Goal: Task Accomplishment & Management: Manage account settings

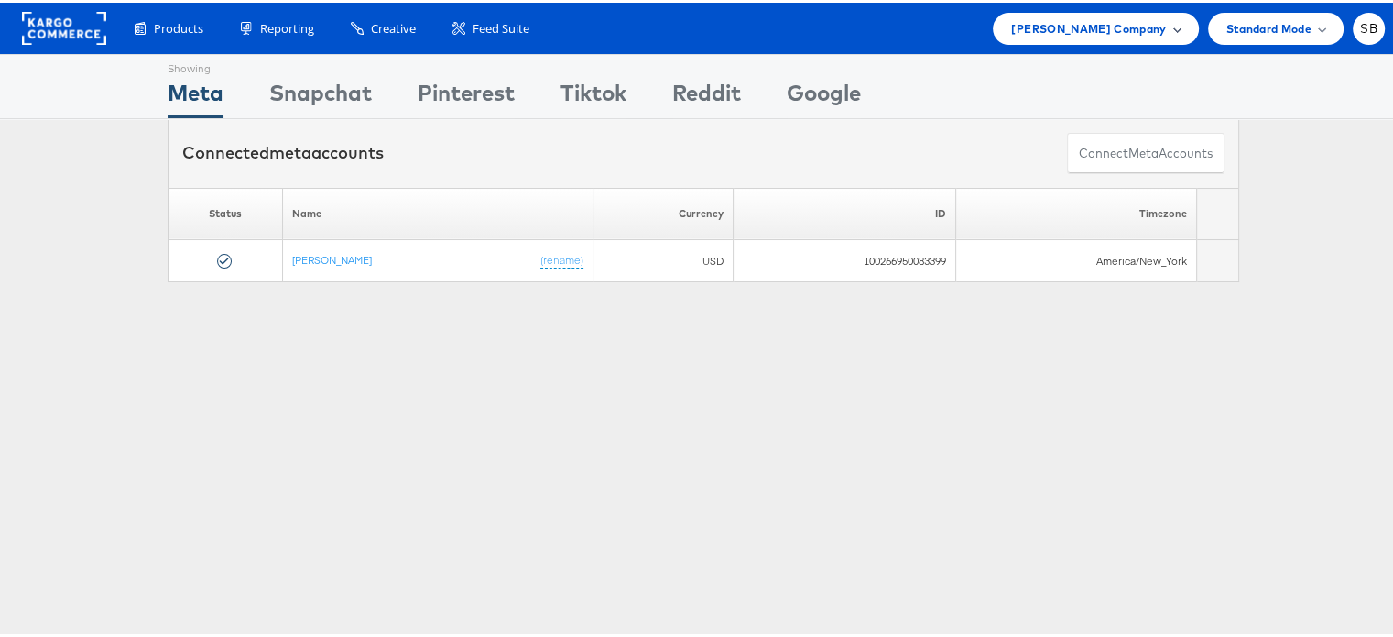
click at [1136, 30] on span "Steve Madden Company" at bounding box center [1088, 25] width 155 height 19
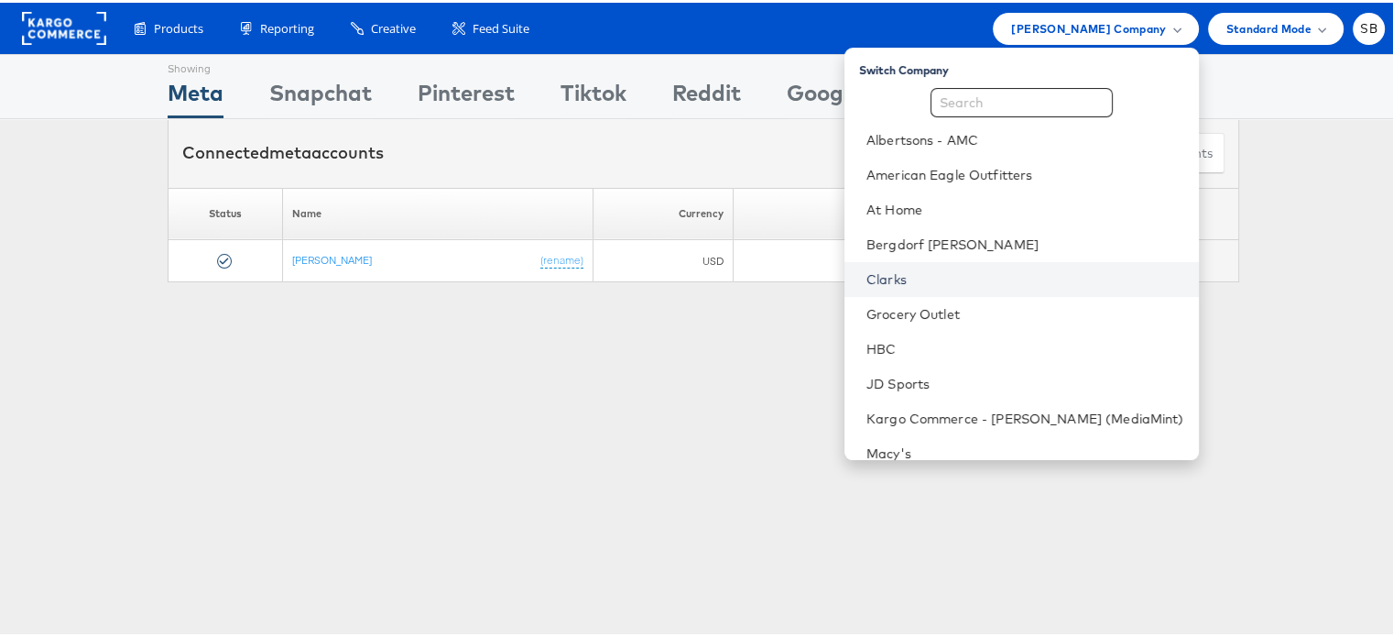
click at [919, 278] on link "Clarks" at bounding box center [1025, 276] width 318 height 18
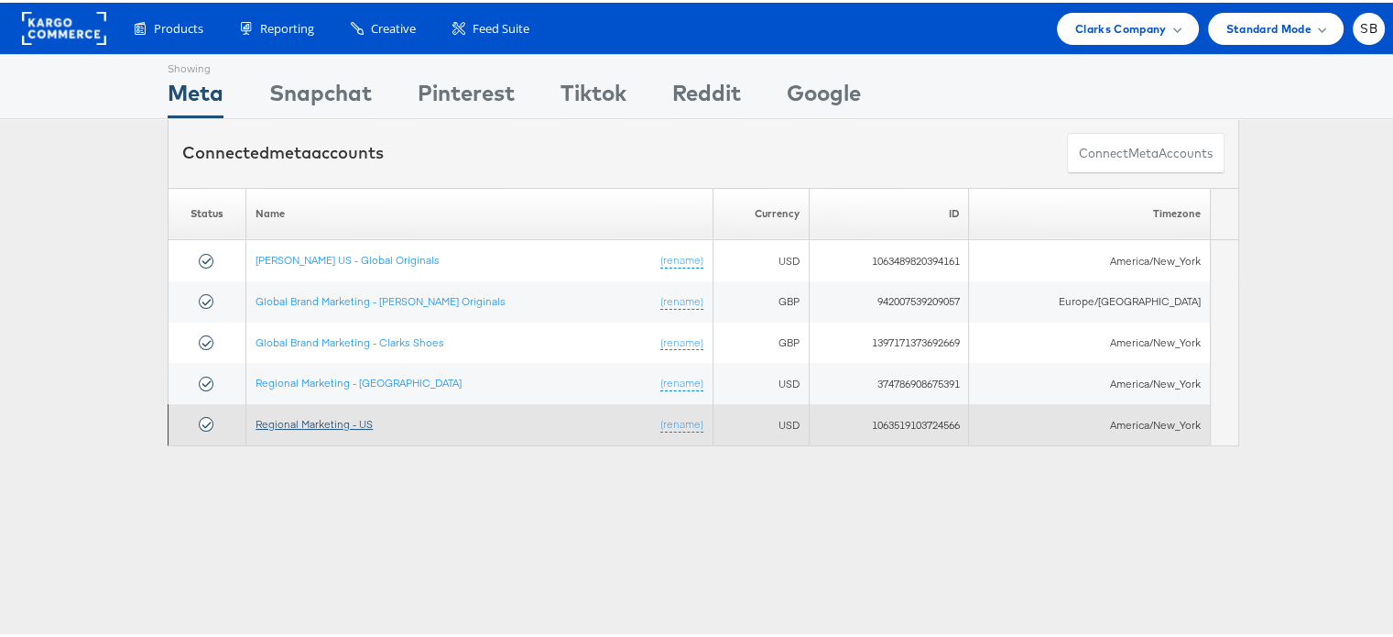
click at [331, 418] on link "Regional Marketing - US" at bounding box center [314, 421] width 117 height 14
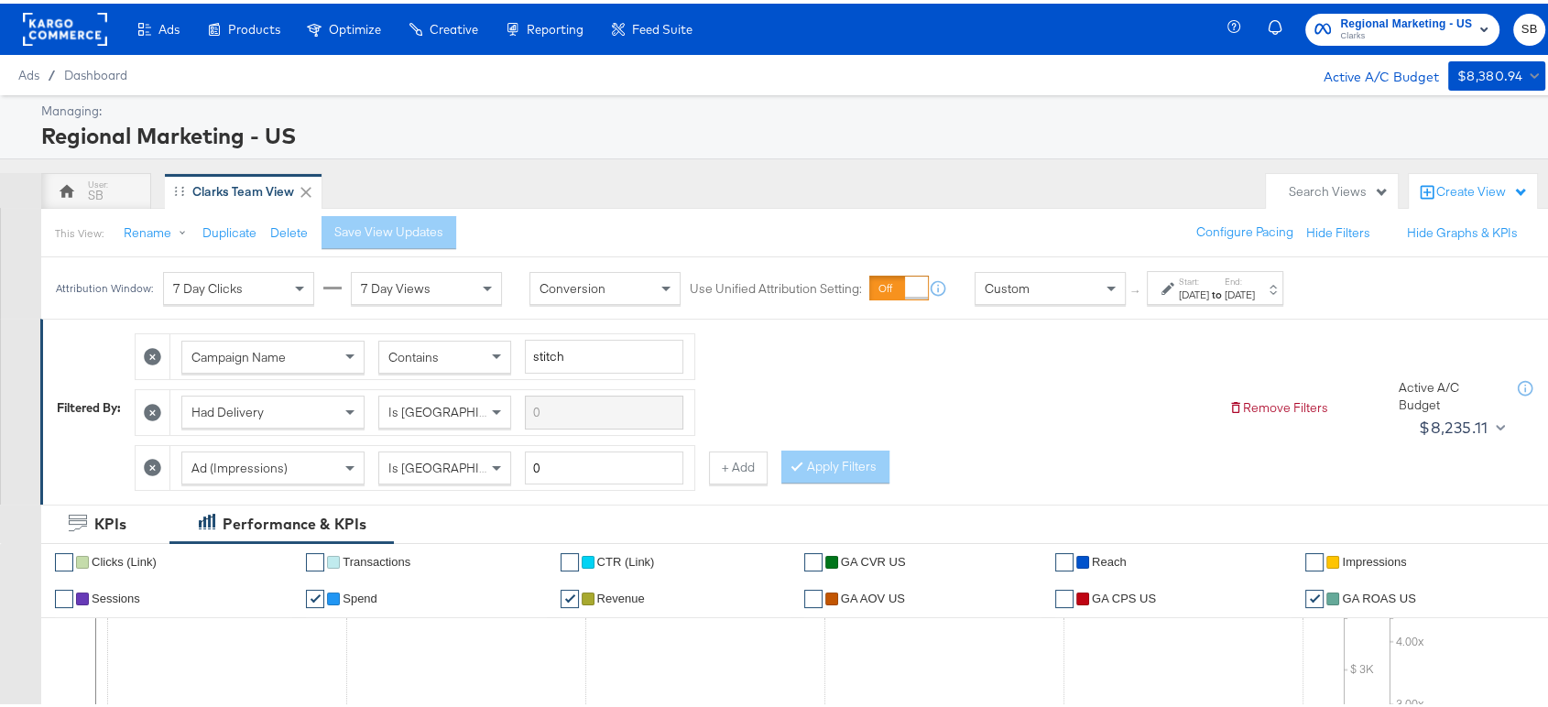
click at [1255, 272] on div "Start: [DATE] to End: [DATE]" at bounding box center [1217, 285] width 76 height 27
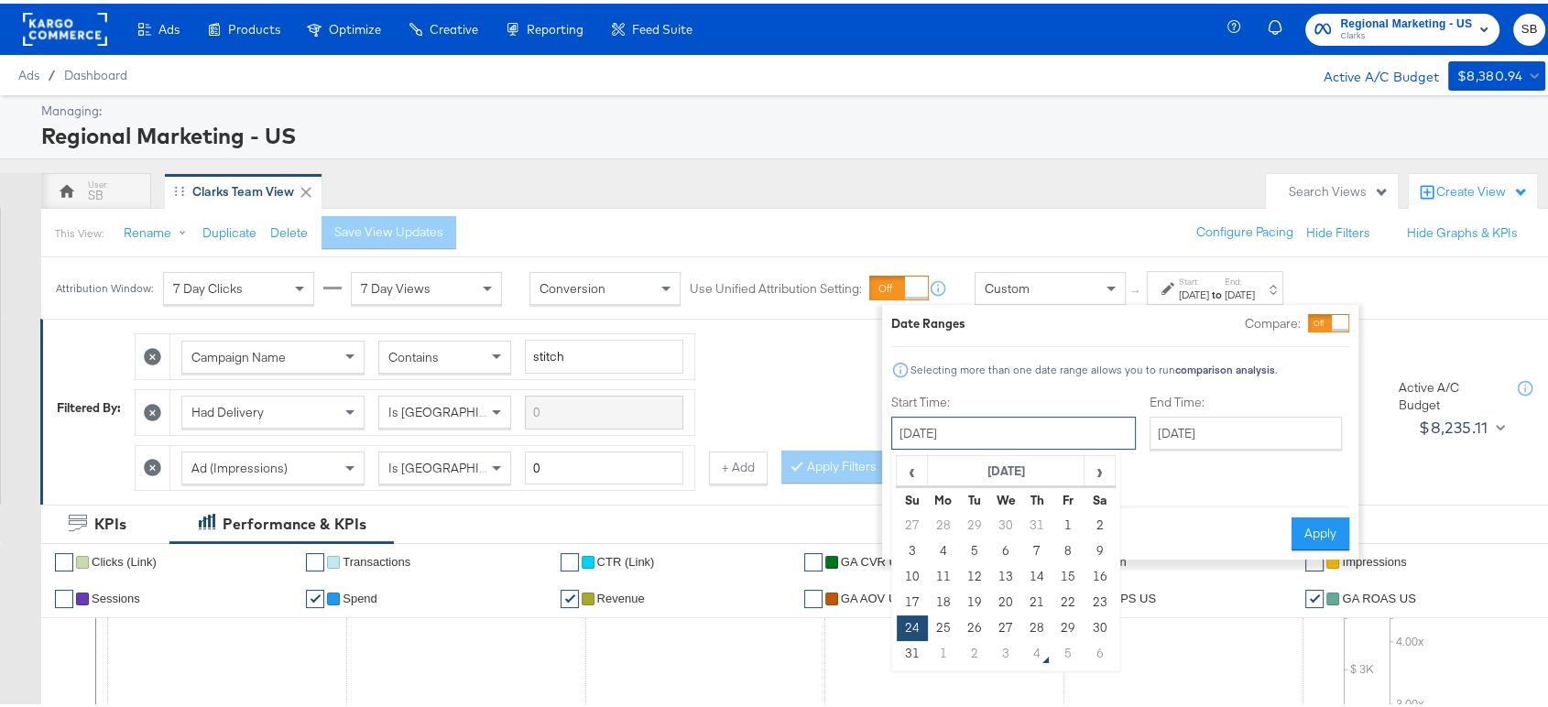
click at [1044, 423] on input "August 24th 2025" at bounding box center [1013, 429] width 245 height 33
click at [914, 650] on td "31" at bounding box center [912, 650] width 31 height 26
type input "August 31st 2025"
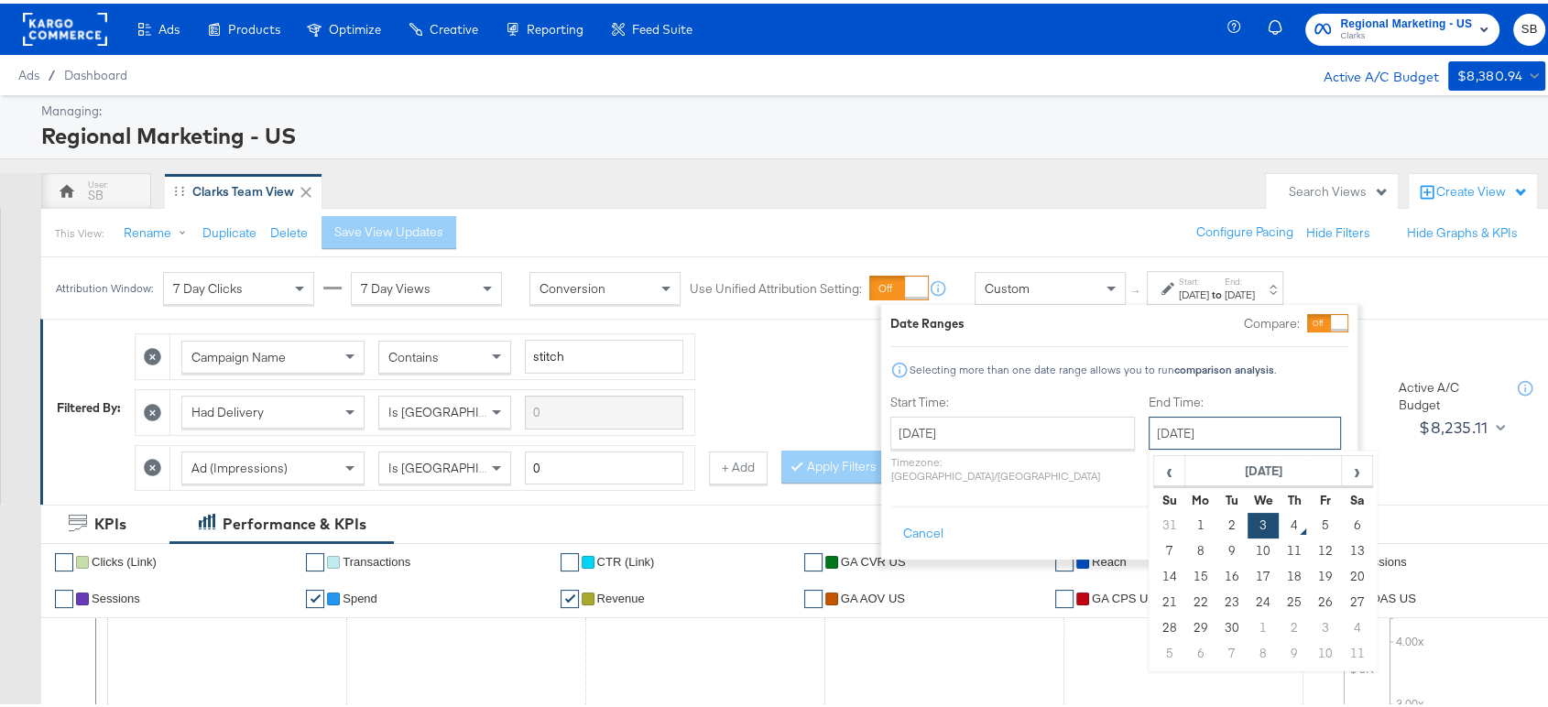
click at [1177, 419] on input "September 3rd 2025" at bounding box center [1245, 429] width 192 height 33
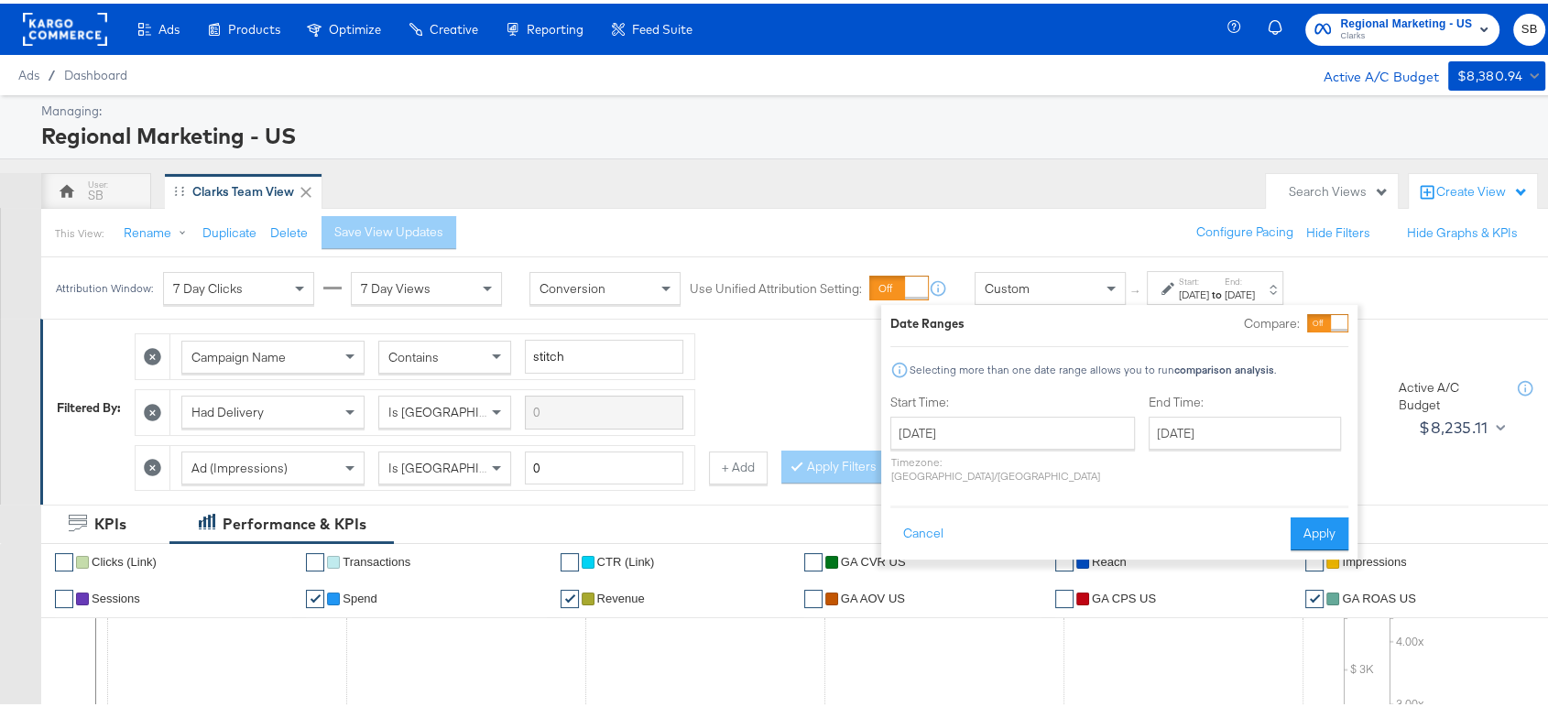
click at [1049, 485] on div "Date Ranges Compare: Selecting more than one date range allows you to run compa…" at bounding box center [1119, 428] width 458 height 236
click at [1318, 514] on button "Apply" at bounding box center [1320, 530] width 58 height 33
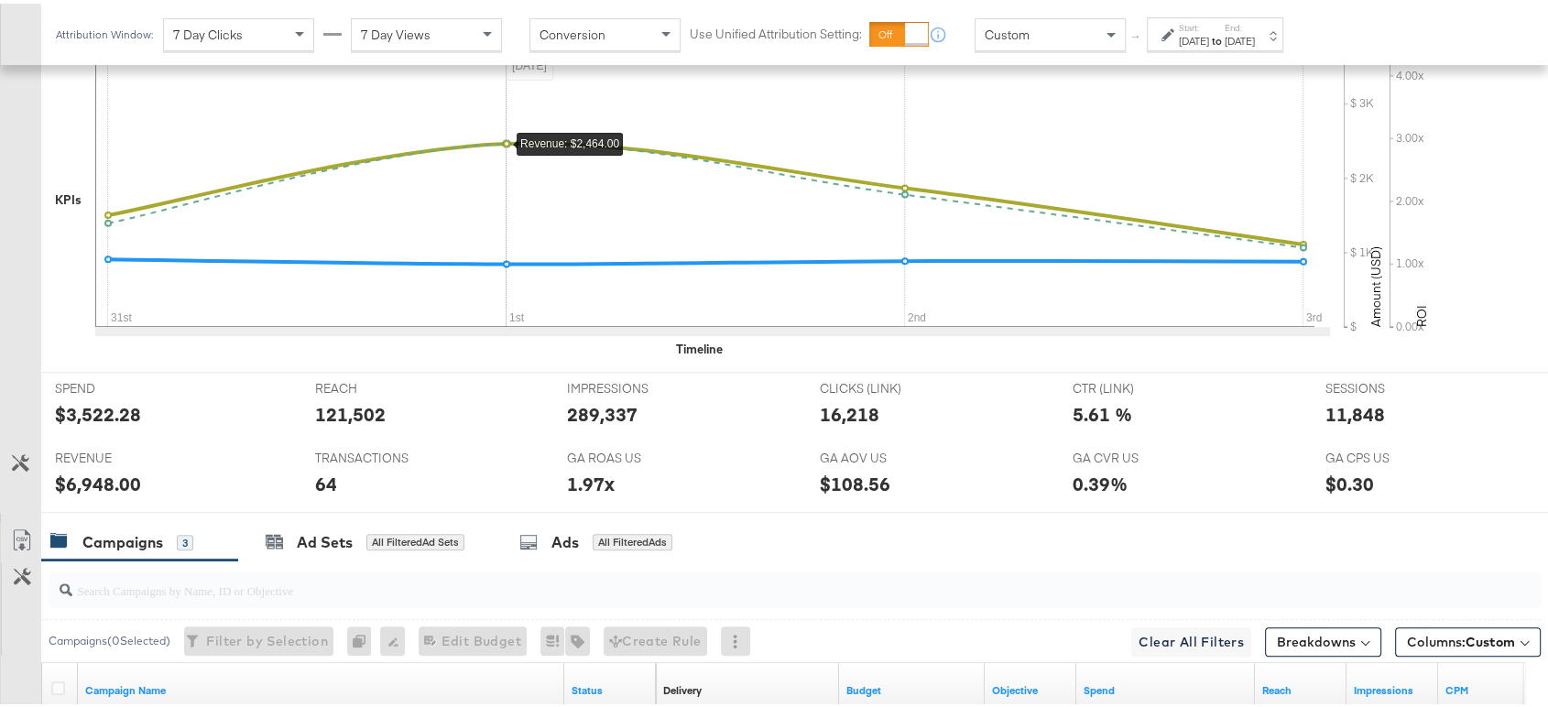
scroll to position [925, 0]
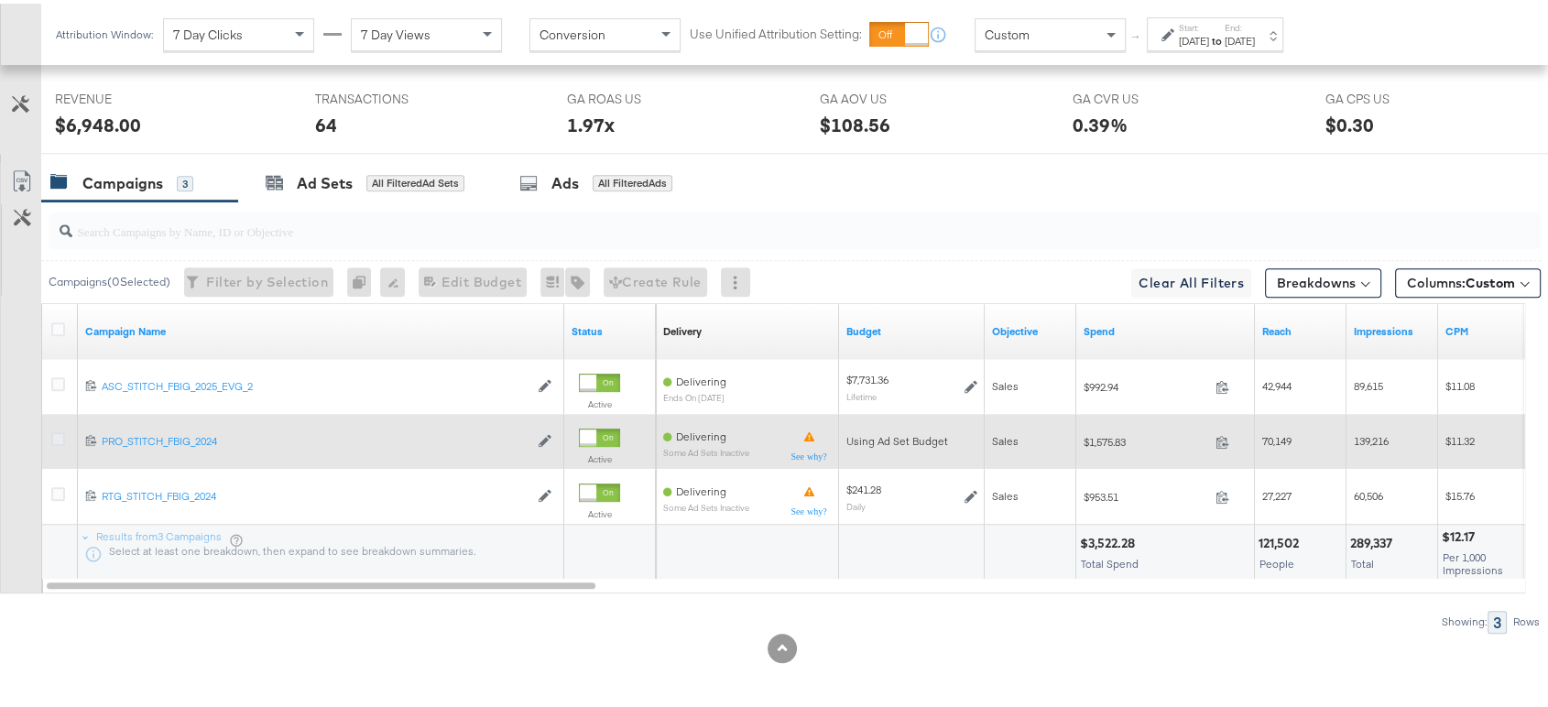
click at [53, 430] on icon at bounding box center [58, 436] width 14 height 14
click at [0, 0] on input "checkbox" at bounding box center [0, 0] width 0 height 0
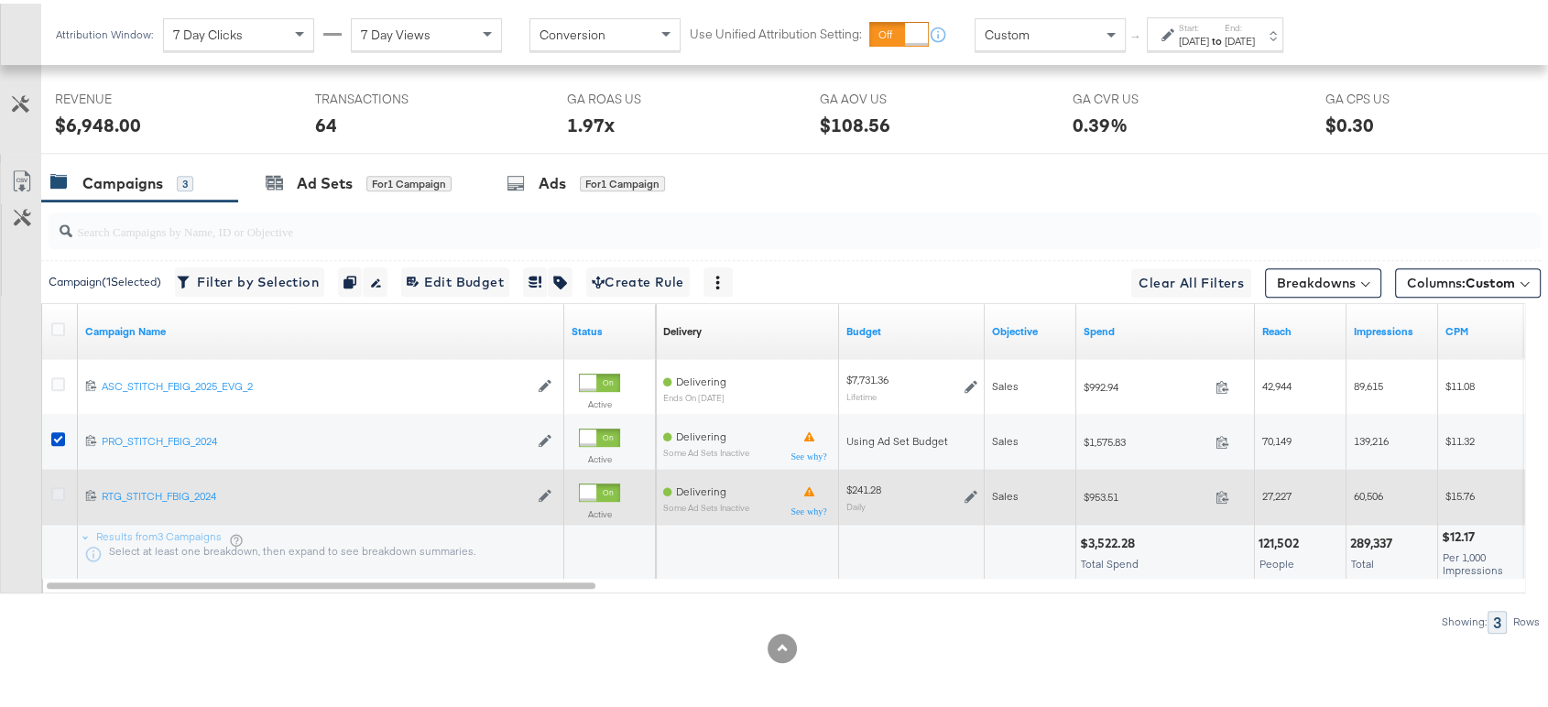
click at [52, 489] on icon at bounding box center [58, 491] width 14 height 14
click at [0, 0] on input "checkbox" at bounding box center [0, 0] width 0 height 0
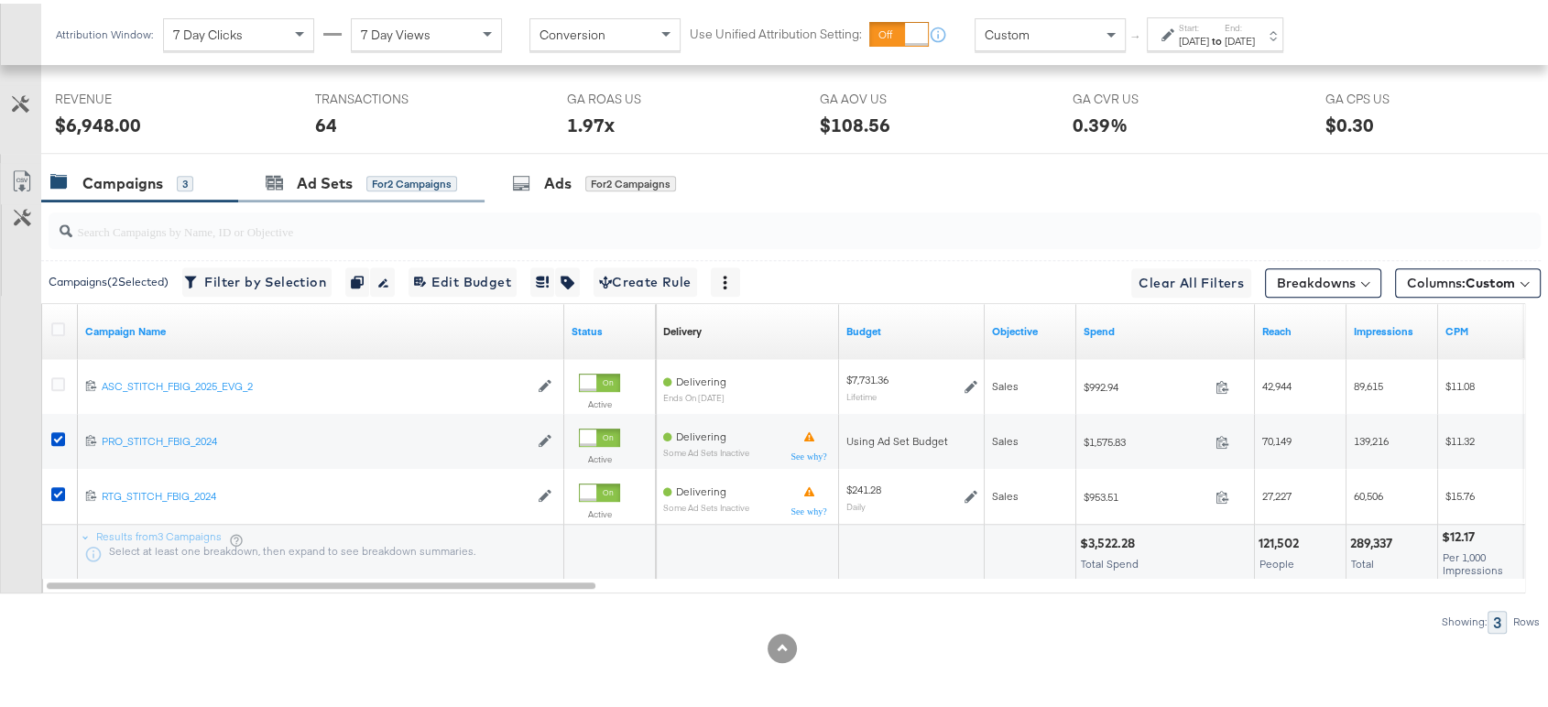
click at [286, 189] on div "Ad Sets for 2 Campaigns" at bounding box center [361, 179] width 246 height 39
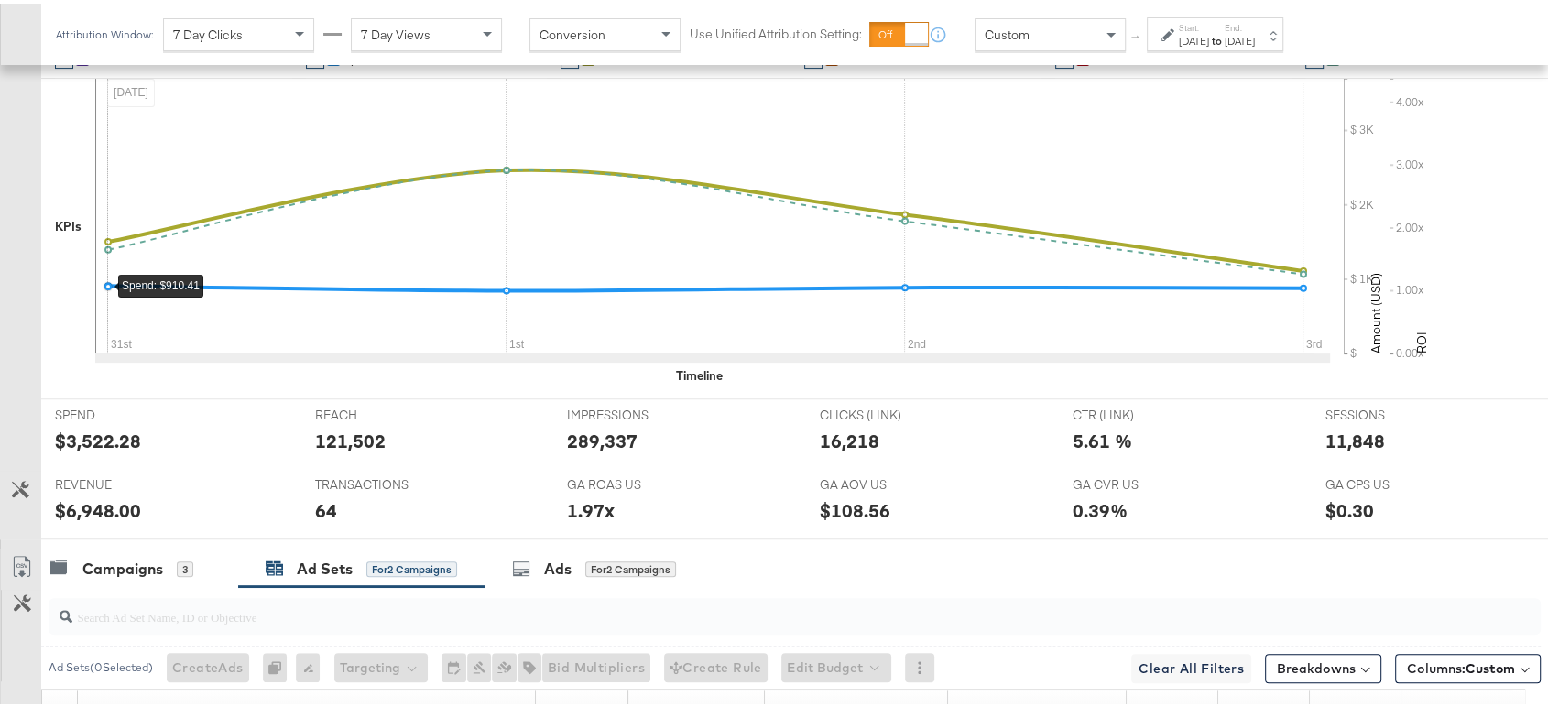
scroll to position [528, 0]
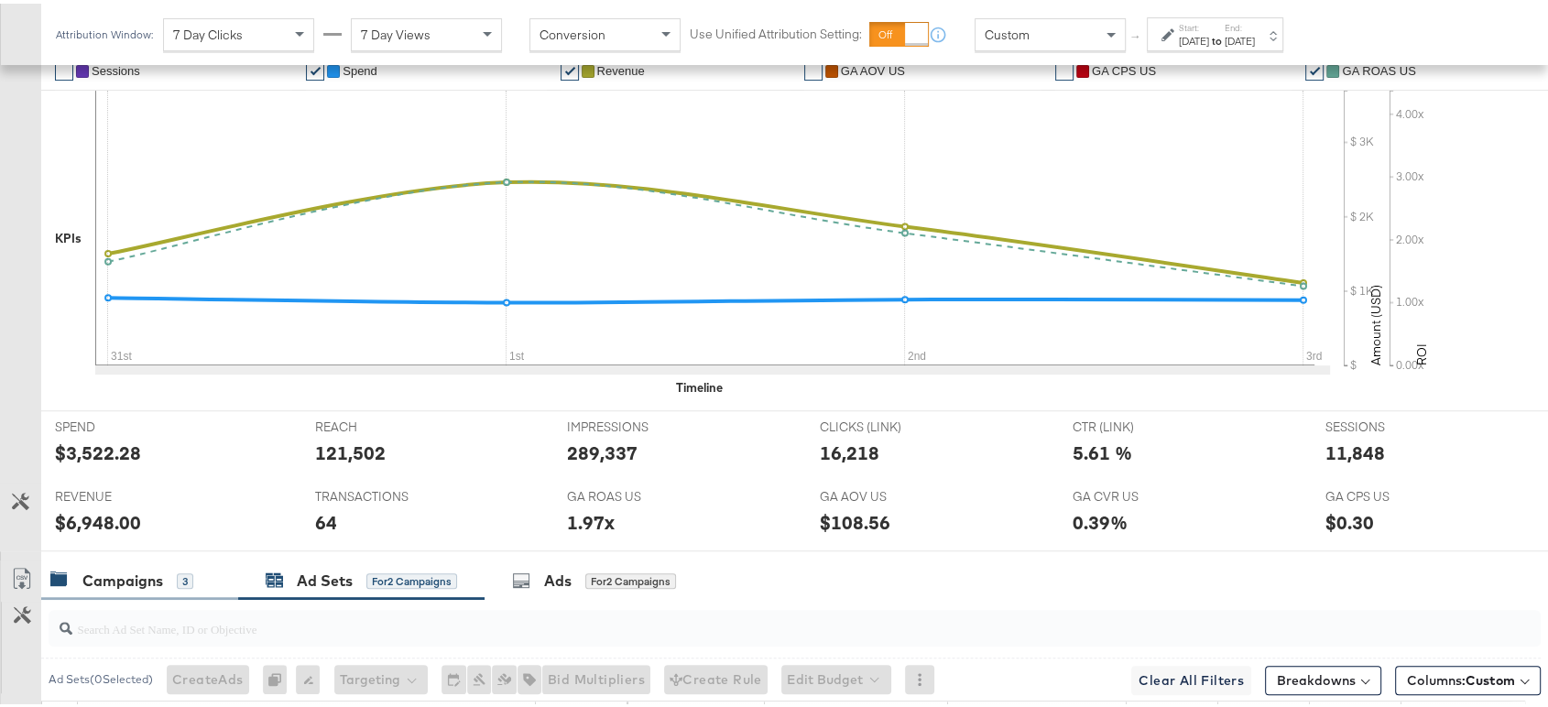
click at [117, 558] on div "Campaigns 3" at bounding box center [139, 577] width 197 height 39
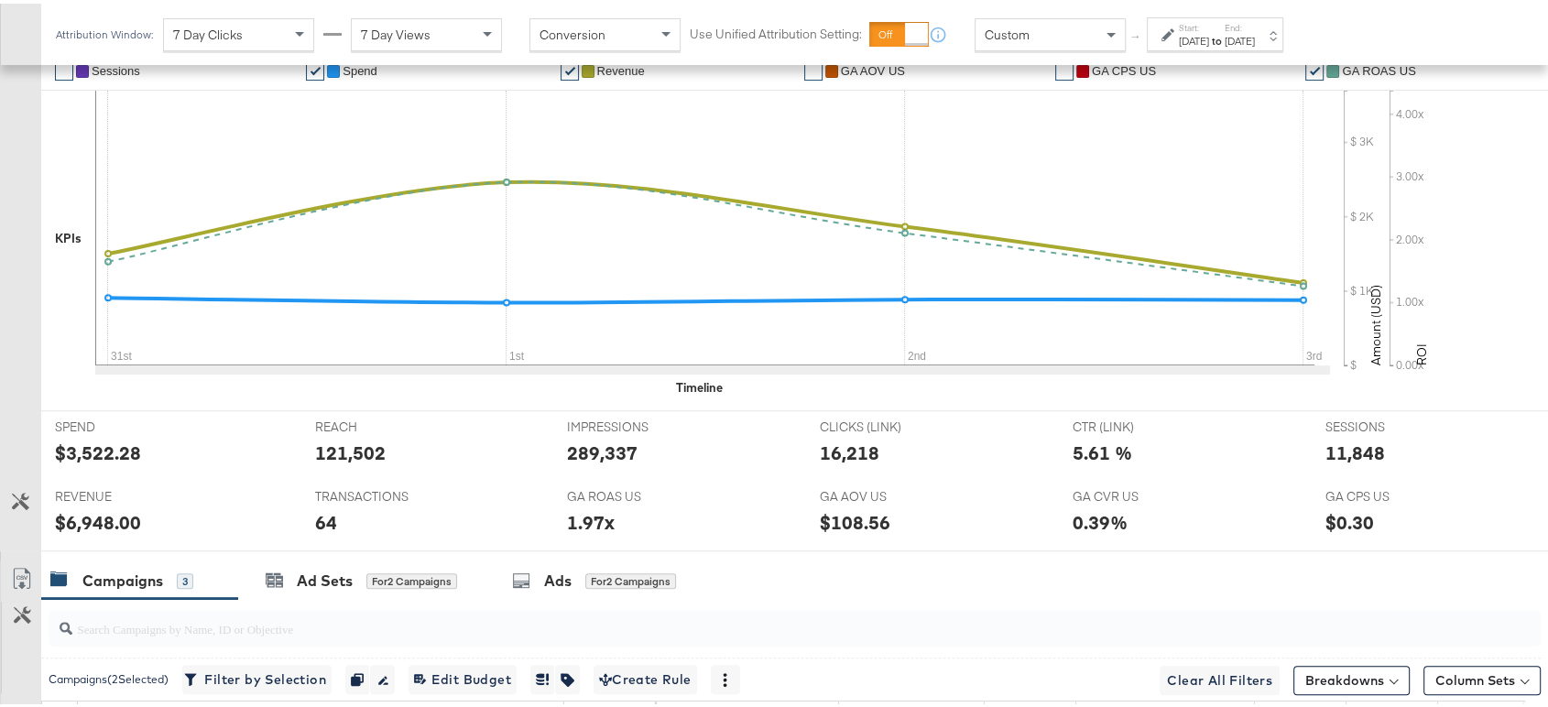
click at [1209, 34] on div "Aug 31st 2025" at bounding box center [1194, 37] width 30 height 15
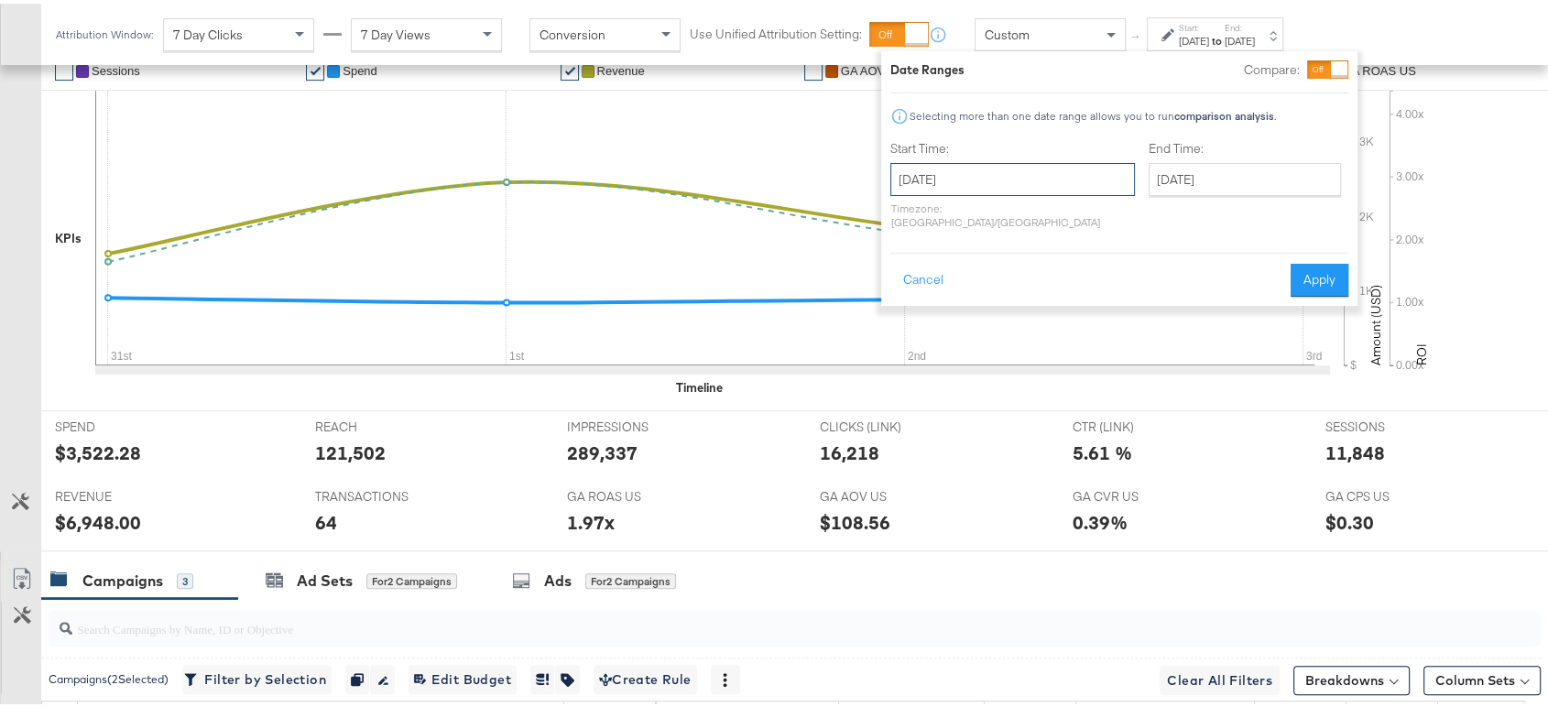
click at [1011, 176] on input "August 31st 2025" at bounding box center [1012, 175] width 245 height 33
click at [911, 370] on td "24" at bounding box center [911, 371] width 31 height 26
type input "[DATE]"
click at [1316, 264] on button "Apply" at bounding box center [1320, 276] width 58 height 33
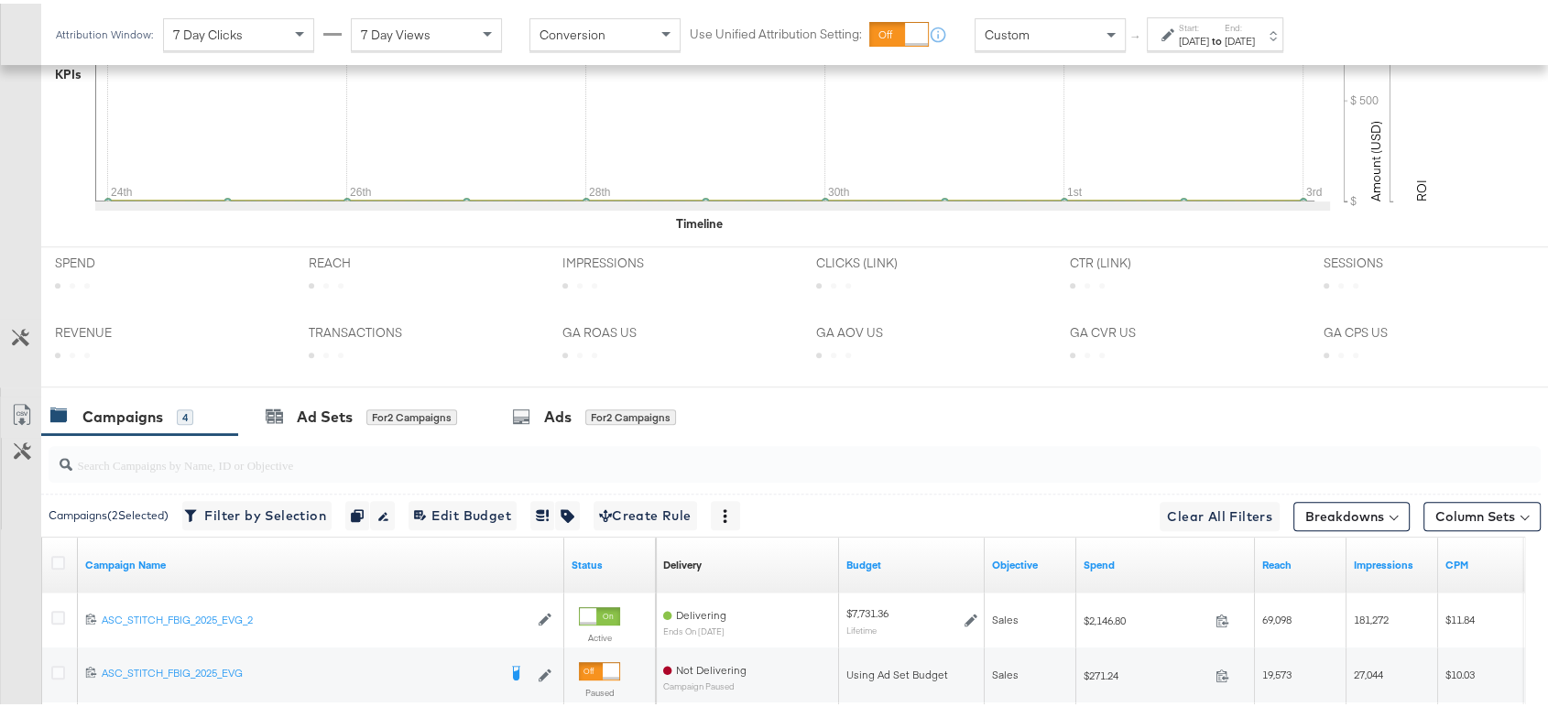
scroll to position [924, 0]
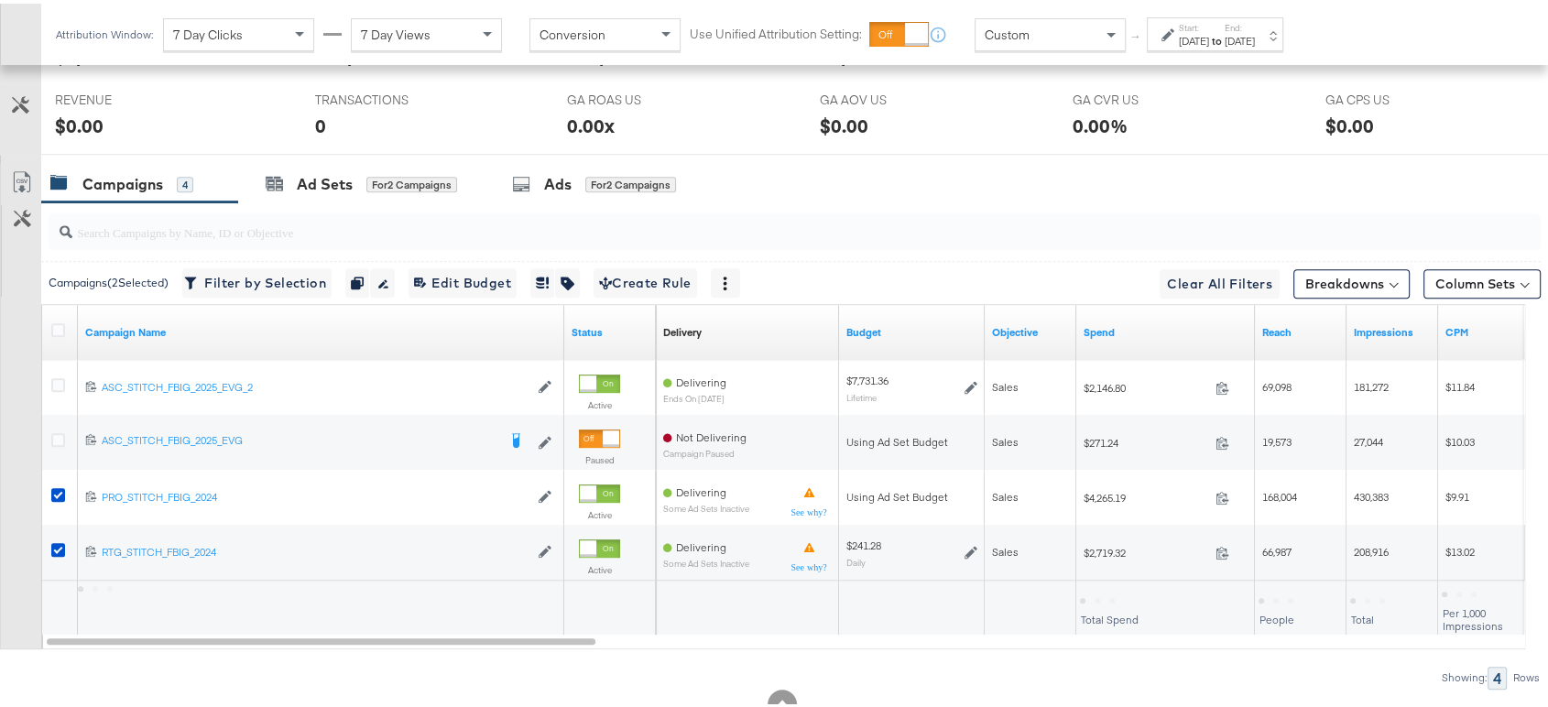
click at [51, 312] on div at bounding box center [61, 328] width 34 height 33
click at [59, 321] on icon at bounding box center [58, 327] width 14 height 14
click at [0, 0] on input "checkbox" at bounding box center [0, 0] width 0 height 0
click at [59, 321] on icon at bounding box center [58, 327] width 14 height 14
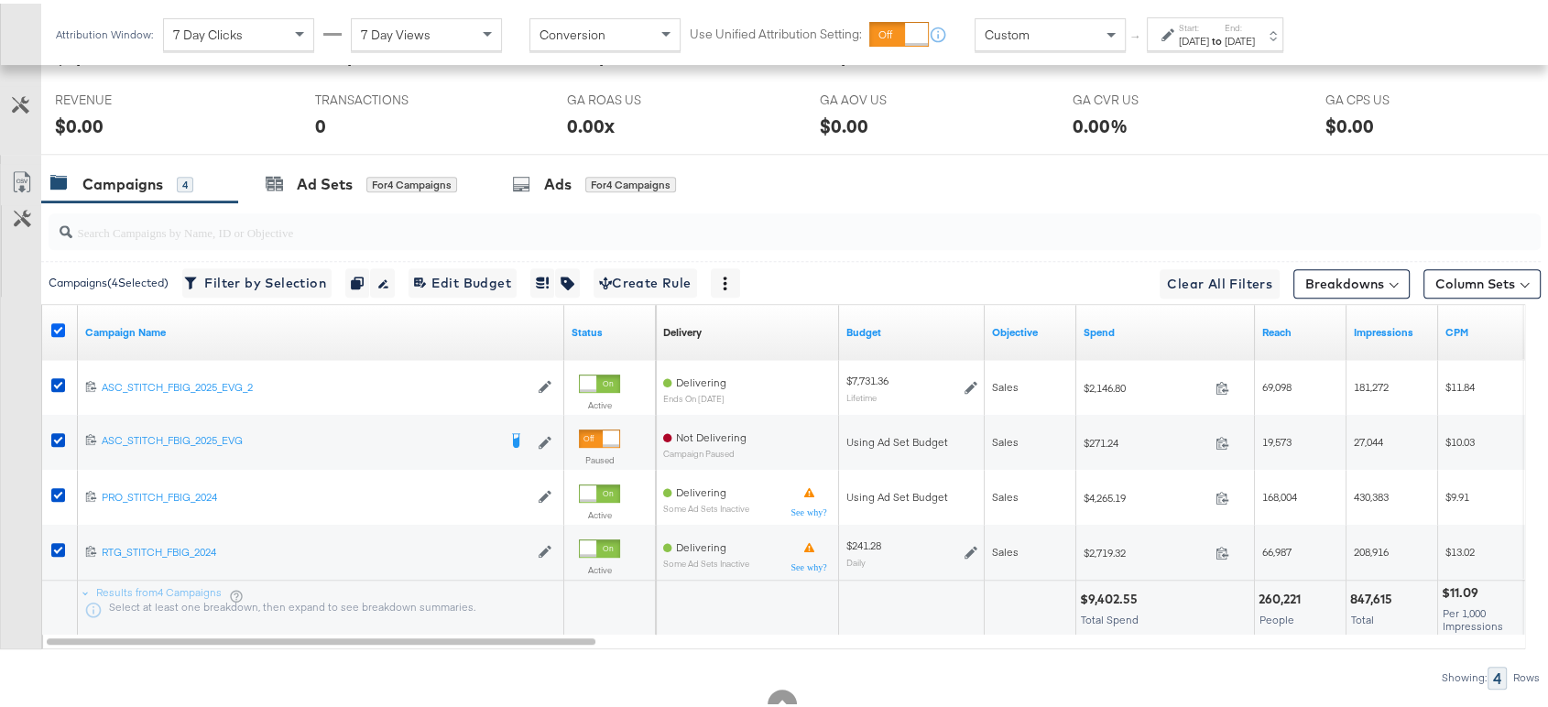
click at [0, 0] on input "checkbox" at bounding box center [0, 0] width 0 height 0
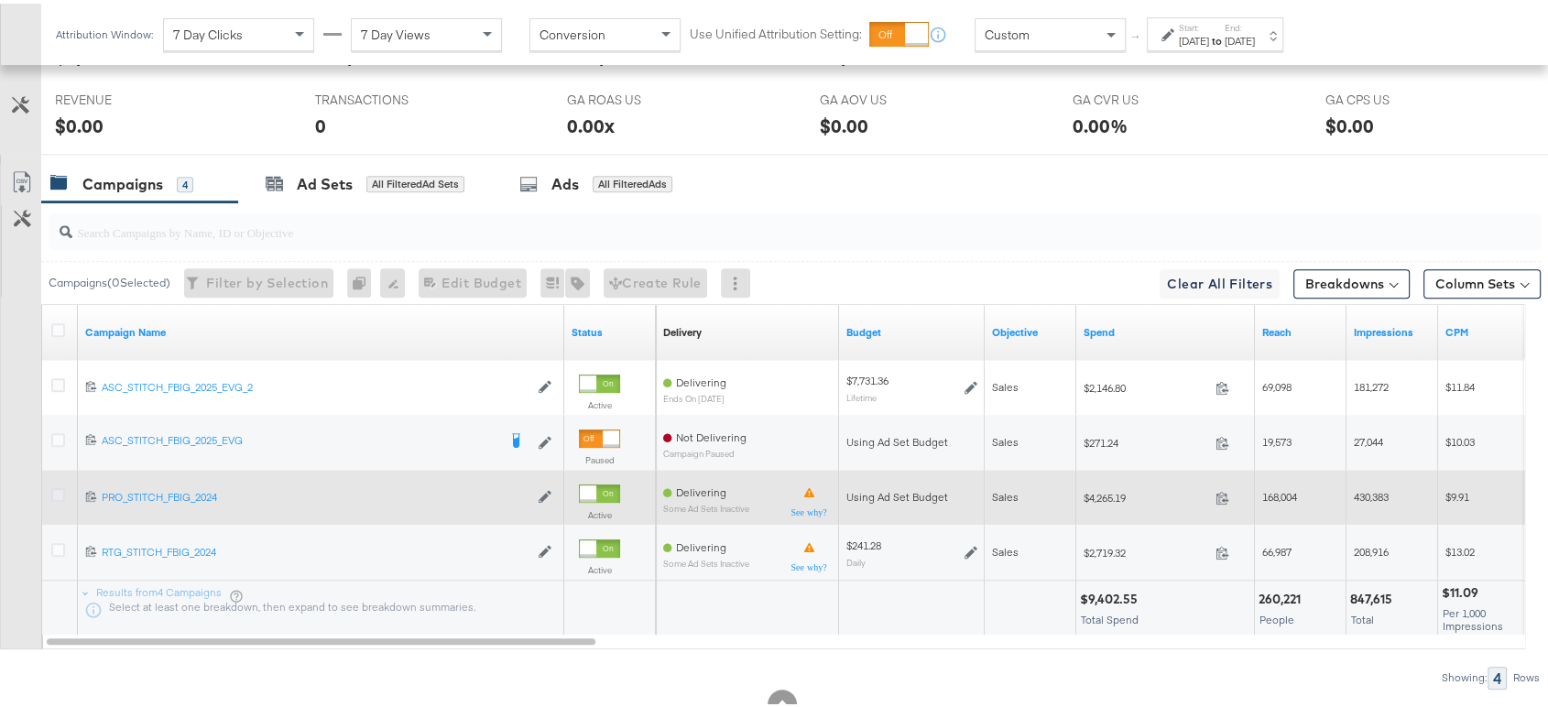
click at [57, 489] on icon at bounding box center [58, 492] width 14 height 14
click at [0, 0] on input "checkbox" at bounding box center [0, 0] width 0 height 0
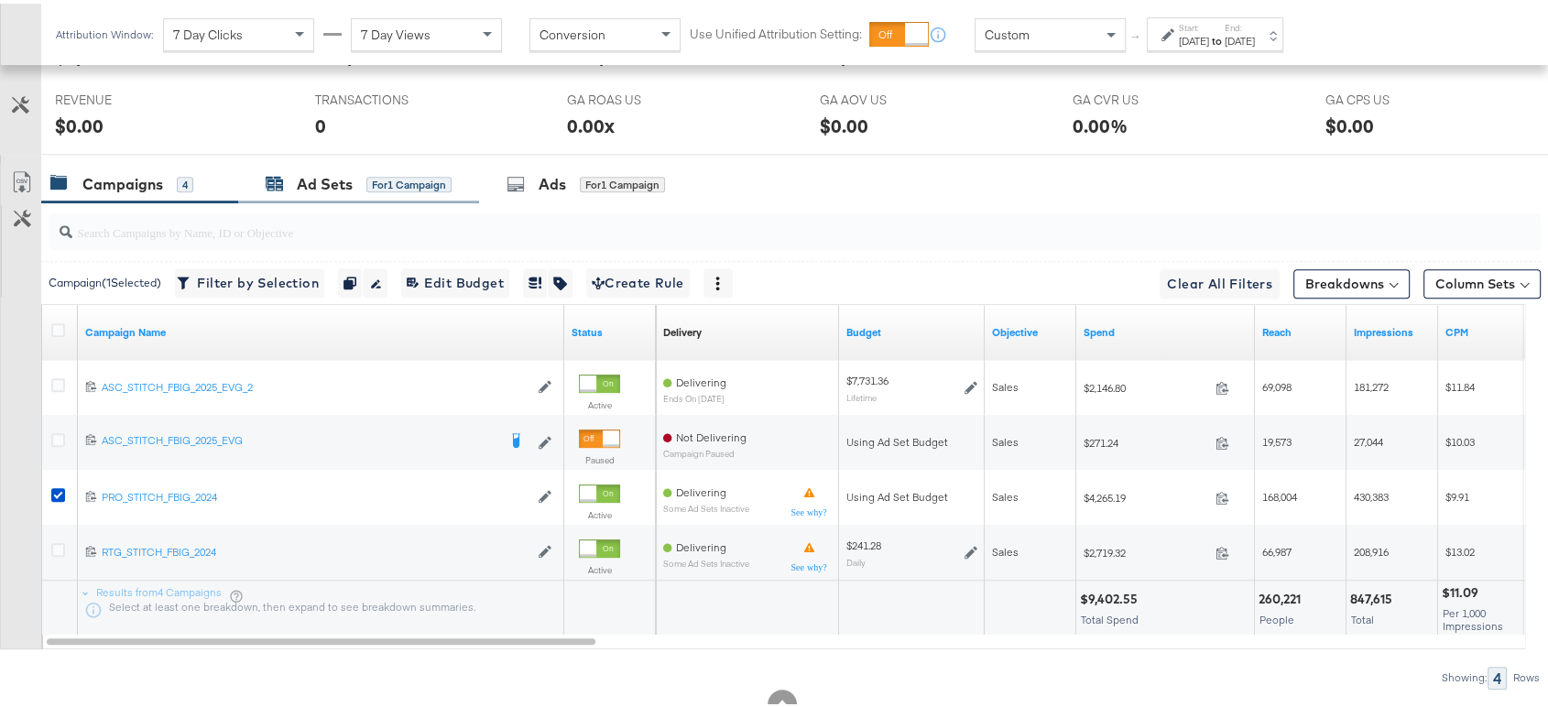
click at [330, 185] on div "Ad Sets" at bounding box center [325, 180] width 56 height 21
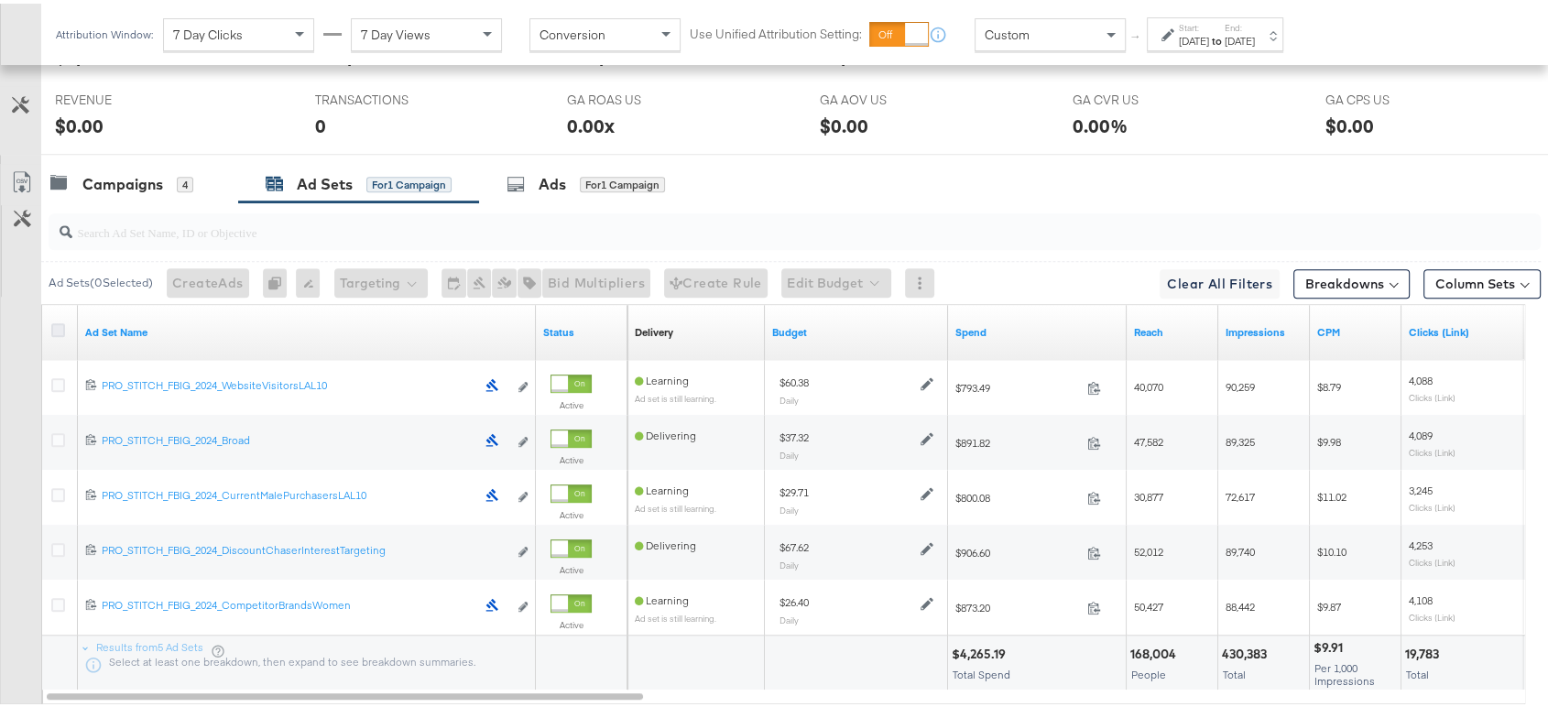
click at [59, 328] on icon at bounding box center [58, 327] width 14 height 14
click at [0, 0] on input "checkbox" at bounding box center [0, 0] width 0 height 0
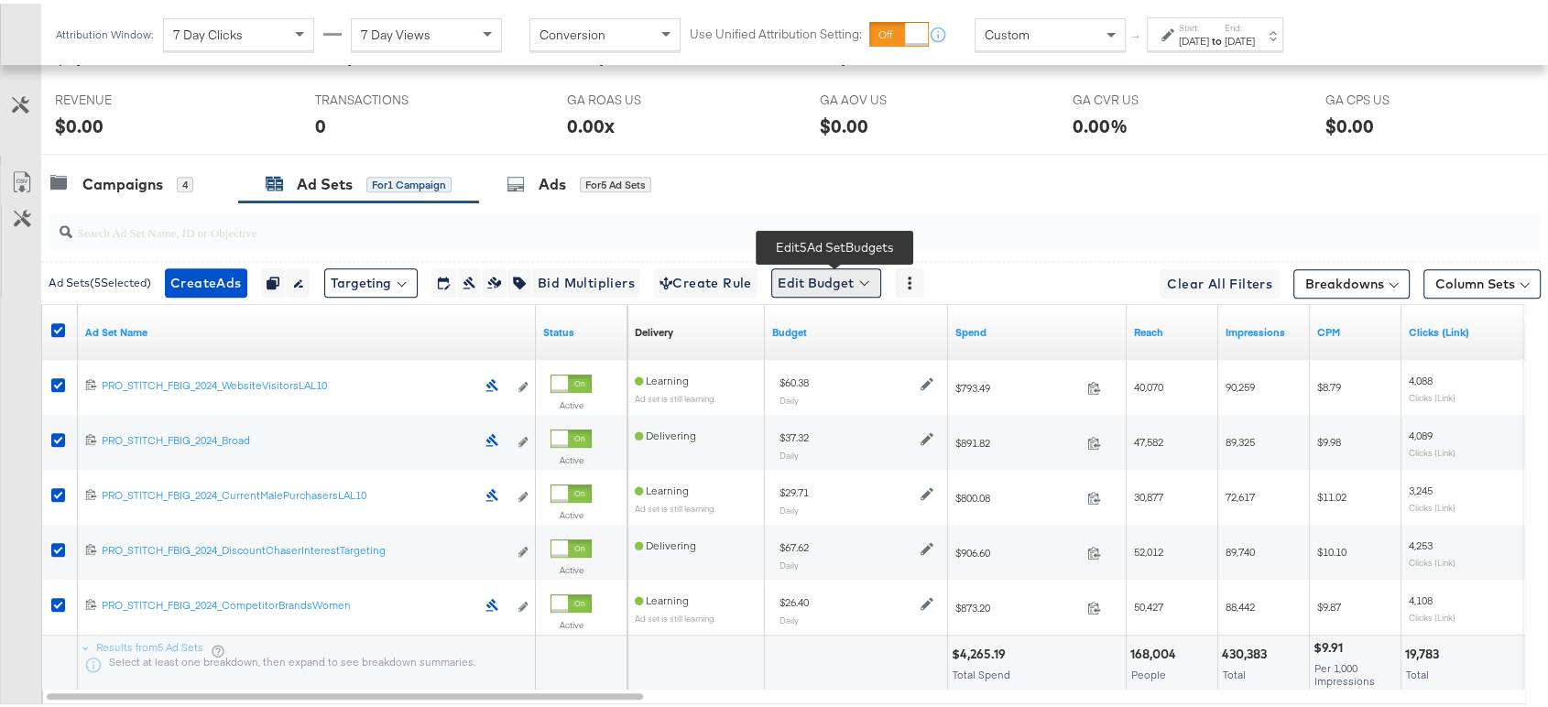
click at [828, 285] on button "Edit Budget" at bounding box center [826, 279] width 110 height 29
click at [841, 328] on span "Edit Ad Set Budget" at bounding box center [831, 327] width 104 height 24
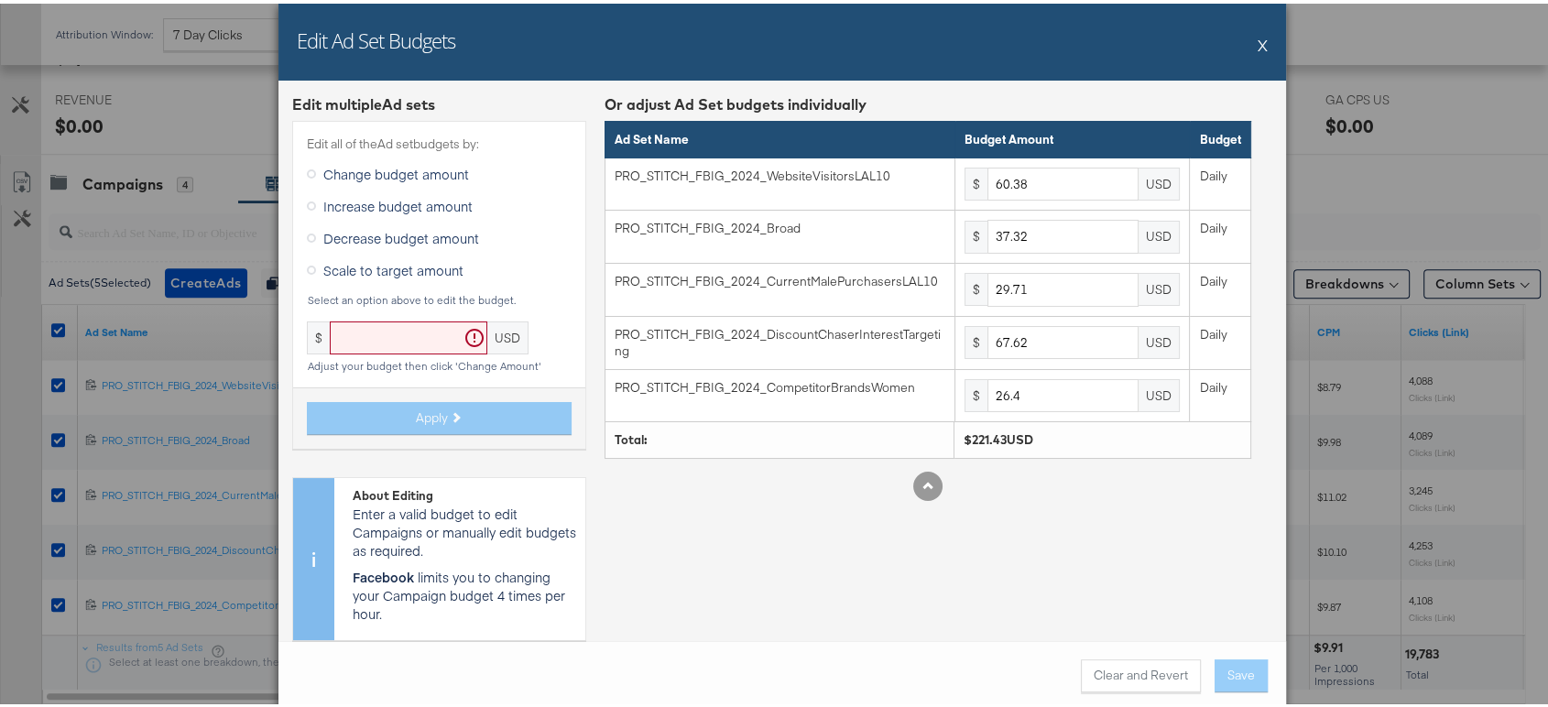
click at [1258, 41] on button "X" at bounding box center [1263, 41] width 10 height 37
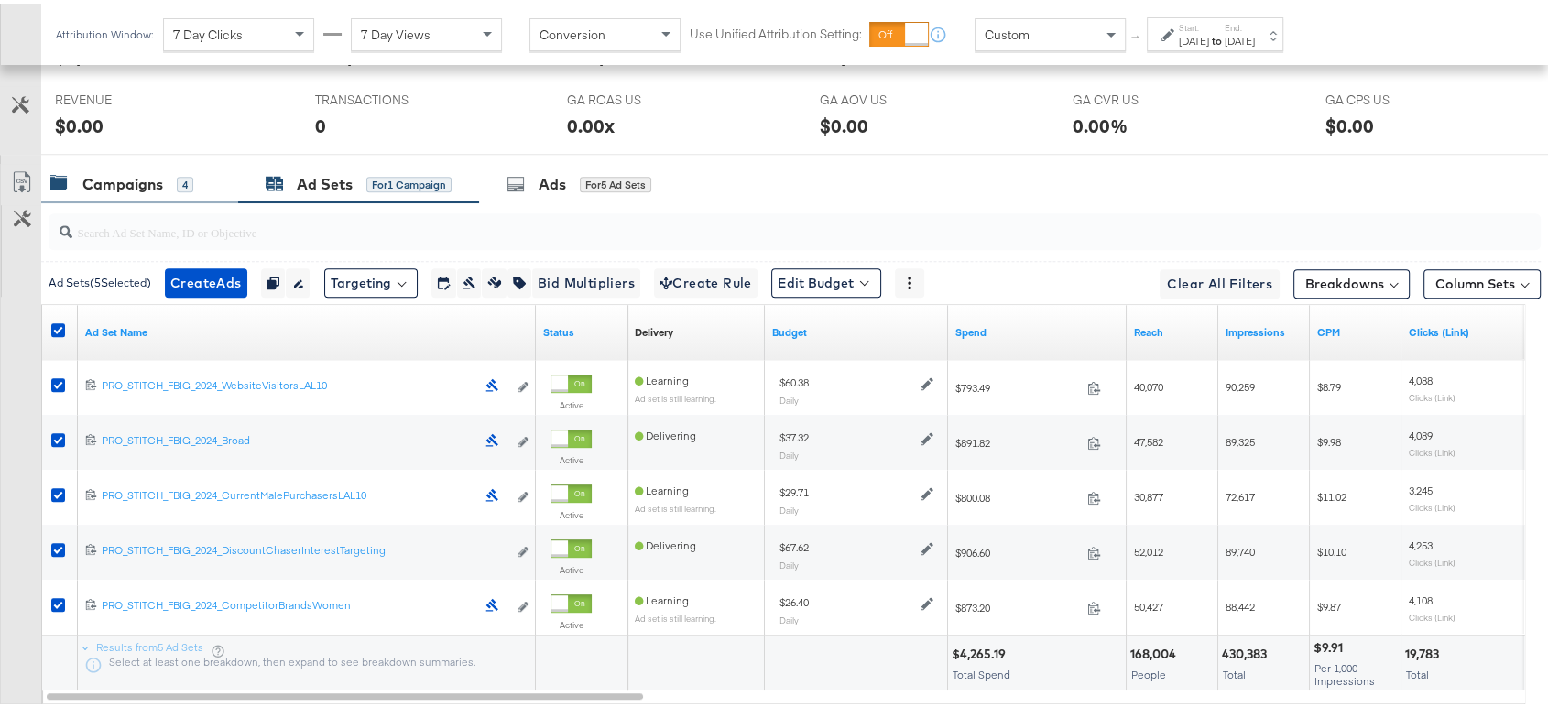
click at [129, 172] on div "Campaigns" at bounding box center [122, 180] width 81 height 21
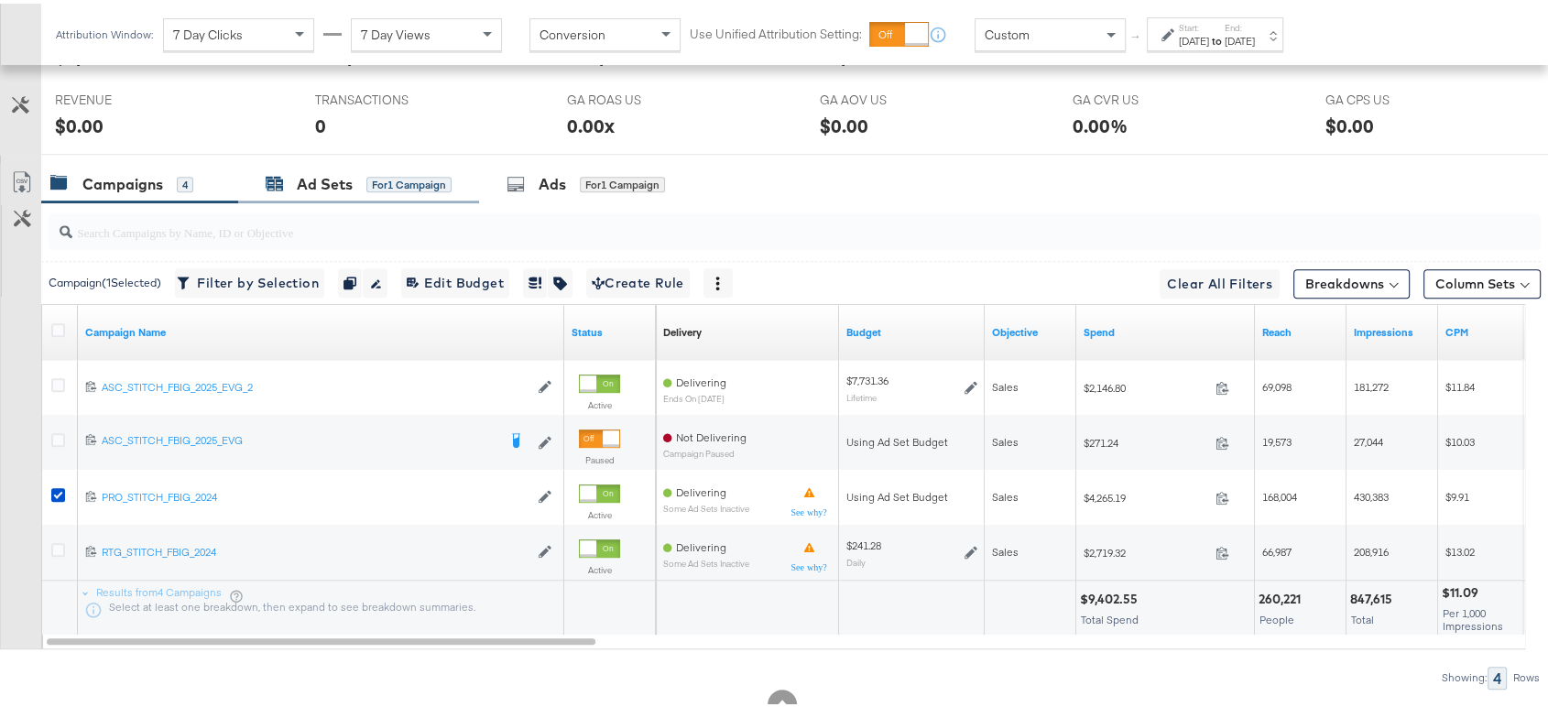
click at [323, 172] on div "Ad Sets" at bounding box center [325, 180] width 56 height 21
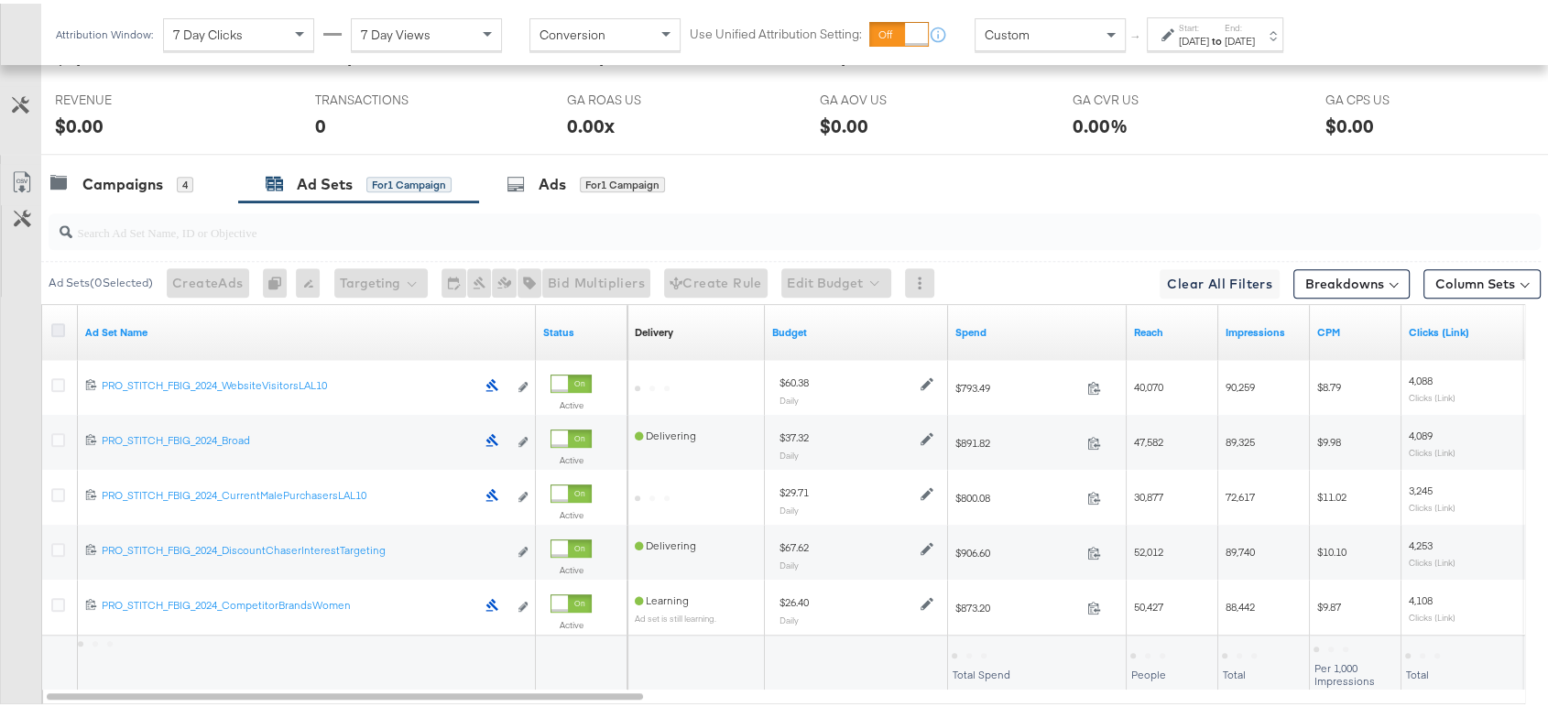
click at [59, 320] on icon at bounding box center [58, 327] width 14 height 14
click at [0, 0] on input "checkbox" at bounding box center [0, 0] width 0 height 0
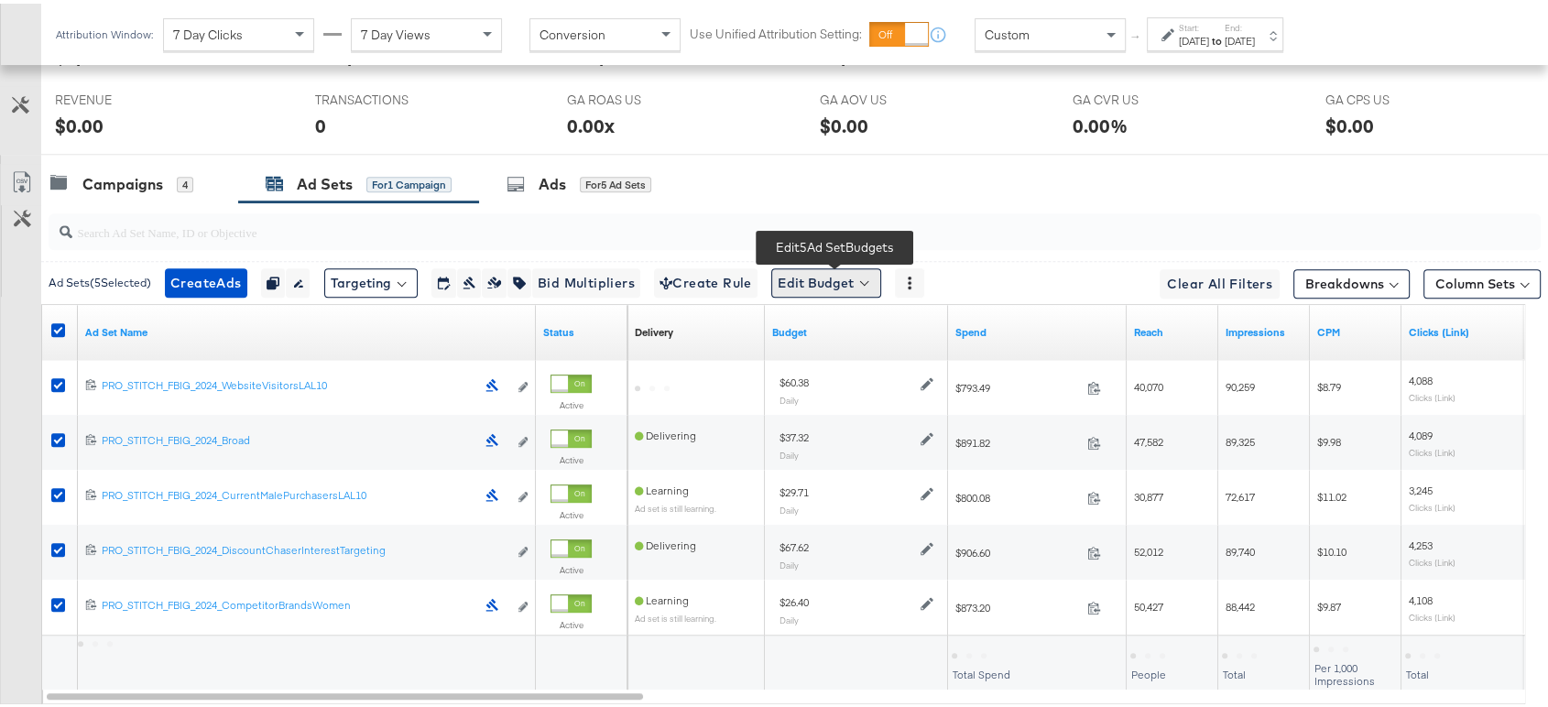
click at [838, 267] on button "Edit Budget" at bounding box center [826, 279] width 110 height 29
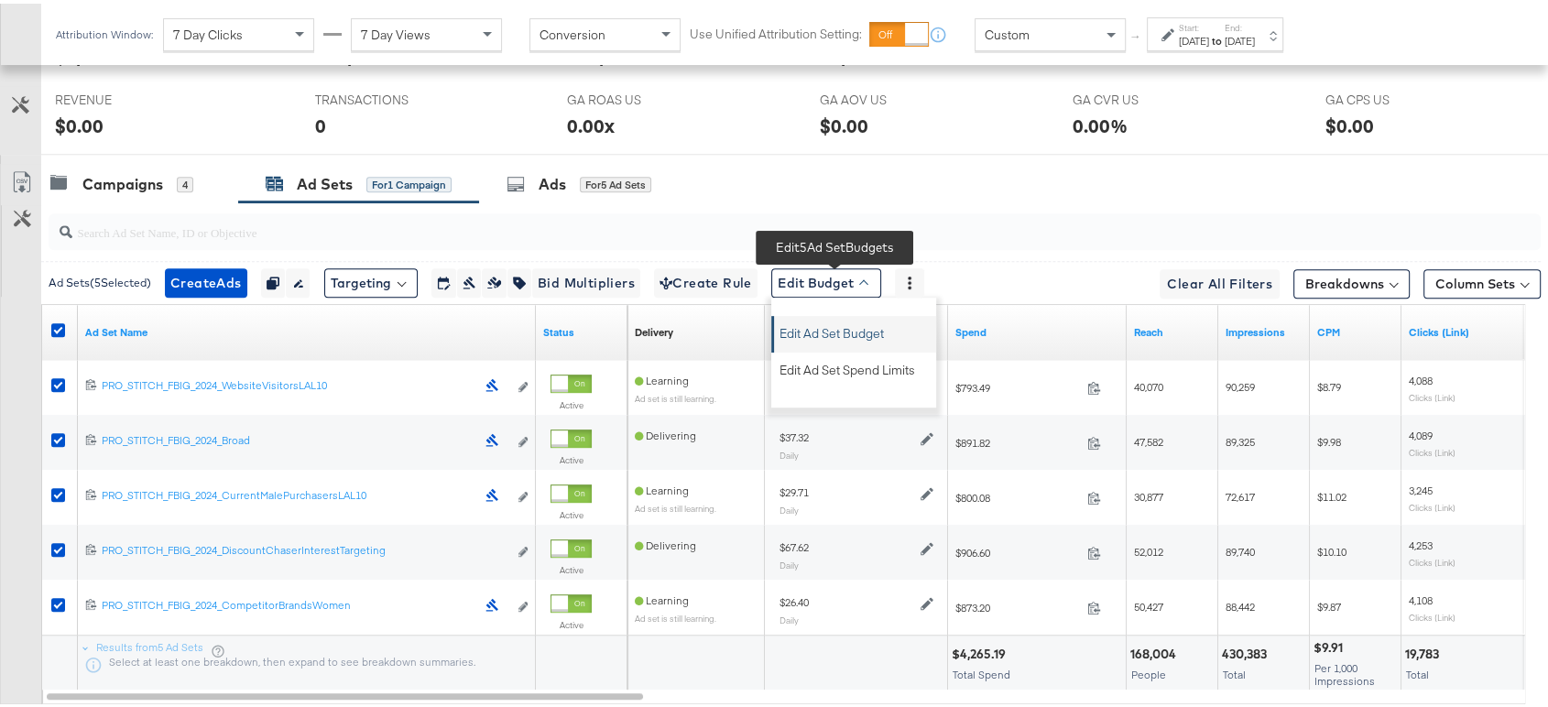
click at [861, 328] on span "Edit Ad Set Budget" at bounding box center [831, 327] width 104 height 24
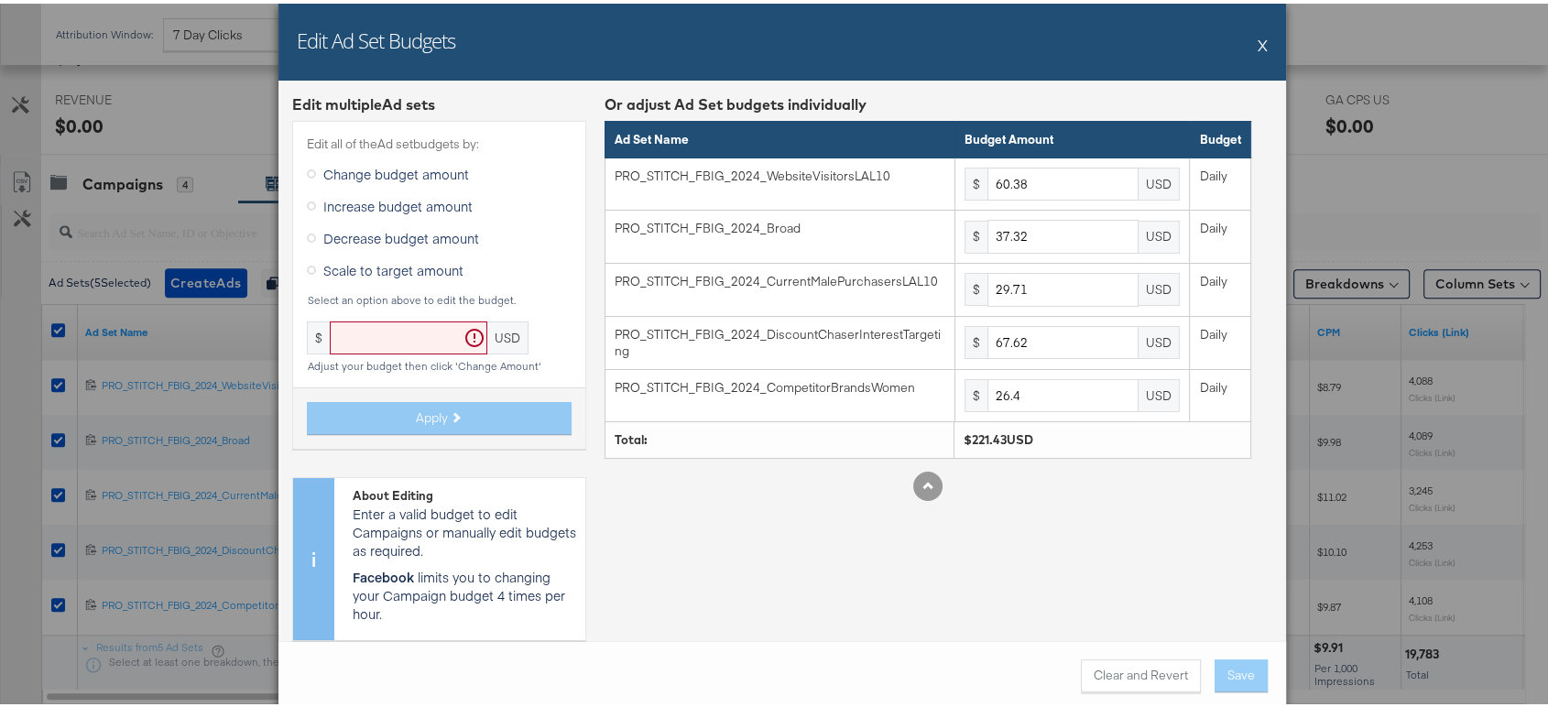
click at [307, 266] on icon at bounding box center [311, 266] width 9 height 9
click at [0, 0] on input "Scale to target amount" at bounding box center [0, 0] width 0 height 0
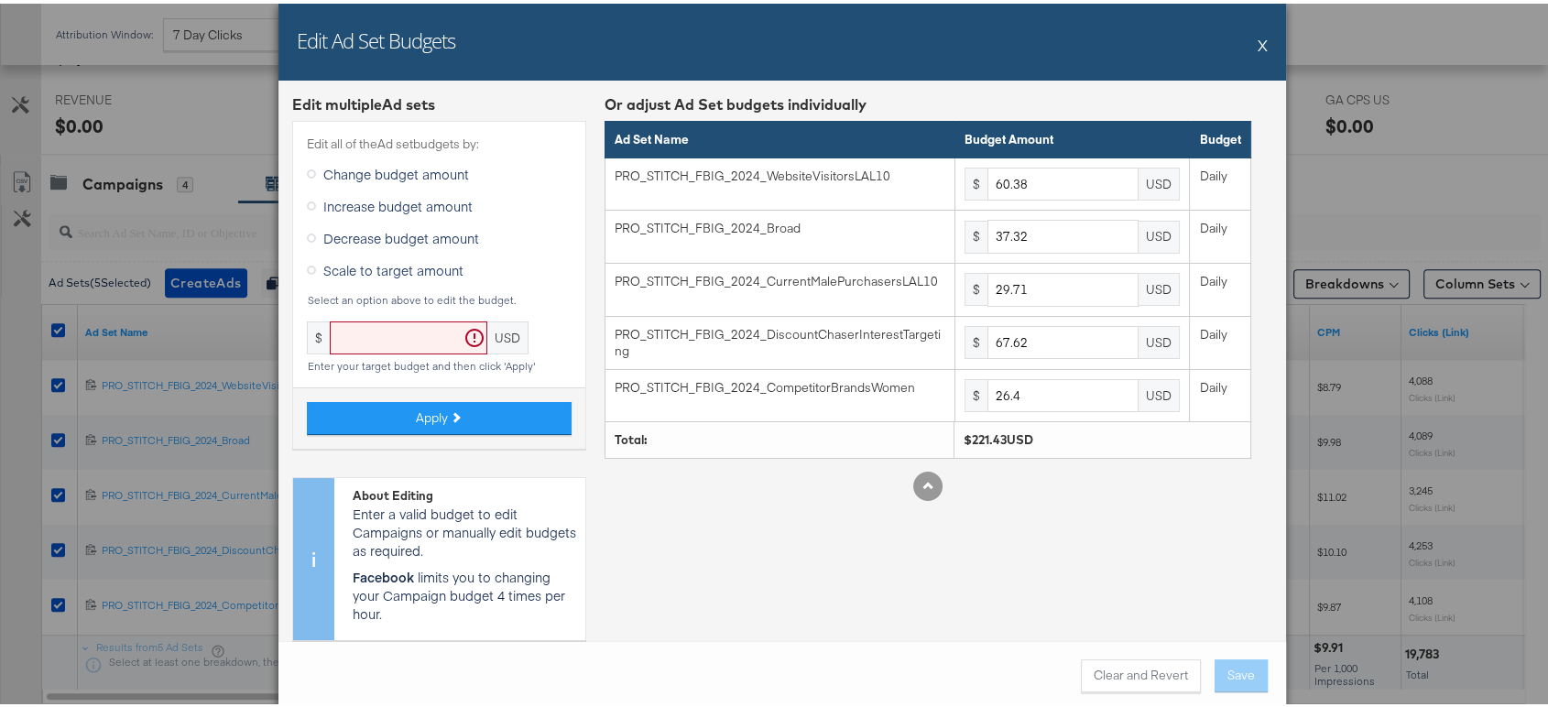
click at [1258, 37] on button "X" at bounding box center [1263, 41] width 10 height 37
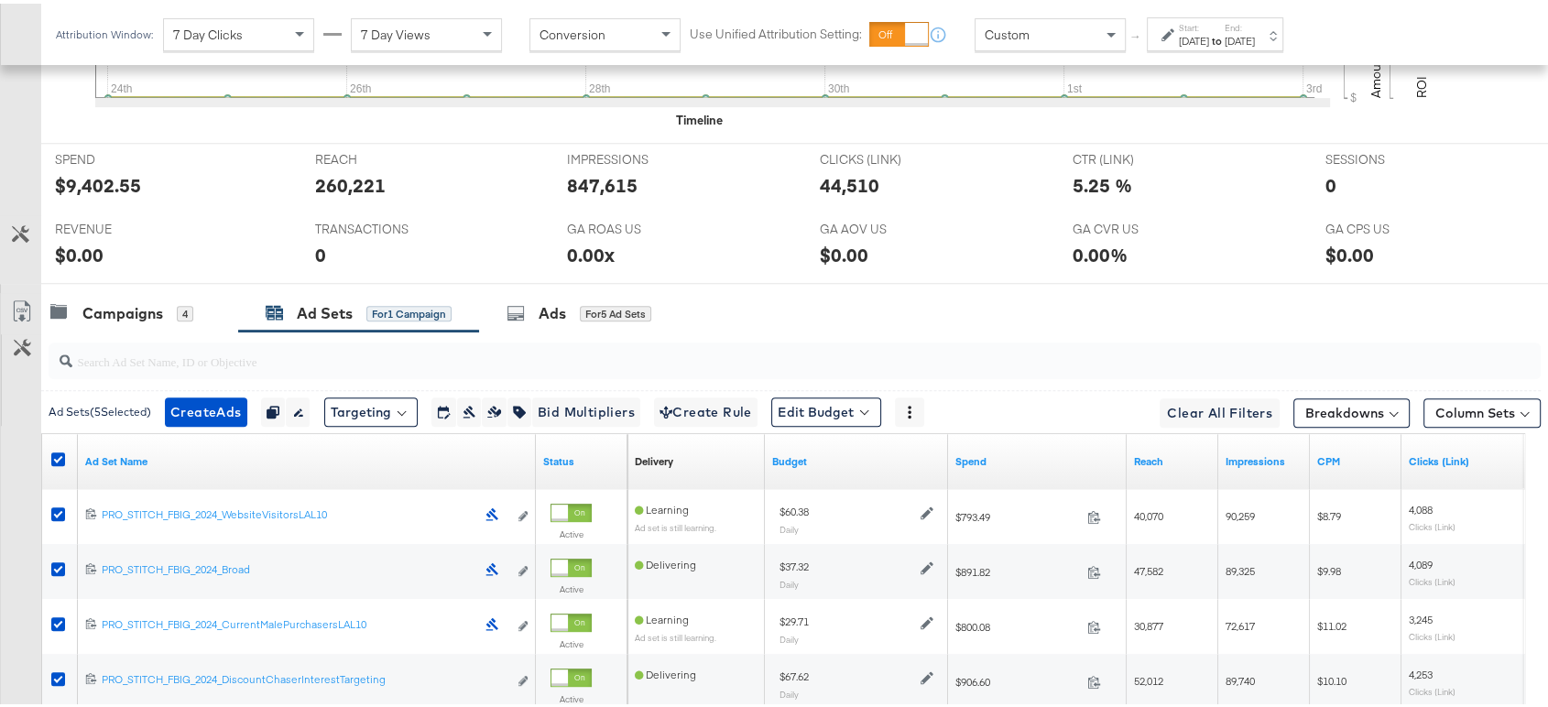
scroll to position [1035, 0]
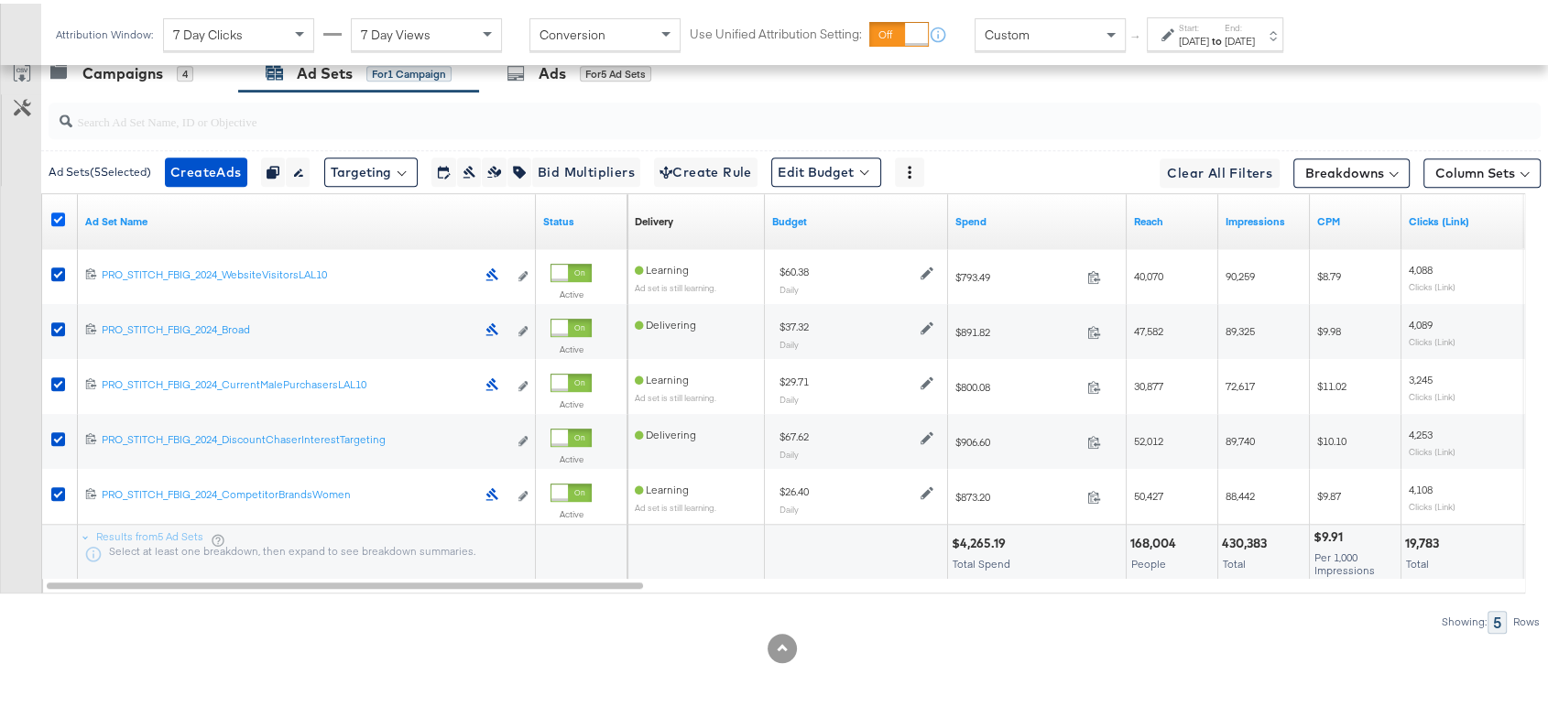
click at [57, 212] on icon at bounding box center [58, 216] width 14 height 14
click at [0, 0] on input "checkbox" at bounding box center [0, 0] width 0 height 0
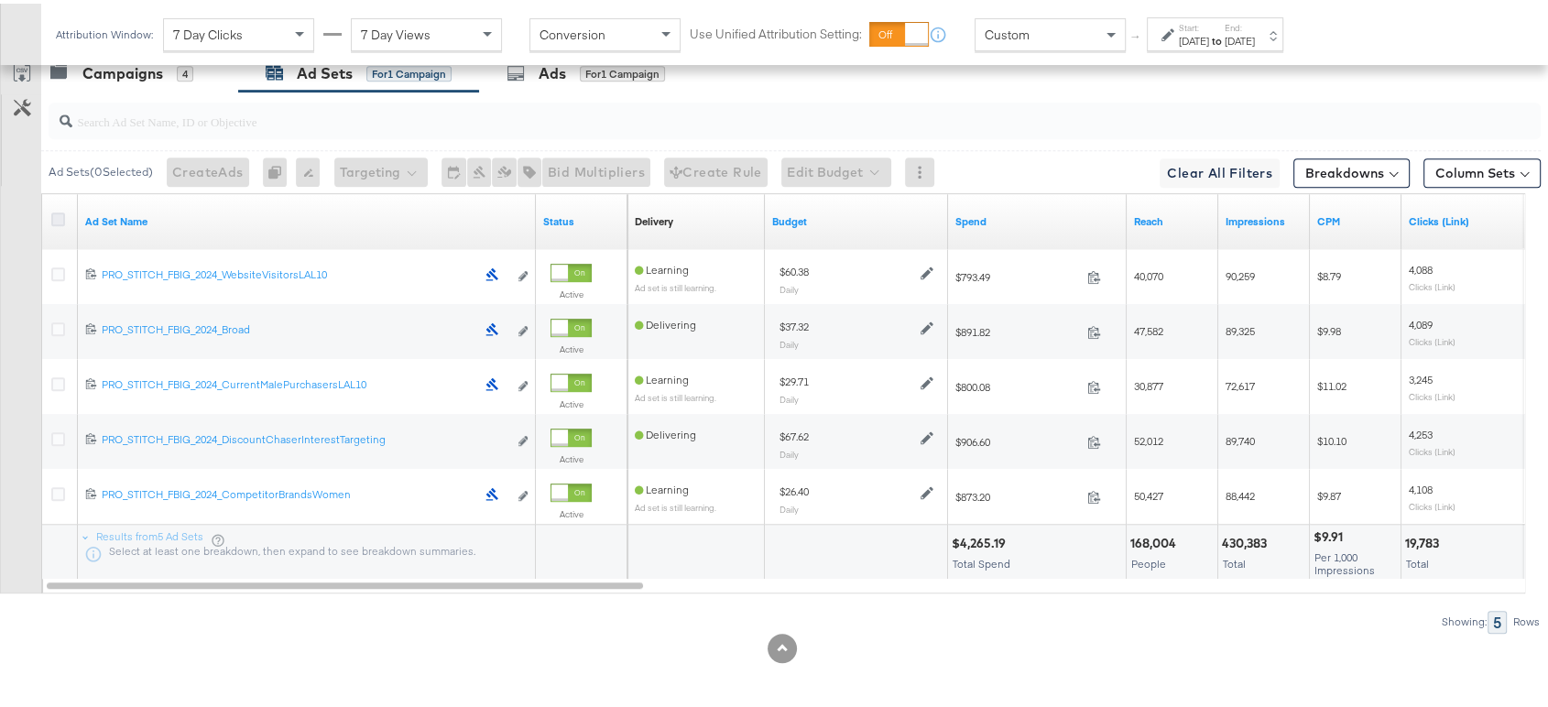
click at [57, 212] on icon at bounding box center [58, 216] width 14 height 14
click at [0, 0] on input "checkbox" at bounding box center [0, 0] width 0 height 0
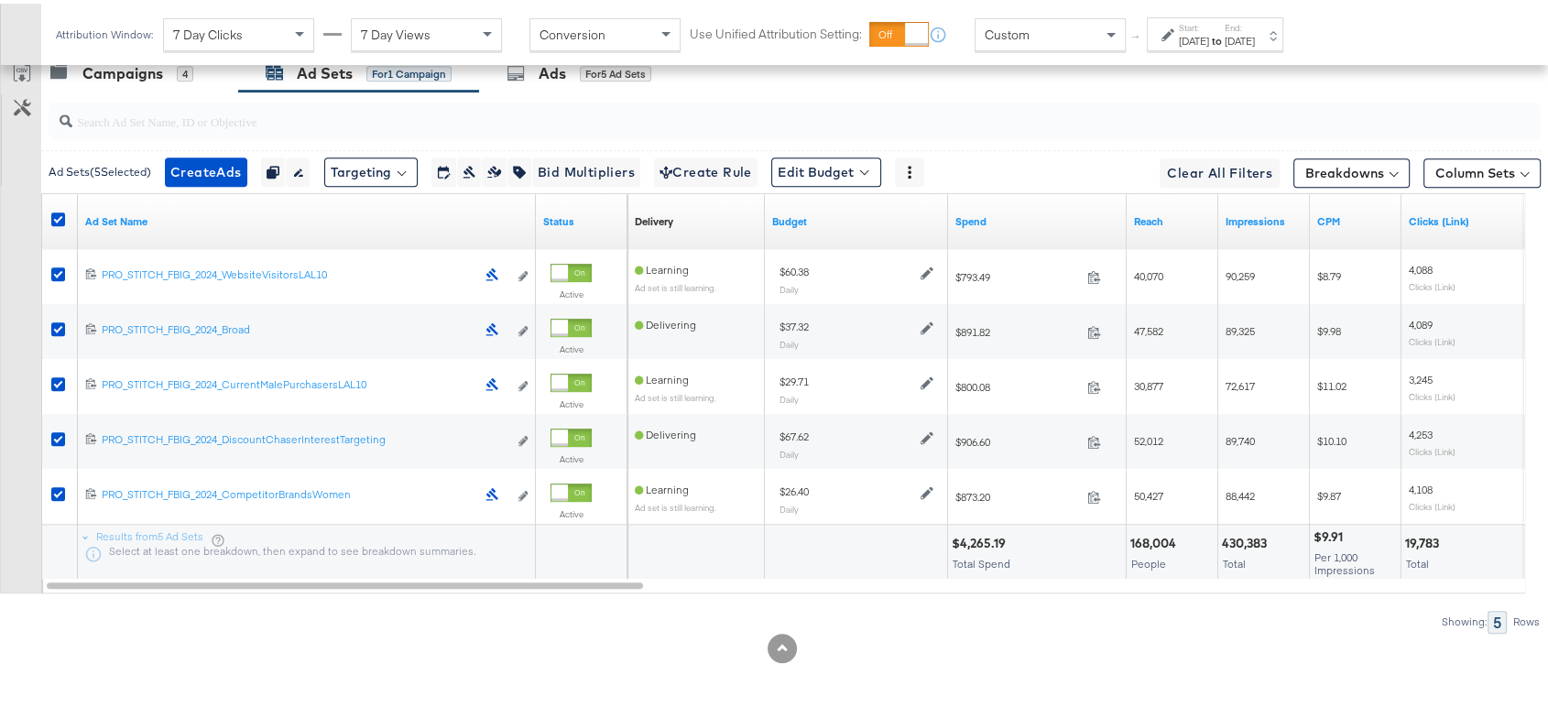
scroll to position [989, 0]
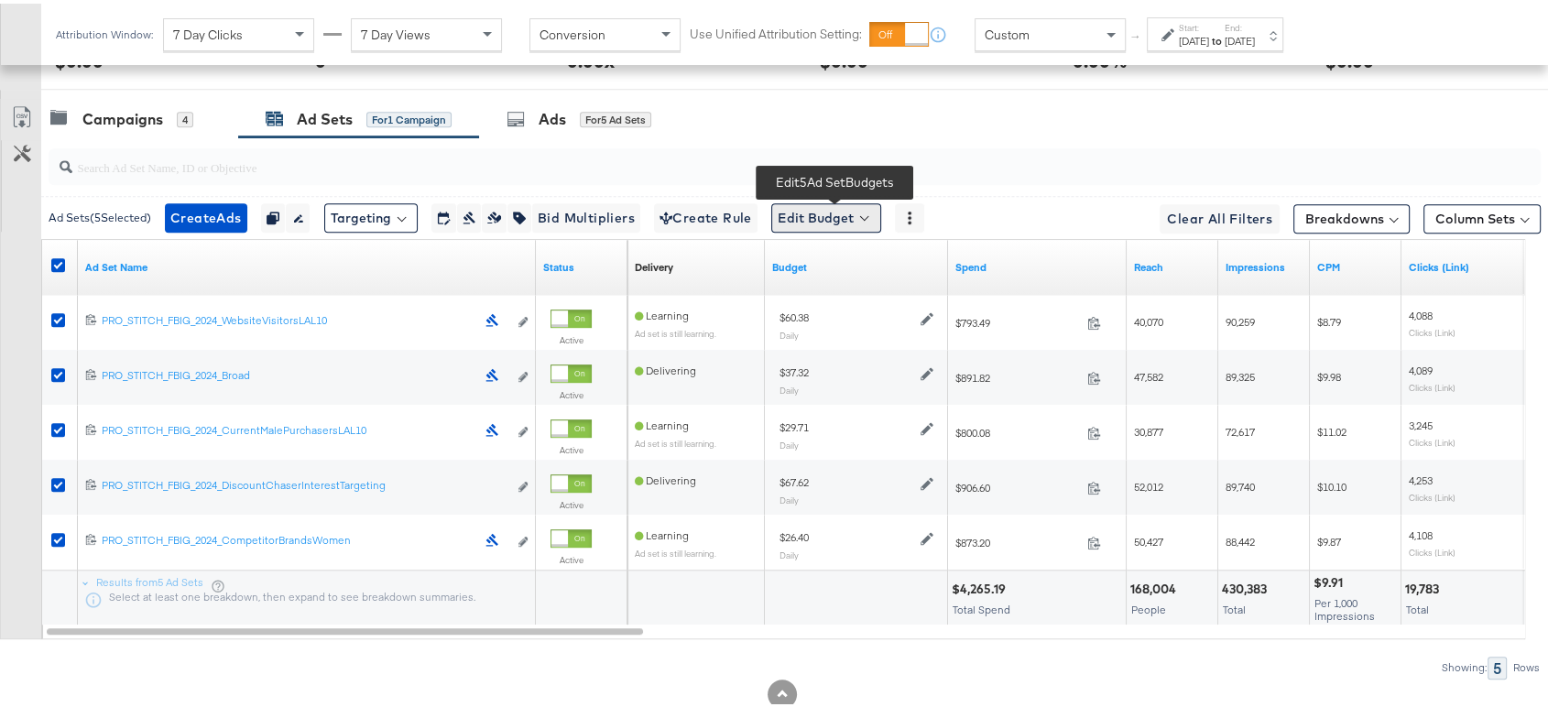
click at [806, 219] on button "Edit Budget" at bounding box center [826, 214] width 110 height 29
click at [816, 262] on span "Edit Ad Set Budget" at bounding box center [831, 262] width 104 height 24
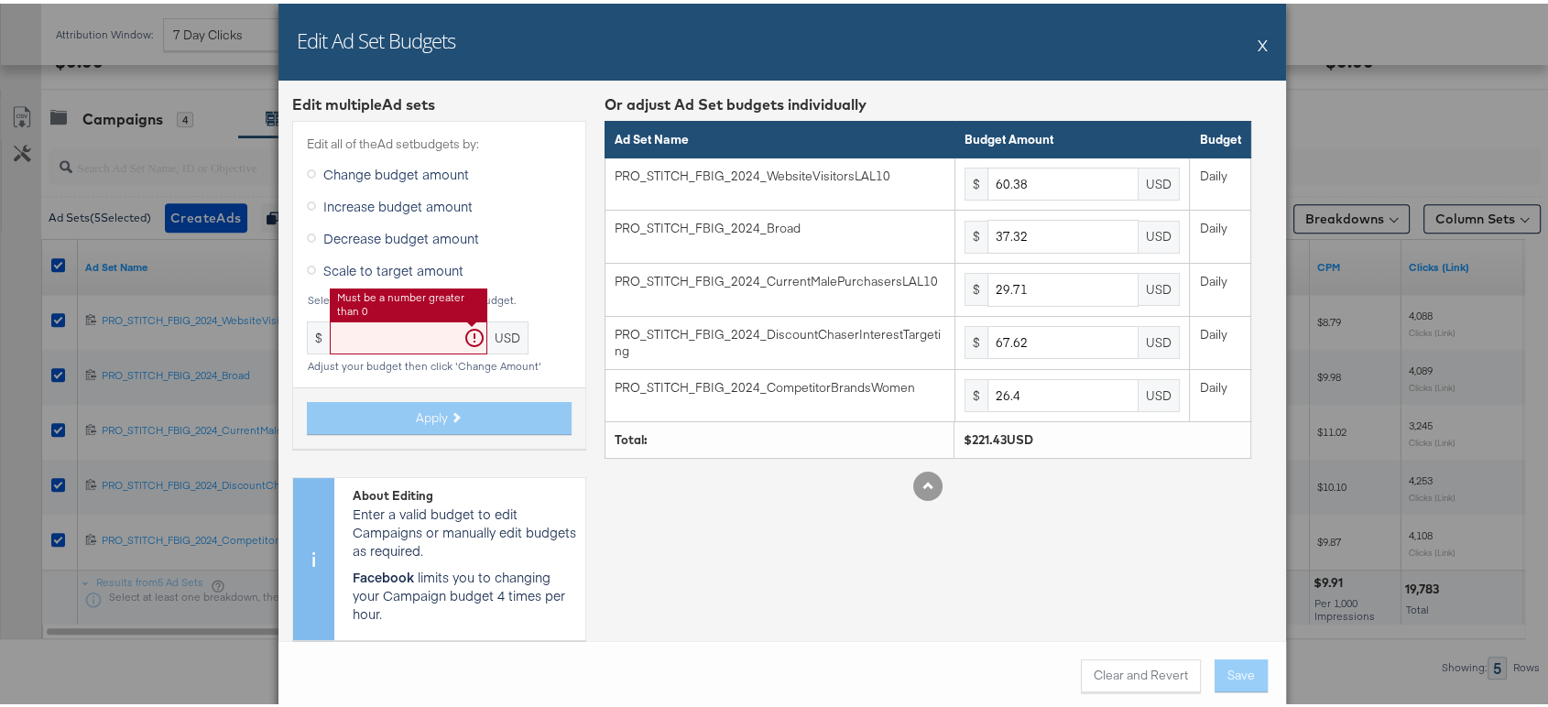
click at [354, 343] on input "text" at bounding box center [409, 335] width 158 height 34
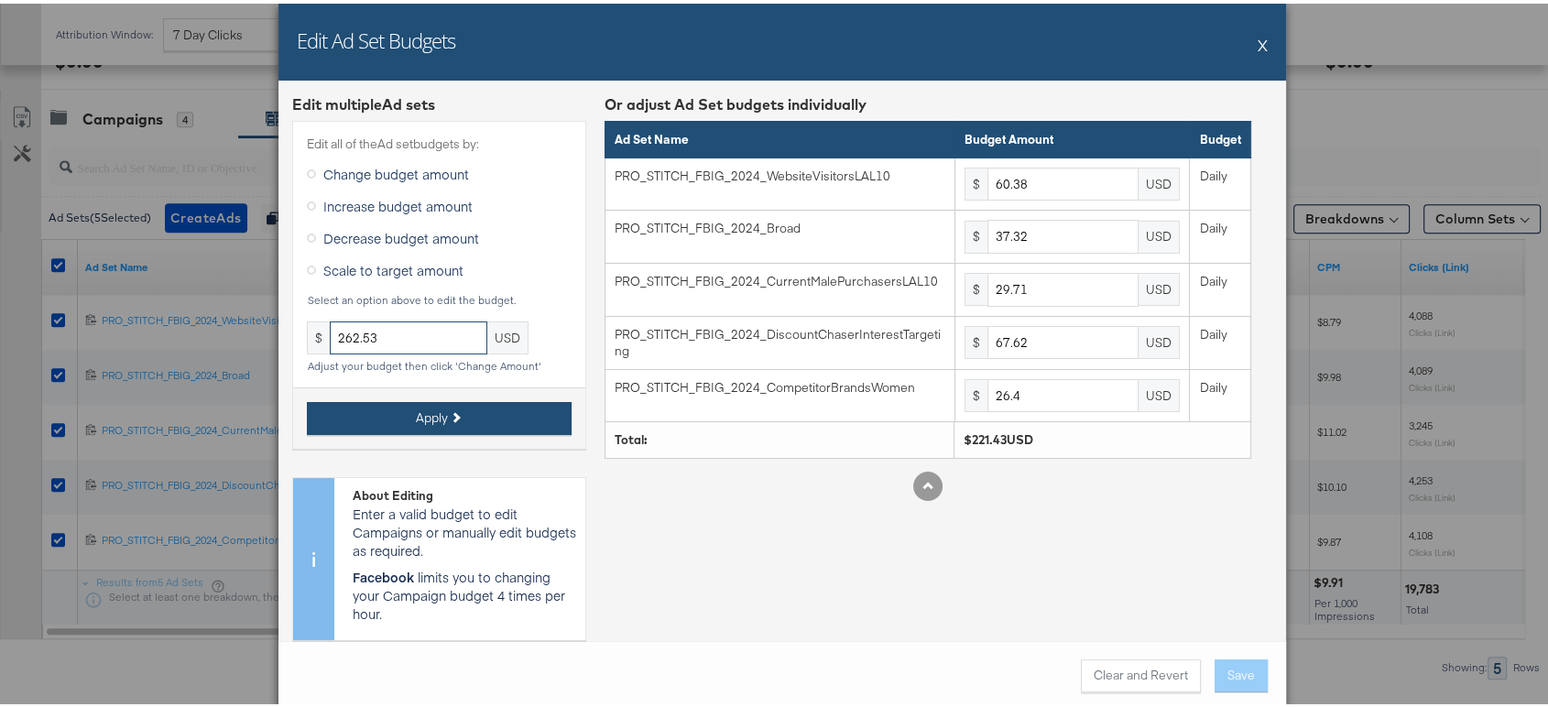
type input "262.53"
click at [403, 409] on button "Apply" at bounding box center [439, 414] width 265 height 33
type input "262.53"
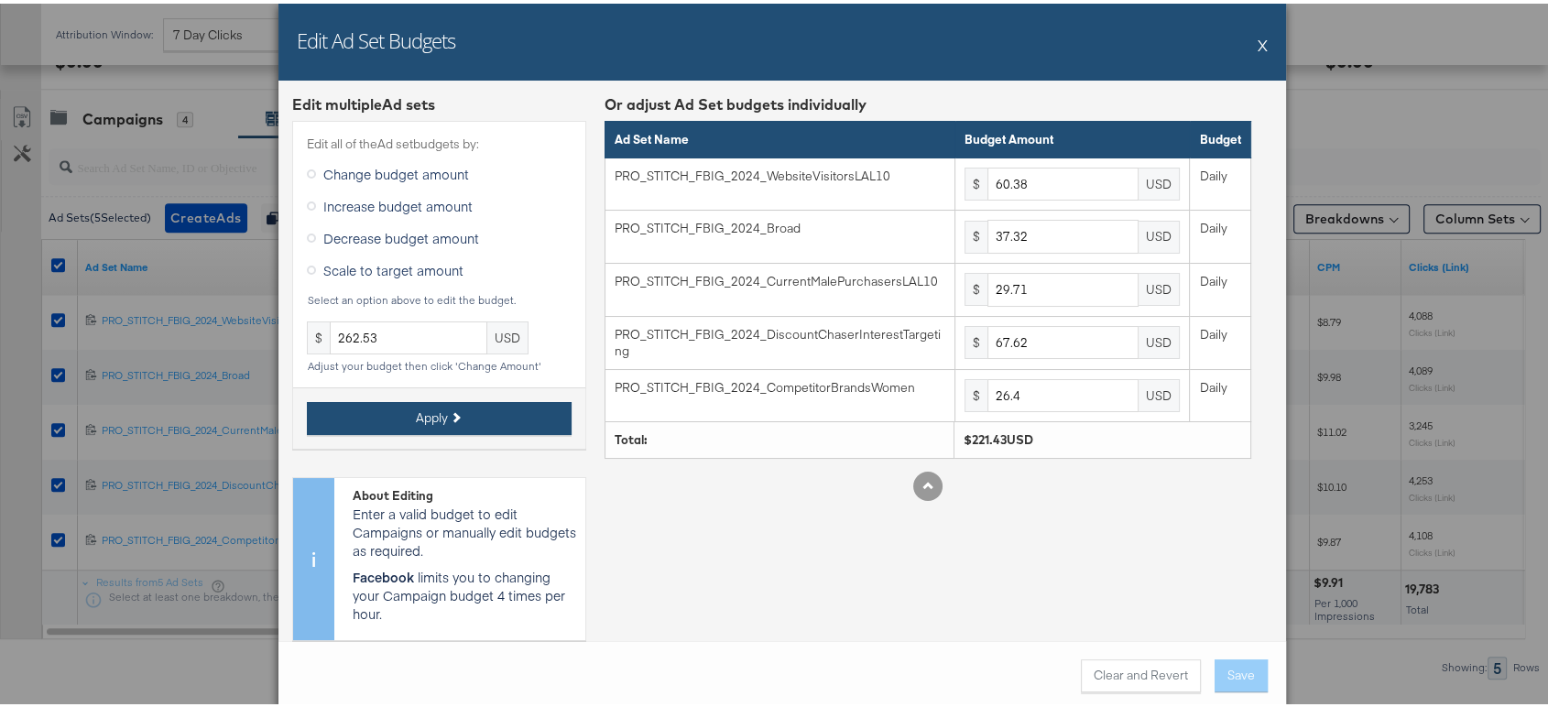
type input "262.53"
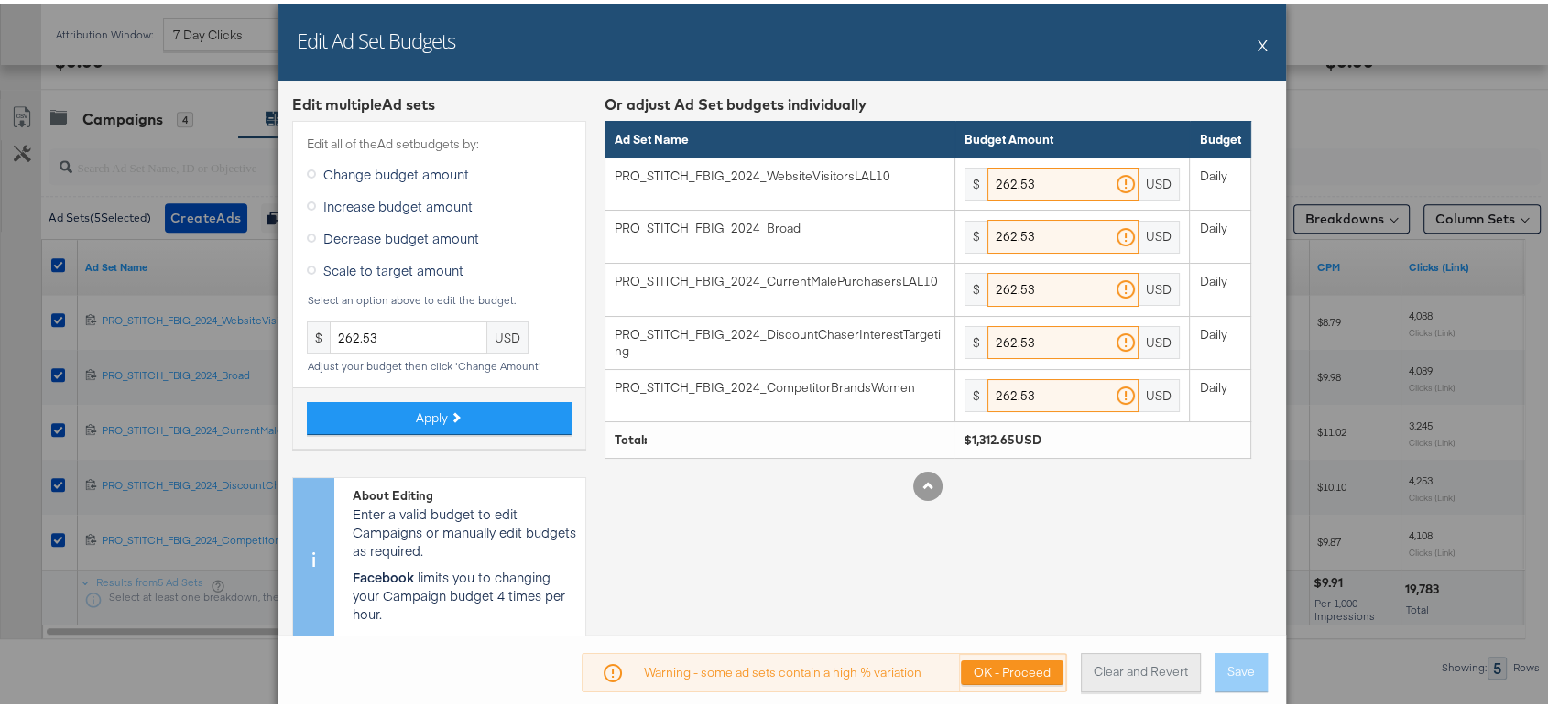
click at [1102, 668] on button "Clear and Revert" at bounding box center [1141, 668] width 120 height 39
type input "60.38"
type input "37.32"
type input "29.71"
type input "67.62"
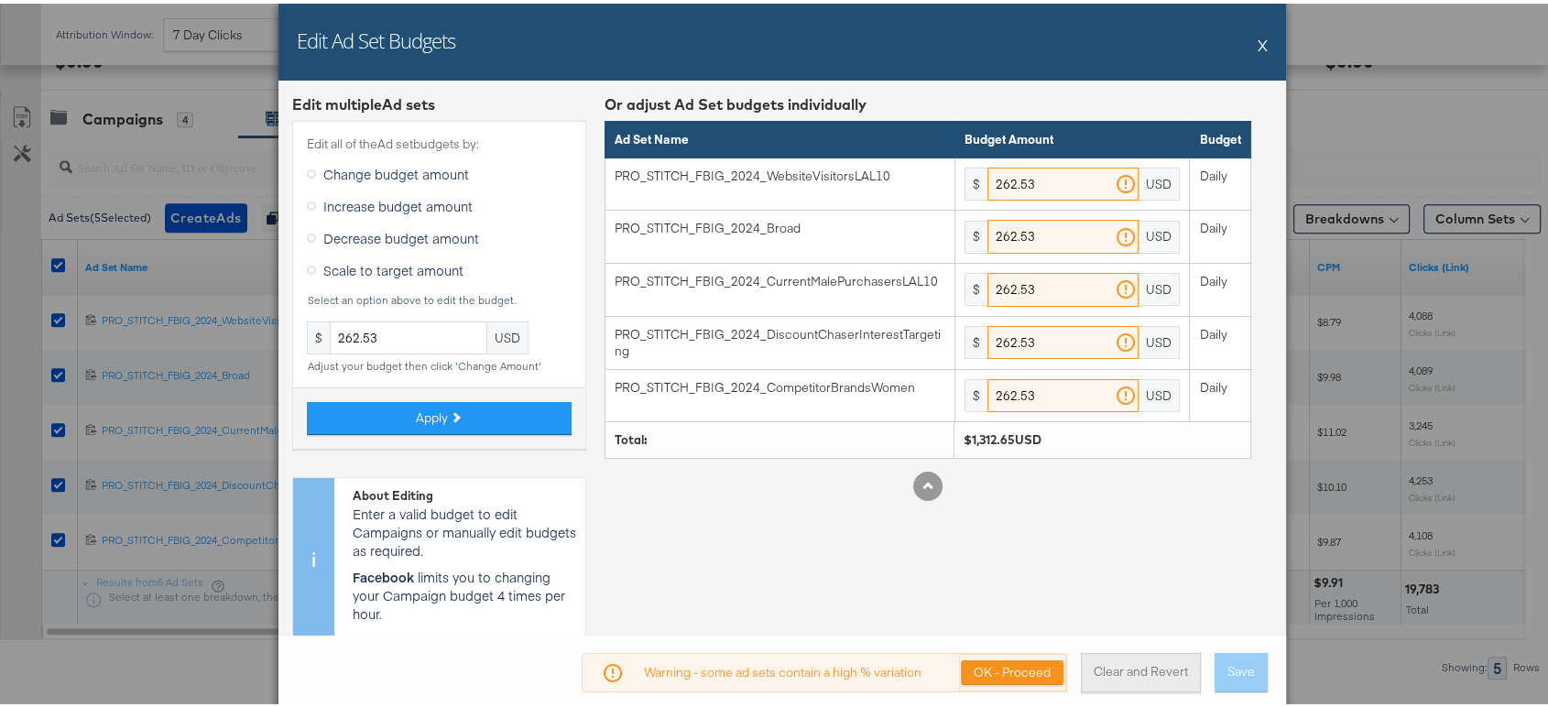
type input "26.4"
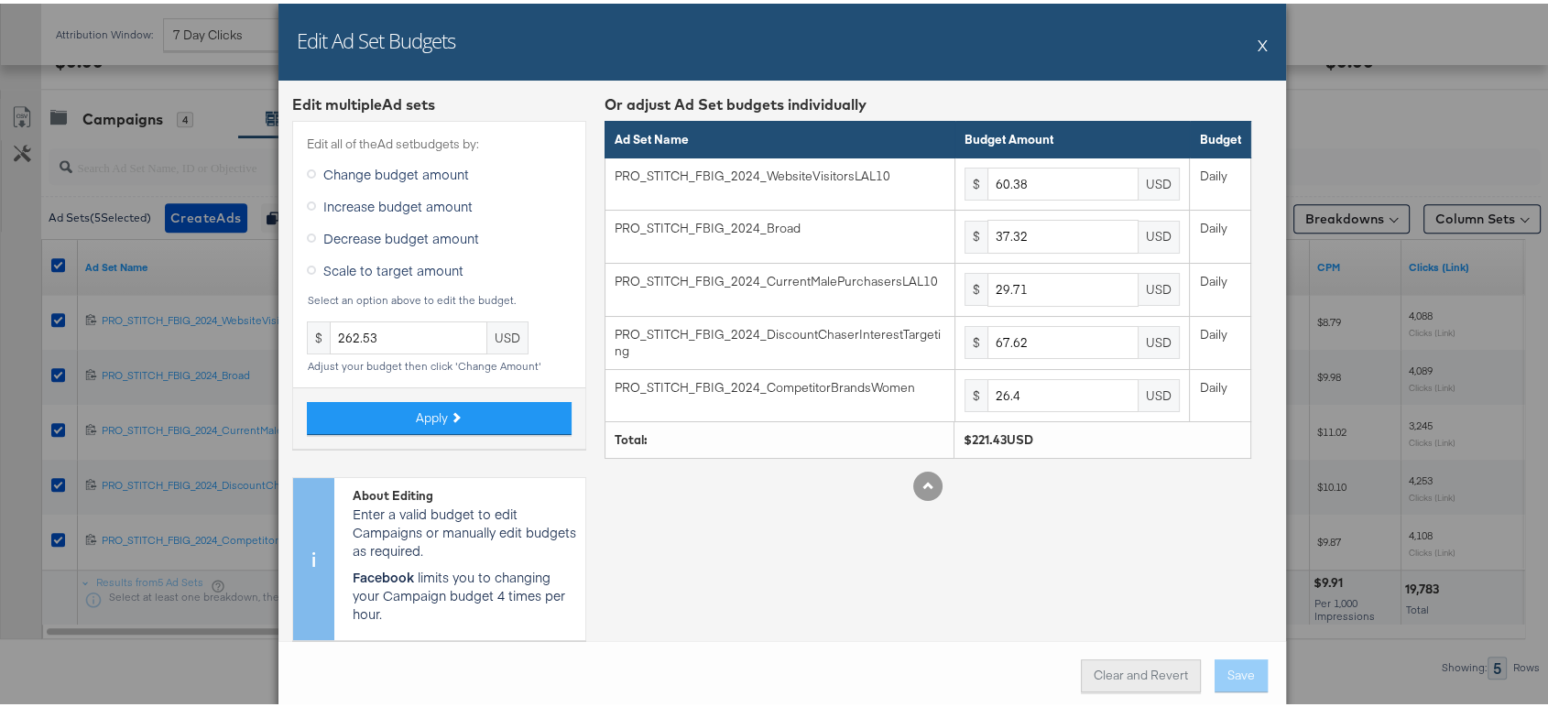
click at [1102, 668] on button "Clear and Revert" at bounding box center [1141, 672] width 120 height 33
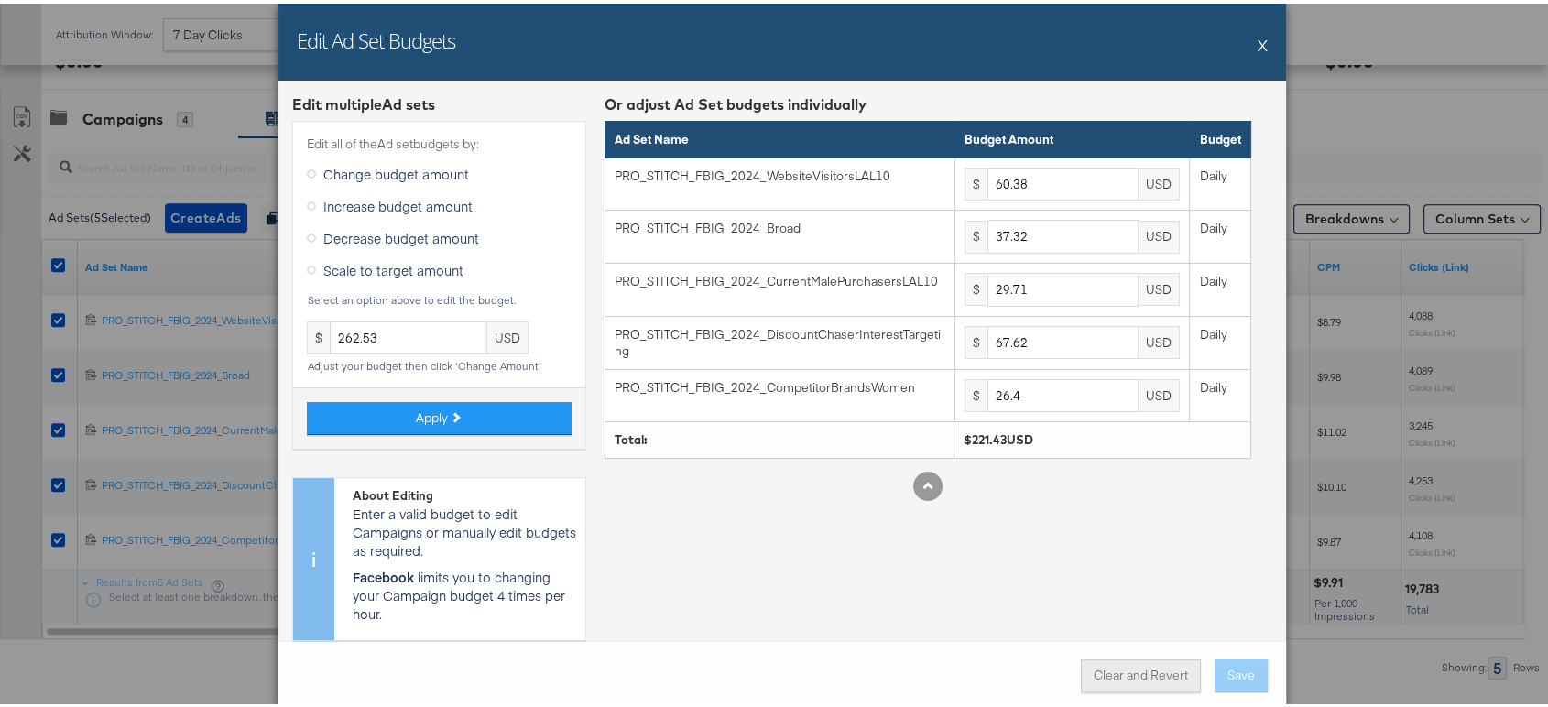
click at [1102, 668] on button "Clear and Revert" at bounding box center [1141, 672] width 120 height 33
click at [307, 259] on label "Scale to target amount" at bounding box center [389, 266] width 164 height 27
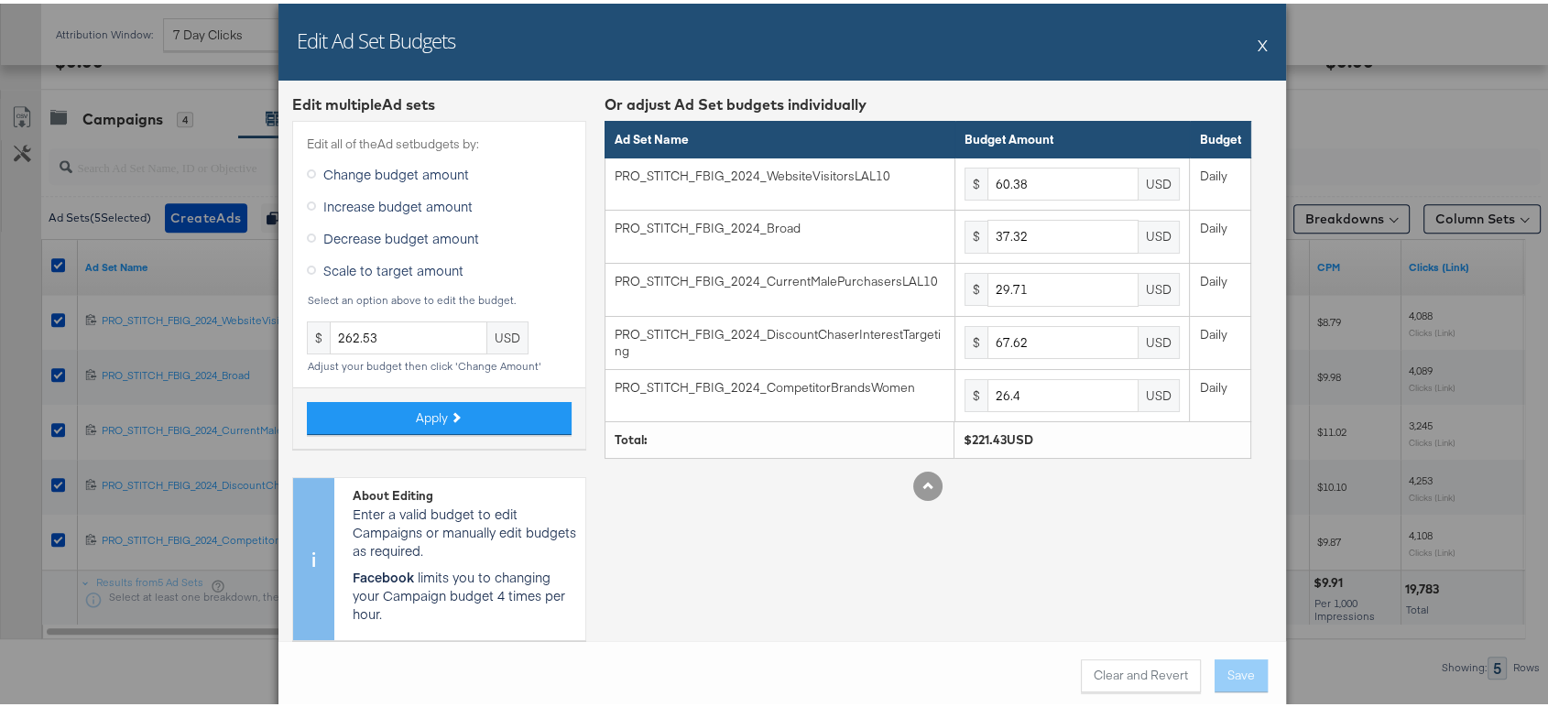
click at [0, 0] on input "Scale to target amount" at bounding box center [0, 0] width 0 height 0
click at [376, 327] on input "text" at bounding box center [409, 335] width 158 height 34
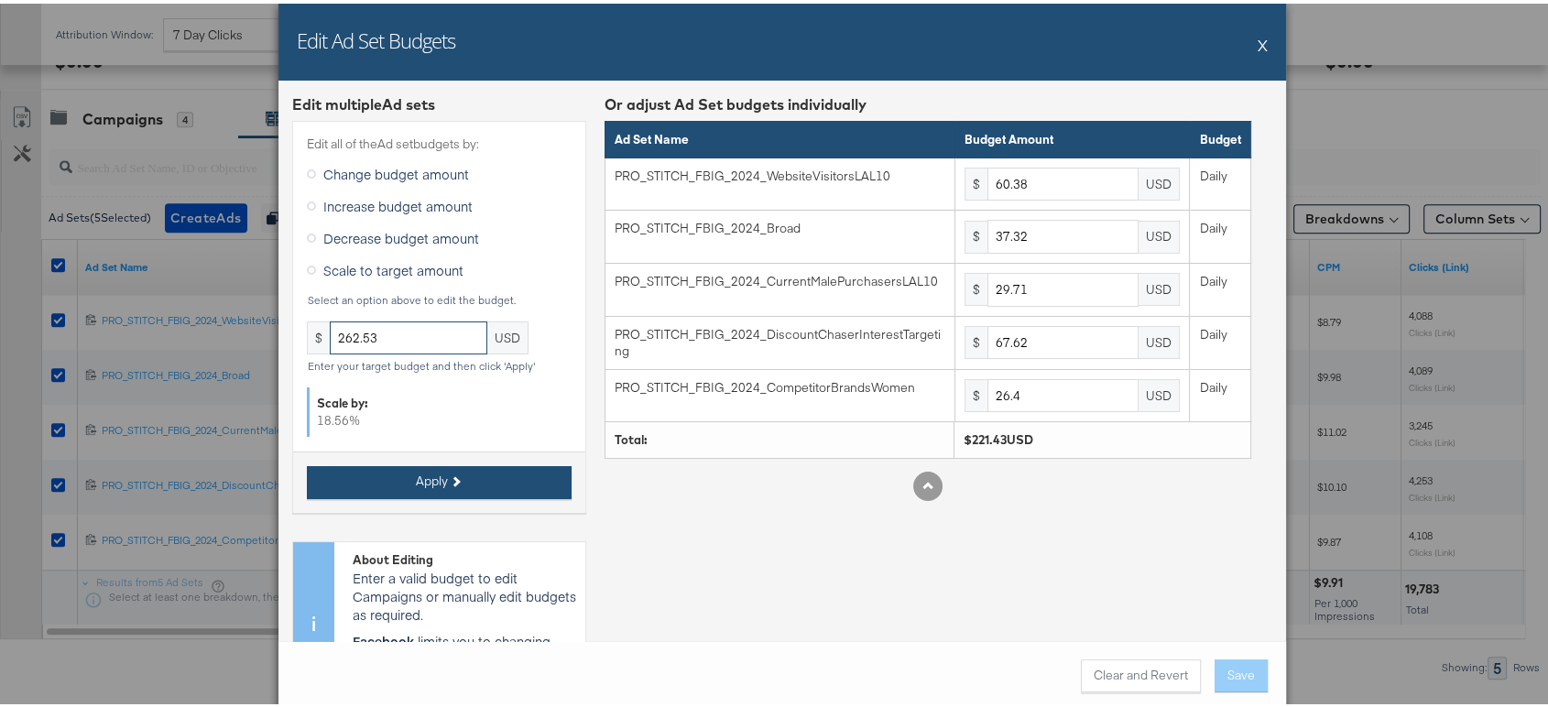
type input "262.53"
click at [419, 476] on span "Apply" at bounding box center [432, 477] width 32 height 17
type input "71.58"
type input "44.24"
type input "35.22"
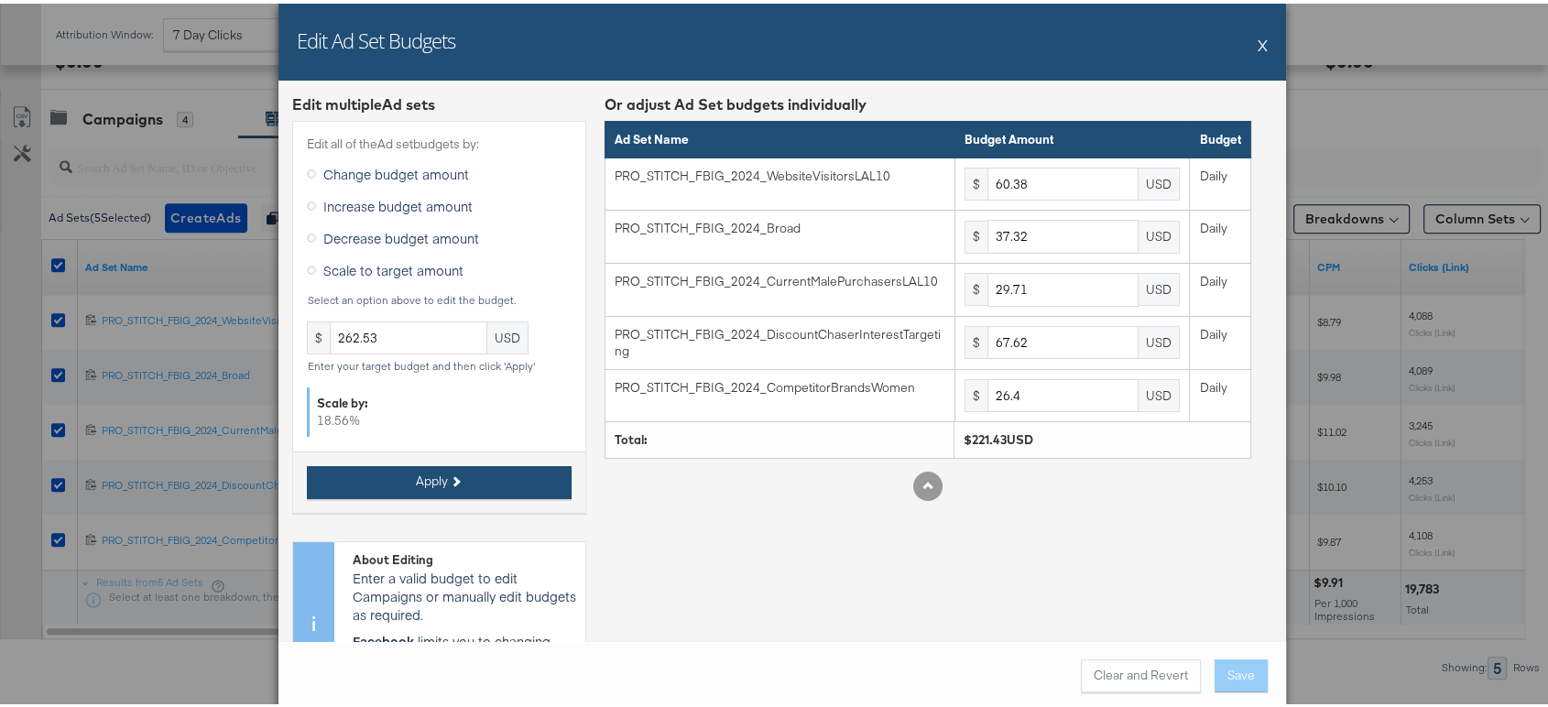
type input "80.17"
type input "31.3"
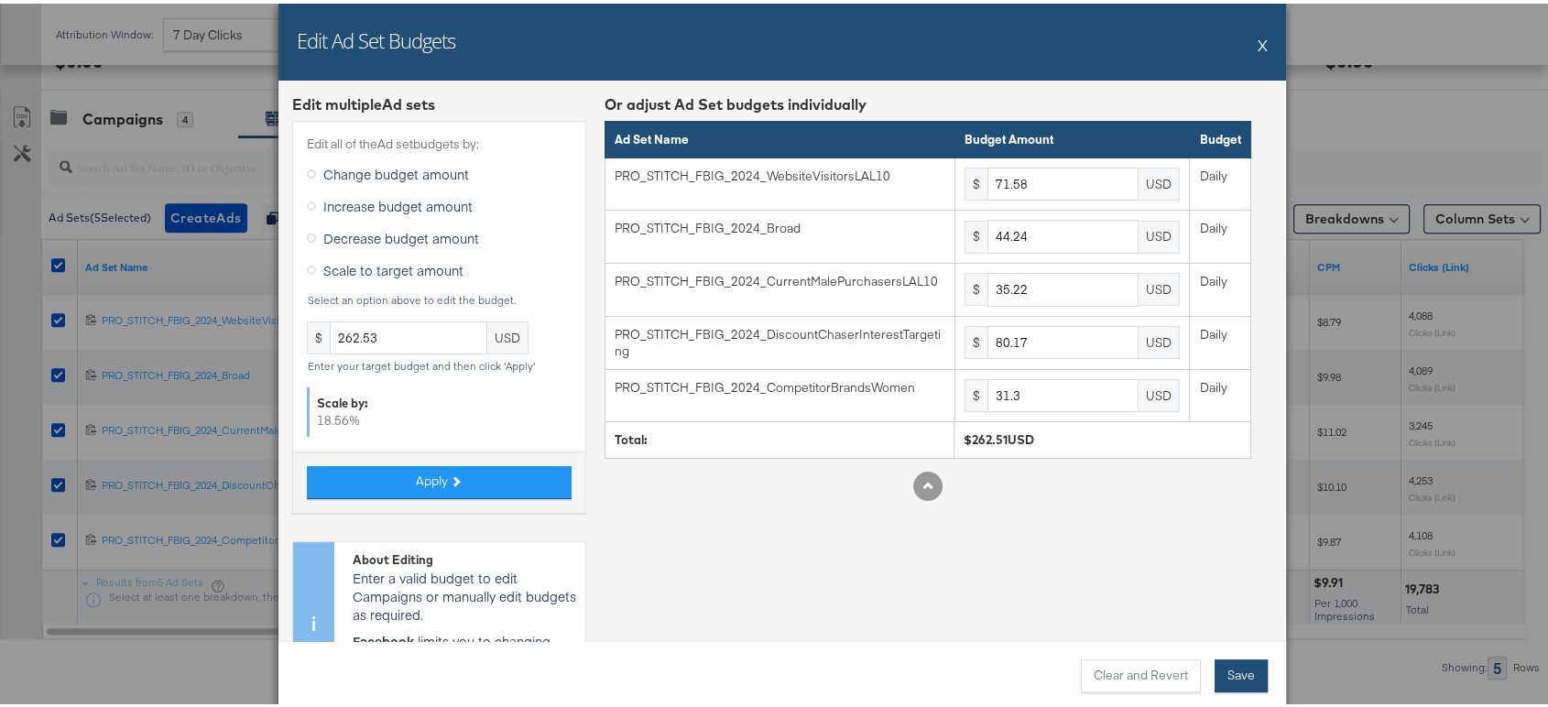
click at [1228, 669] on button "Save" at bounding box center [1241, 672] width 53 height 33
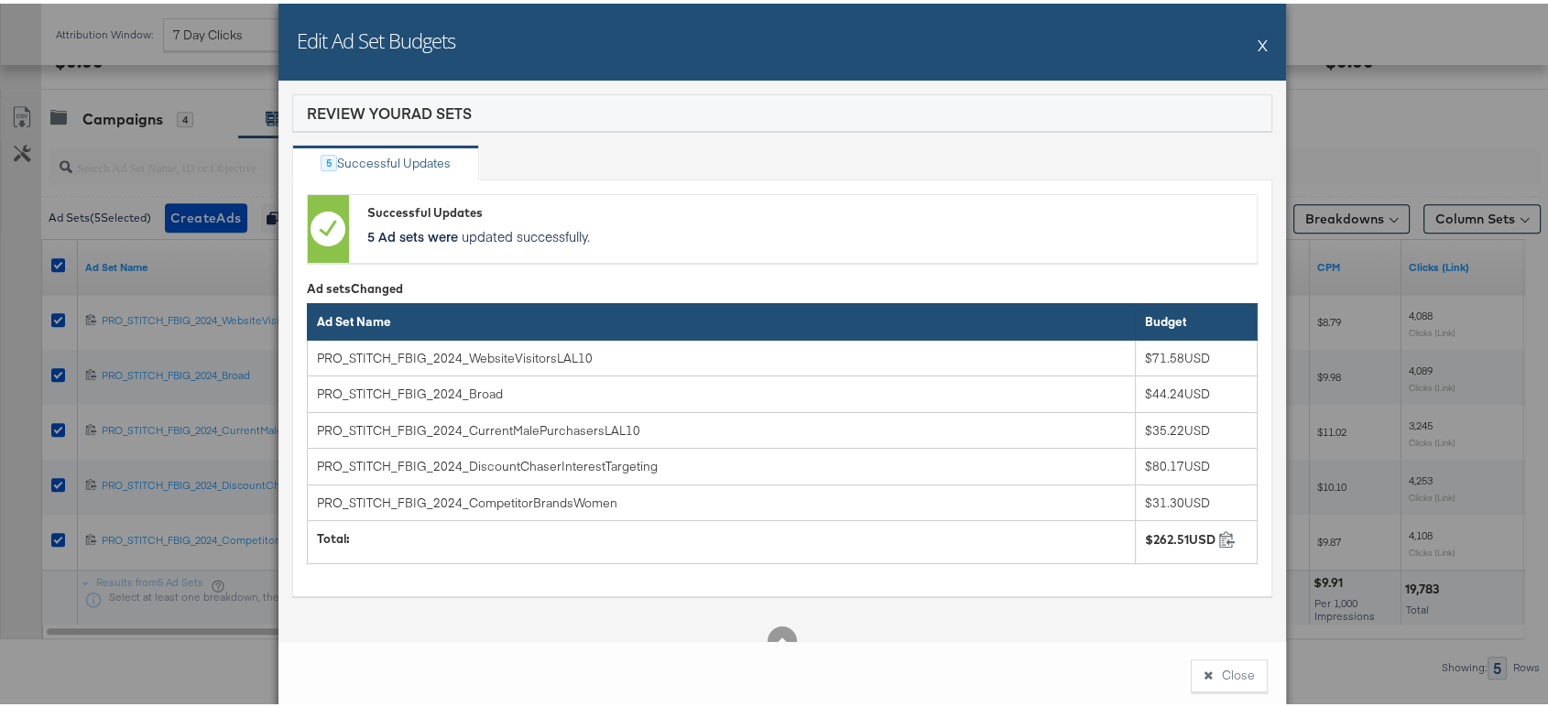
click at [1258, 46] on button "X" at bounding box center [1263, 41] width 10 height 37
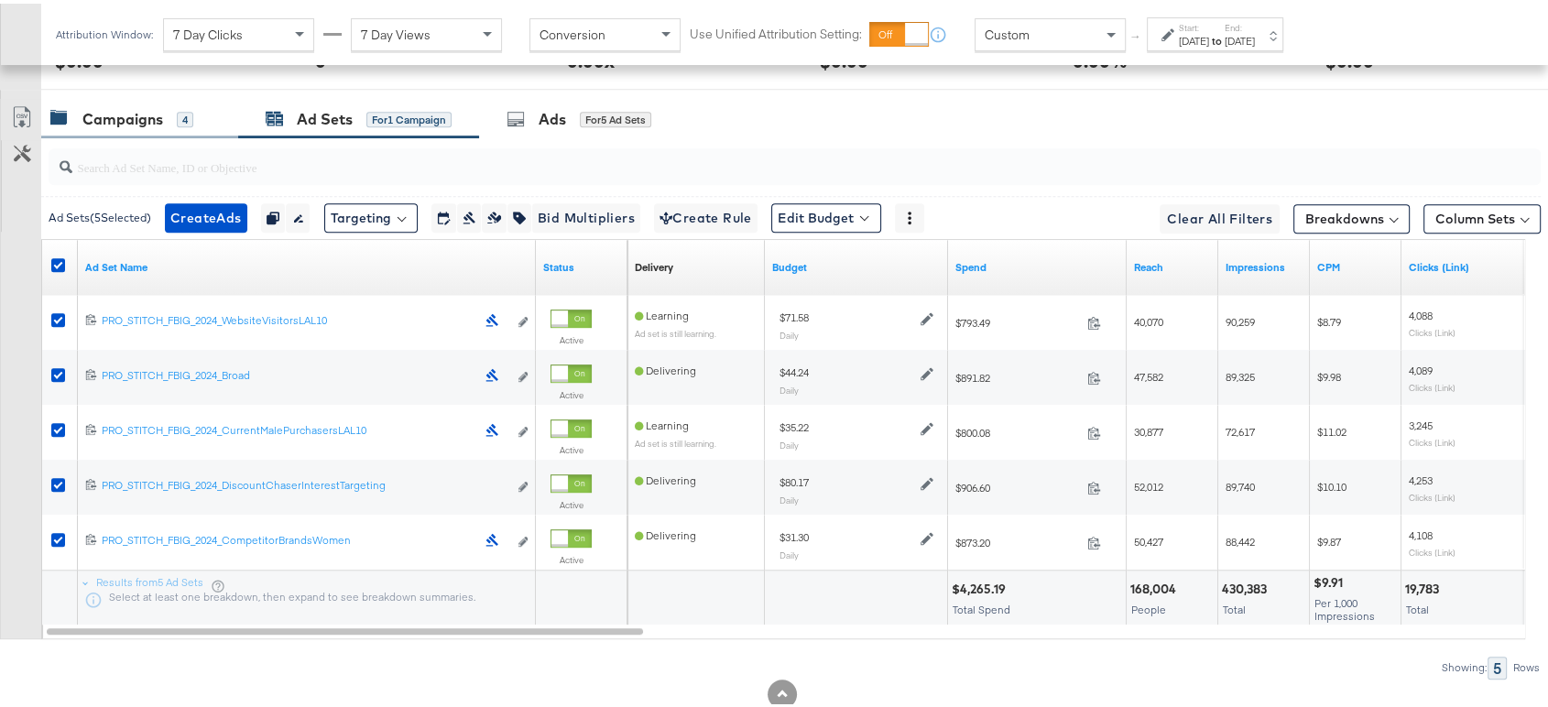
click at [109, 119] on div "Campaigns" at bounding box center [122, 115] width 81 height 21
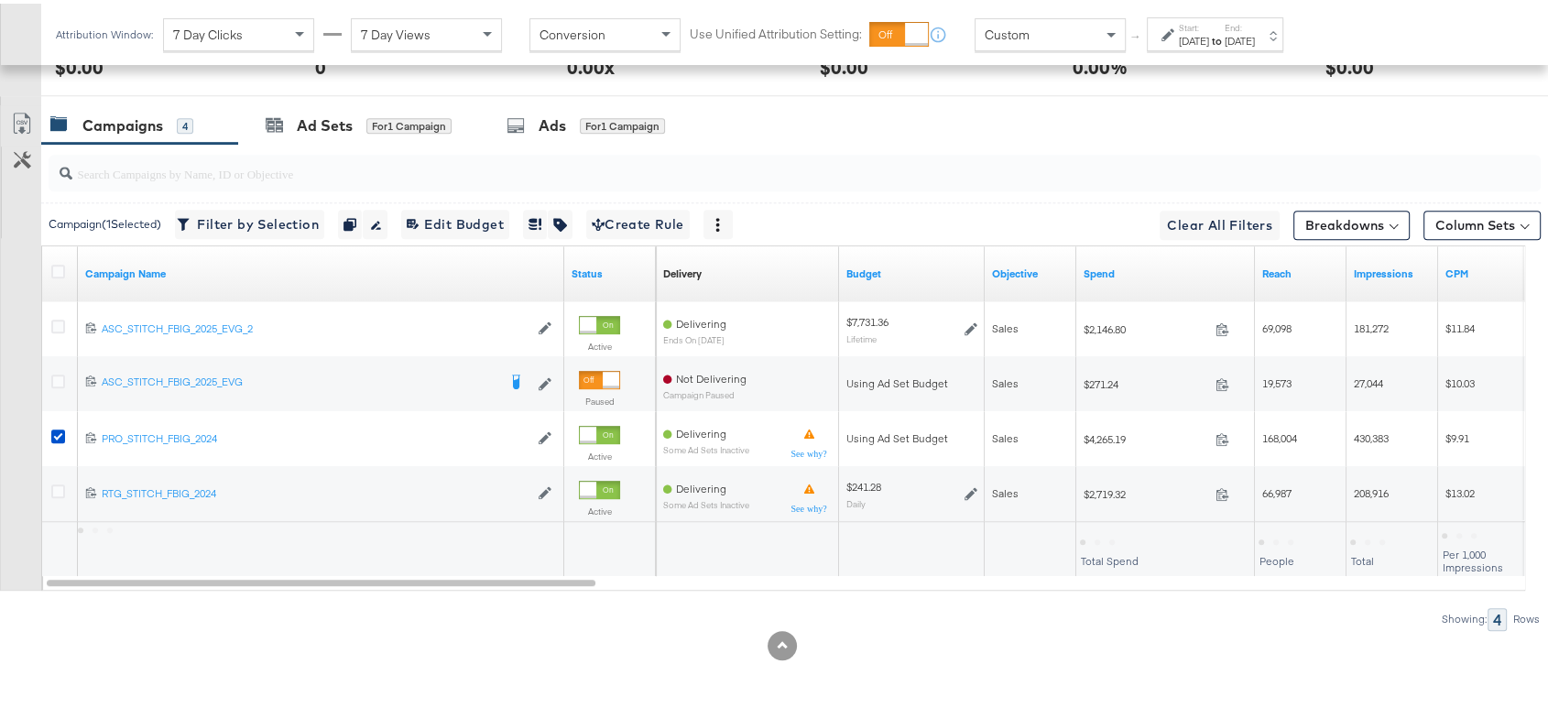
scroll to position [980, 0]
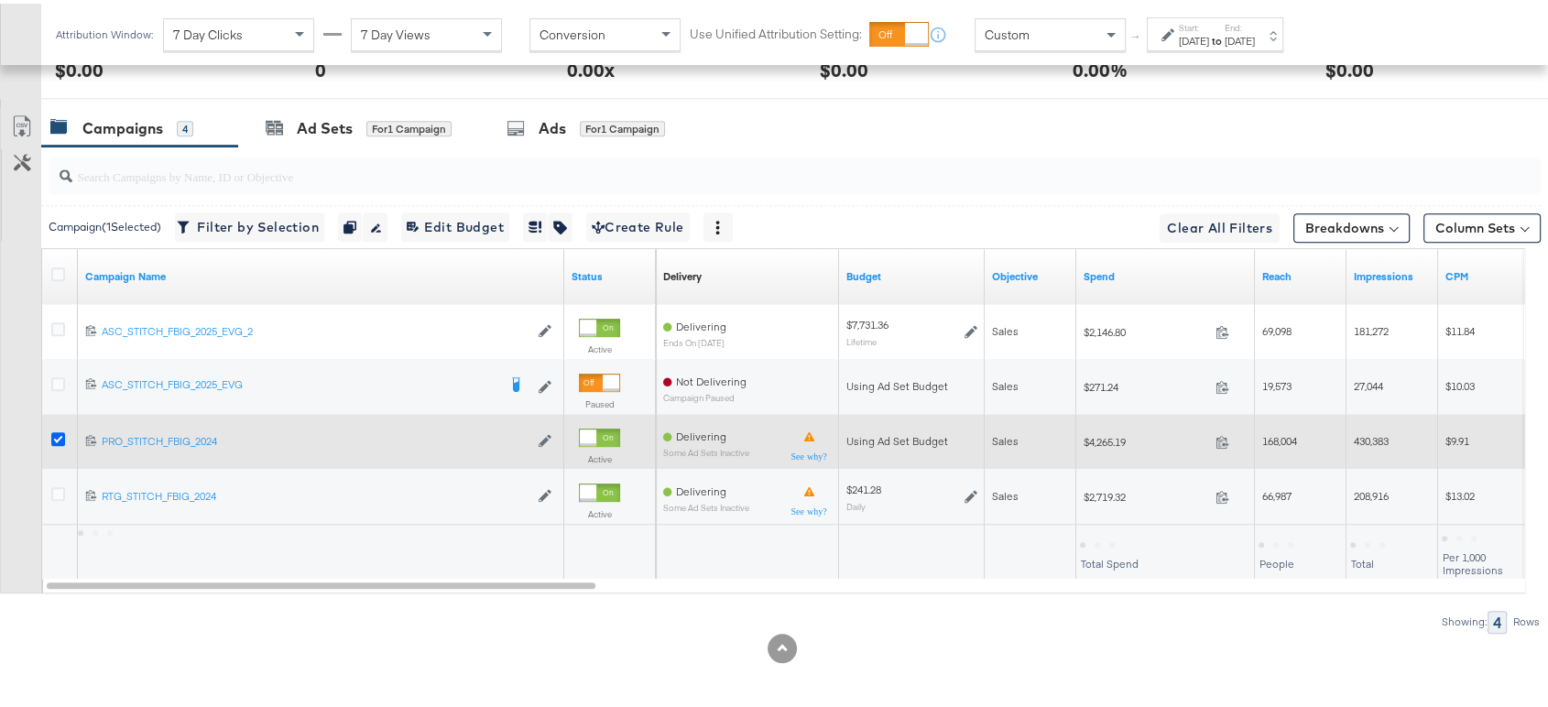
click at [53, 430] on icon at bounding box center [58, 436] width 14 height 14
click at [0, 0] on input "checkbox" at bounding box center [0, 0] width 0 height 0
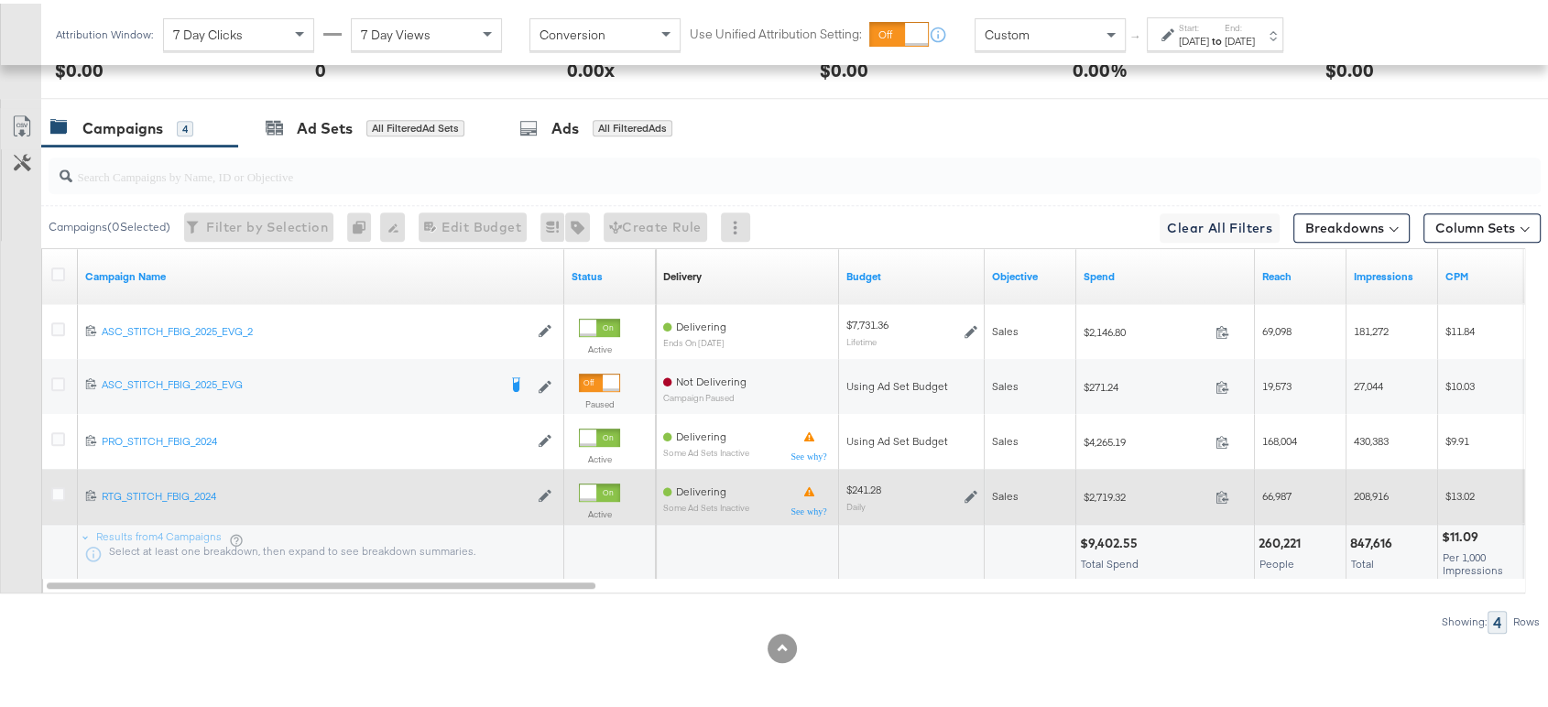
click at [965, 486] on icon at bounding box center [970, 492] width 13 height 13
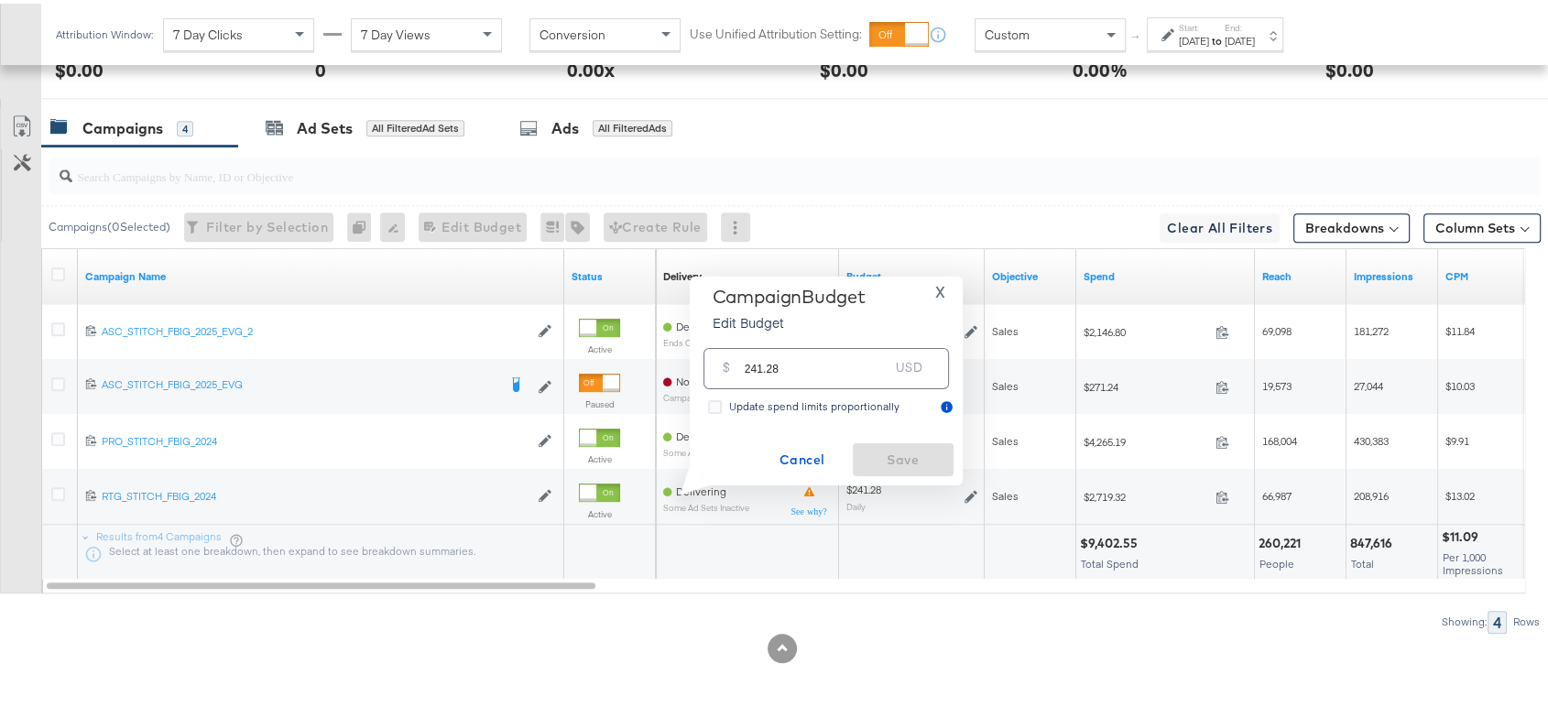
click at [818, 367] on input "241.28" at bounding box center [817, 357] width 145 height 39
type input "163.03"
click at [907, 454] on span "Save" at bounding box center [903, 456] width 86 height 23
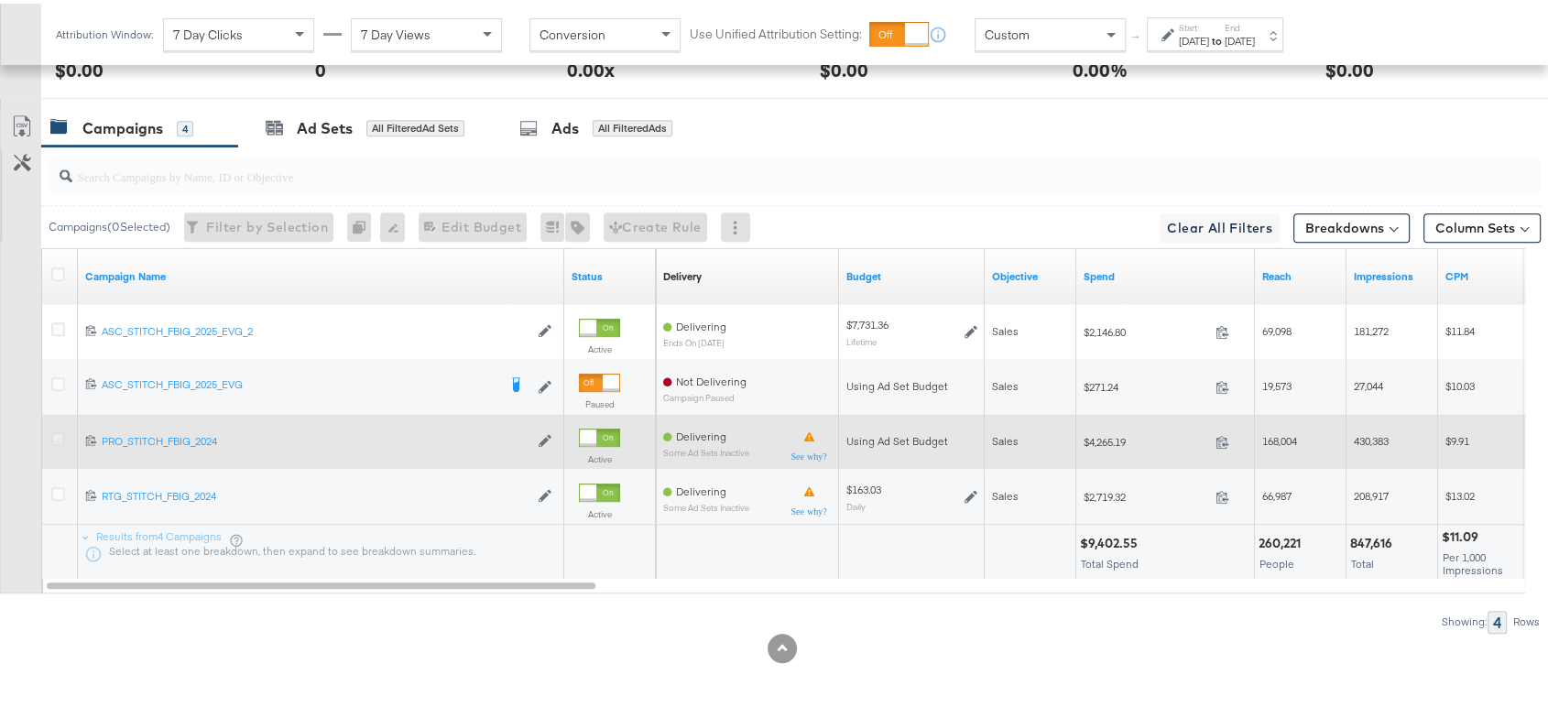
click at [53, 430] on icon at bounding box center [58, 436] width 14 height 14
click at [0, 0] on input "checkbox" at bounding box center [0, 0] width 0 height 0
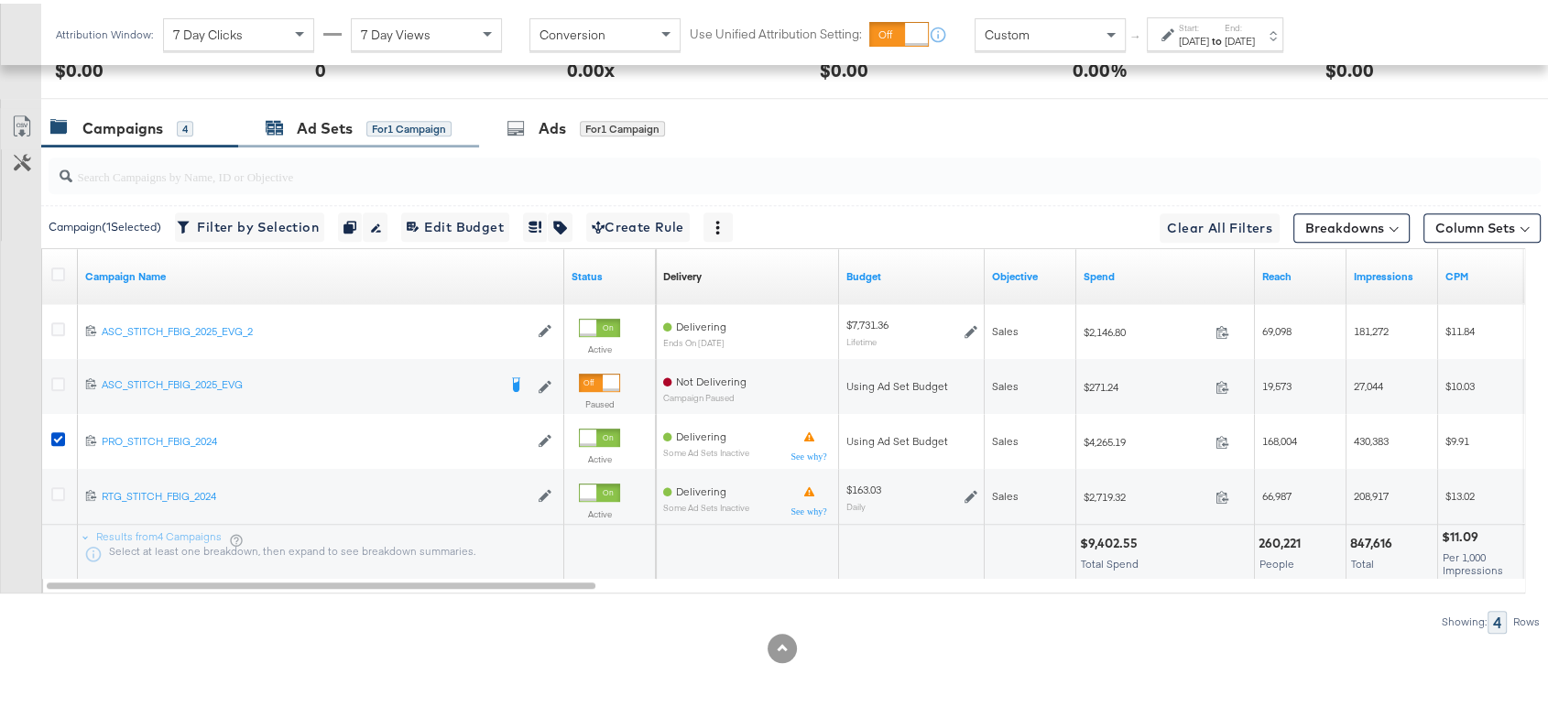
click at [325, 117] on div "Ad Sets" at bounding box center [325, 124] width 56 height 21
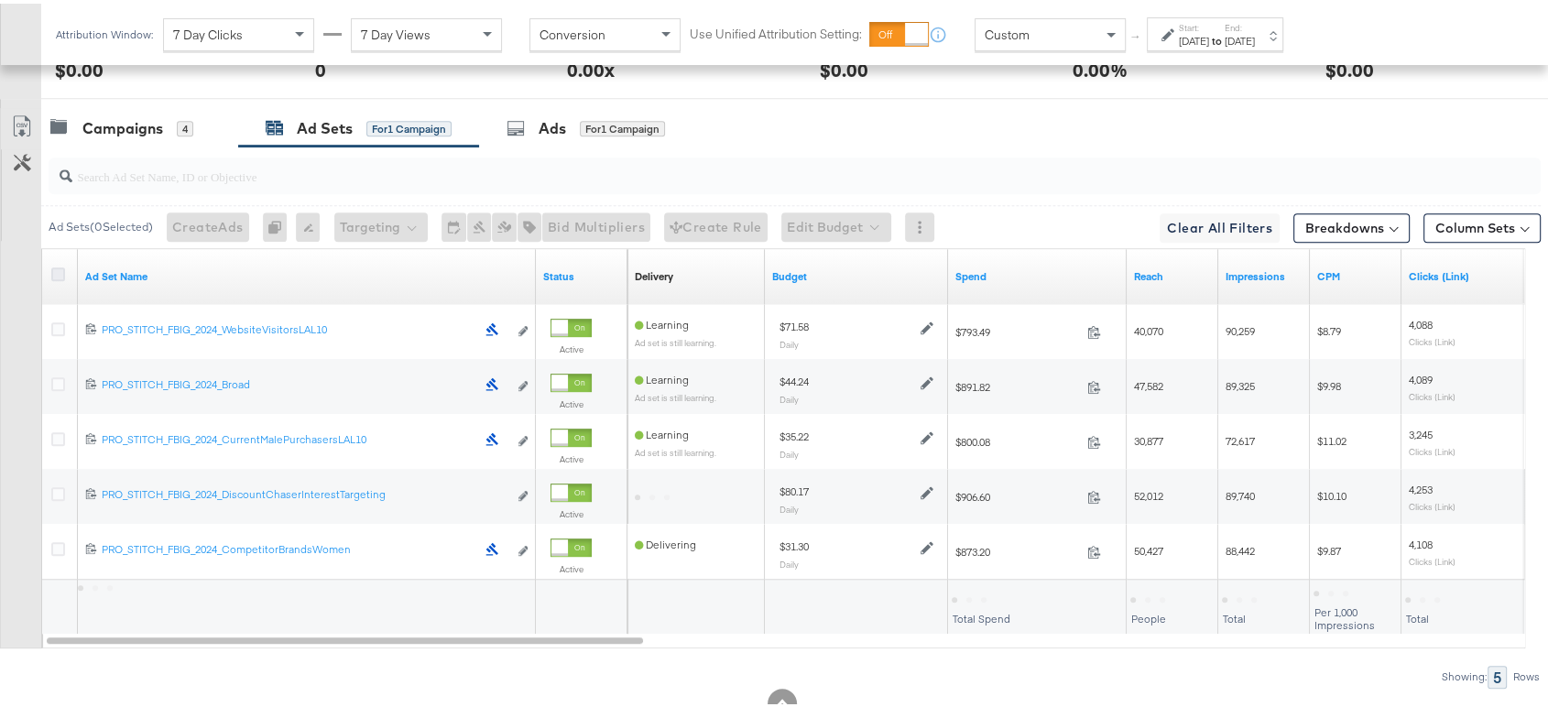
click at [59, 266] on icon at bounding box center [58, 271] width 14 height 14
click at [0, 0] on input "checkbox" at bounding box center [0, 0] width 0 height 0
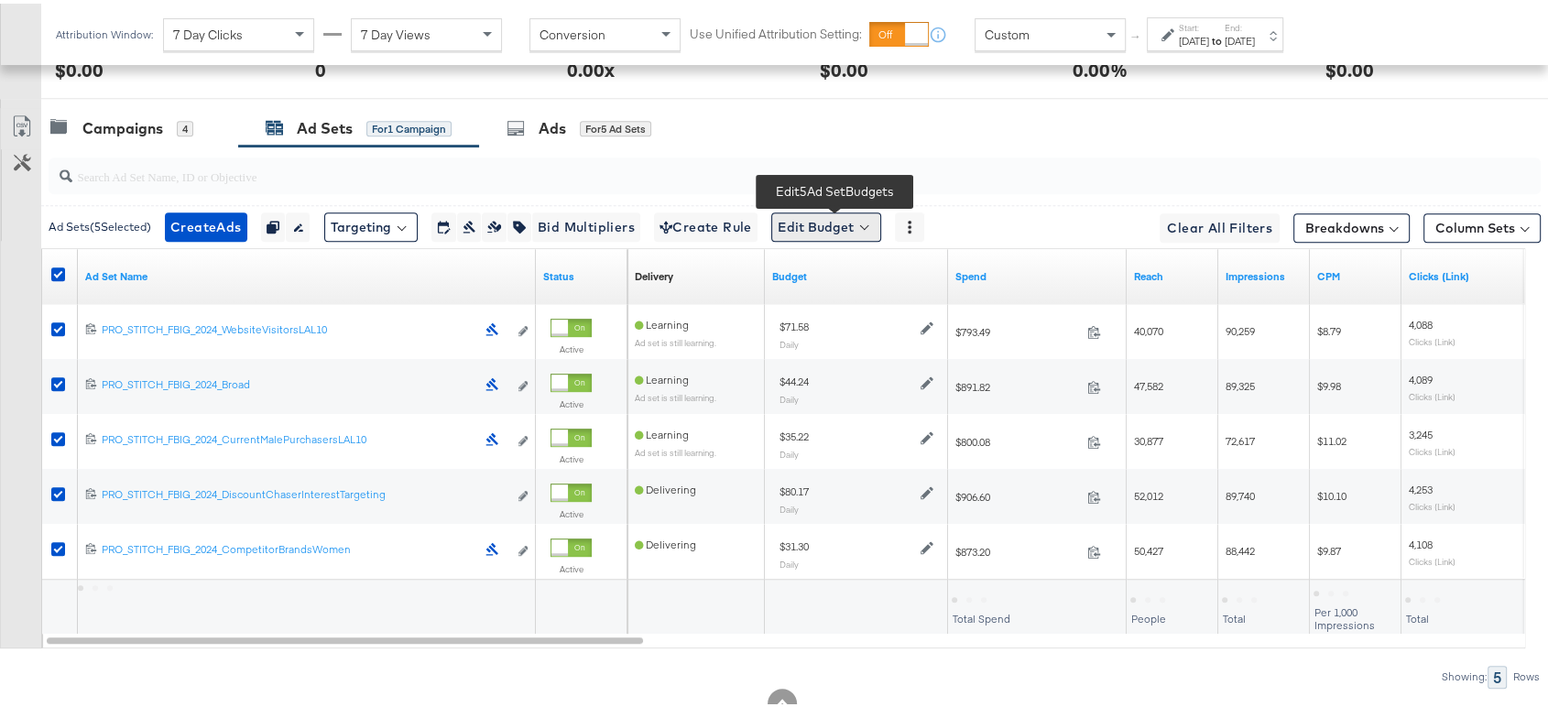
click at [806, 220] on button "Edit Budget" at bounding box center [826, 223] width 110 height 29
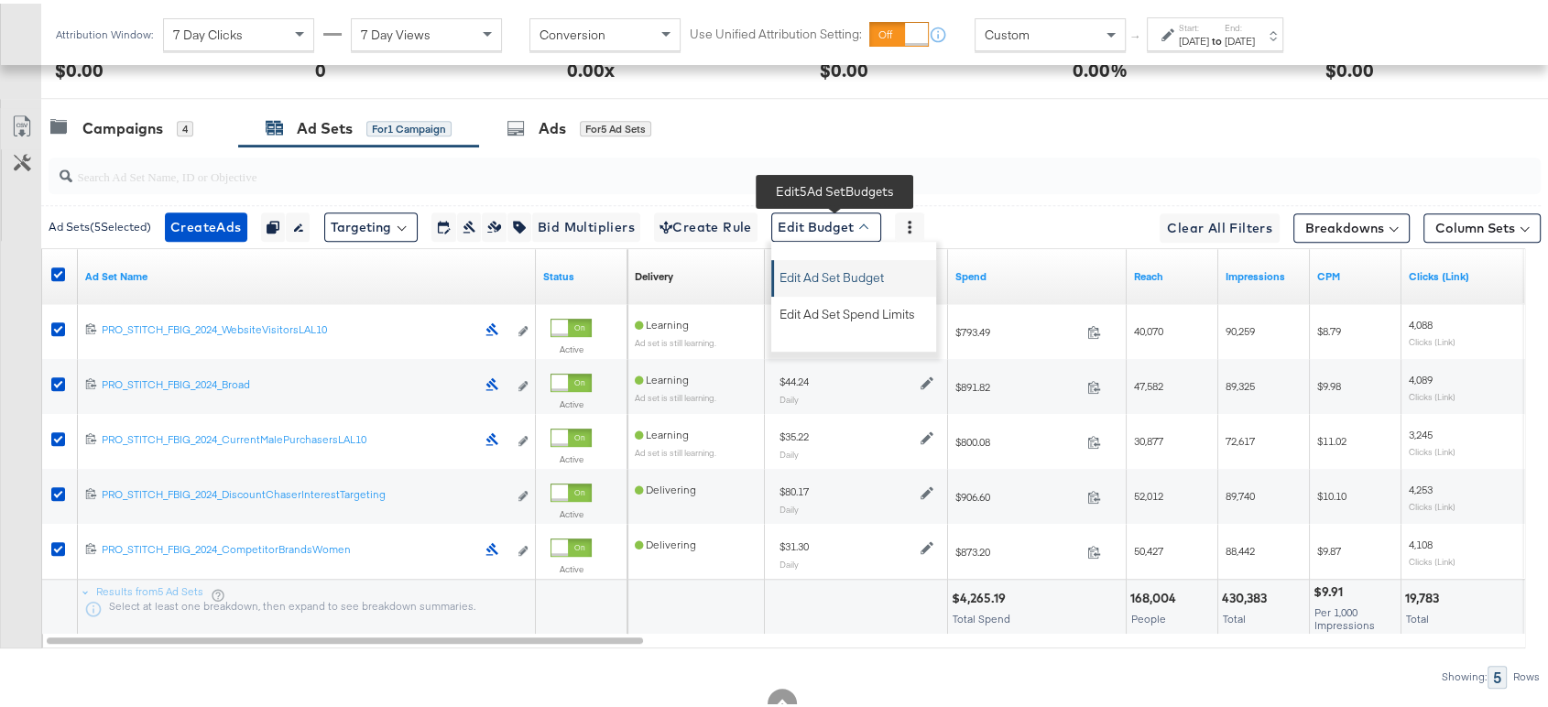
click at [809, 268] on span "Edit Ad Set Budget" at bounding box center [831, 271] width 104 height 24
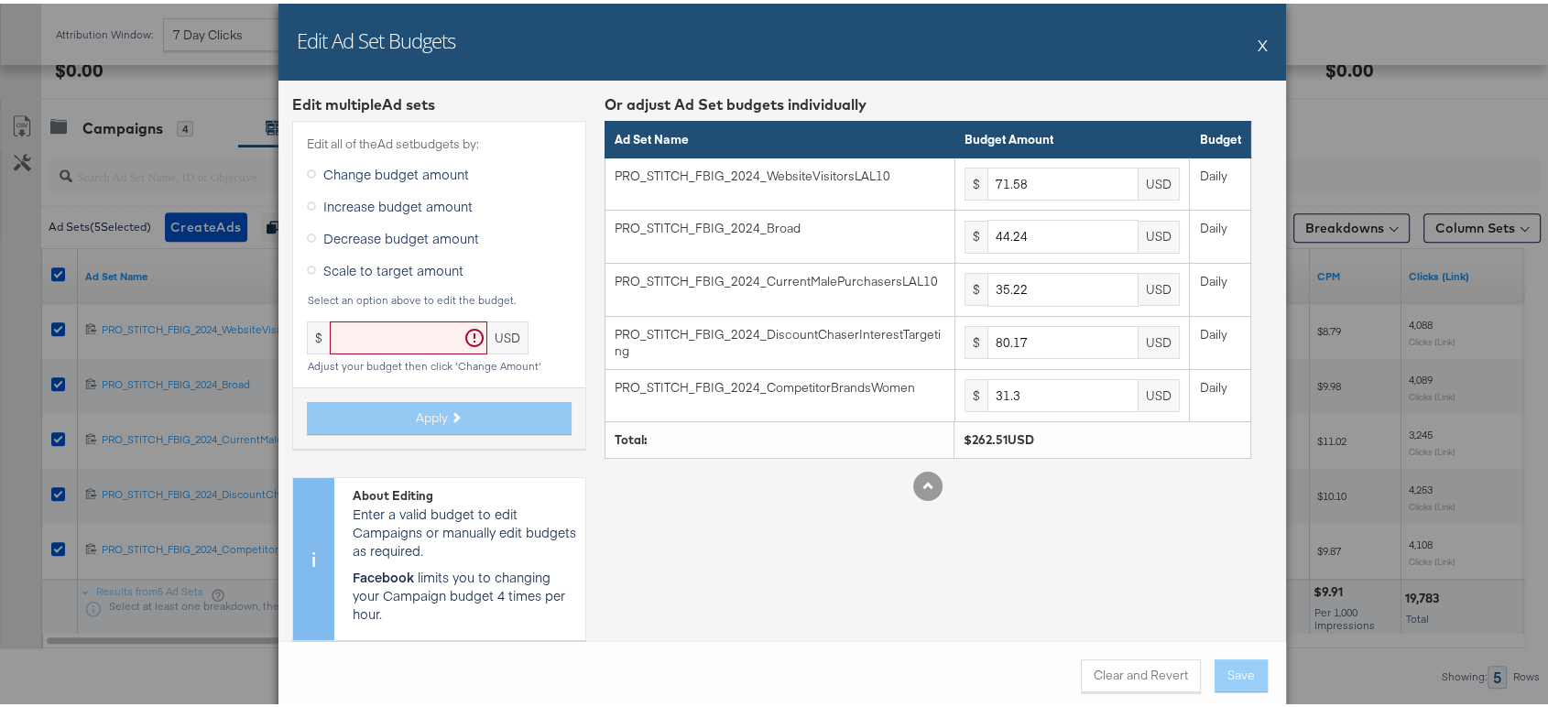
click at [1259, 49] on div "Edit Ad Set Budgets X" at bounding box center [782, 38] width 1008 height 77
click at [1258, 42] on button "X" at bounding box center [1263, 41] width 10 height 37
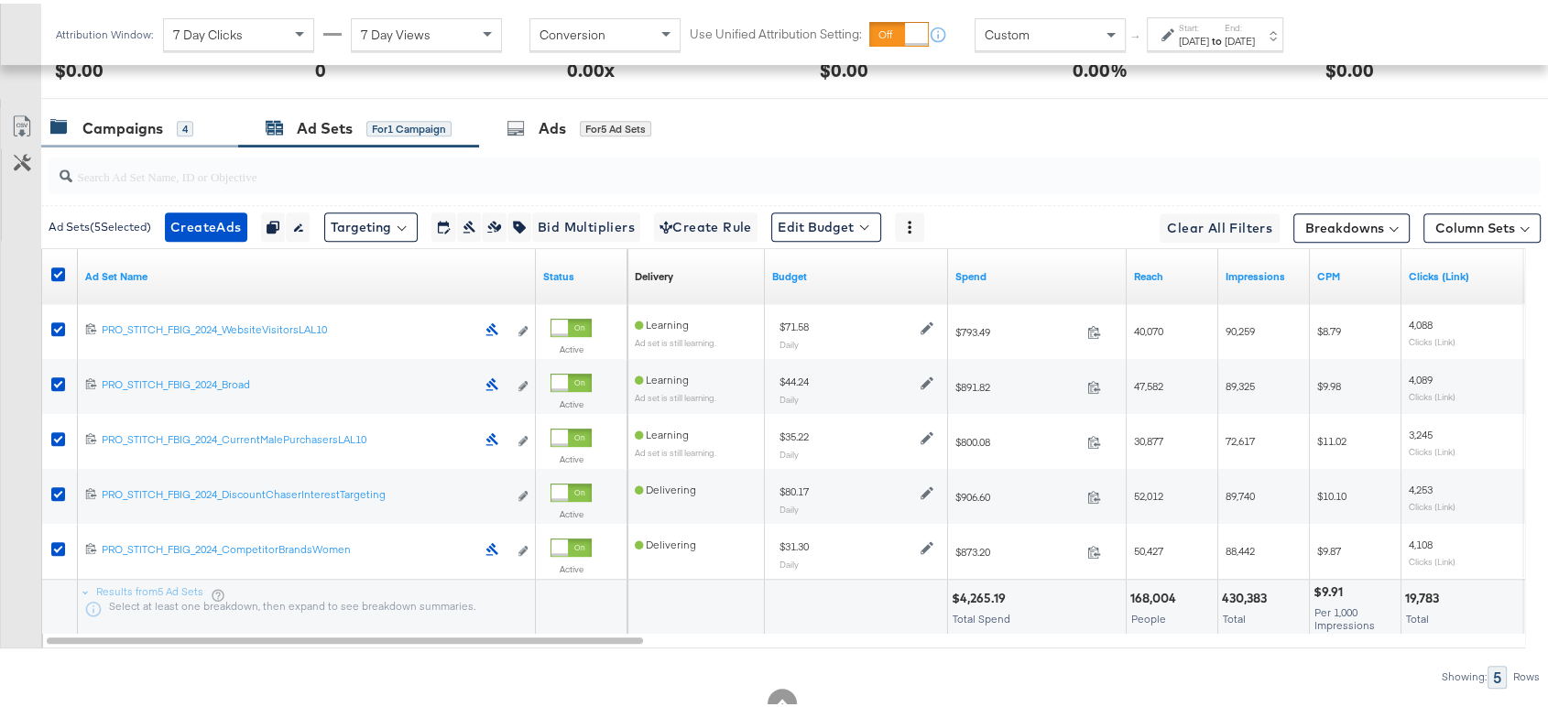
click at [117, 132] on div "Campaigns" at bounding box center [122, 124] width 81 height 21
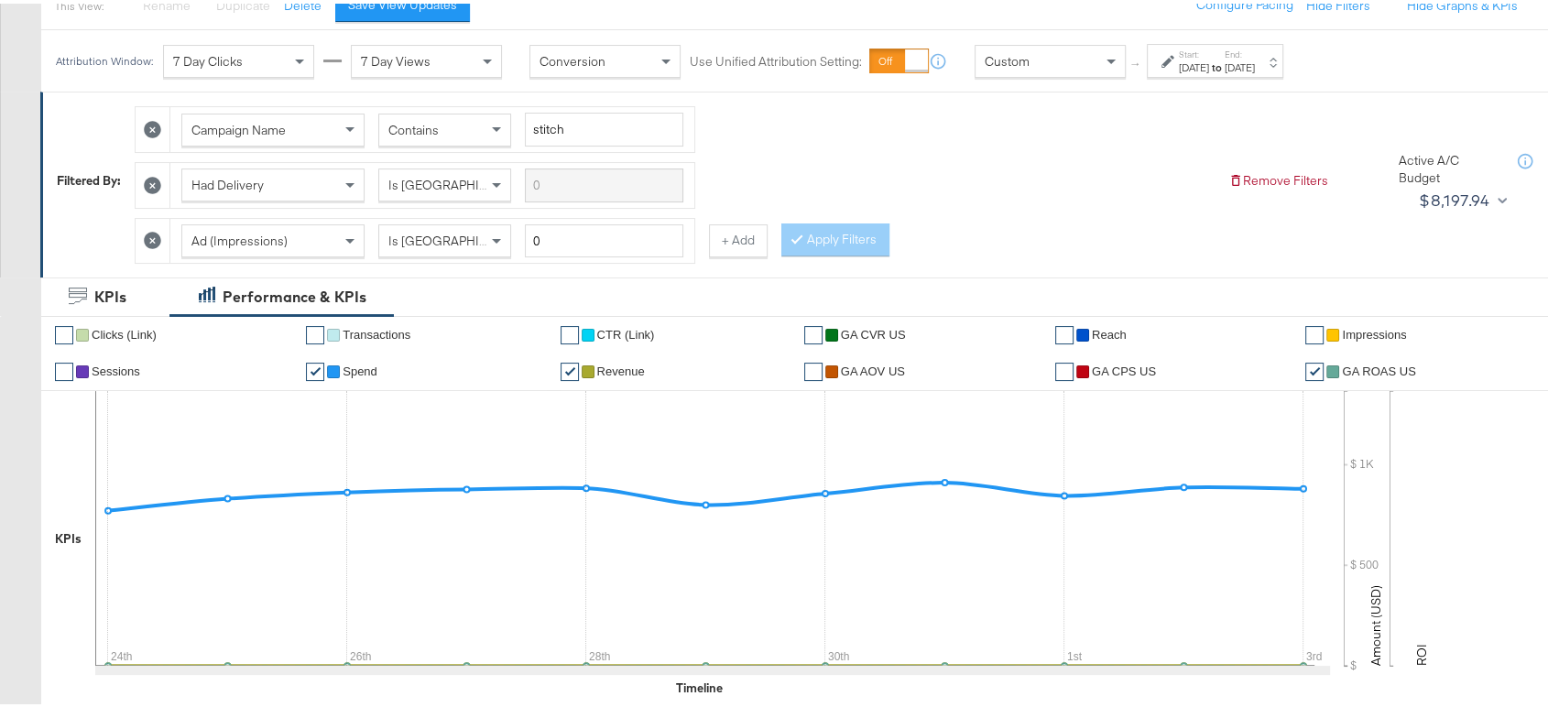
scroll to position [0, 0]
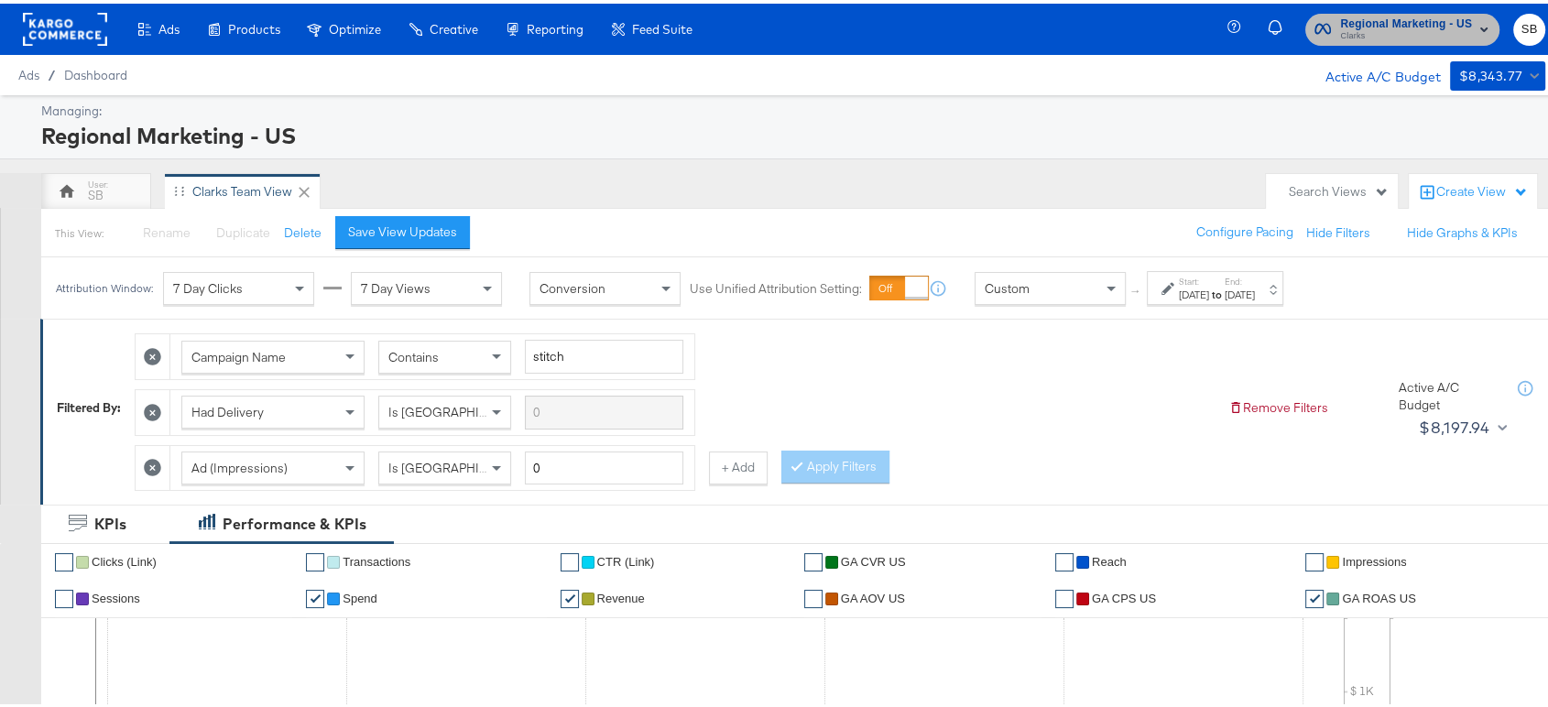
click at [1340, 39] on span "Clarks" at bounding box center [1406, 33] width 132 height 15
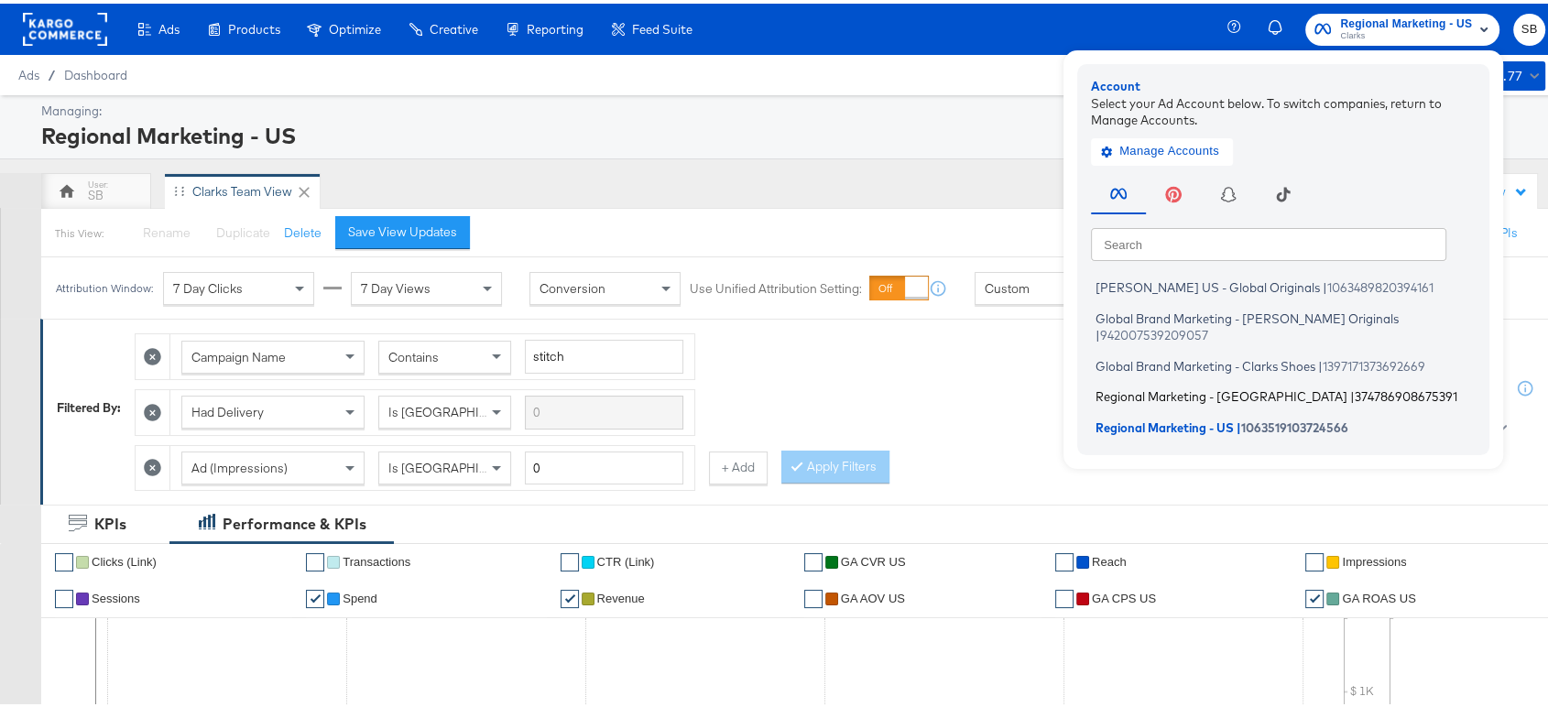
click at [1164, 386] on span "Regional Marketing - CA" at bounding box center [1221, 393] width 252 height 15
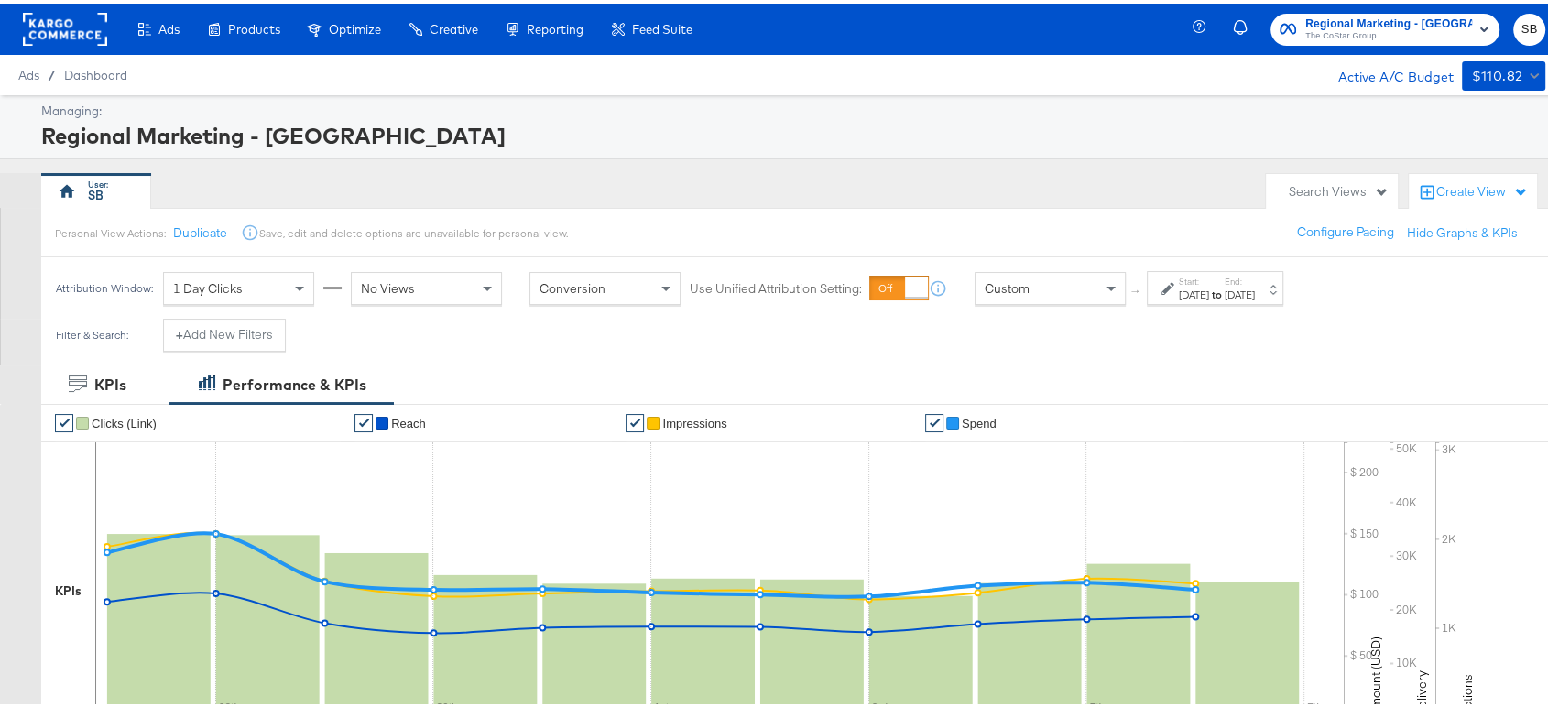
click at [1209, 292] on div "Jul 27th 2024" at bounding box center [1194, 291] width 30 height 15
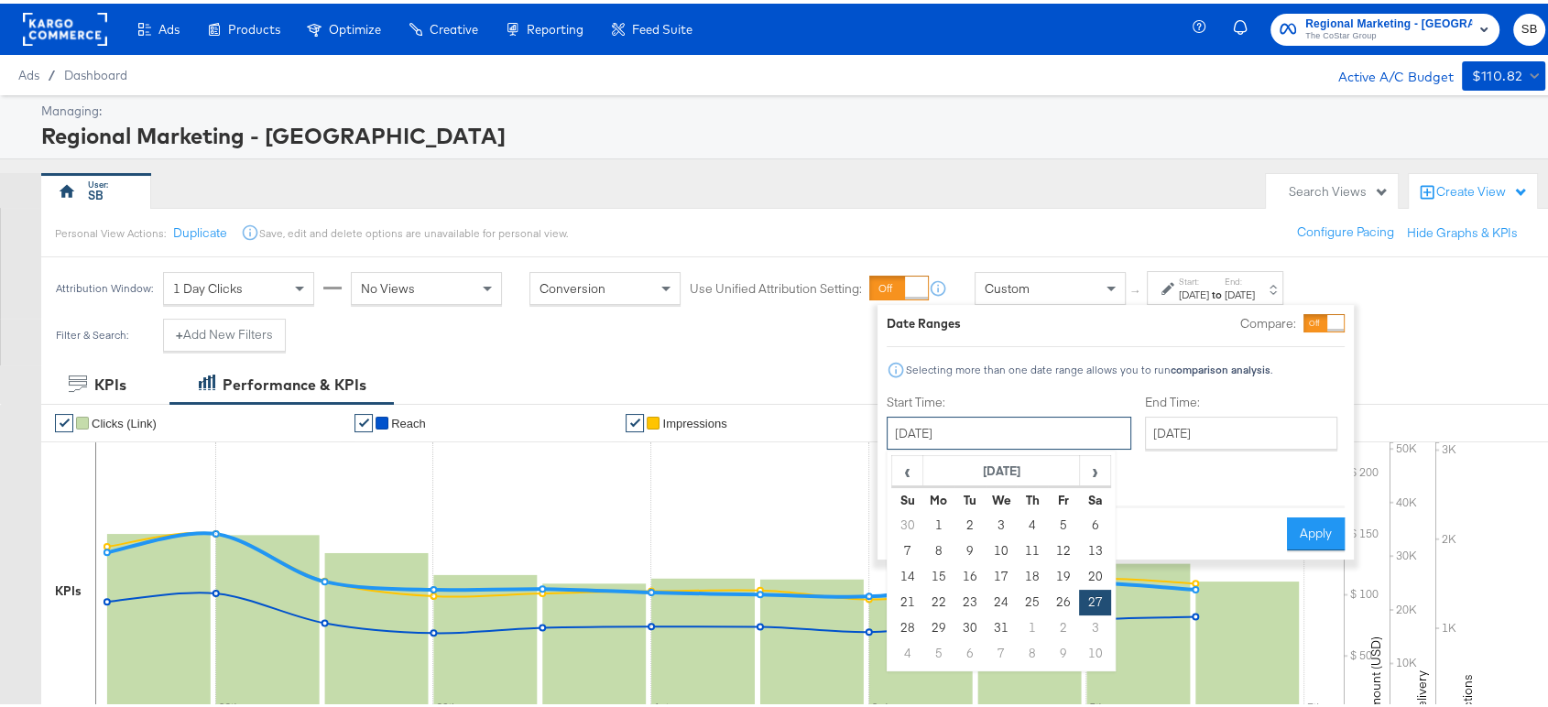
click at [992, 425] on input "July 27th 2024" at bounding box center [1009, 429] width 245 height 33
click at [1089, 470] on span "›" at bounding box center [1095, 466] width 28 height 27
click at [1097, 596] on td "24" at bounding box center [1094, 599] width 31 height 26
type input "August 24th 2024"
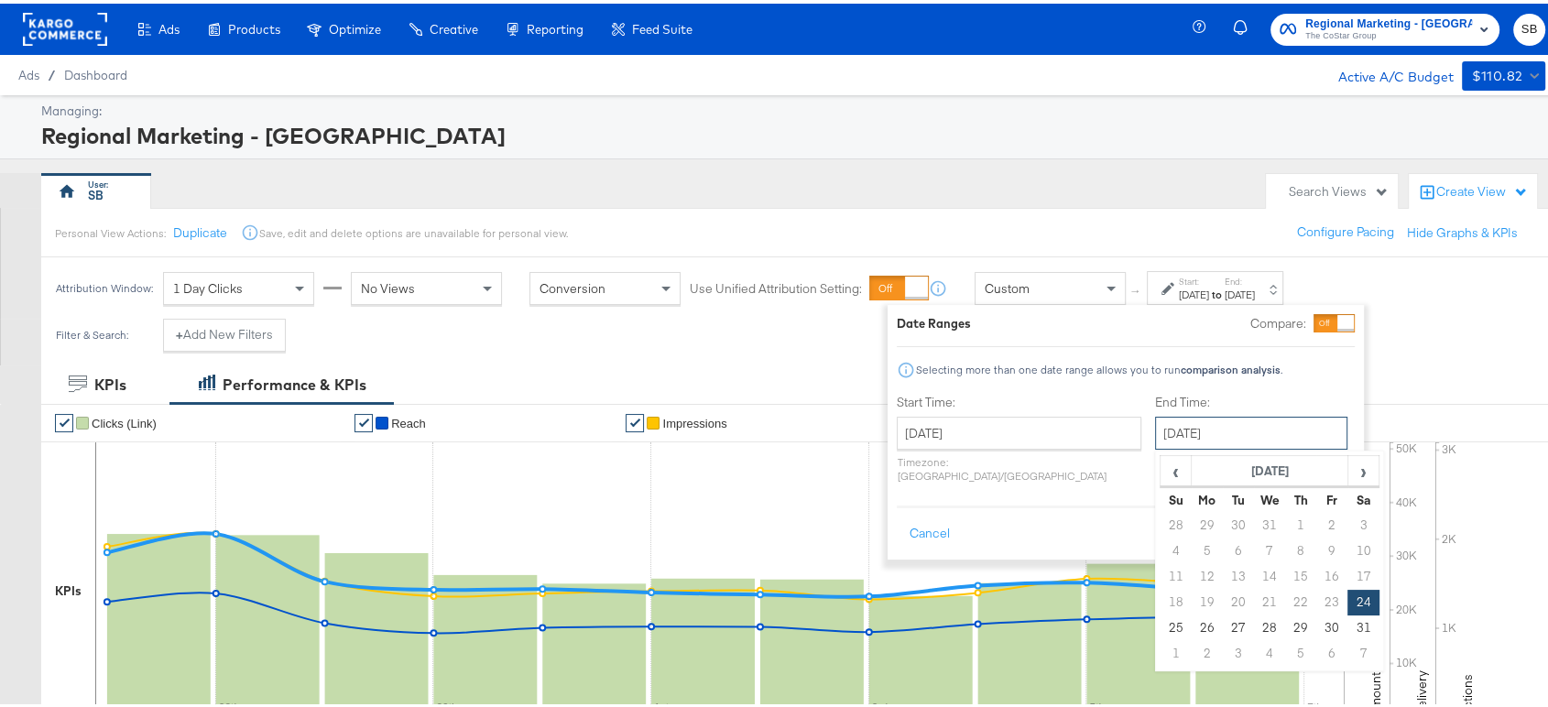
click at [1221, 428] on input "August 24th 2024" at bounding box center [1251, 429] width 192 height 33
click at [1349, 474] on span "›" at bounding box center [1363, 466] width 28 height 27
click at [1223, 548] on td "3" at bounding box center [1238, 548] width 31 height 26
type input "September 3rd 2024"
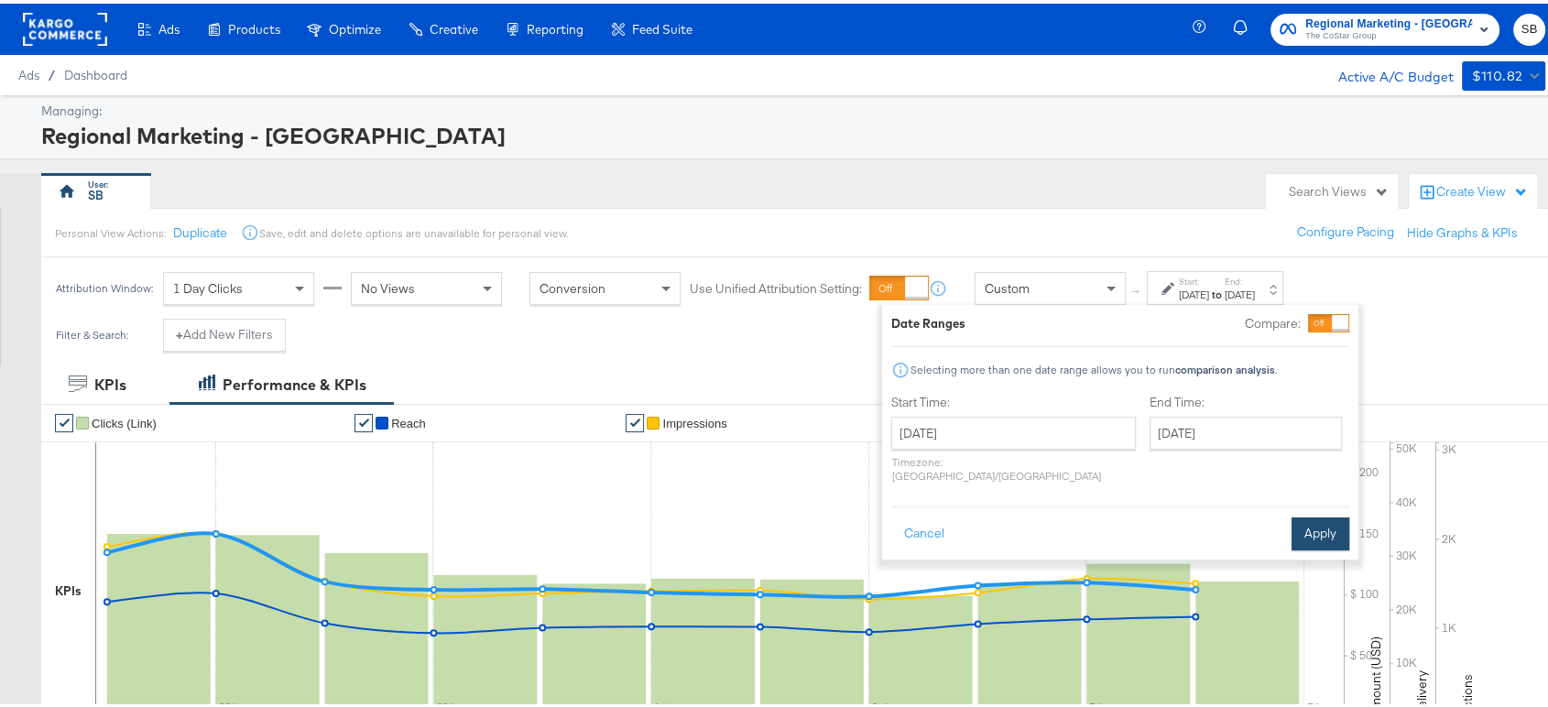
click at [1321, 514] on button "Apply" at bounding box center [1320, 530] width 58 height 33
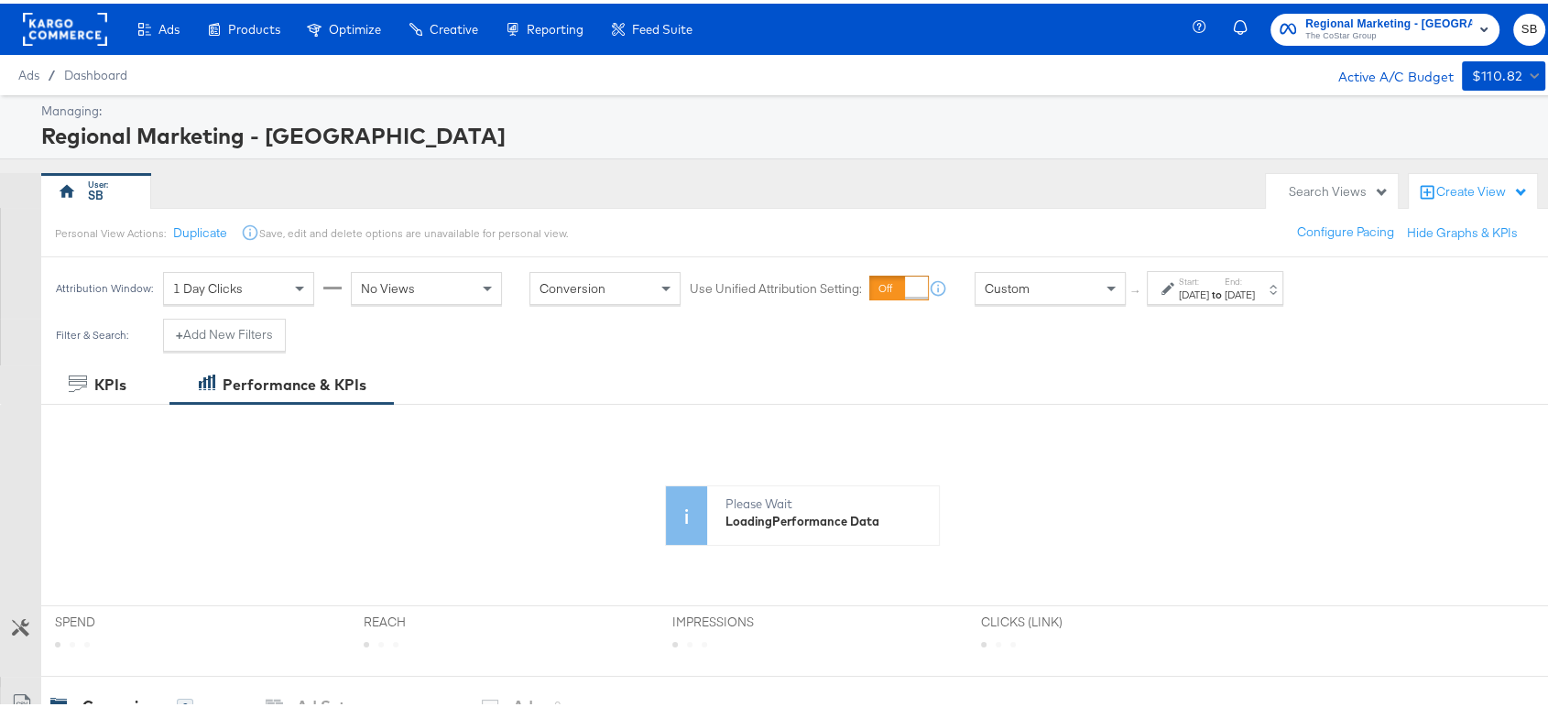
click at [1321, 509] on icon at bounding box center [802, 525] width 1522 height 110
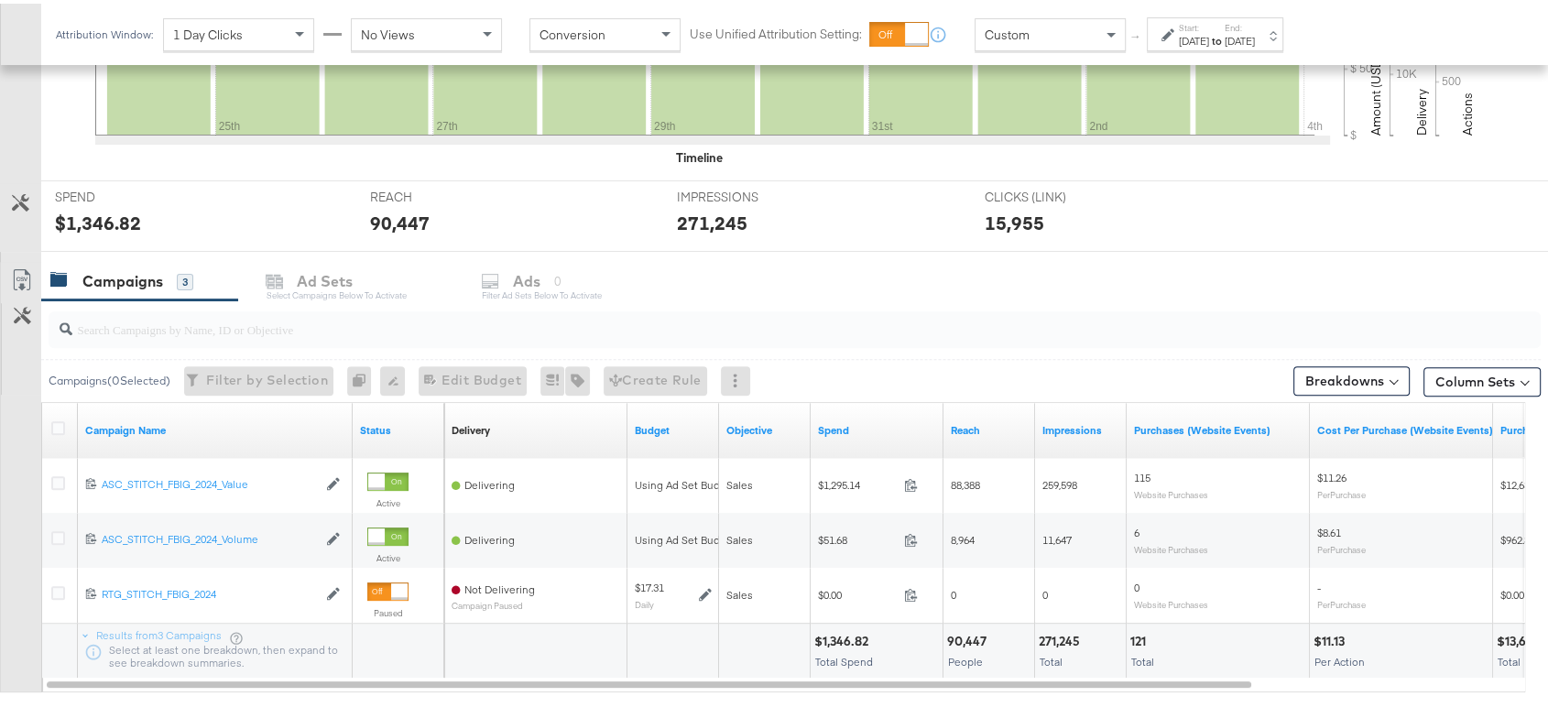
scroll to position [681, 0]
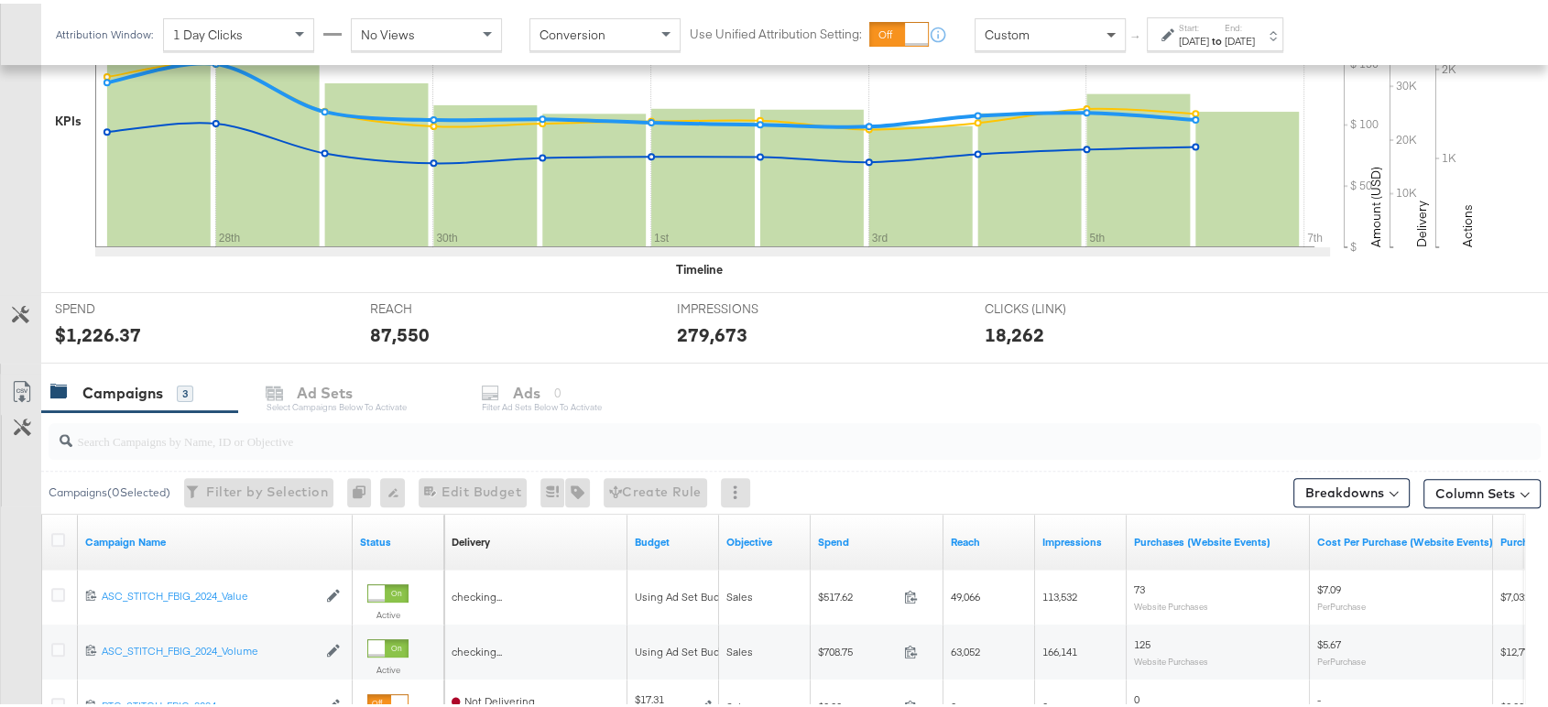
scroll to position [626, 0]
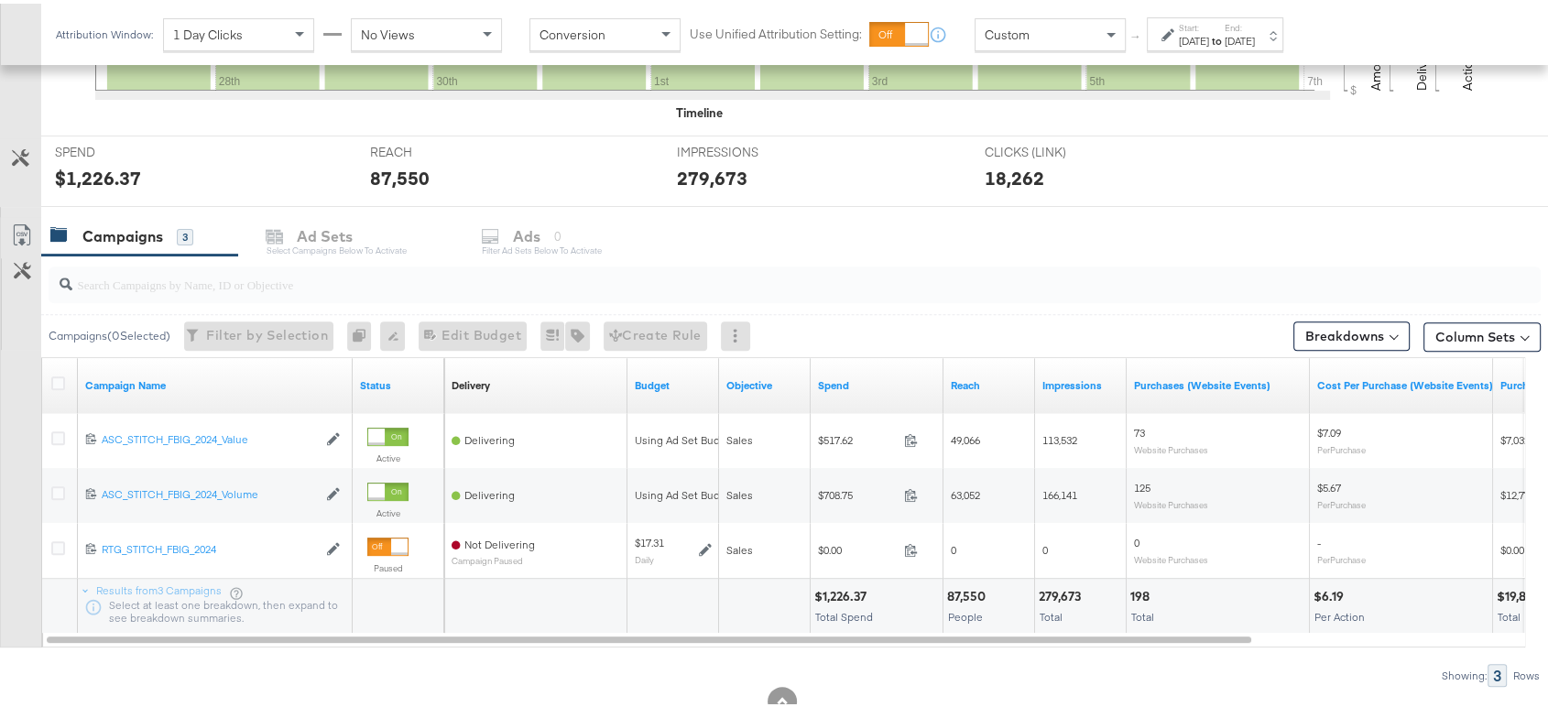
click at [1194, 37] on div "Jul 27th 2024" at bounding box center [1194, 37] width 30 height 15
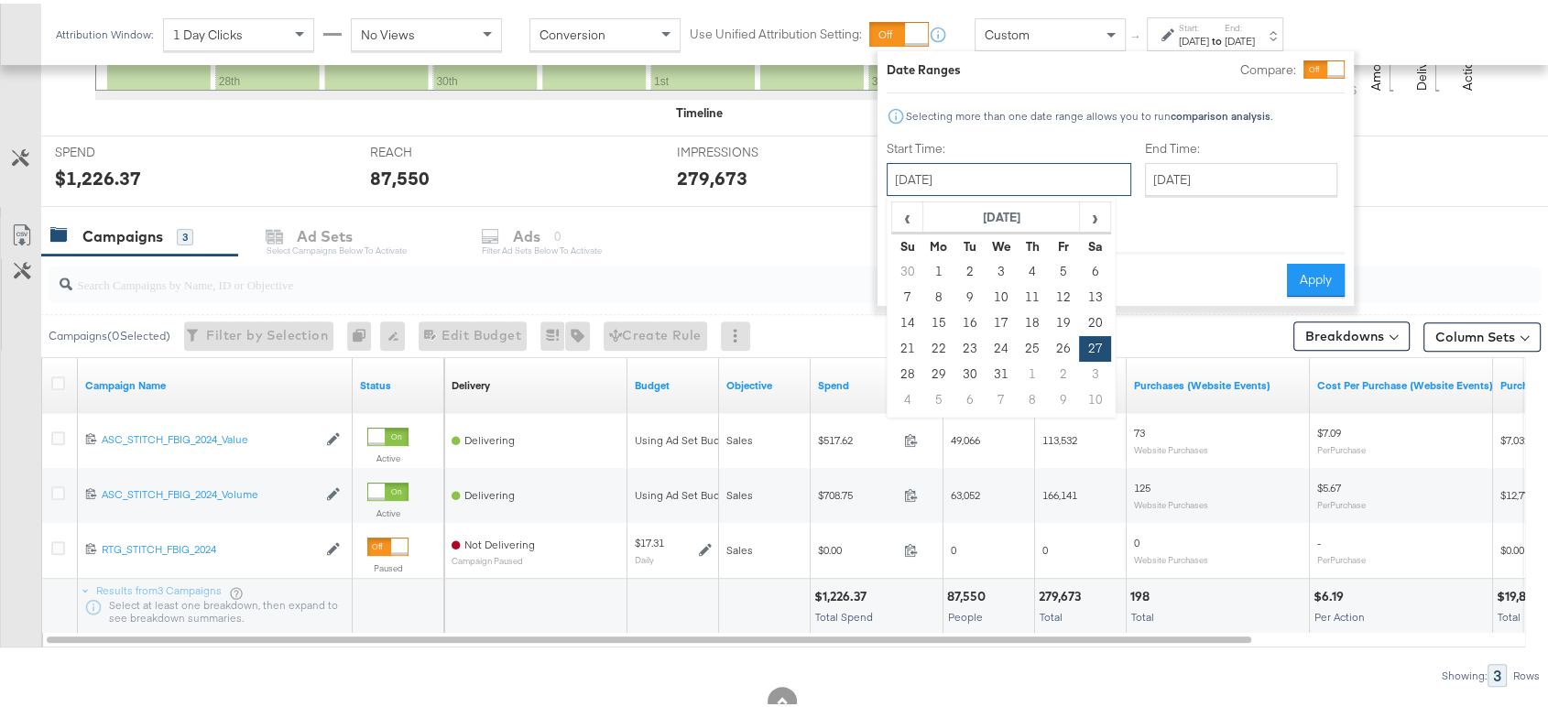
click at [996, 188] on input "July 27th 2024" at bounding box center [1009, 175] width 245 height 33
click at [1084, 214] on span "›" at bounding box center [1095, 213] width 28 height 27
click at [1095, 345] on td "24" at bounding box center [1094, 345] width 31 height 26
type input "August 24th 2024"
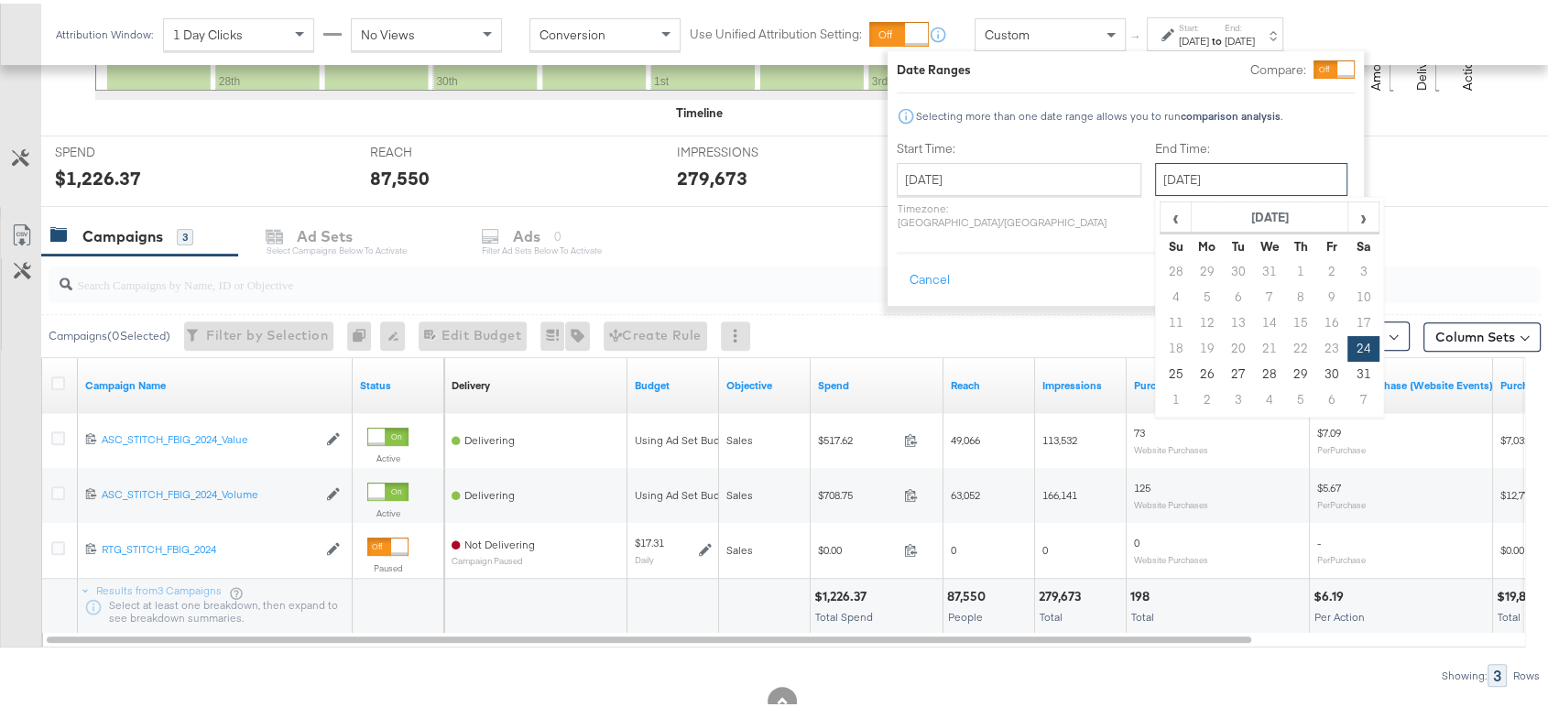
click at [1190, 188] on input "August 24th 2024" at bounding box center [1251, 175] width 192 height 33
click at [1349, 216] on span "›" at bounding box center [1363, 213] width 28 height 27
click at [1223, 297] on td "3" at bounding box center [1238, 294] width 31 height 26
type input "September 3rd 2024"
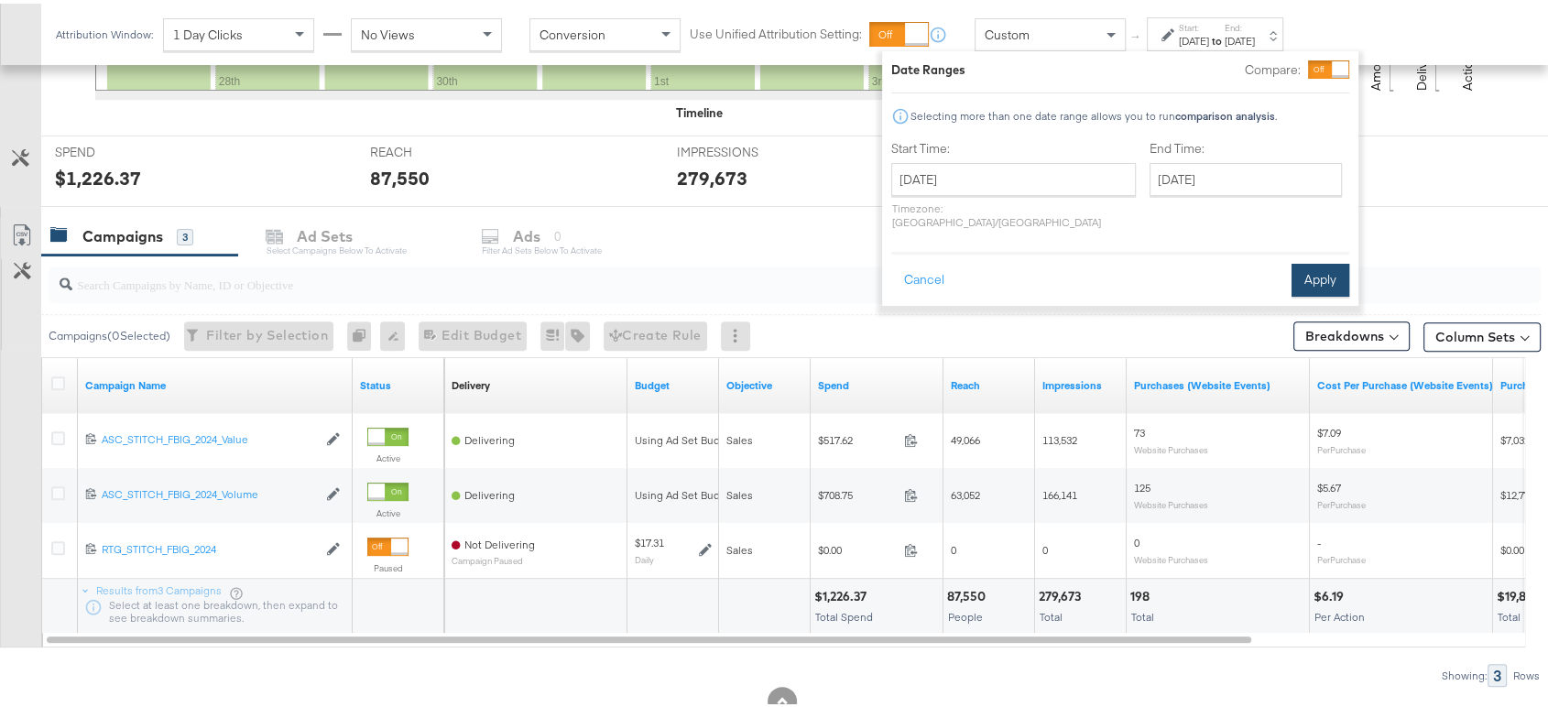
click at [1324, 264] on button "Apply" at bounding box center [1320, 276] width 58 height 33
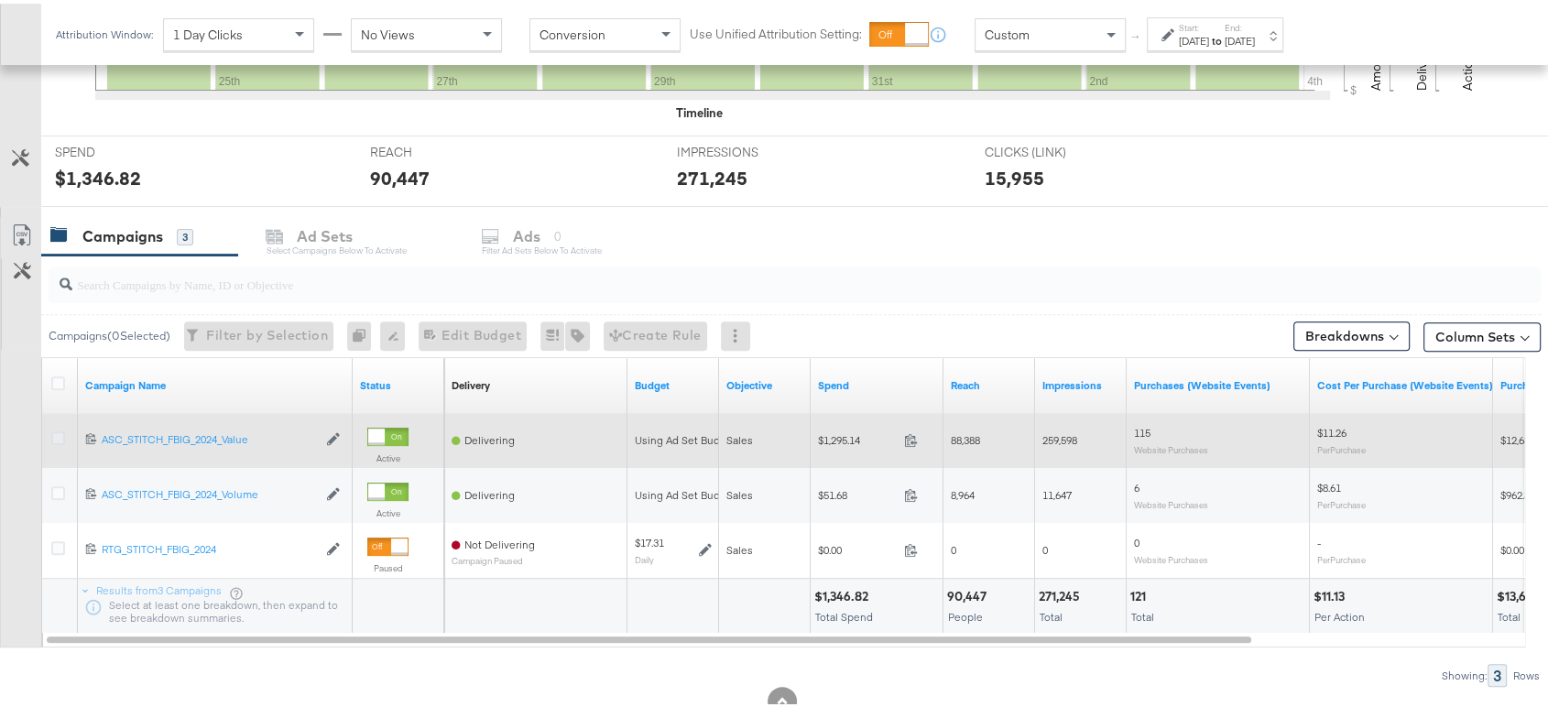
click at [58, 435] on icon at bounding box center [58, 435] width 14 height 14
click at [0, 0] on input "checkbox" at bounding box center [0, 0] width 0 height 0
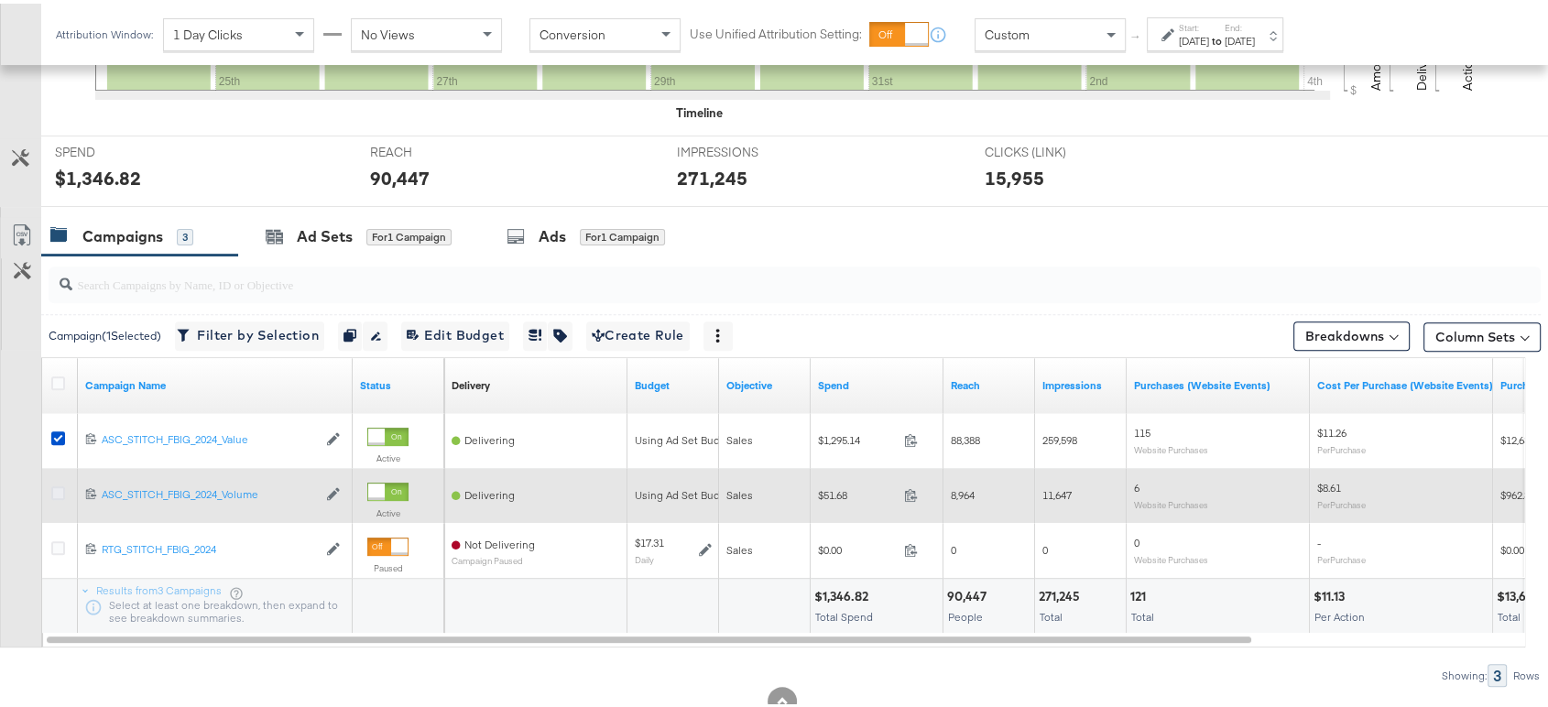
click at [59, 487] on icon at bounding box center [58, 490] width 14 height 14
click at [0, 0] on input "checkbox" at bounding box center [0, 0] width 0 height 0
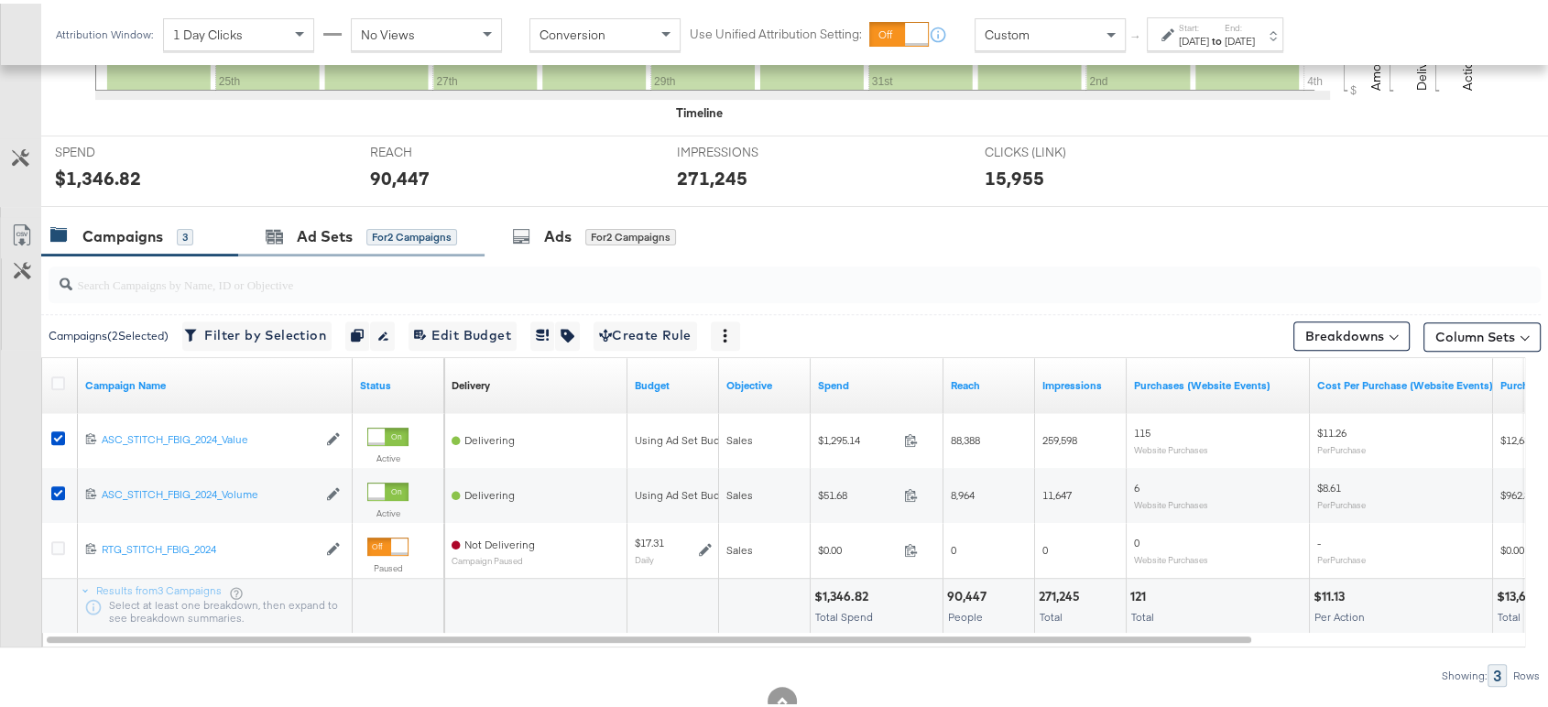
click at [318, 242] on div "Ad Sets for 2 Campaigns" at bounding box center [361, 232] width 246 height 39
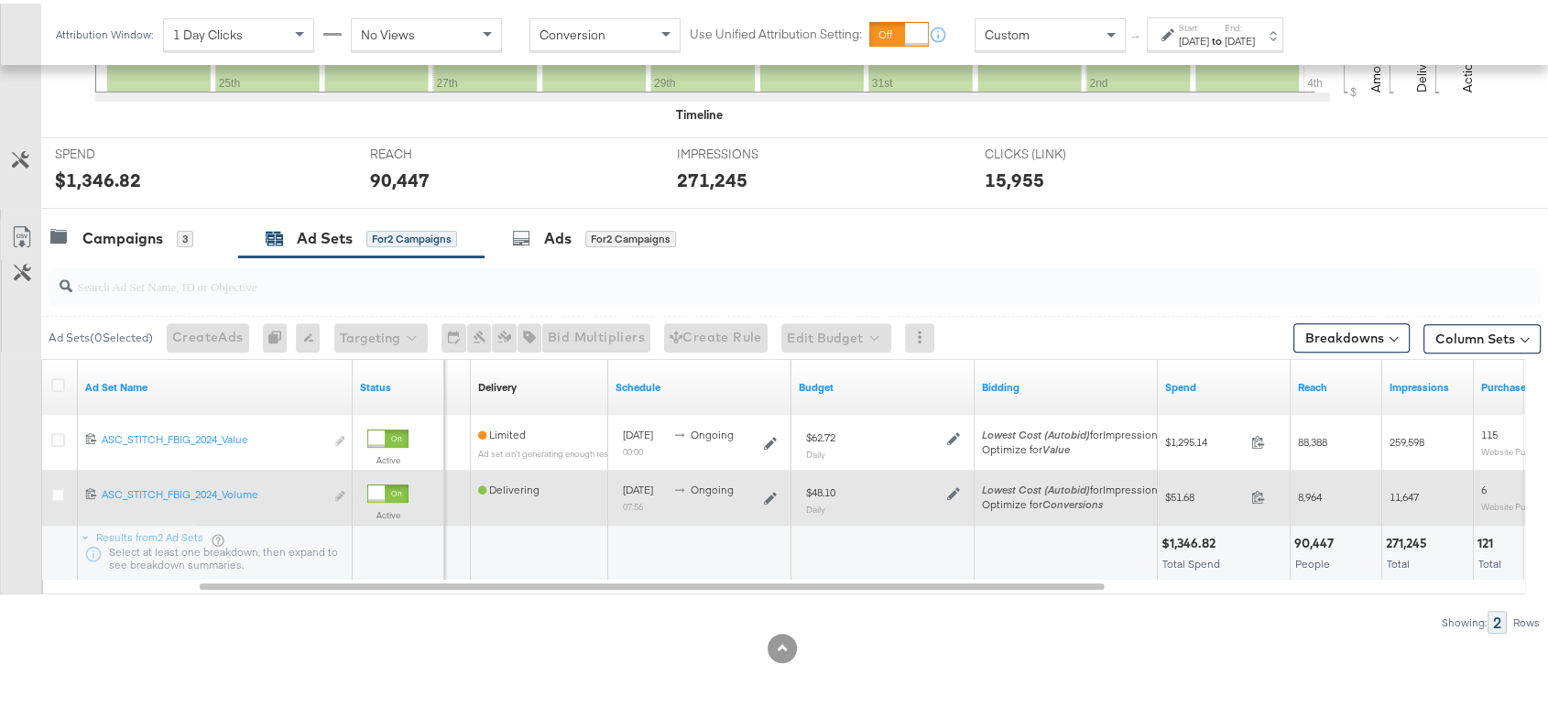
scroll to position [626, 0]
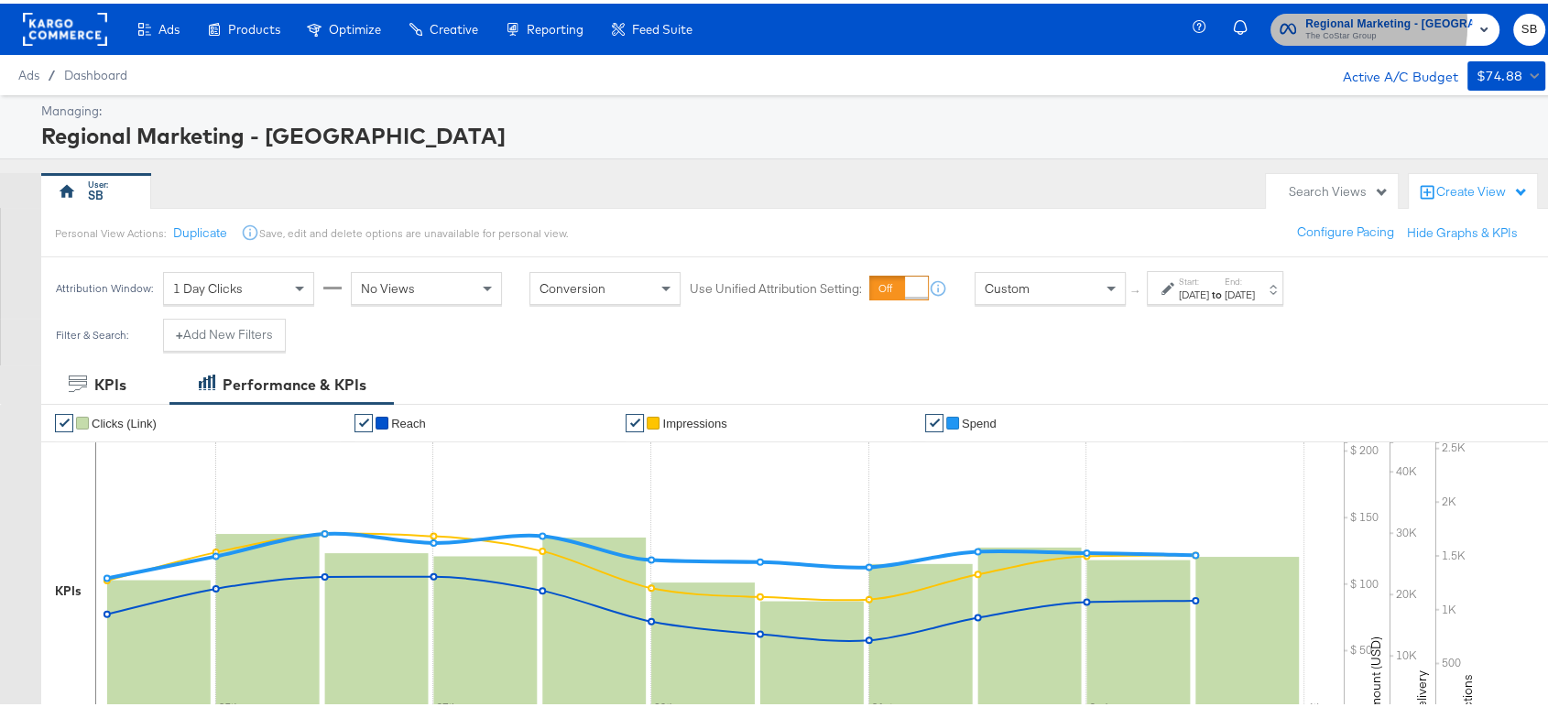
click at [1352, 21] on span "Regional Marketing - [GEOGRAPHIC_DATA]" at bounding box center [1388, 20] width 167 height 19
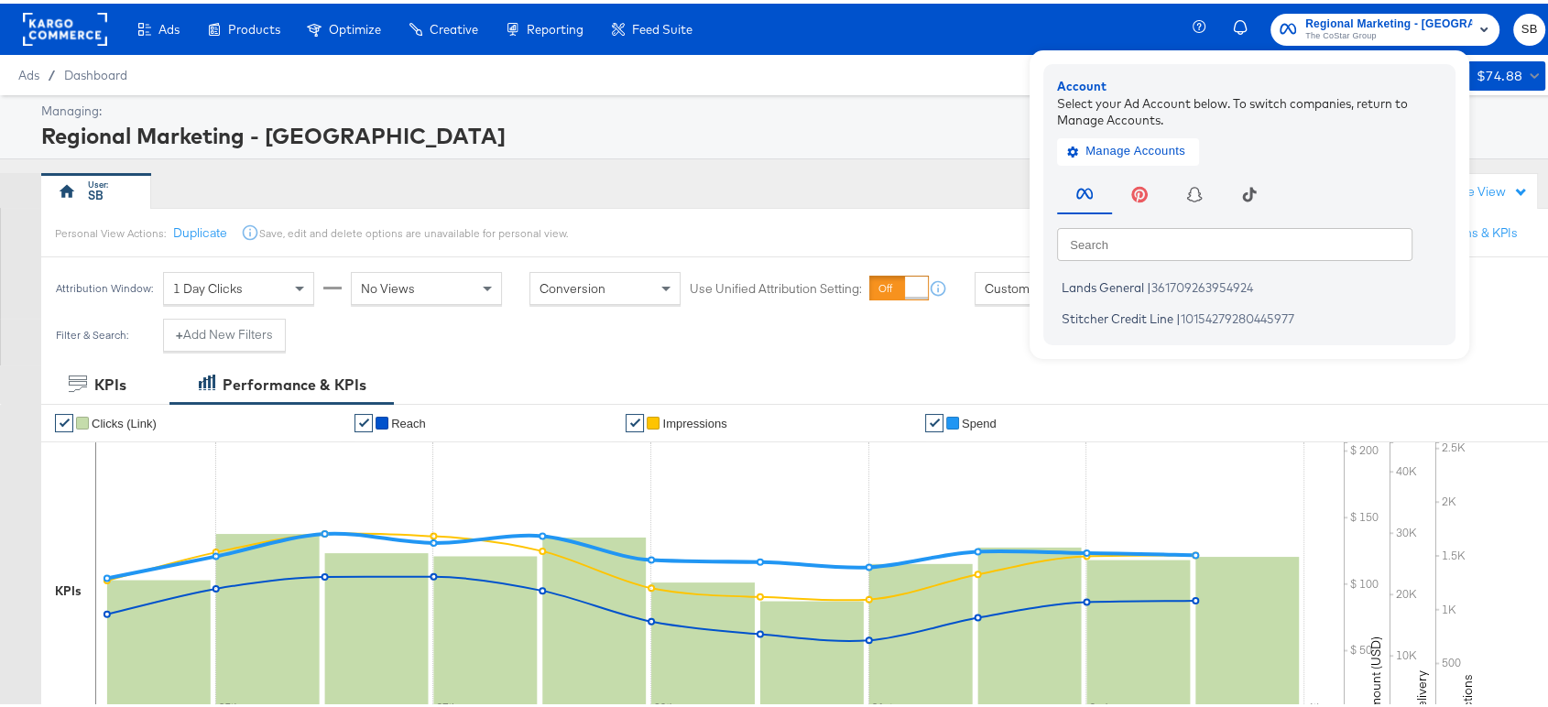
click at [60, 25] on rect at bounding box center [65, 25] width 84 height 33
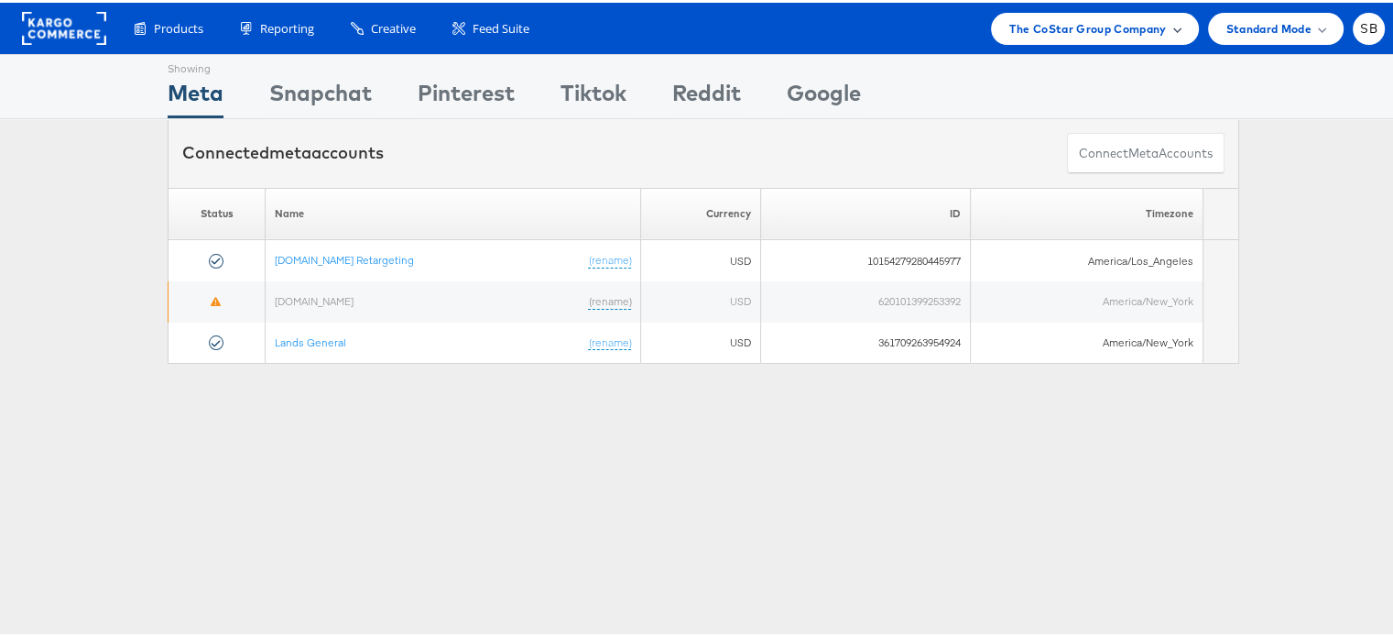
click at [1040, 22] on span "The CoStar Group Company" at bounding box center [1087, 25] width 157 height 19
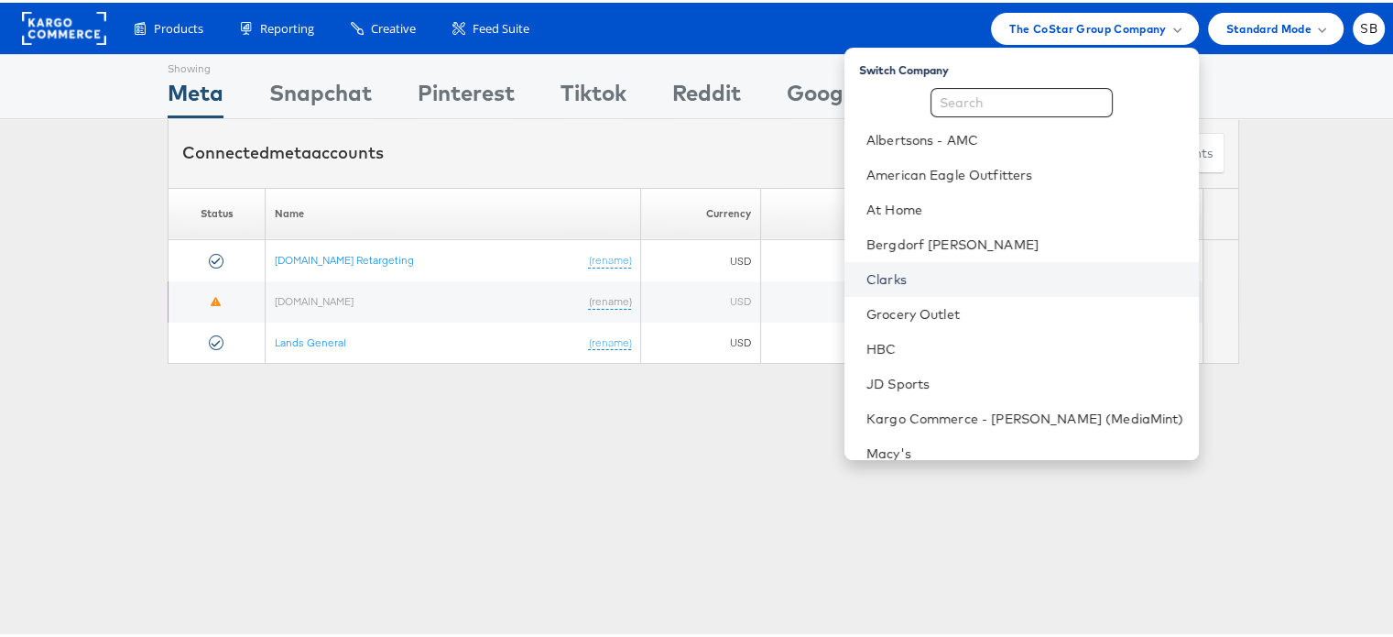
click at [922, 285] on link "Clarks" at bounding box center [1025, 276] width 318 height 18
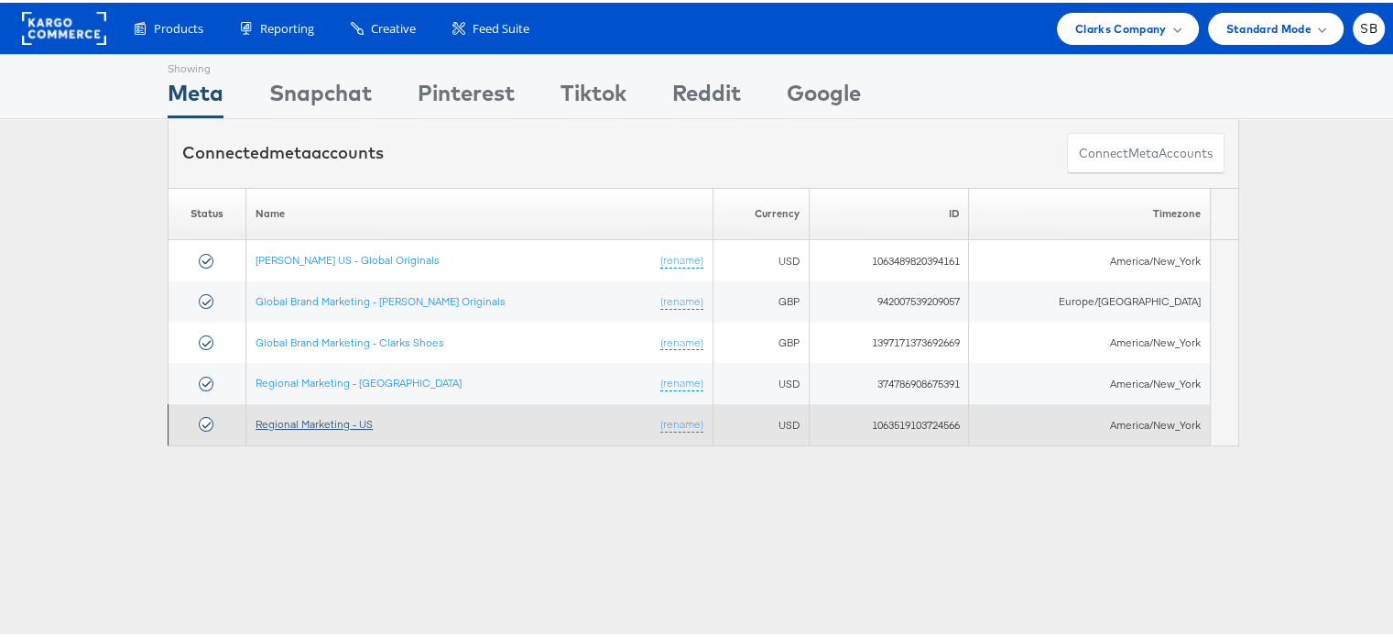
click at [305, 420] on link "Regional Marketing - US" at bounding box center [314, 421] width 117 height 14
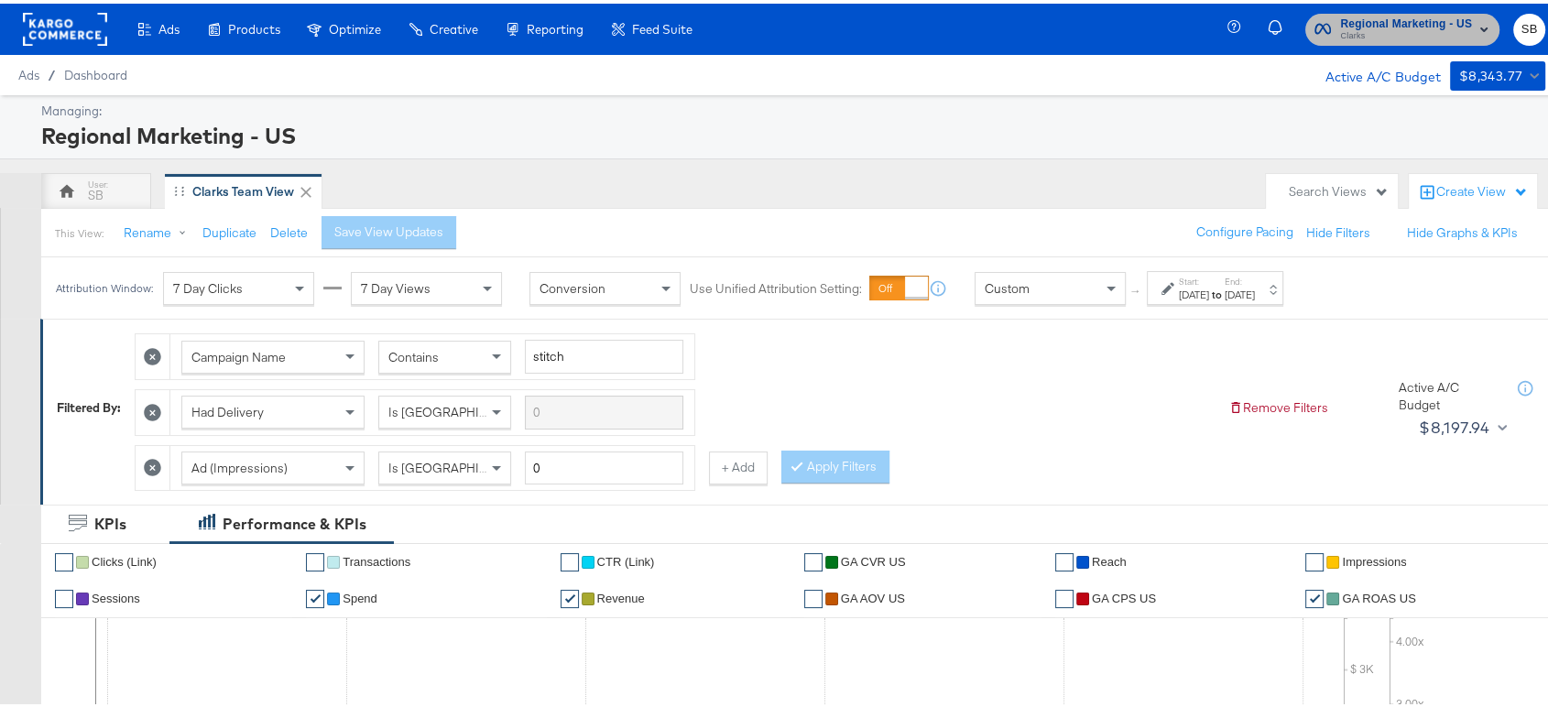
click at [1394, 16] on span "Regional Marketing - US" at bounding box center [1406, 20] width 132 height 19
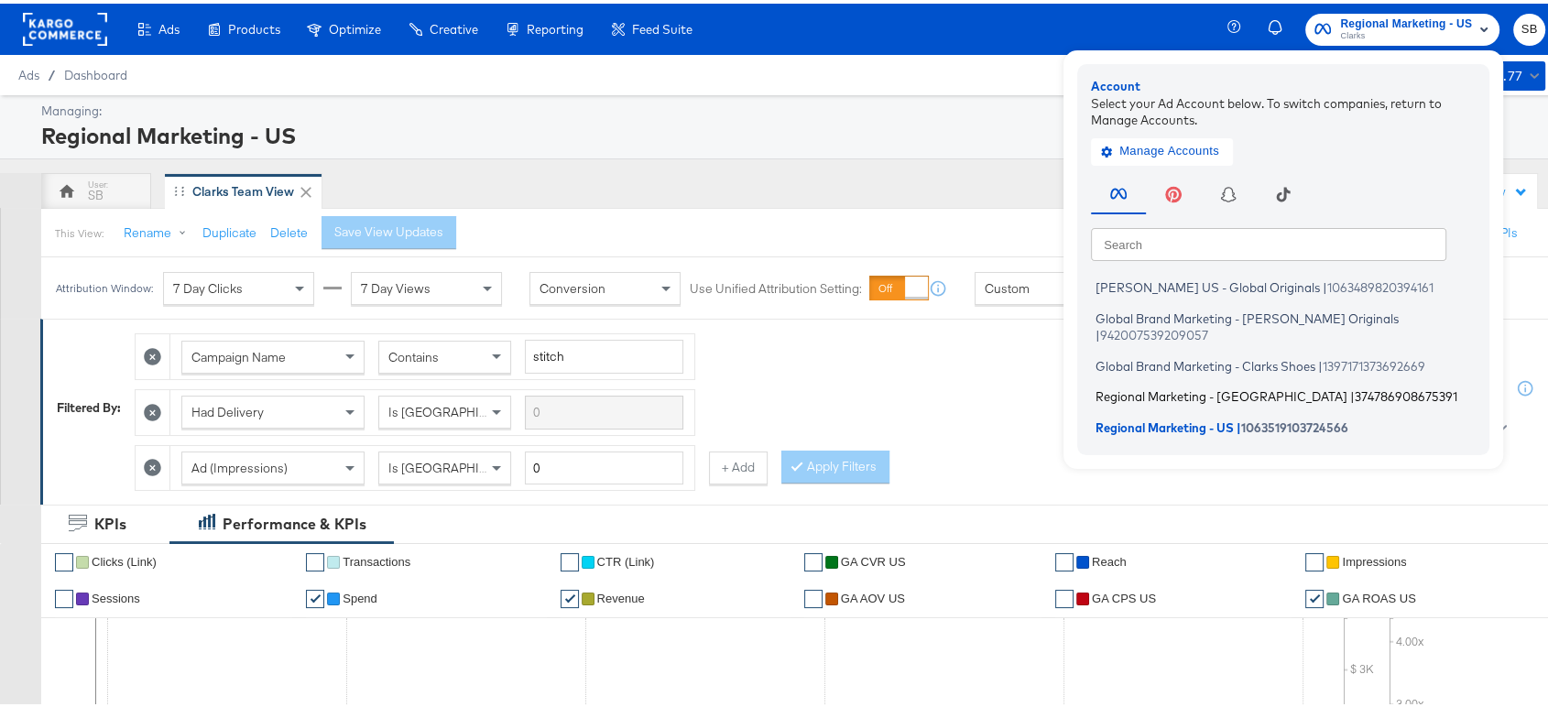
click at [1146, 386] on span "Regional Marketing - [GEOGRAPHIC_DATA]" at bounding box center [1221, 393] width 252 height 15
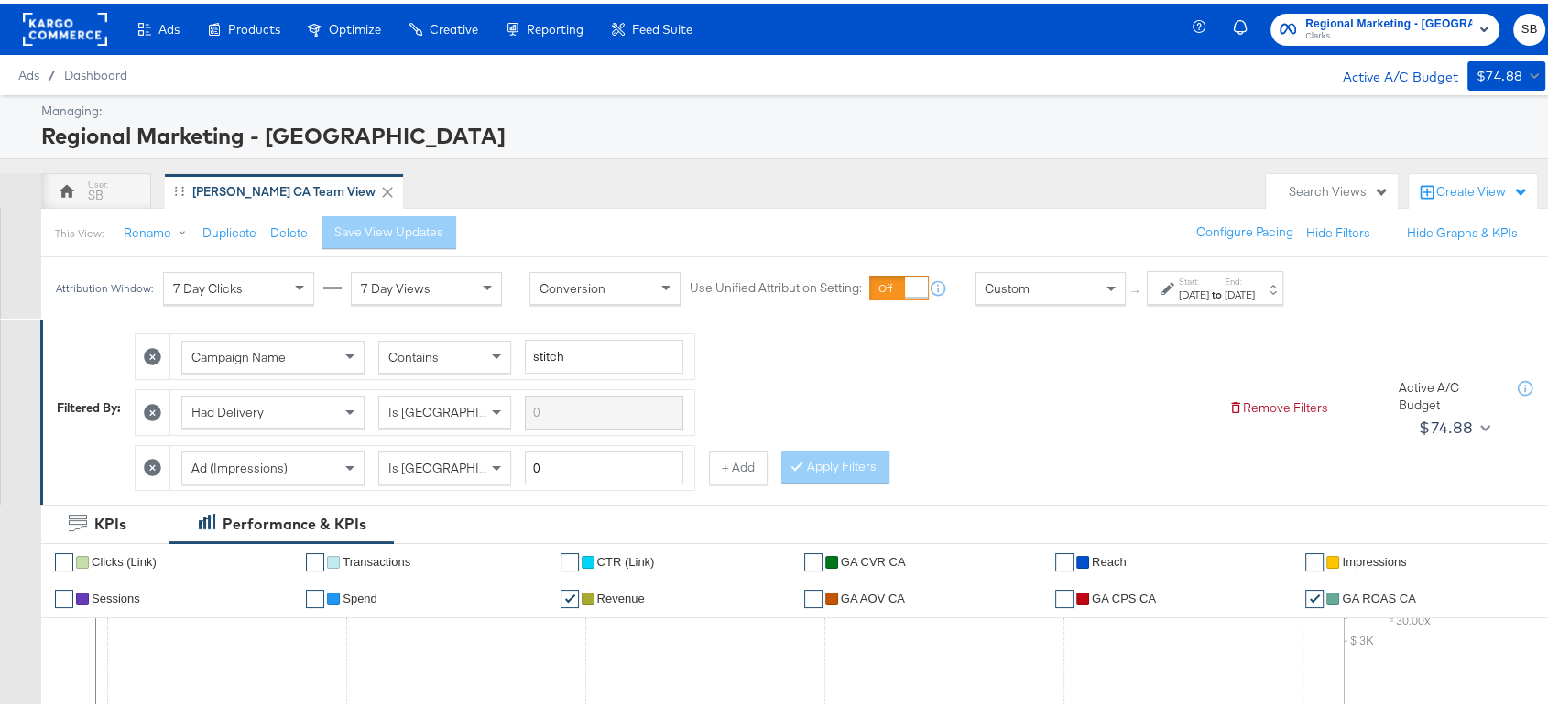
click at [1255, 277] on label "End:" at bounding box center [1240, 278] width 30 height 12
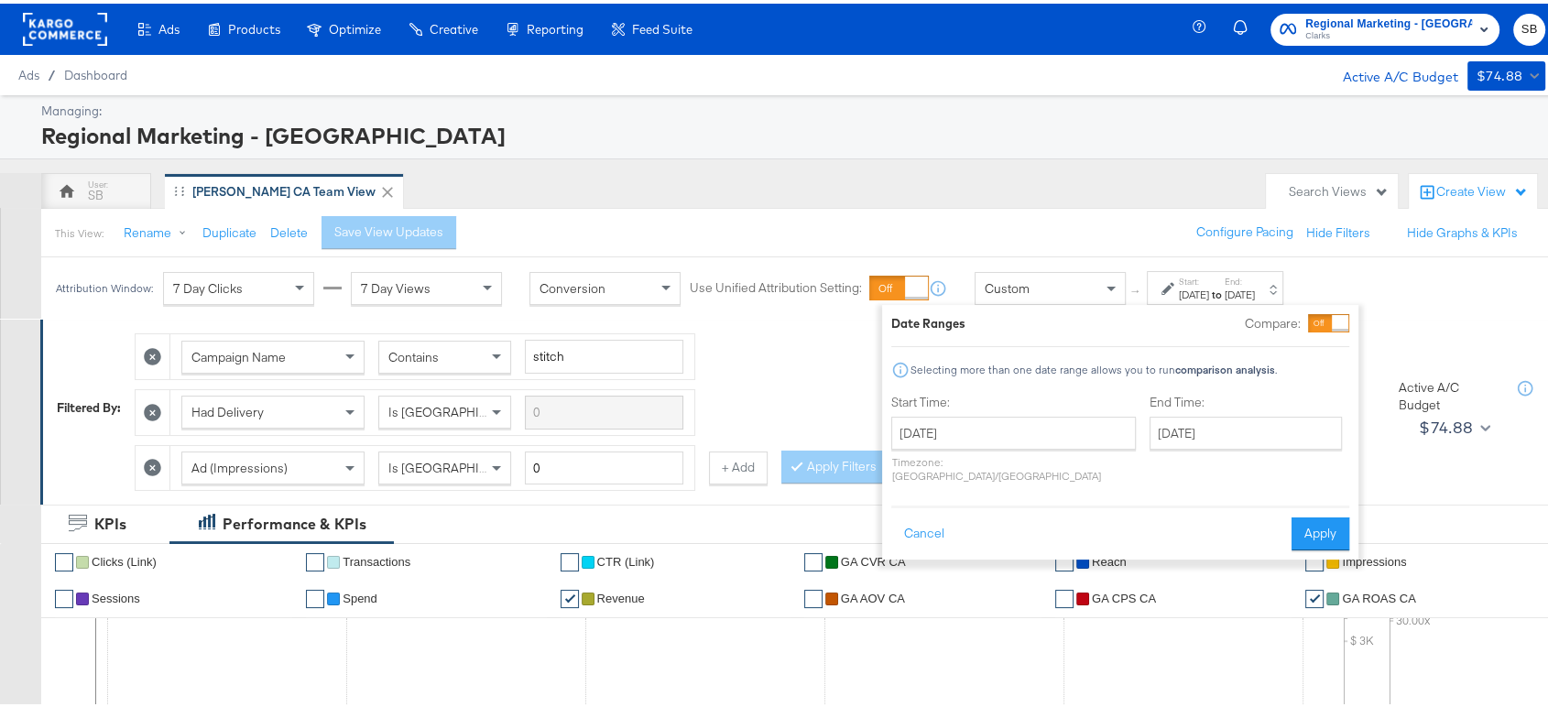
click at [894, 224] on div "This View: Rename Duplicate Delete Save View Updates Configure Pacing Hide Filt…" at bounding box center [801, 228] width 1523 height 49
click at [931, 514] on button "Cancel" at bounding box center [924, 530] width 66 height 33
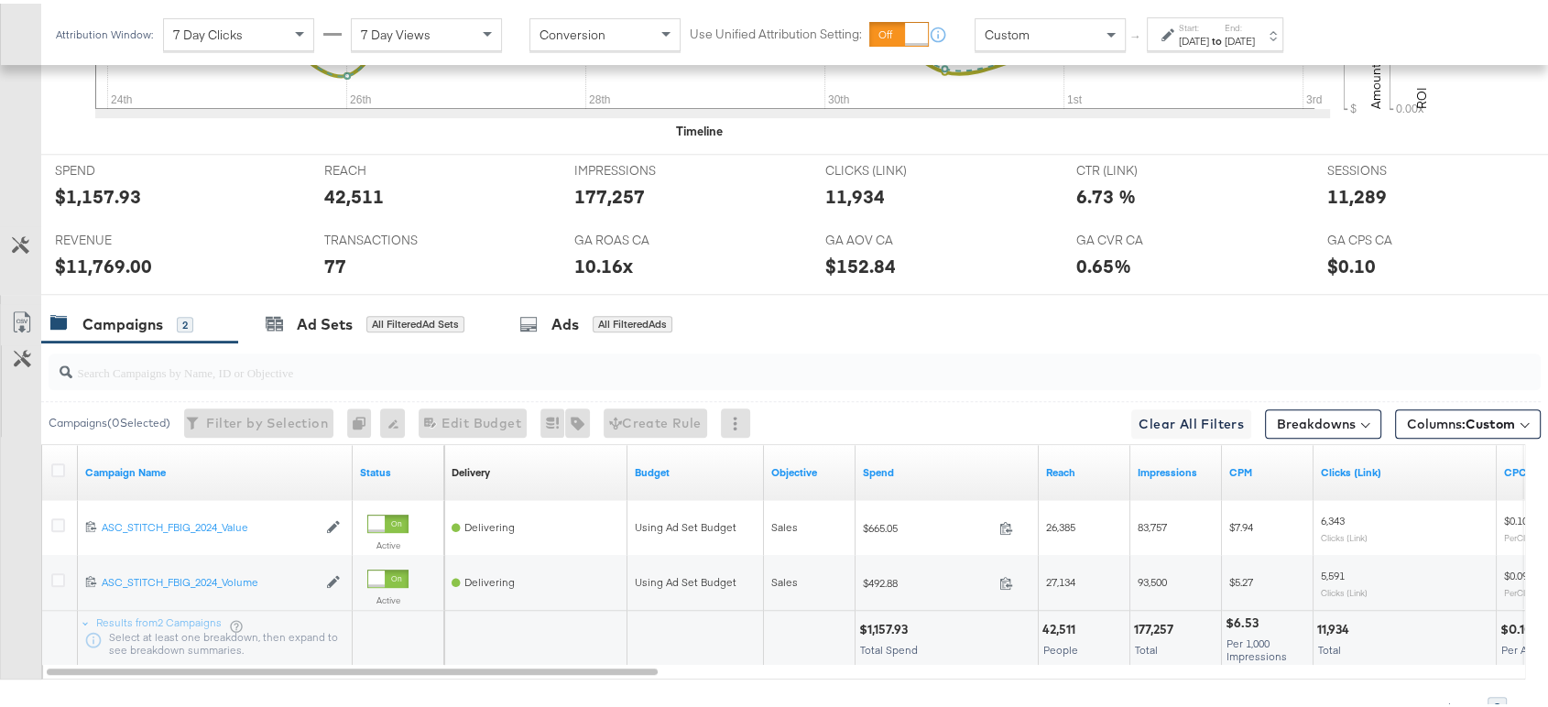
scroll to position [870, 0]
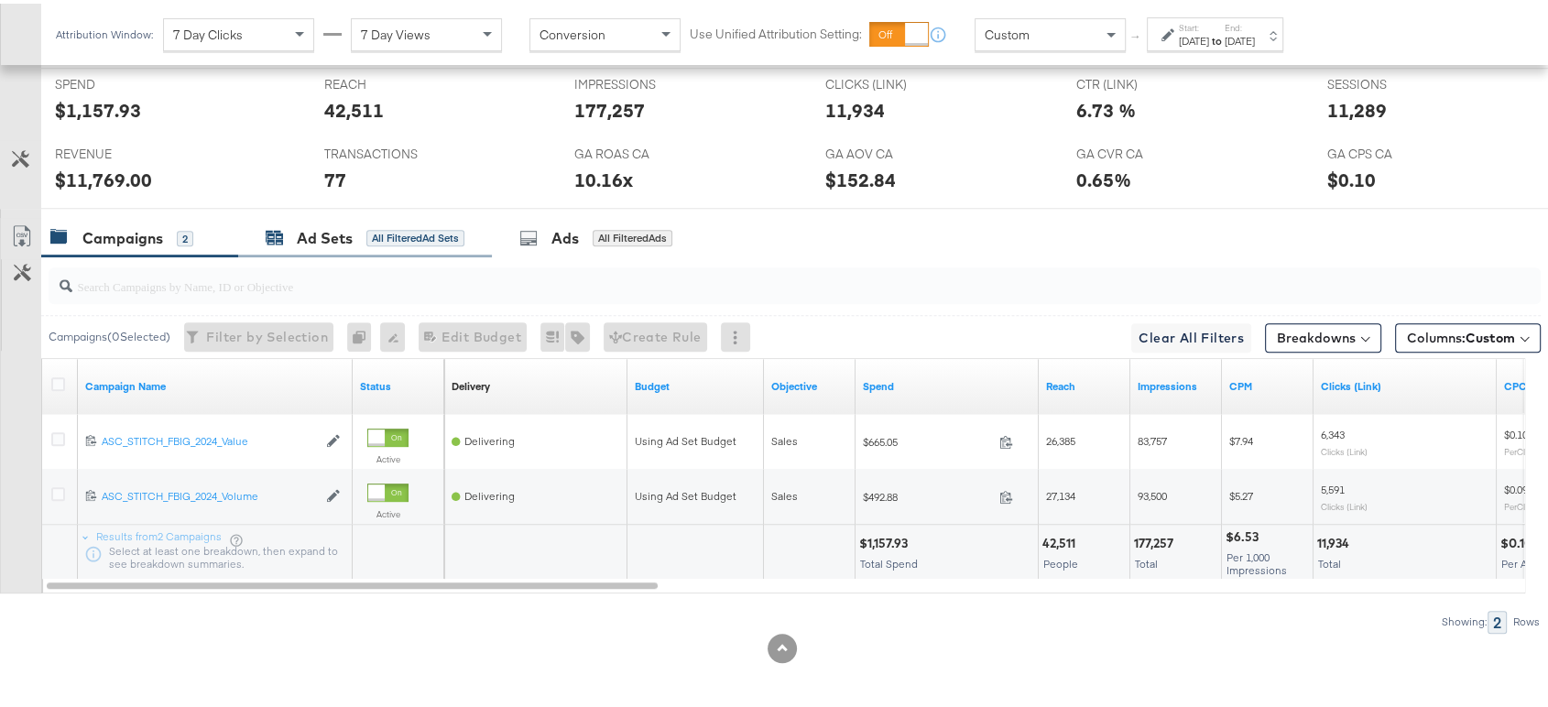
click at [338, 233] on div "Ad Sets" at bounding box center [325, 234] width 56 height 21
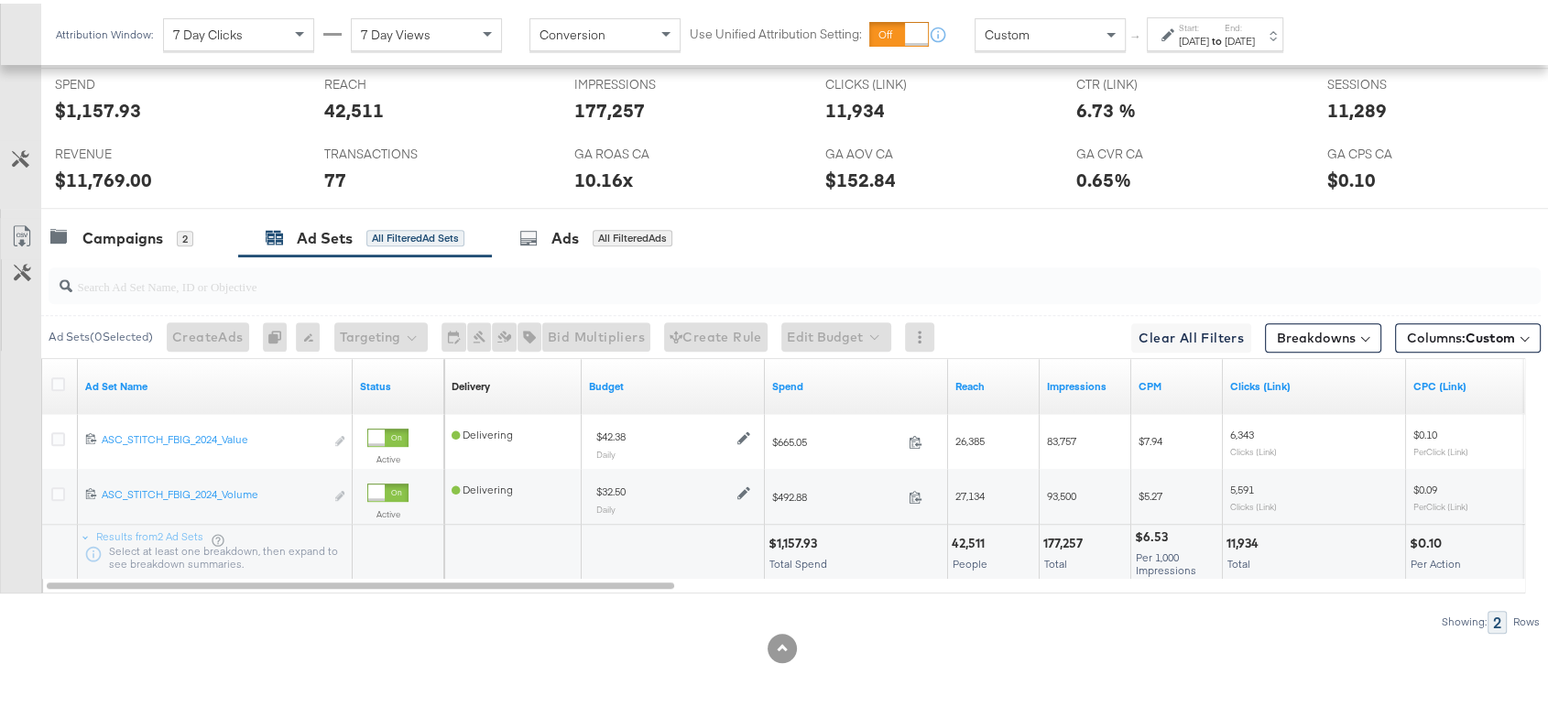
scroll to position [0, 0]
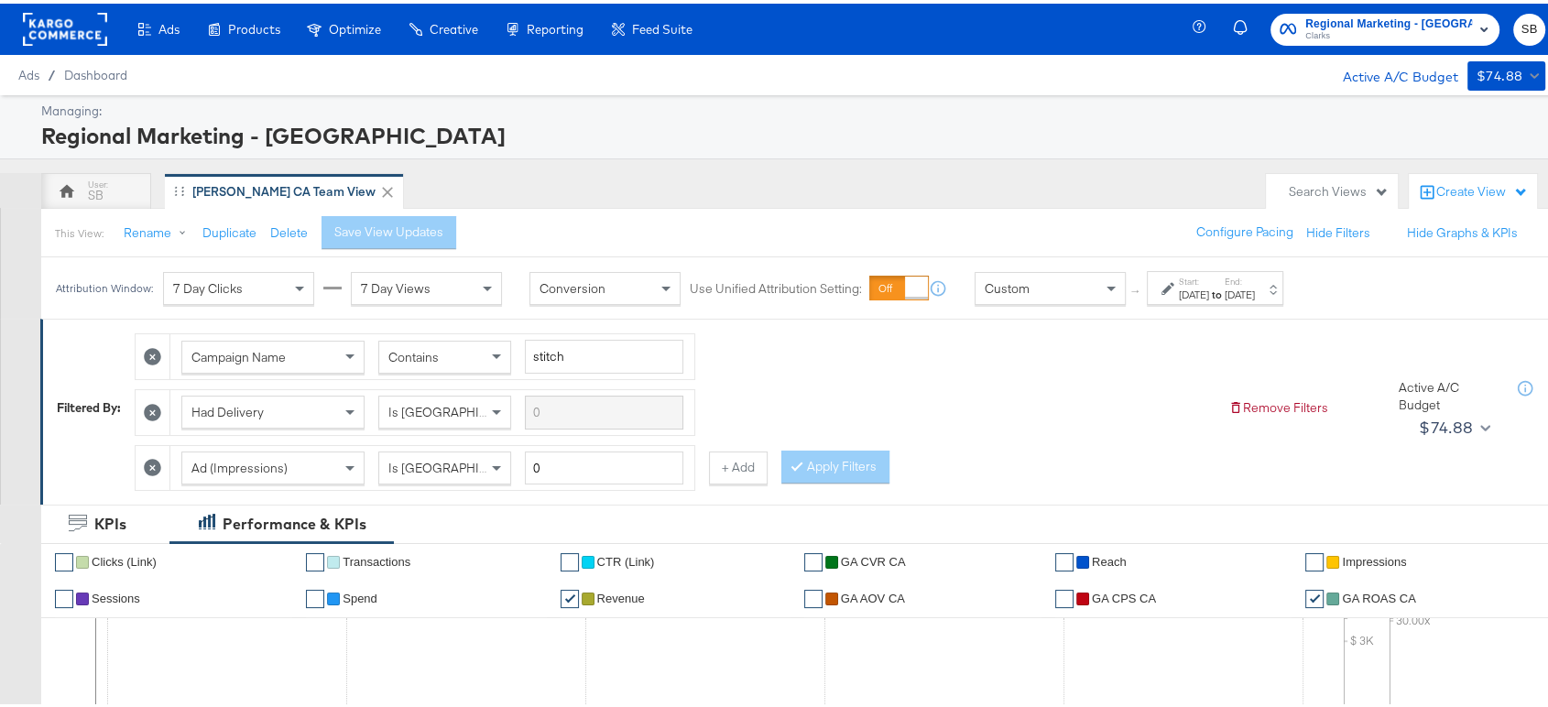
click at [1209, 286] on div "Aug 24th 2025" at bounding box center [1194, 291] width 30 height 15
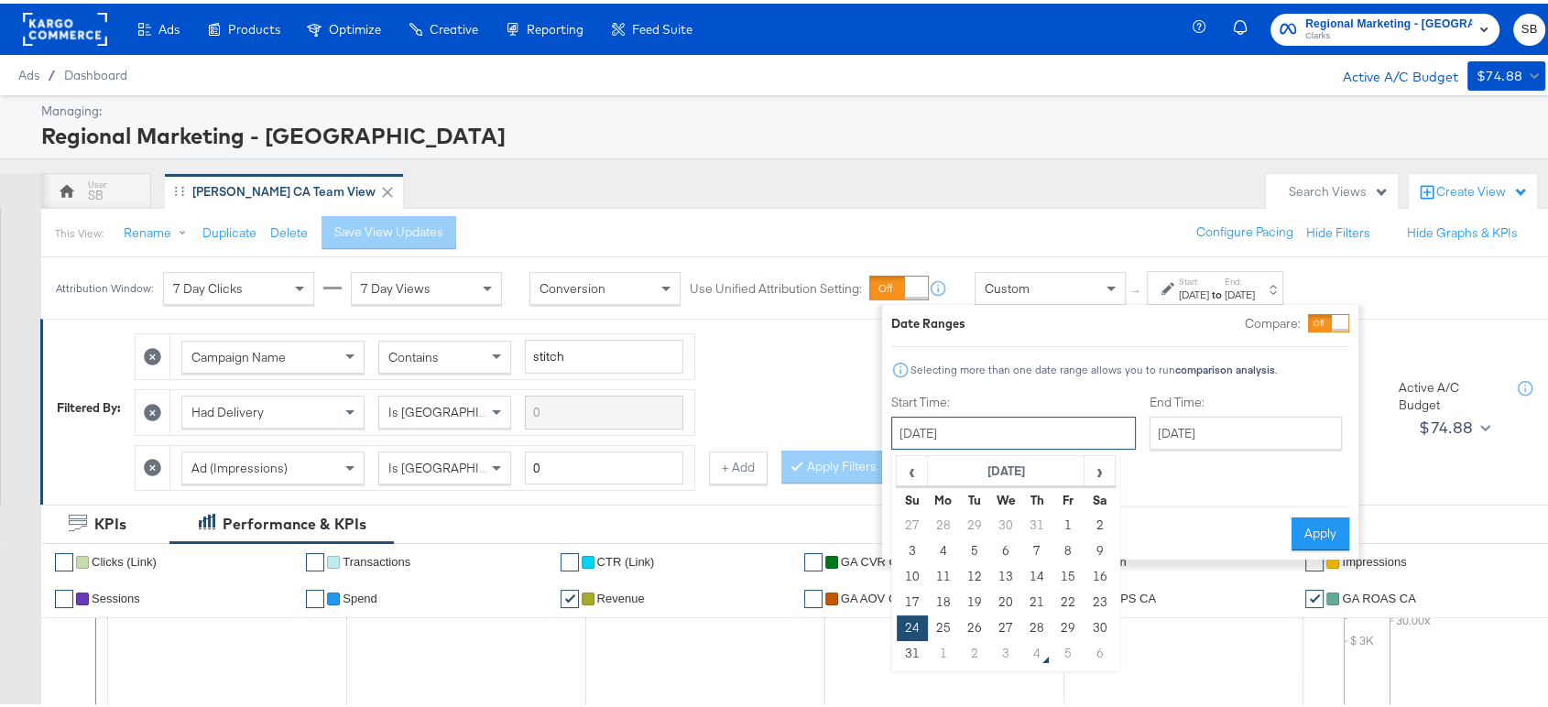
click at [997, 438] on input "August 24th 2025" at bounding box center [1013, 429] width 245 height 33
click at [1089, 468] on span "›" at bounding box center [1099, 466] width 28 height 27
click at [996, 513] on td "3" at bounding box center [1005, 522] width 31 height 26
type input "September 3rd 2025"
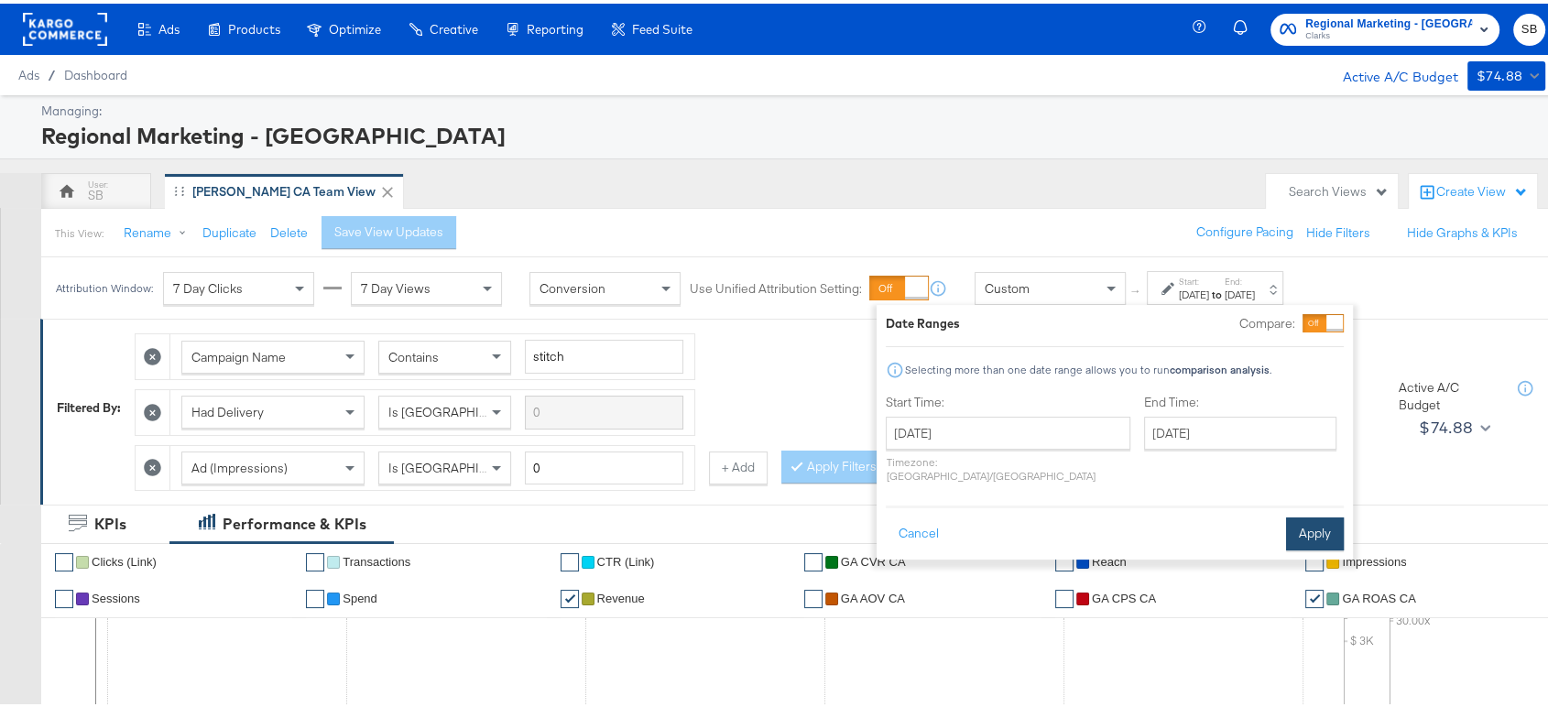
click at [1306, 514] on button "Apply" at bounding box center [1315, 530] width 58 height 33
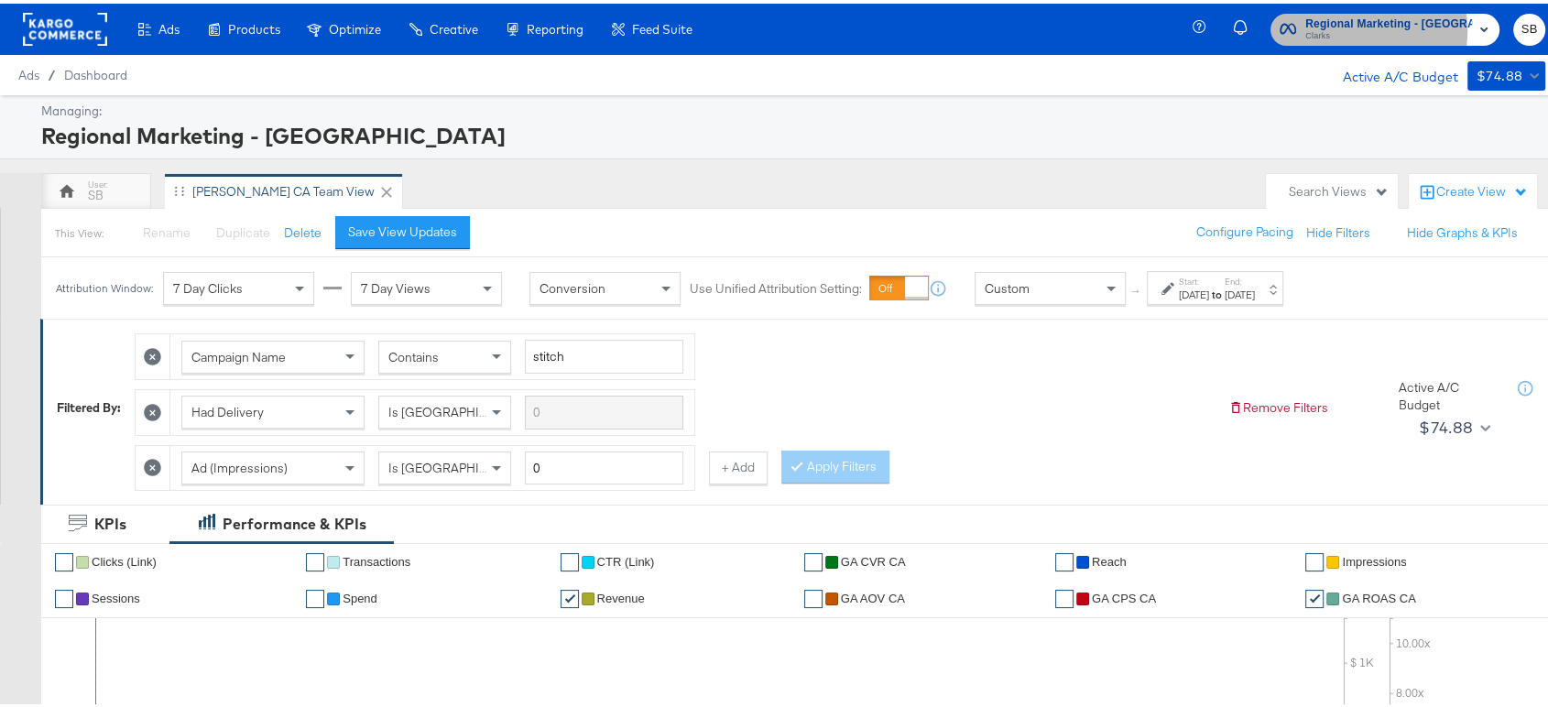
click at [1362, 27] on span "Clarks" at bounding box center [1388, 33] width 167 height 15
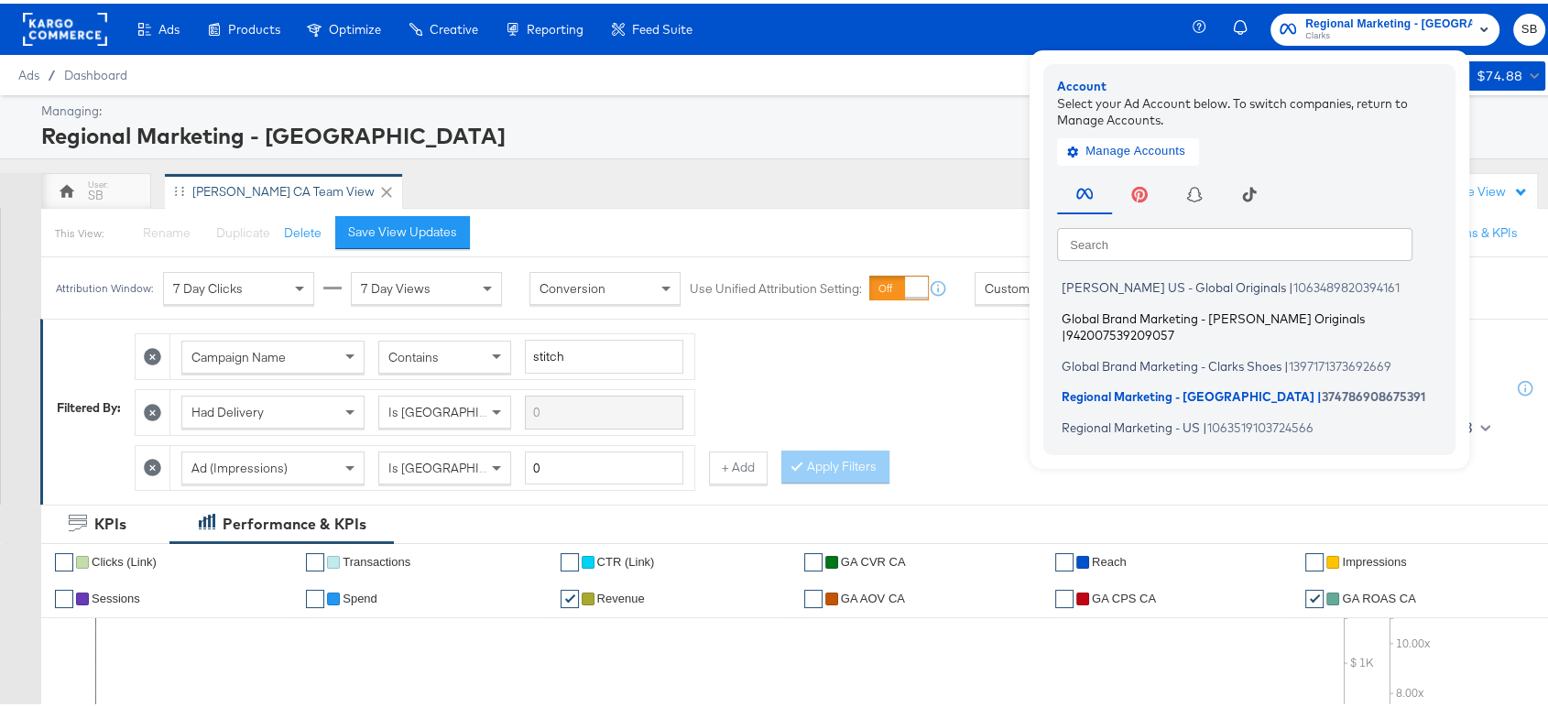
click at [1162, 307] on span "Global Brand Marketing - Clarks Originals" at bounding box center [1213, 314] width 303 height 15
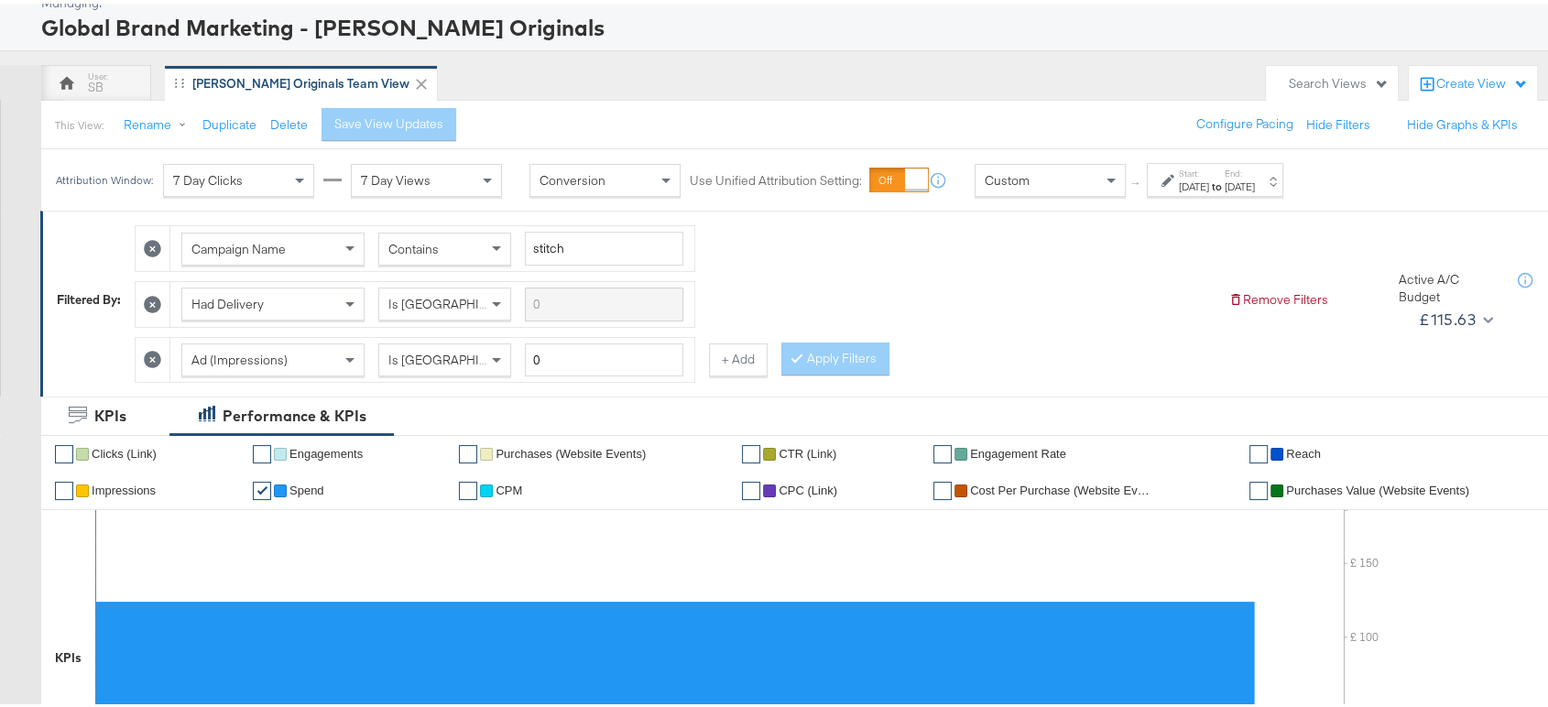
scroll to position [109, 0]
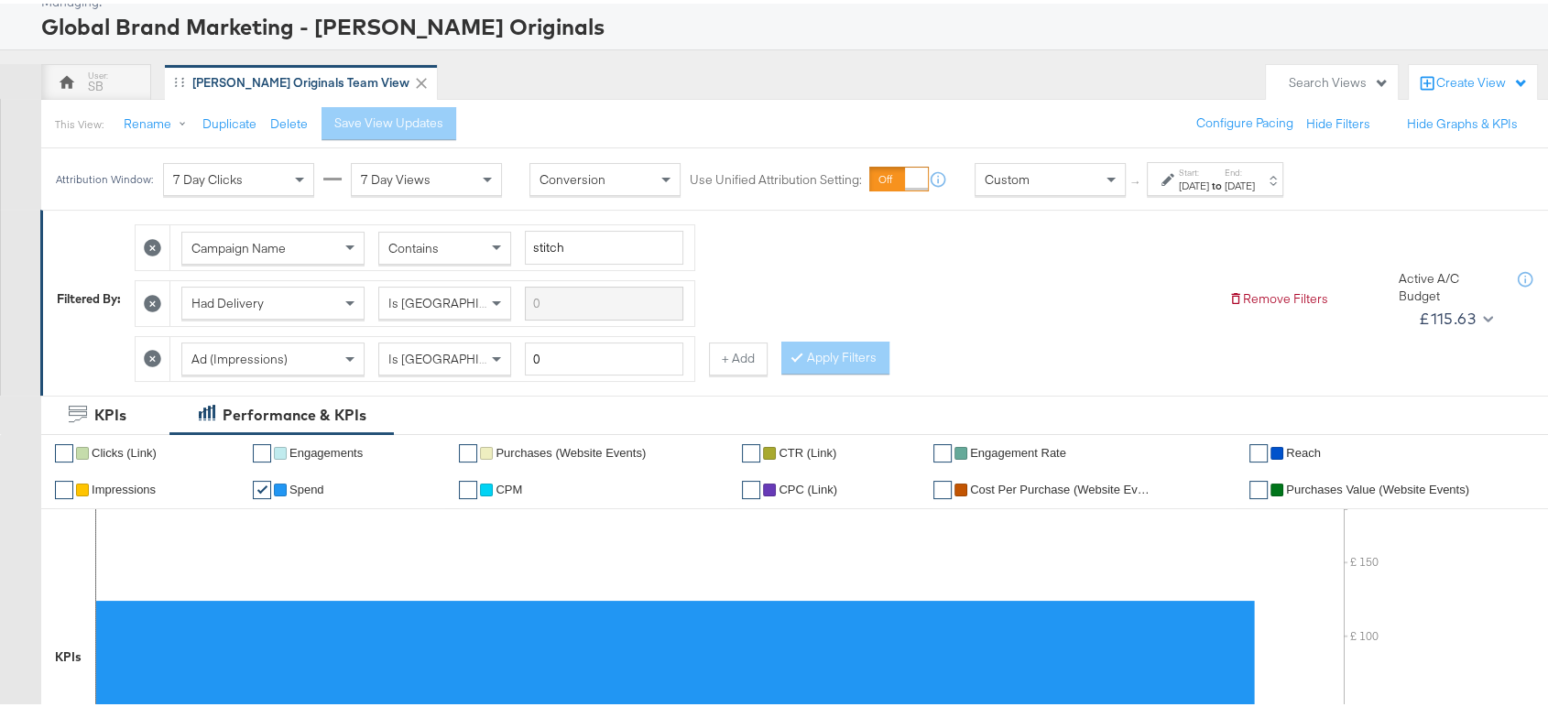
click at [1225, 180] on strong "to" at bounding box center [1217, 182] width 16 height 14
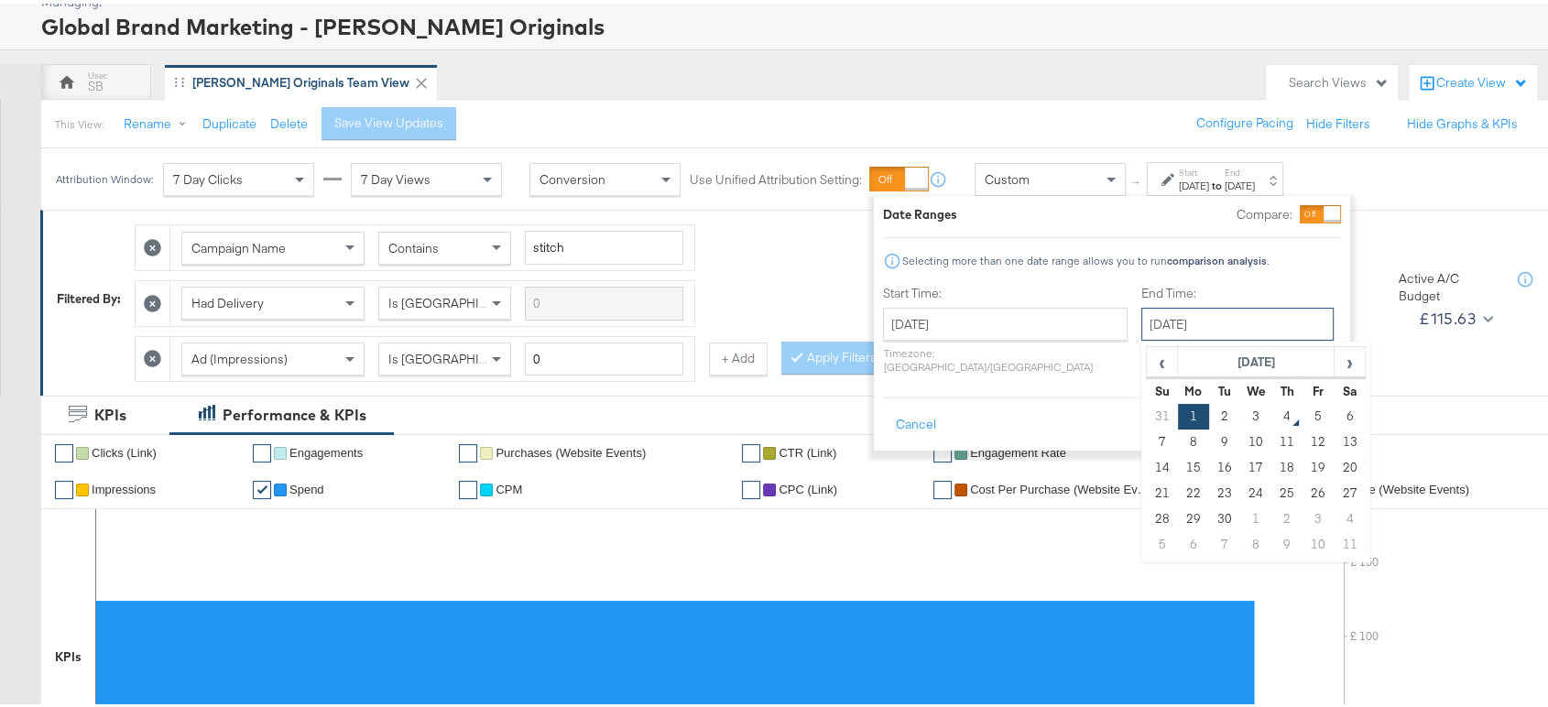
click at [1143, 334] on input "September 1st 2025" at bounding box center [1237, 320] width 192 height 33
click at [1240, 409] on td "3" at bounding box center [1255, 413] width 31 height 26
type input "[DATE]"
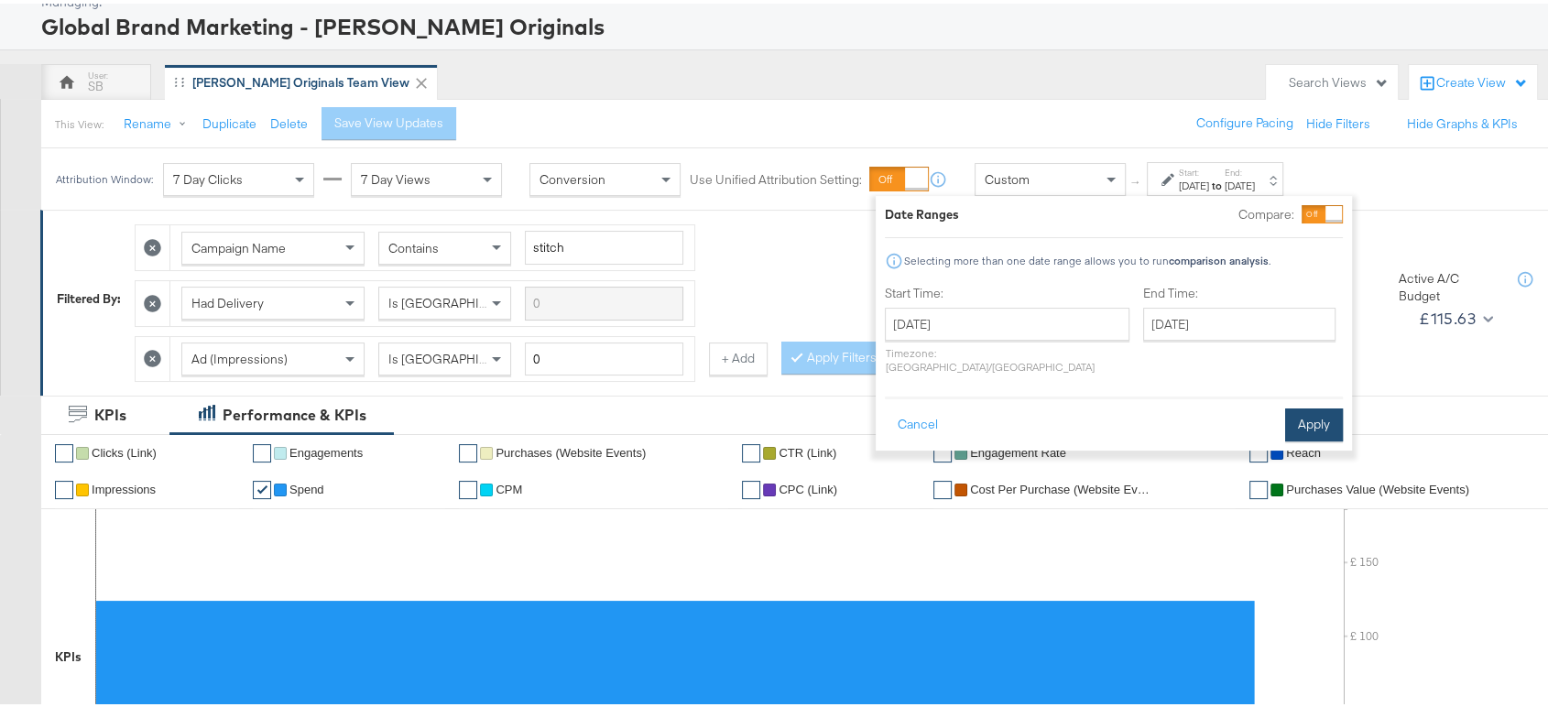
click at [1304, 409] on button "Apply" at bounding box center [1314, 421] width 58 height 33
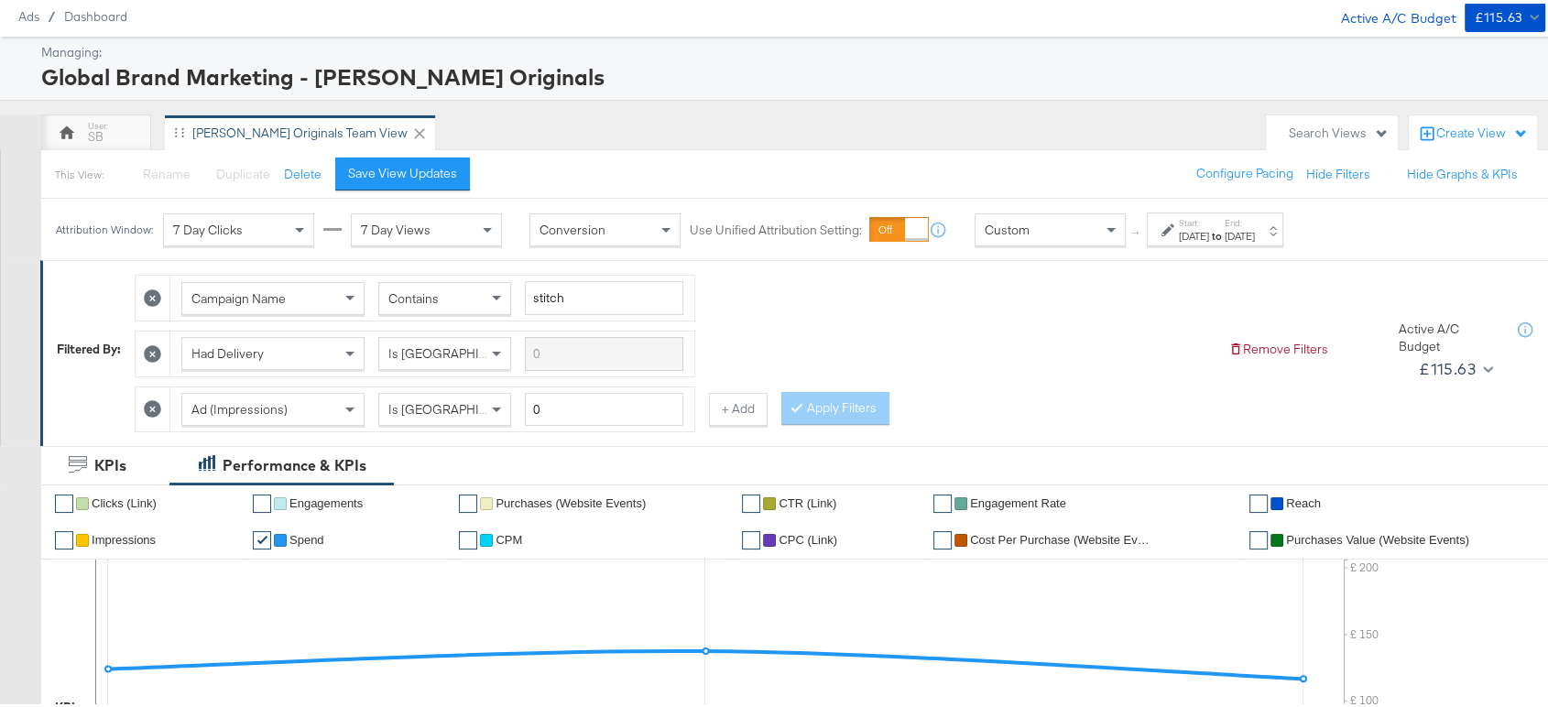
scroll to position [0, 0]
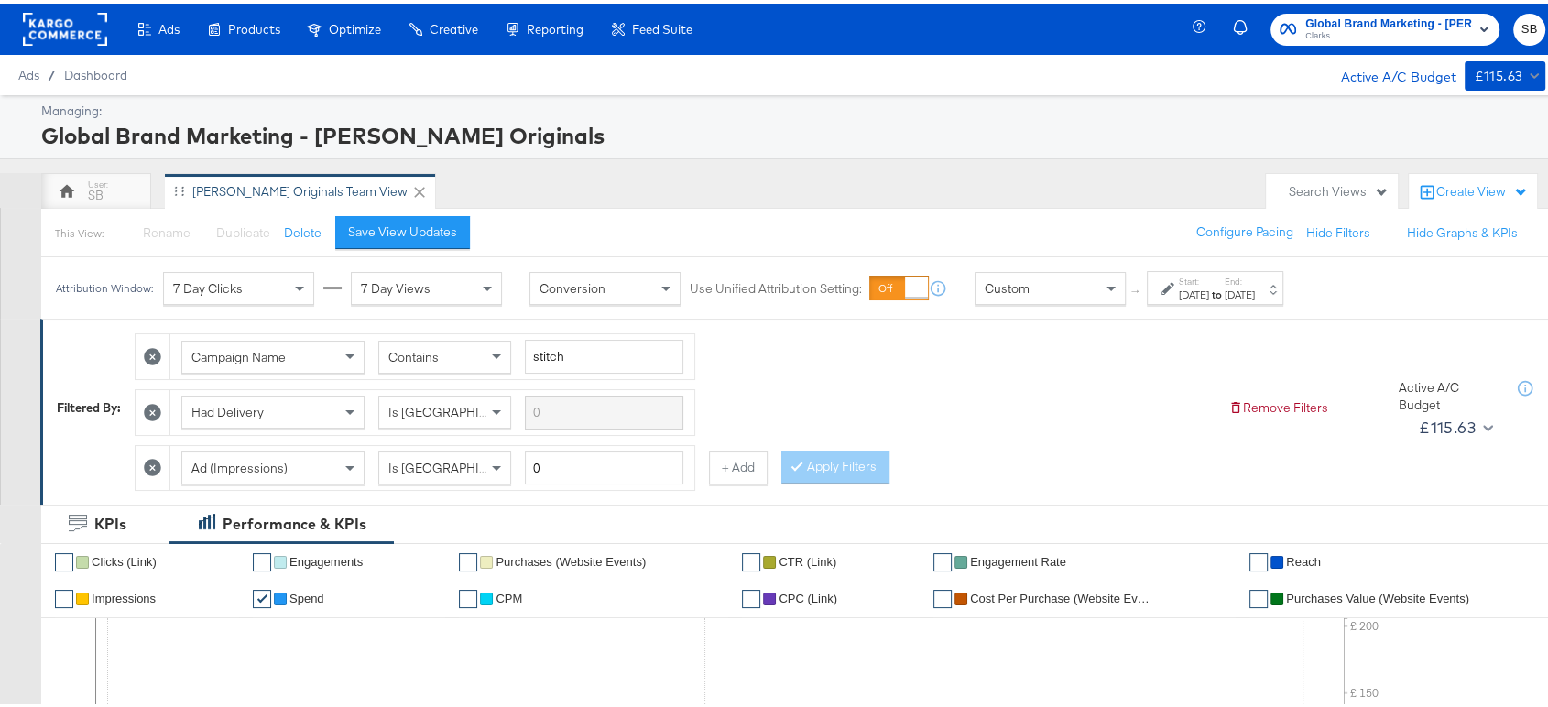
click at [1361, 5] on div "Global Brand Marketing - Clarks Originals Clarks SB" at bounding box center [1381, 25] width 365 height 51
click at [1360, 14] on span "Global Brand Marketing - [PERSON_NAME] Originals" at bounding box center [1388, 20] width 167 height 19
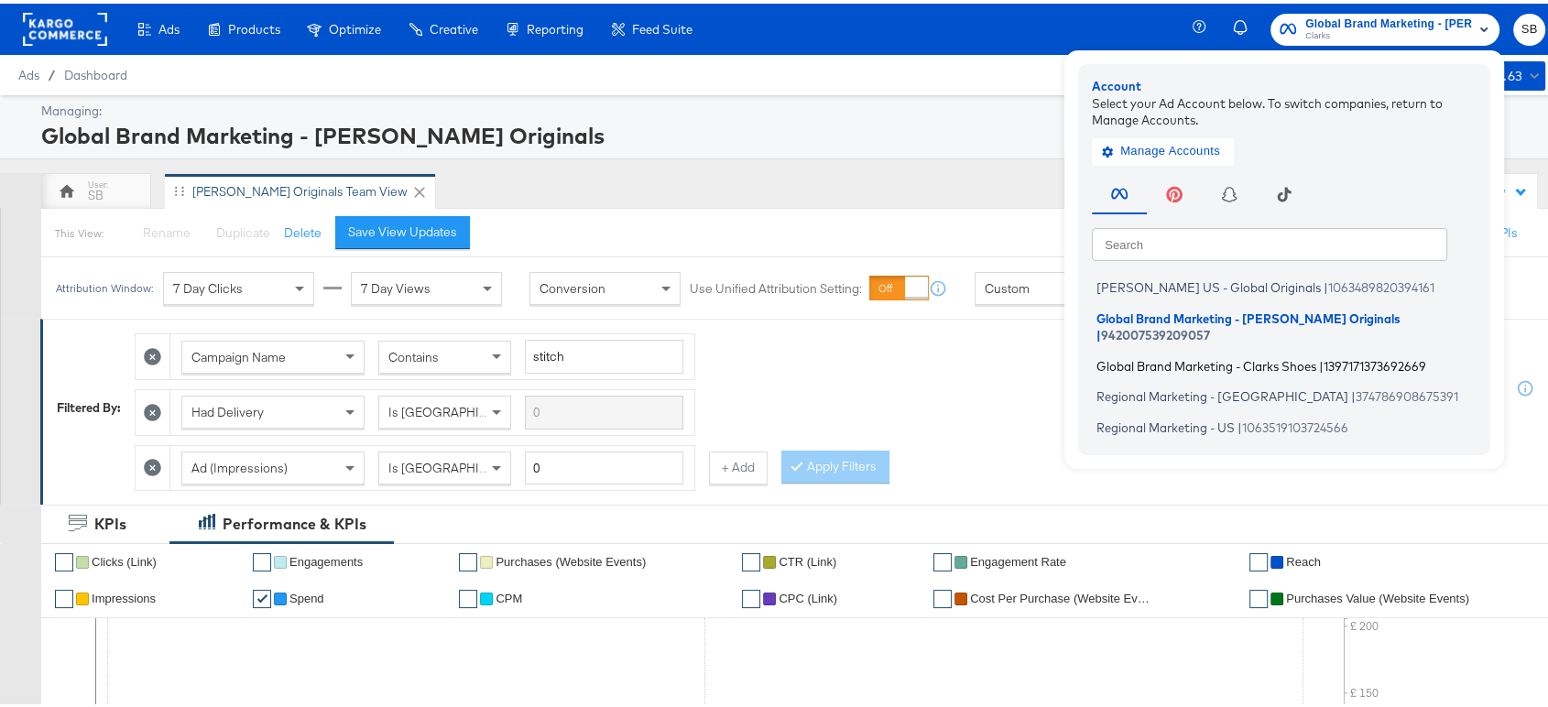
click at [1199, 349] on li "Global Brand Marketing - Clarks Shoes | 1397171373692669" at bounding box center [1289, 362] width 394 height 27
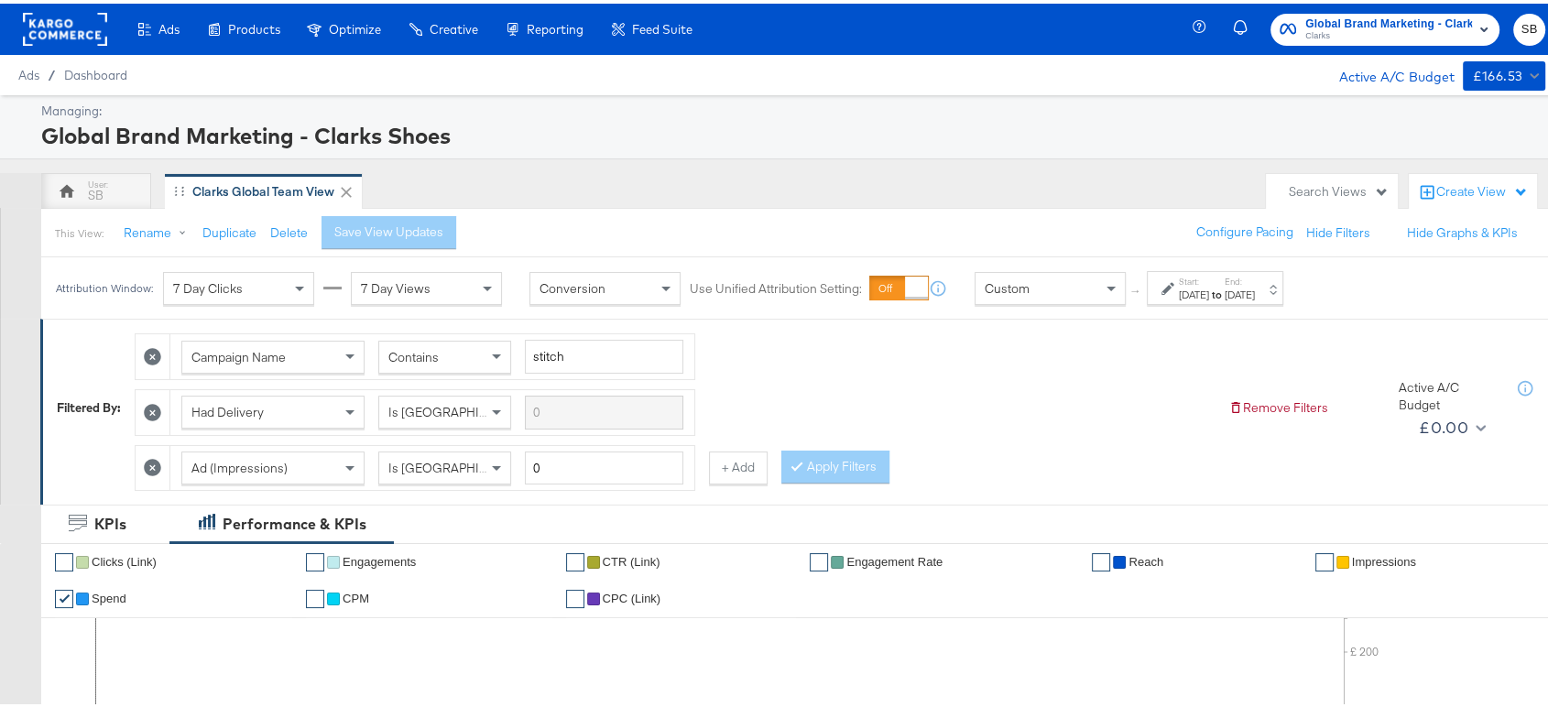
click at [1209, 287] on div "[DATE]" at bounding box center [1194, 291] width 30 height 15
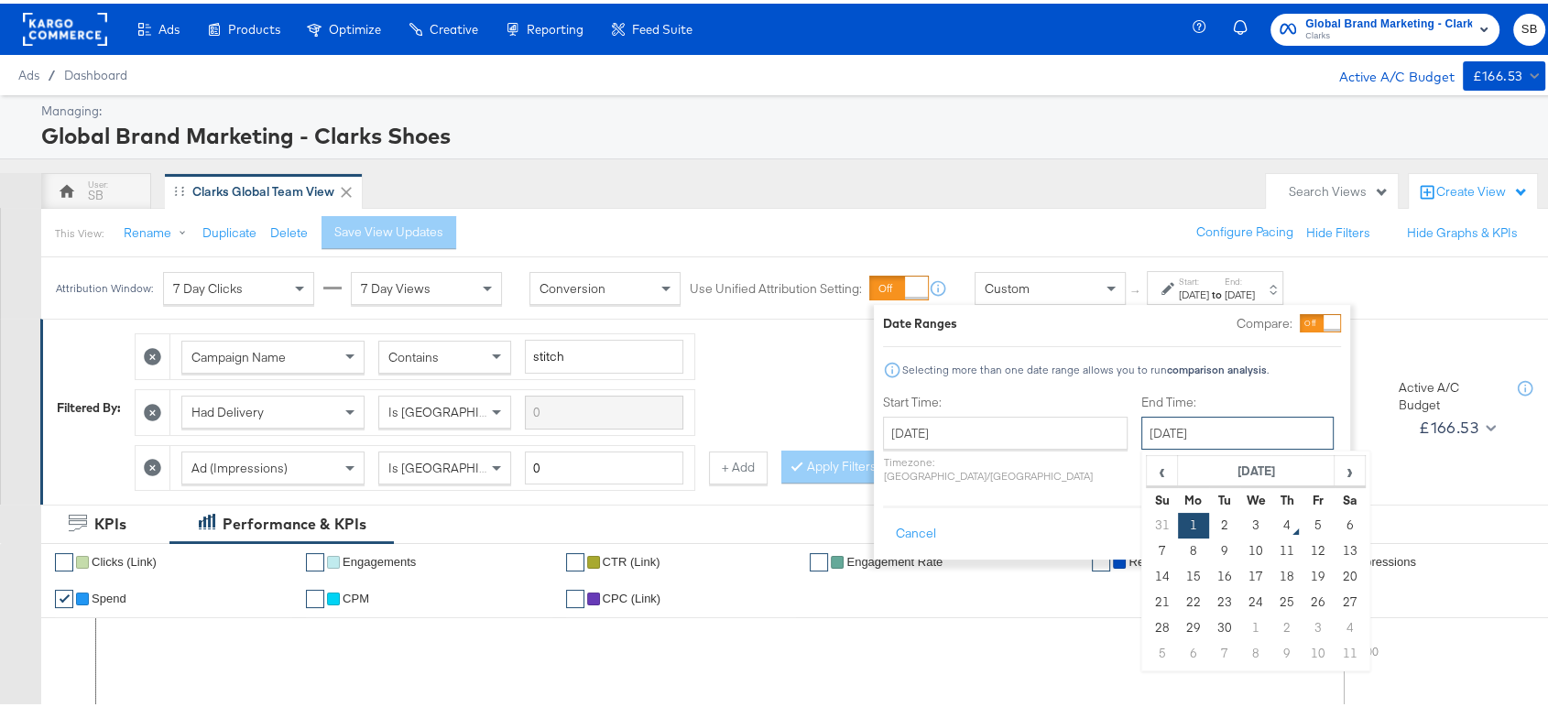
click at [1145, 425] on input "[DATE]" at bounding box center [1237, 429] width 192 height 33
click at [1240, 521] on td "3" at bounding box center [1255, 522] width 31 height 26
type input "[DATE]"
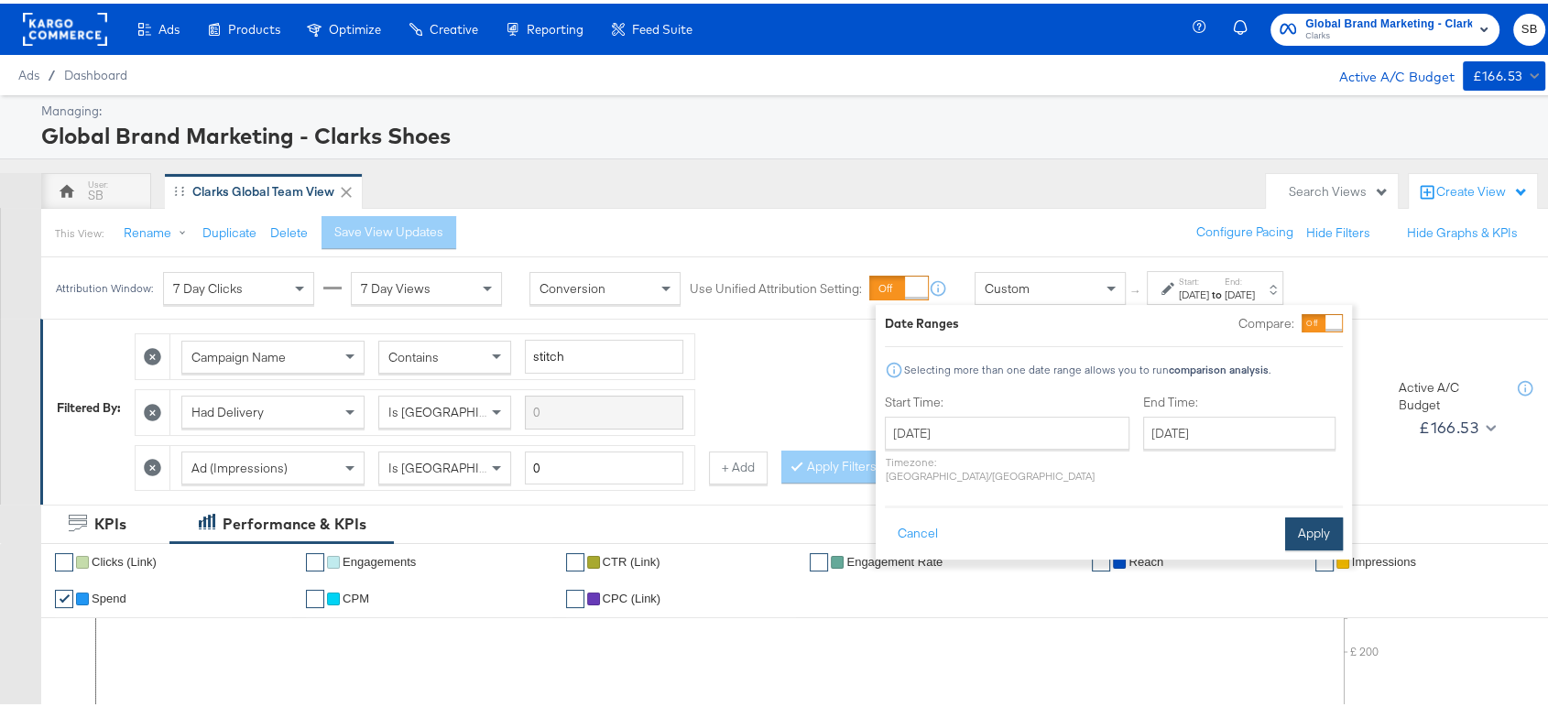
click at [1317, 514] on button "Apply" at bounding box center [1314, 530] width 58 height 33
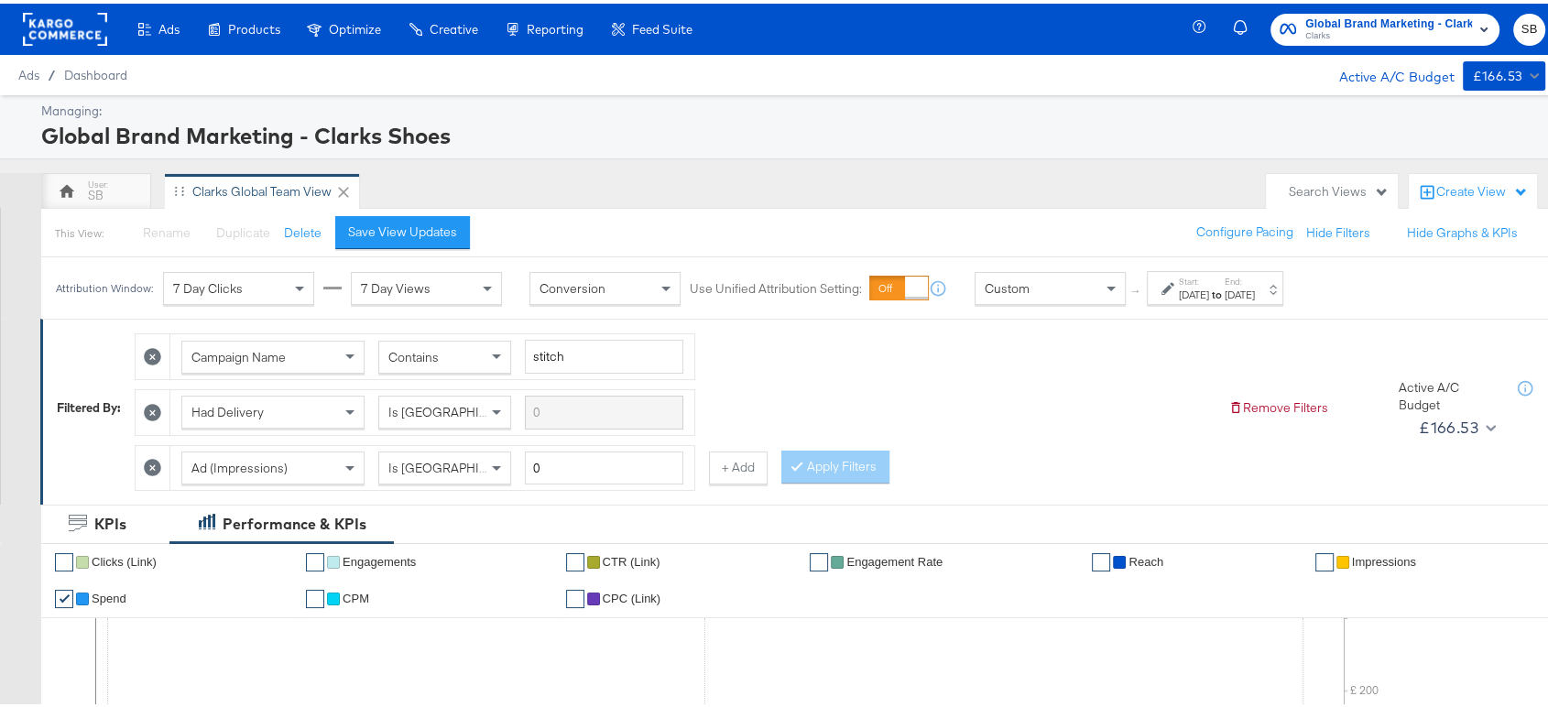
click at [72, 23] on rect at bounding box center [65, 25] width 84 height 33
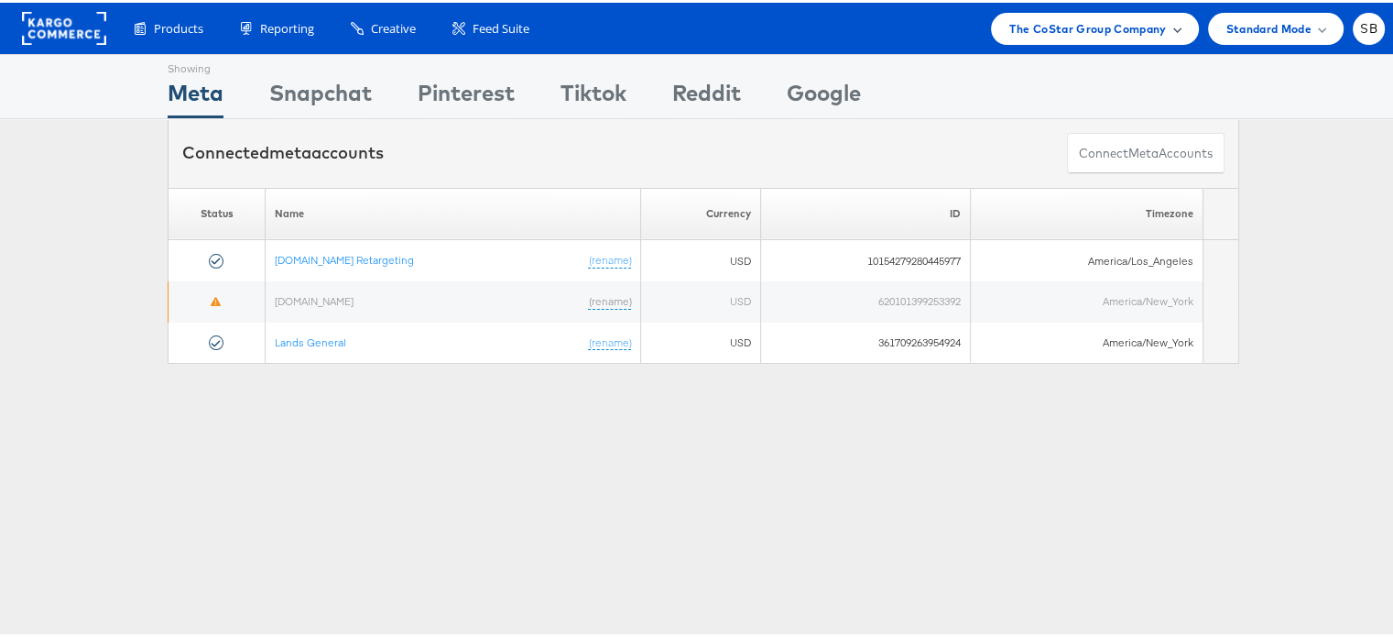
click at [1026, 34] on span "The CoStar Group Company" at bounding box center [1087, 25] width 157 height 19
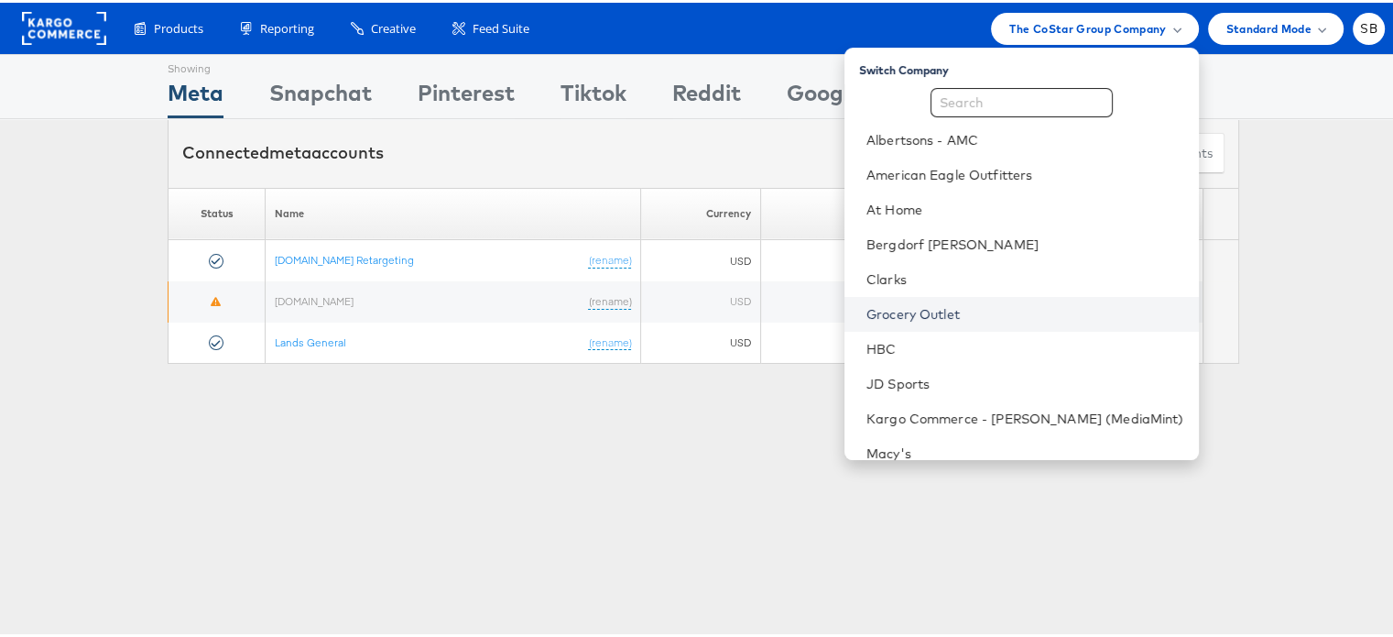
click at [938, 303] on link "Grocery Outlet" at bounding box center [1025, 311] width 318 height 18
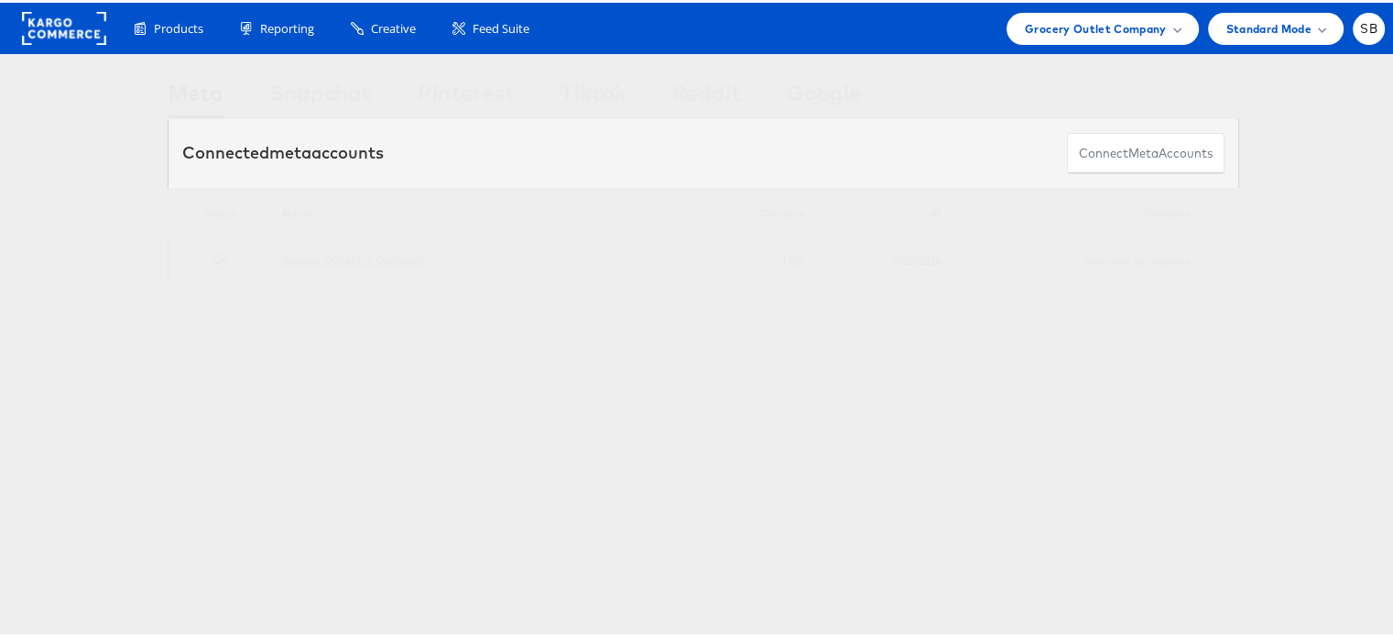
click at [366, 250] on link "Grocery Outlet Inc Corporate" at bounding box center [354, 257] width 144 height 14
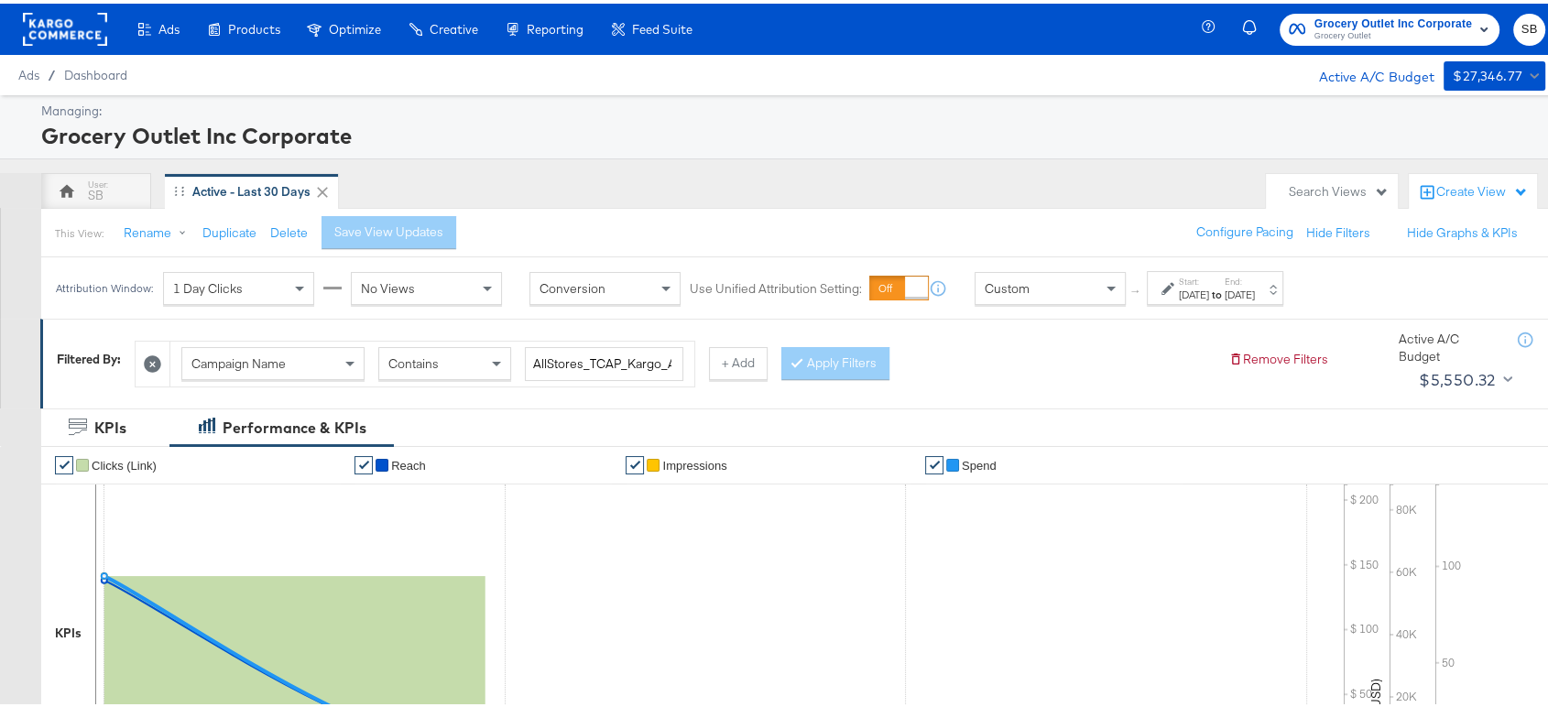
click at [71, 27] on rect at bounding box center [65, 25] width 84 height 33
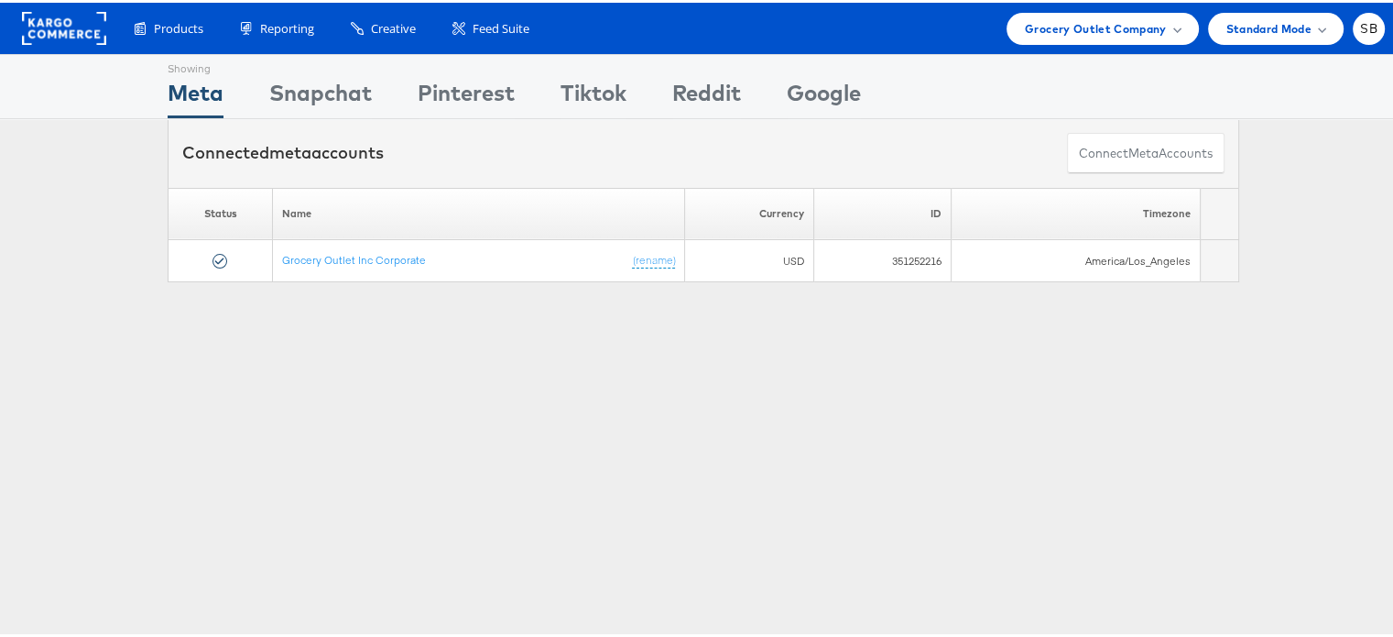
click at [55, 22] on rect at bounding box center [64, 25] width 84 height 33
click at [1040, 33] on span "Grocery Outlet Company" at bounding box center [1096, 25] width 142 height 19
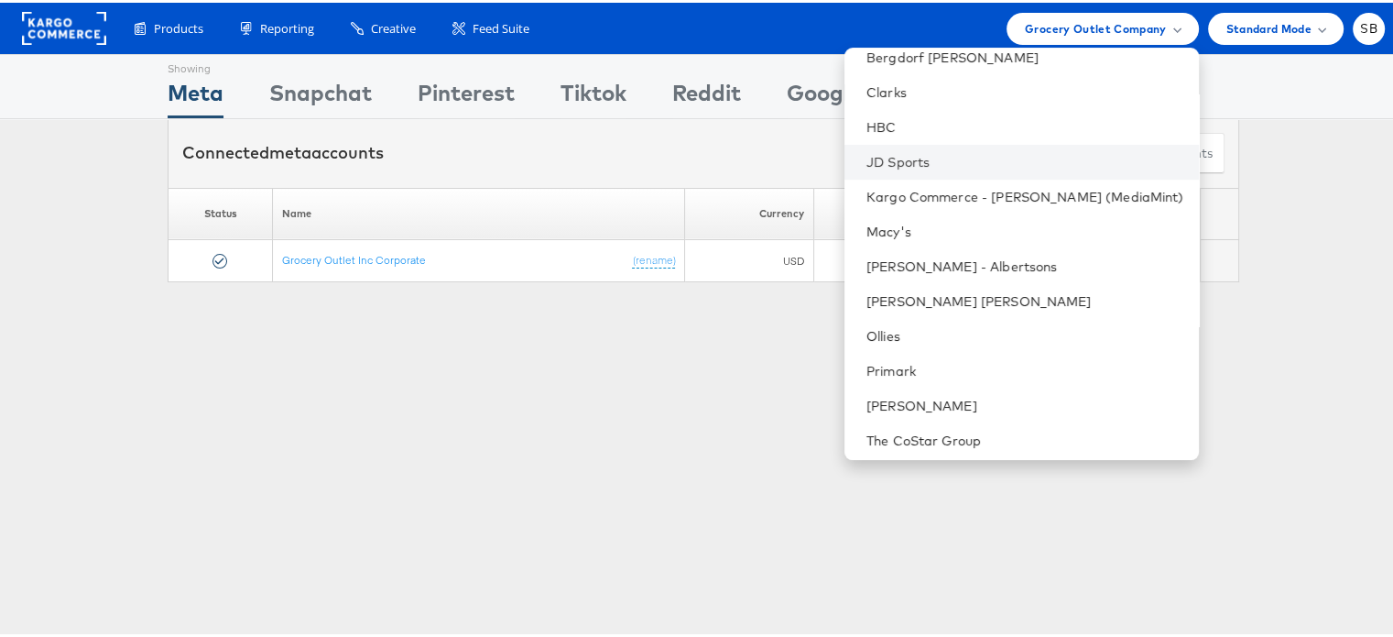
scroll to position [191, 0]
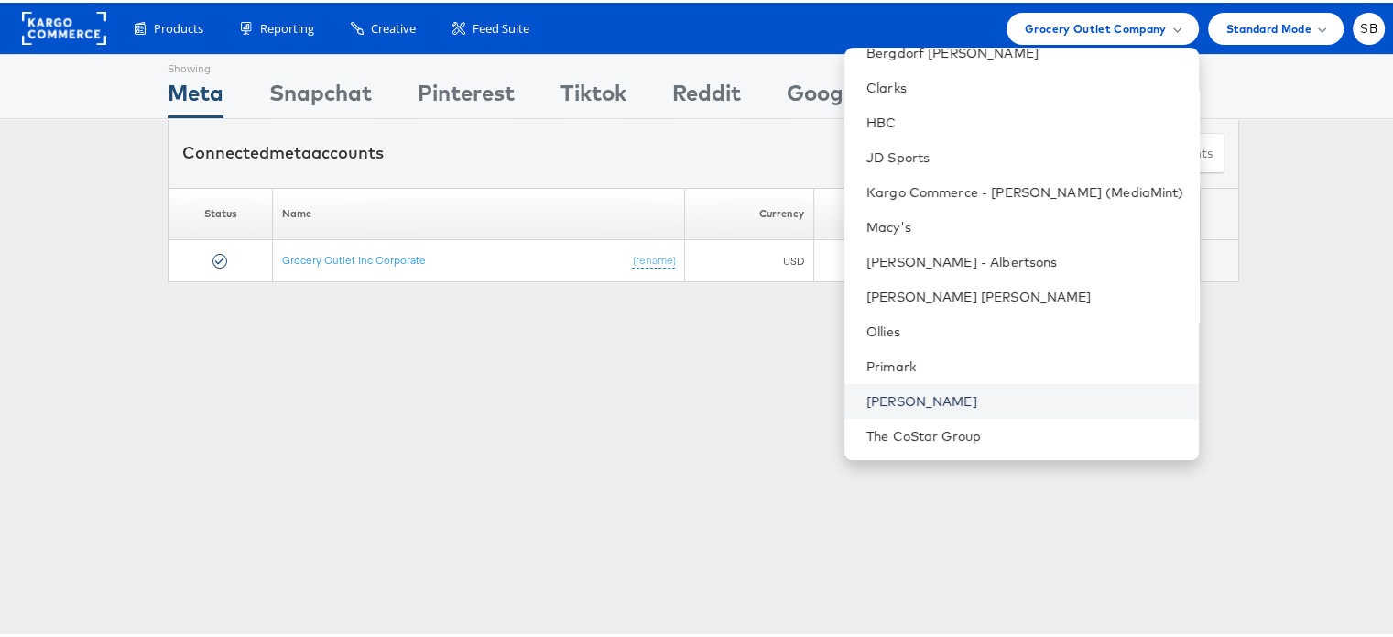
click at [930, 389] on link "[PERSON_NAME]" at bounding box center [1025, 398] width 318 height 18
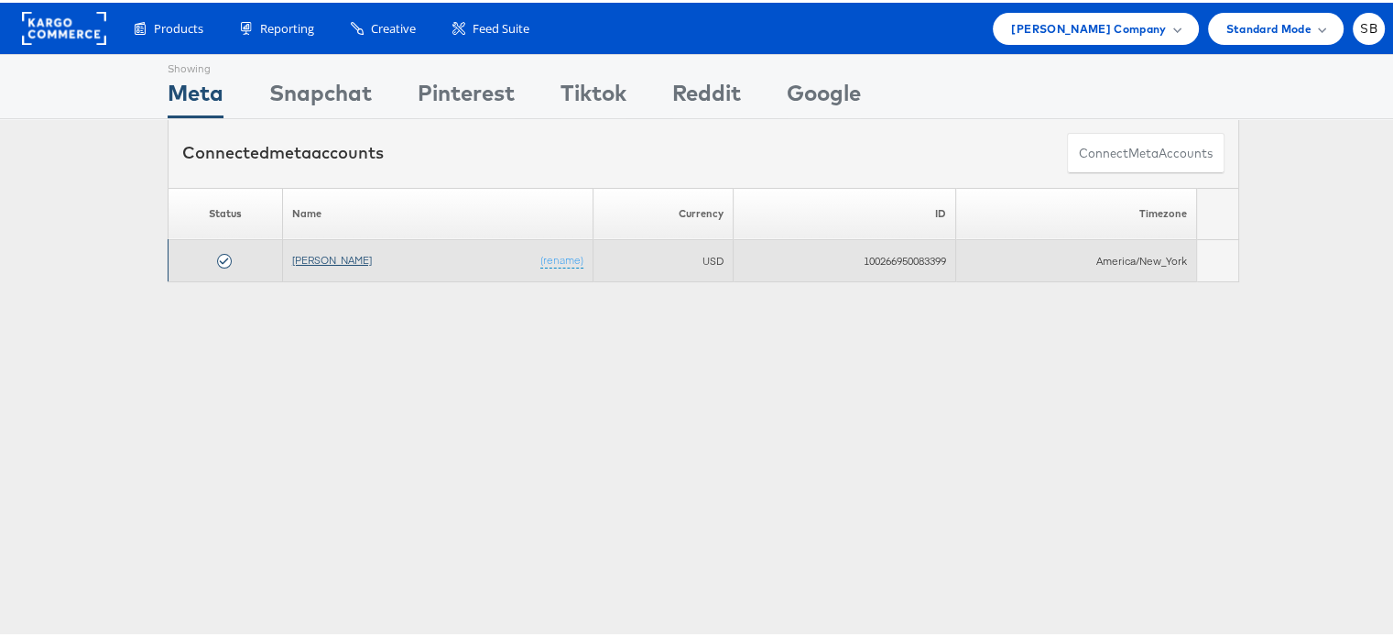
click at [327, 257] on link "[PERSON_NAME]" at bounding box center [332, 257] width 80 height 14
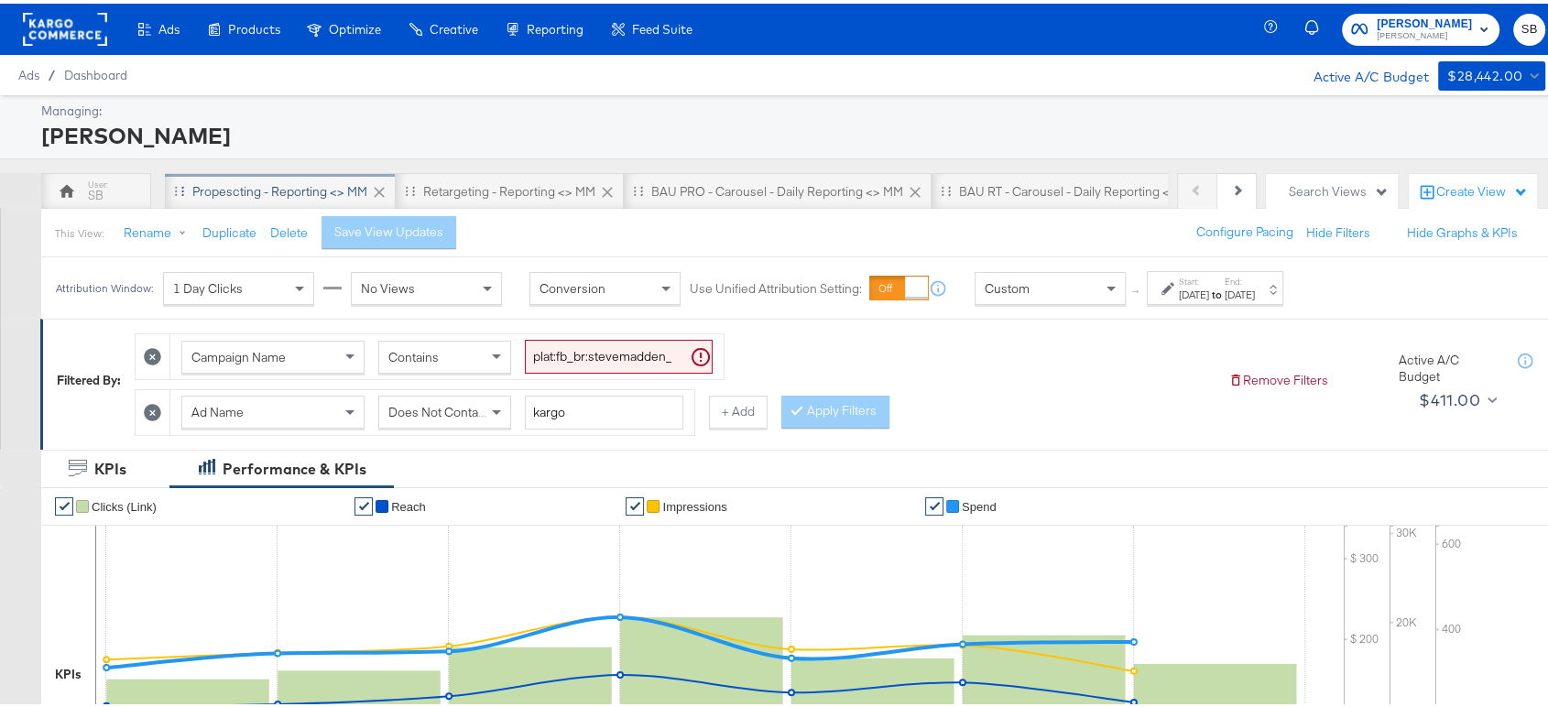
click at [302, 185] on div "Propescting - Reporting <> MM" at bounding box center [279, 188] width 175 height 17
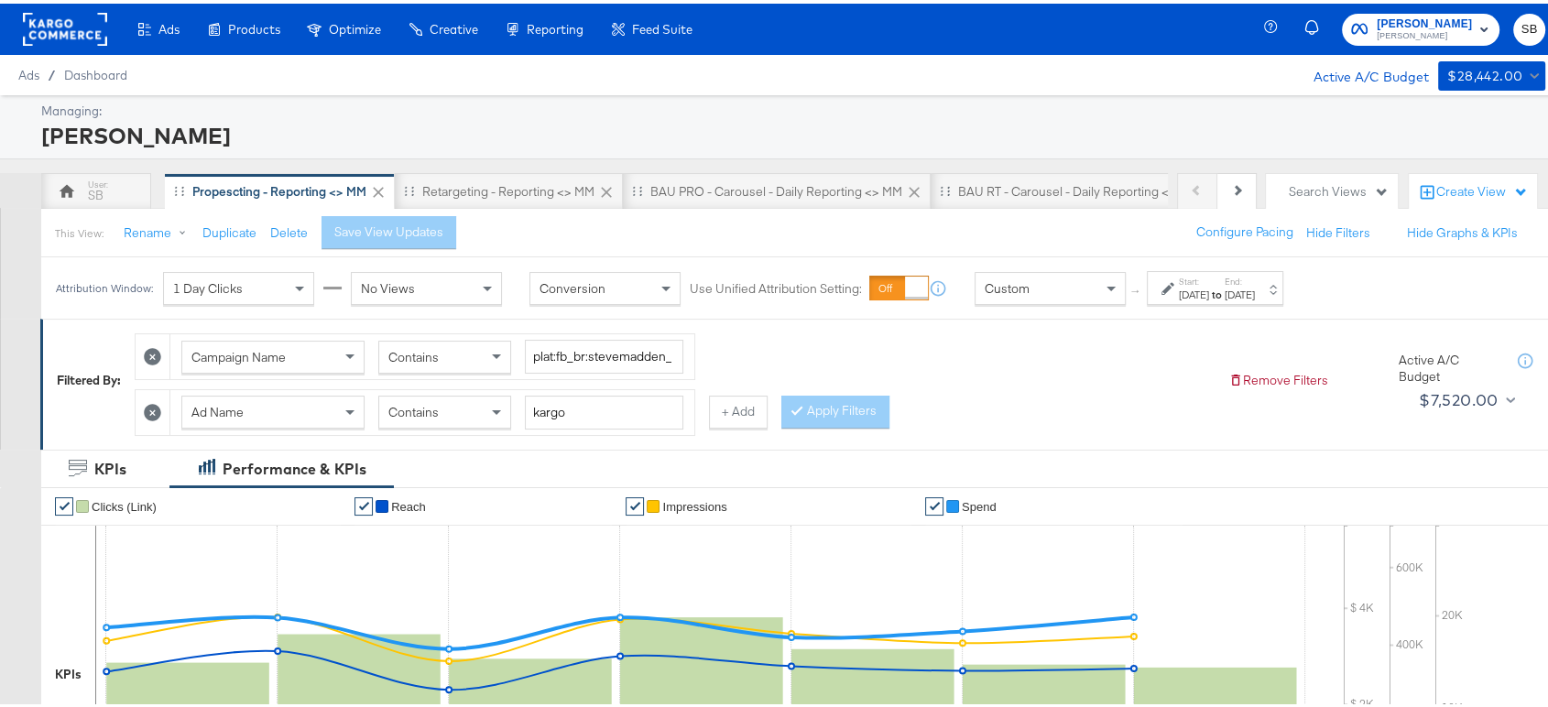
click at [1209, 293] on div "Aug 21st 2025" at bounding box center [1194, 291] width 30 height 15
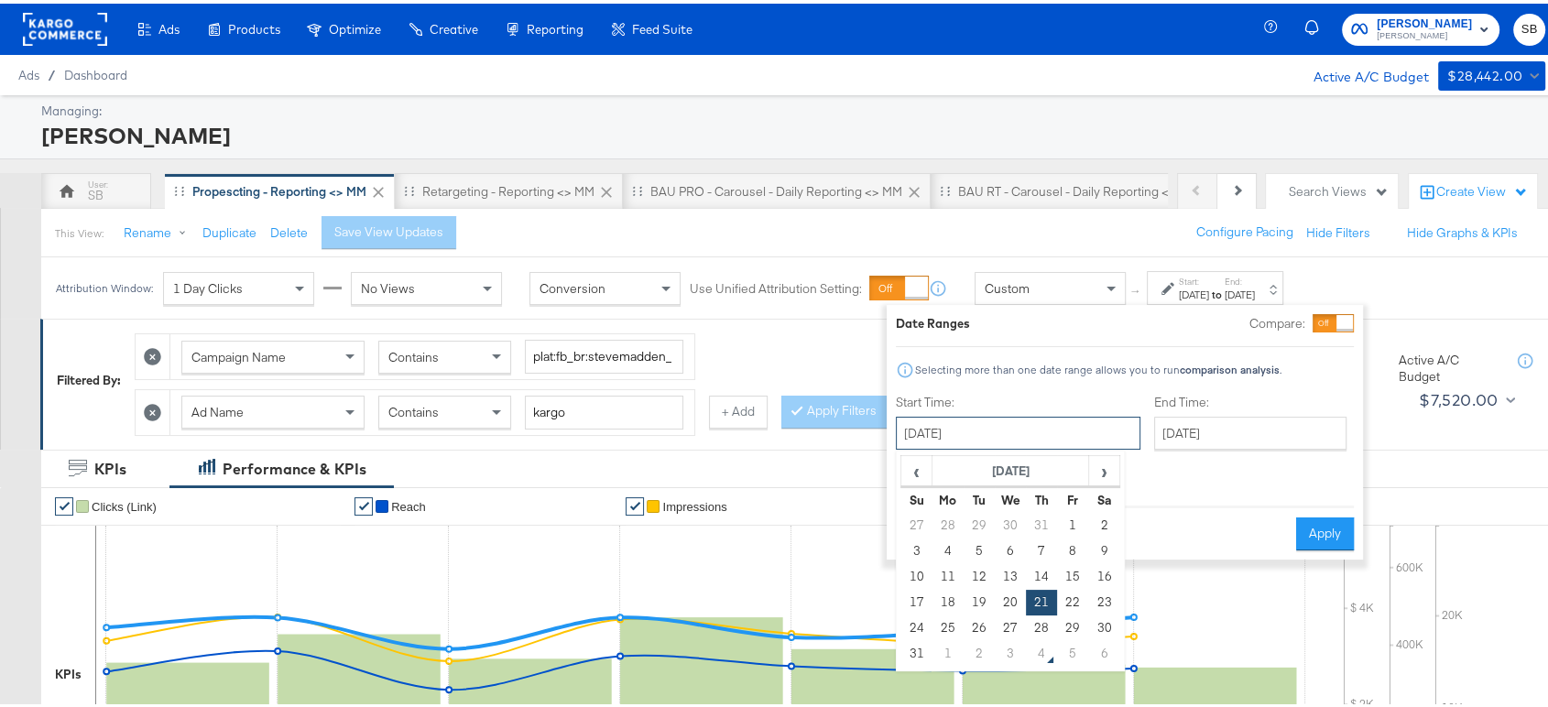
click at [1016, 425] on input "August 21st 2025" at bounding box center [1018, 429] width 245 height 33
click at [1106, 468] on span "›" at bounding box center [1104, 466] width 28 height 27
click at [1008, 528] on td "3" at bounding box center [1010, 522] width 31 height 26
type input "September 3rd 2025"
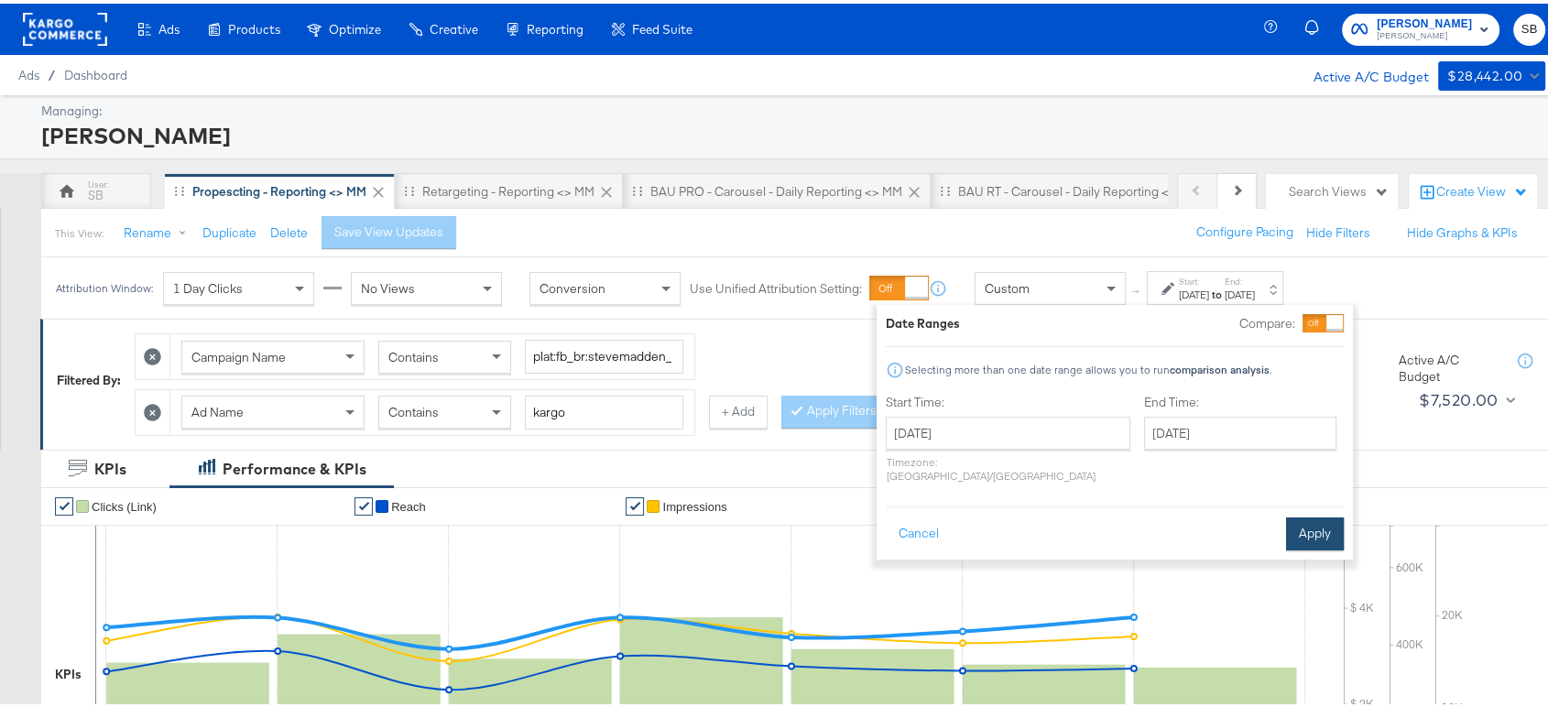
click at [1314, 514] on button "Apply" at bounding box center [1315, 530] width 58 height 33
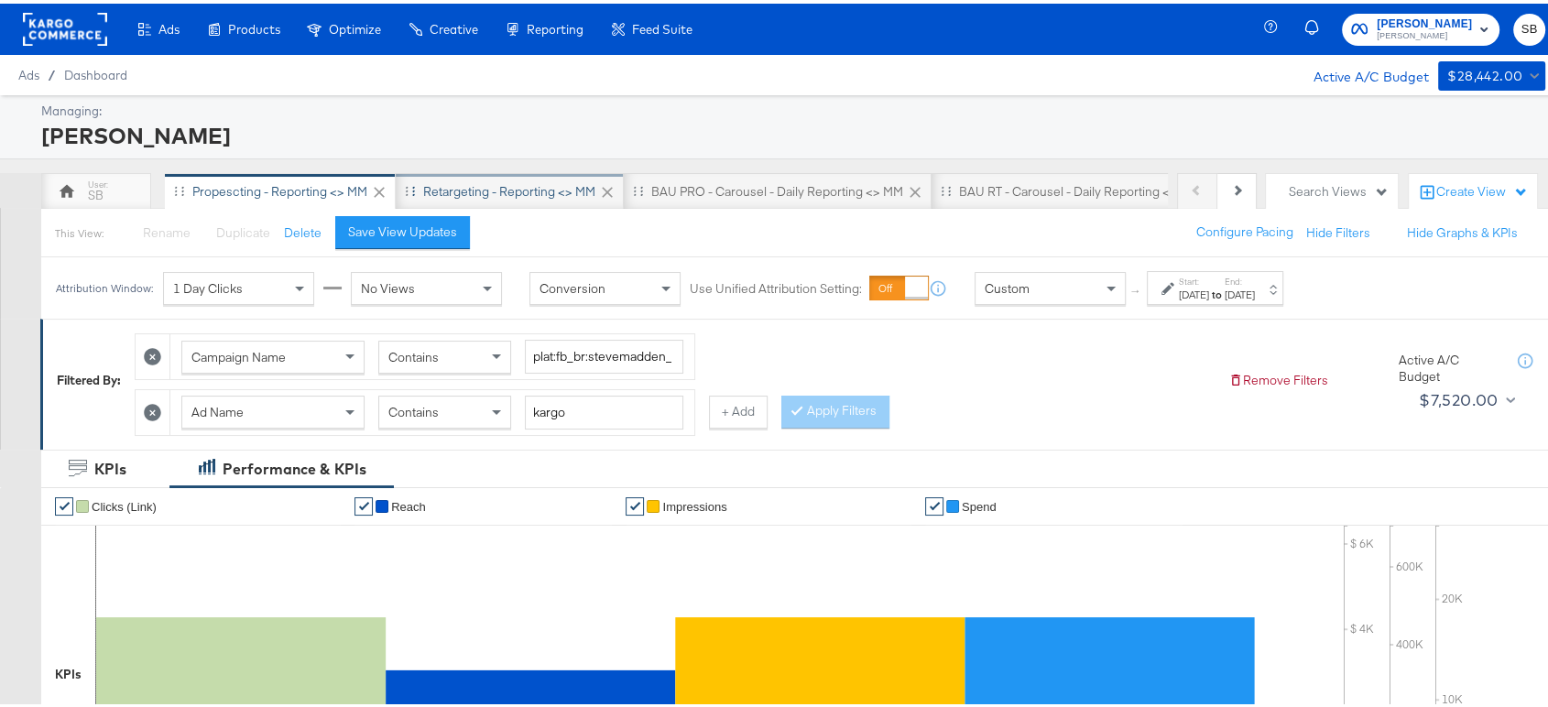
click at [529, 176] on div "Retargeting - Reporting <> MM" at bounding box center [510, 187] width 228 height 37
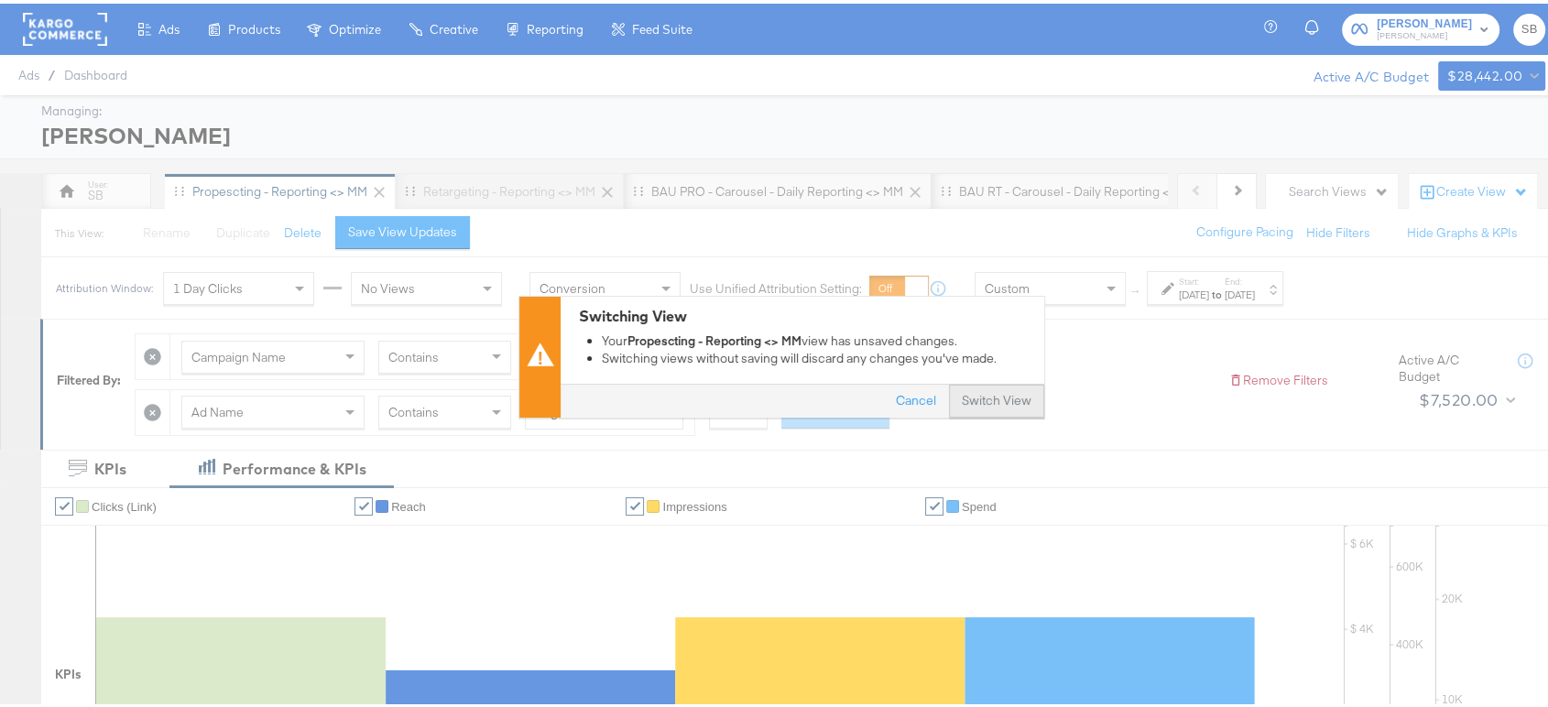
click at [1005, 402] on button "Switch View" at bounding box center [996, 398] width 95 height 33
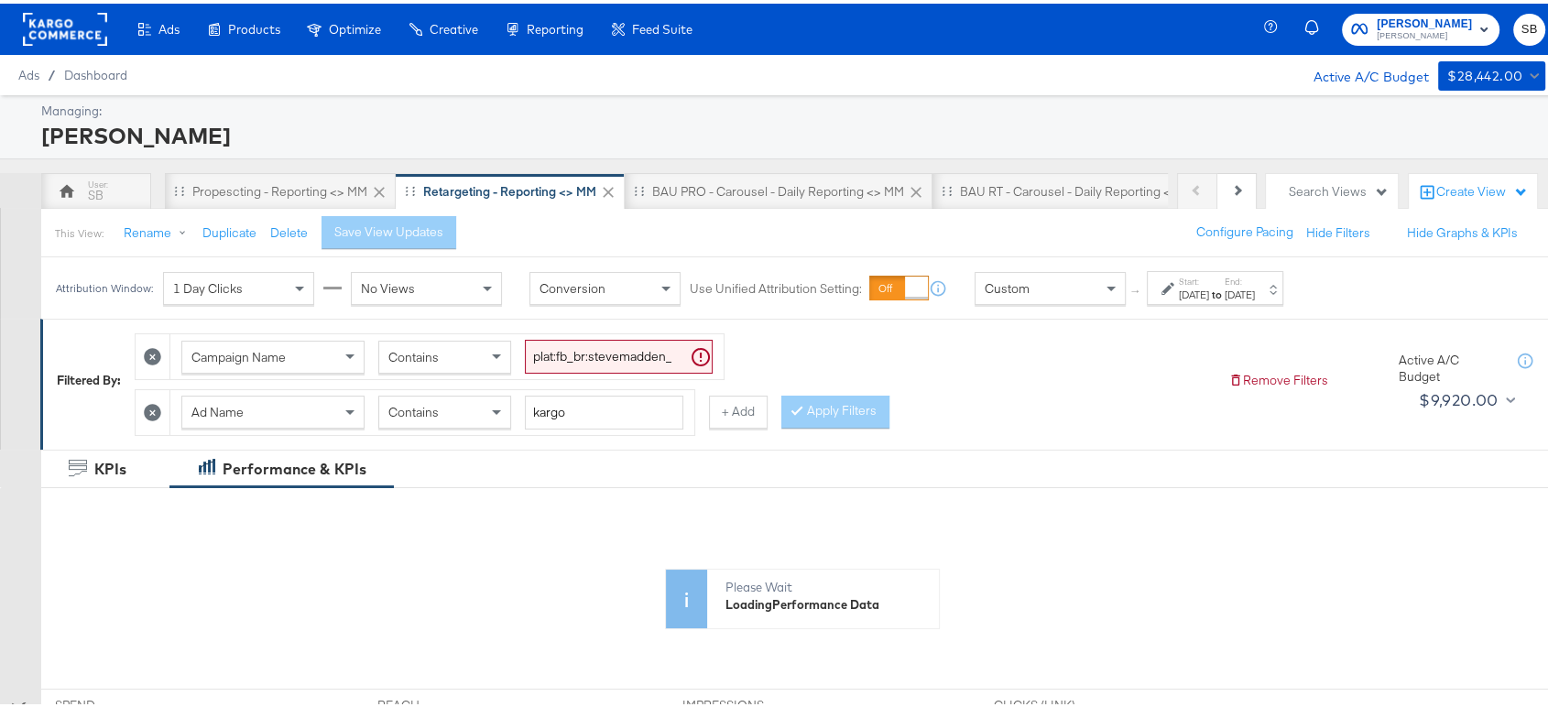
click at [1202, 293] on div "Aug 21st 2025" at bounding box center [1194, 291] width 30 height 15
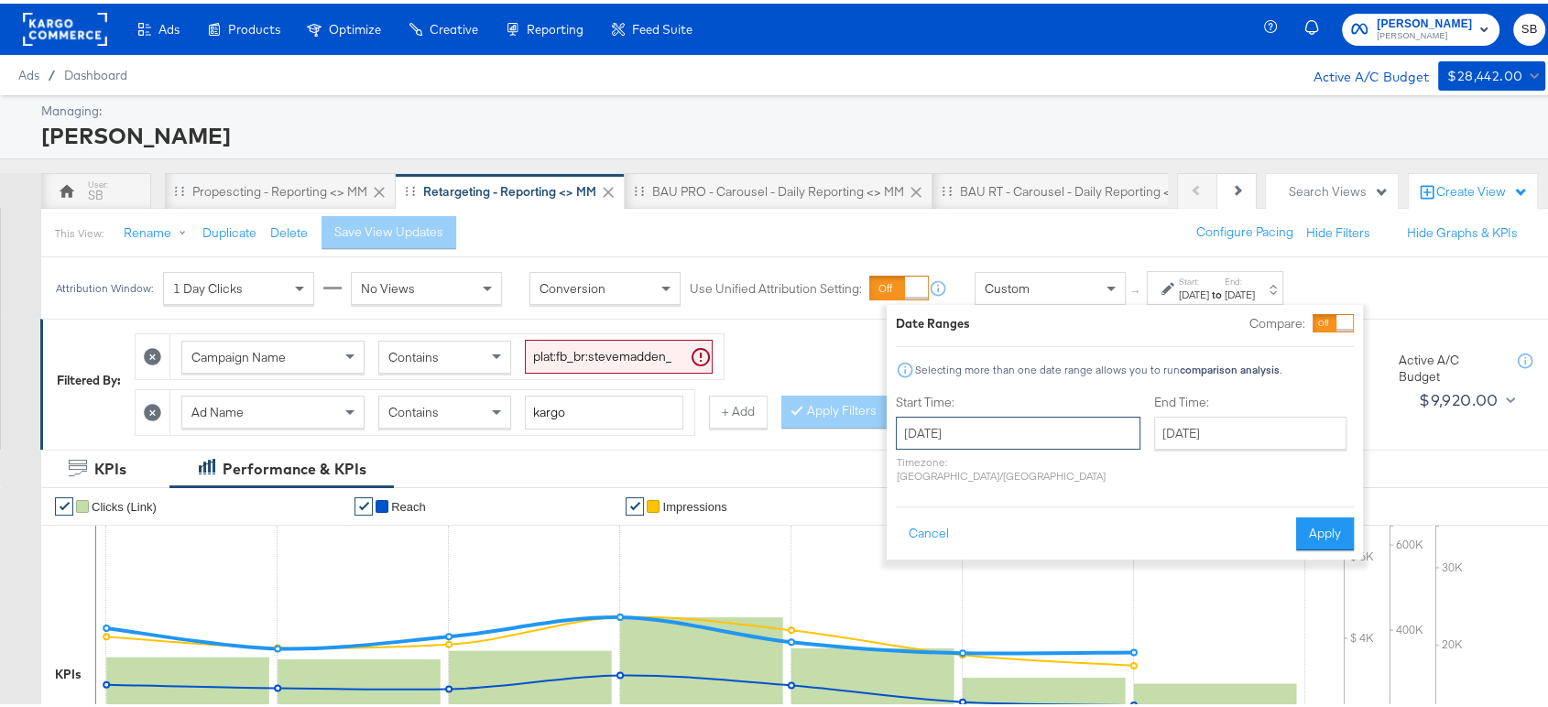
click at [1021, 422] on input "August 21st 2025" at bounding box center [1018, 429] width 245 height 33
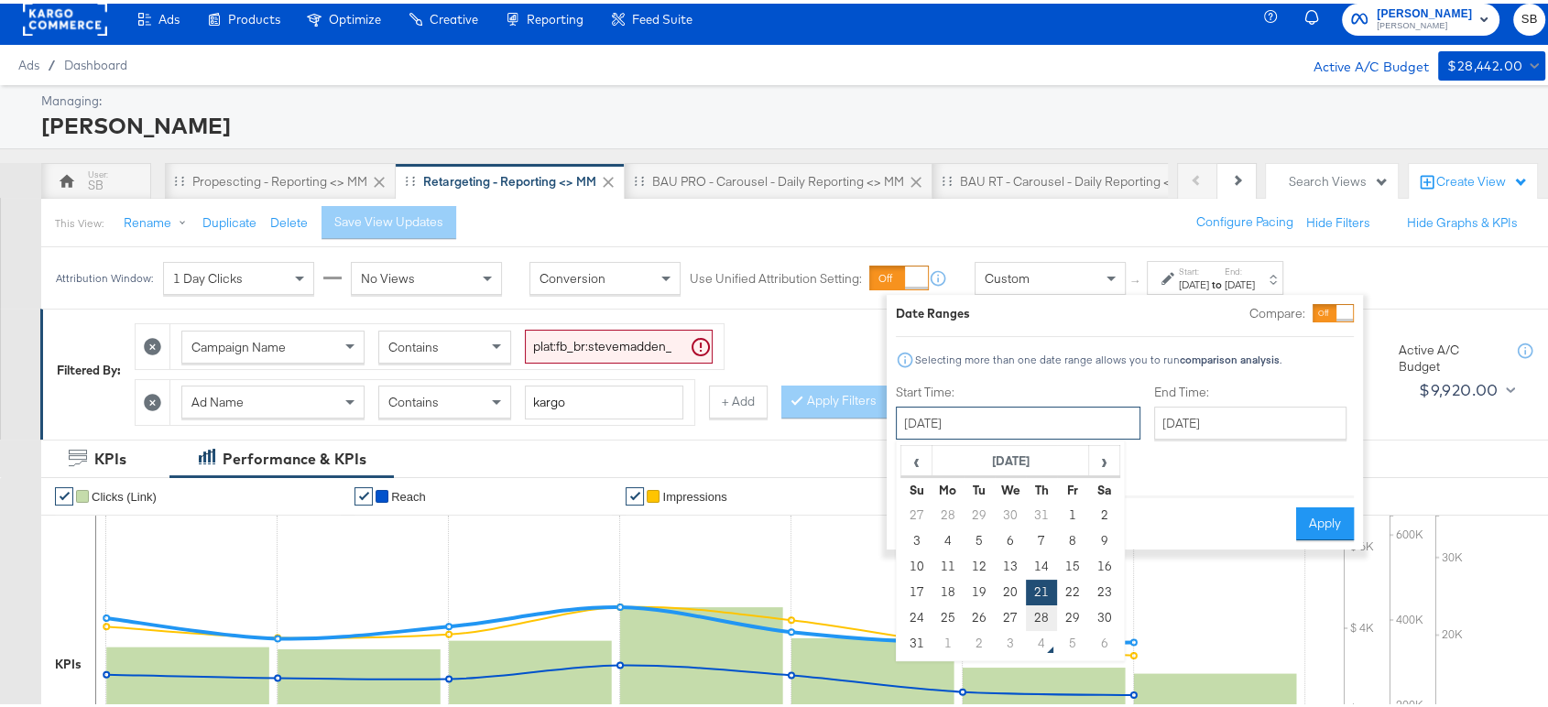
scroll to position [13, 0]
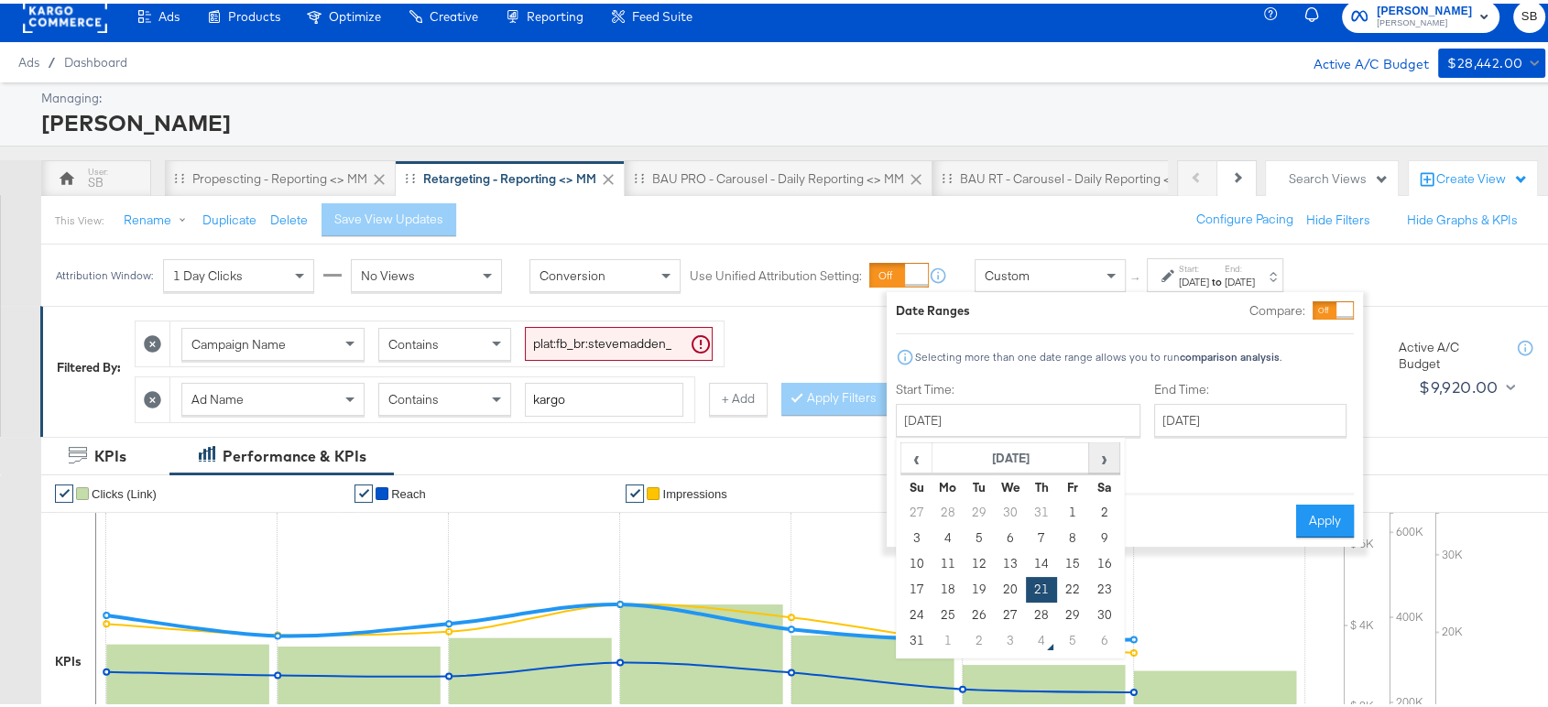
click at [1096, 443] on span "›" at bounding box center [1104, 454] width 28 height 27
click at [913, 448] on span "‹" at bounding box center [916, 454] width 28 height 27
click at [1095, 454] on span "›" at bounding box center [1104, 454] width 28 height 27
click at [1005, 511] on td "3" at bounding box center [1010, 509] width 31 height 26
type input "September 3rd 2025"
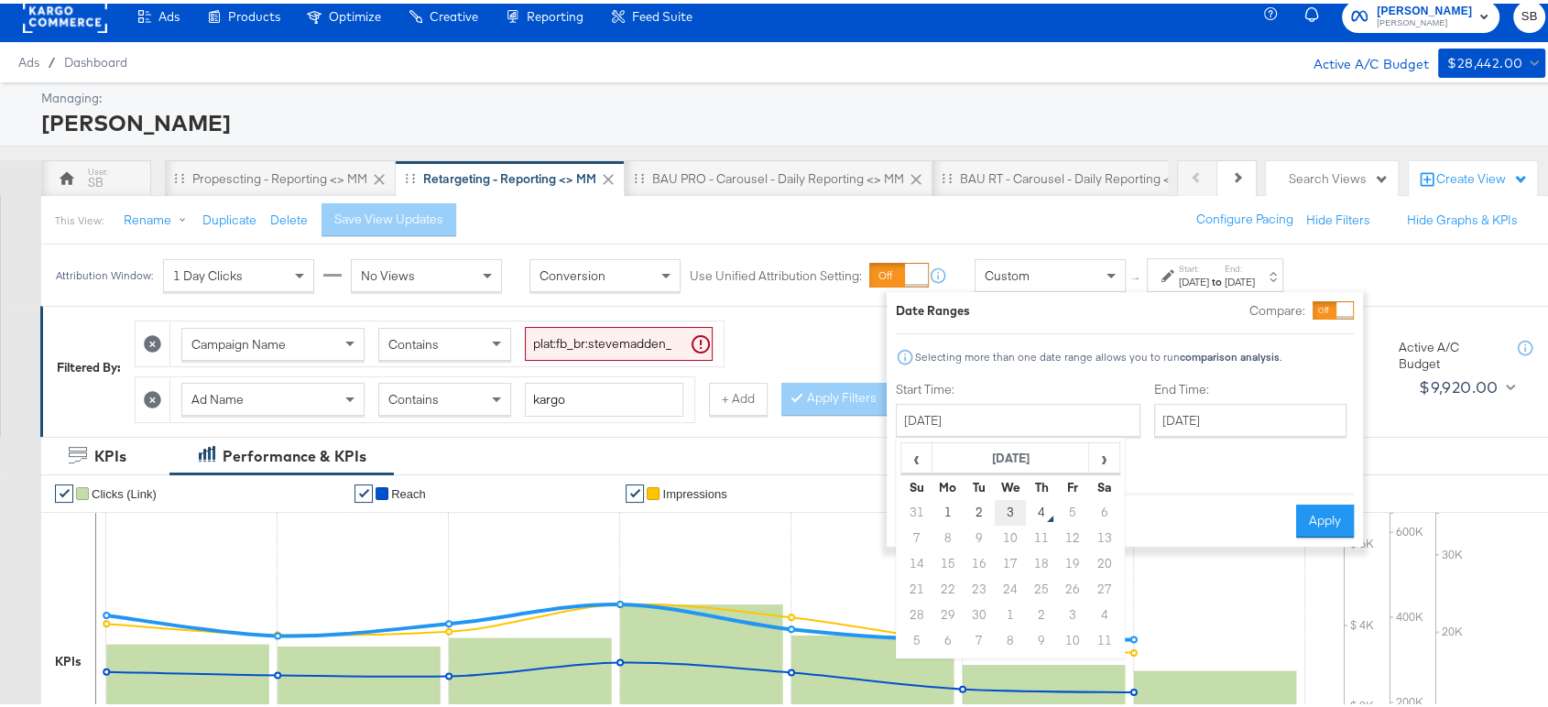
type input "September 3rd 2025"
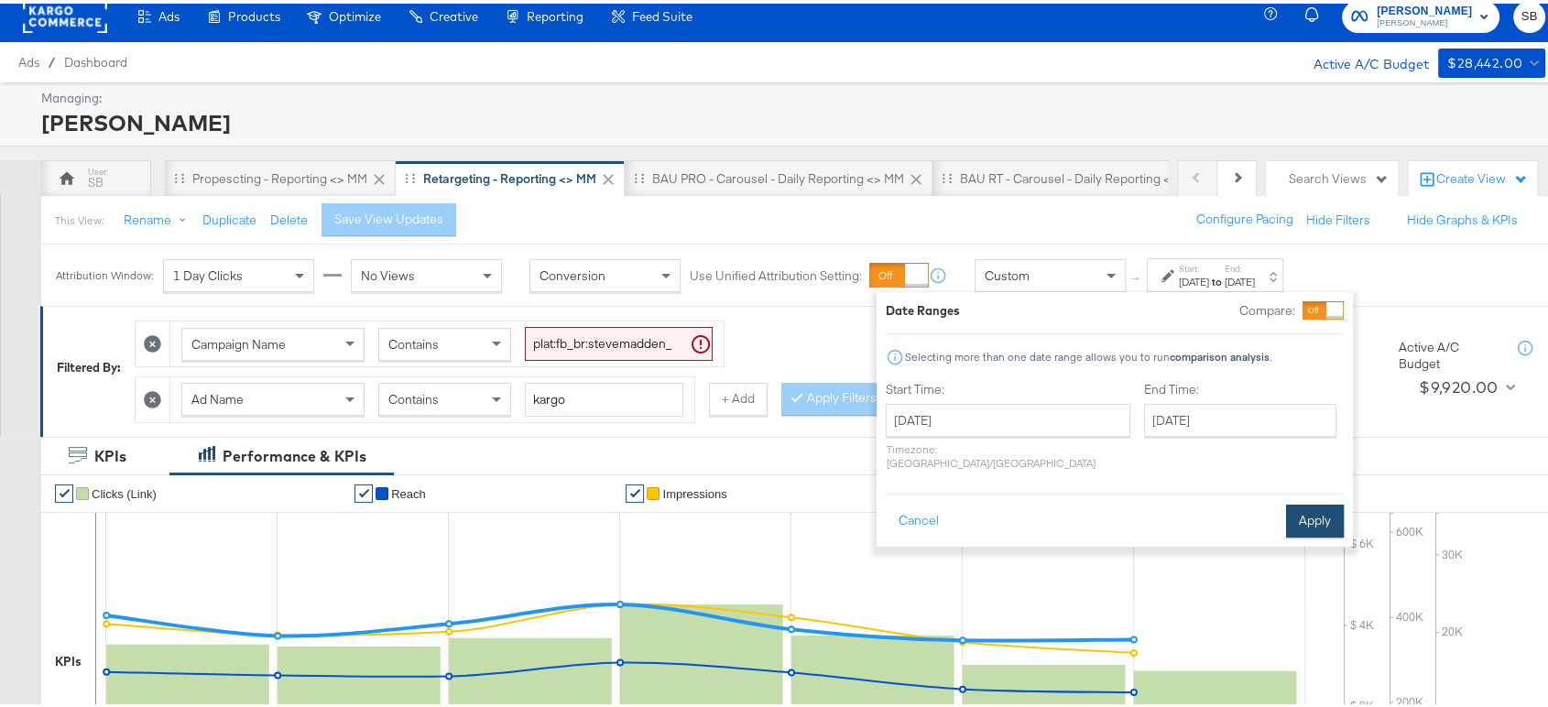
click at [1302, 501] on button "Apply" at bounding box center [1315, 517] width 58 height 33
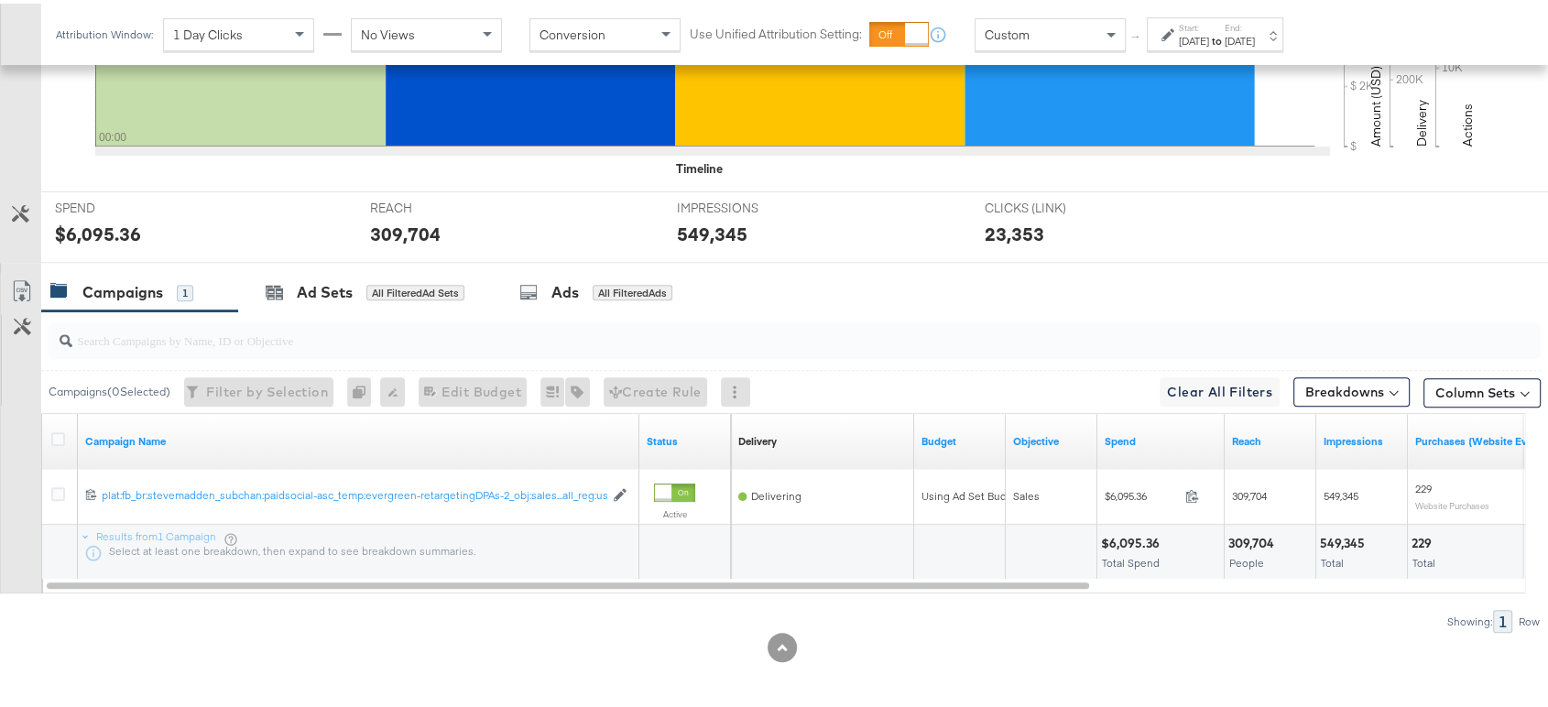
scroll to position [0, 0]
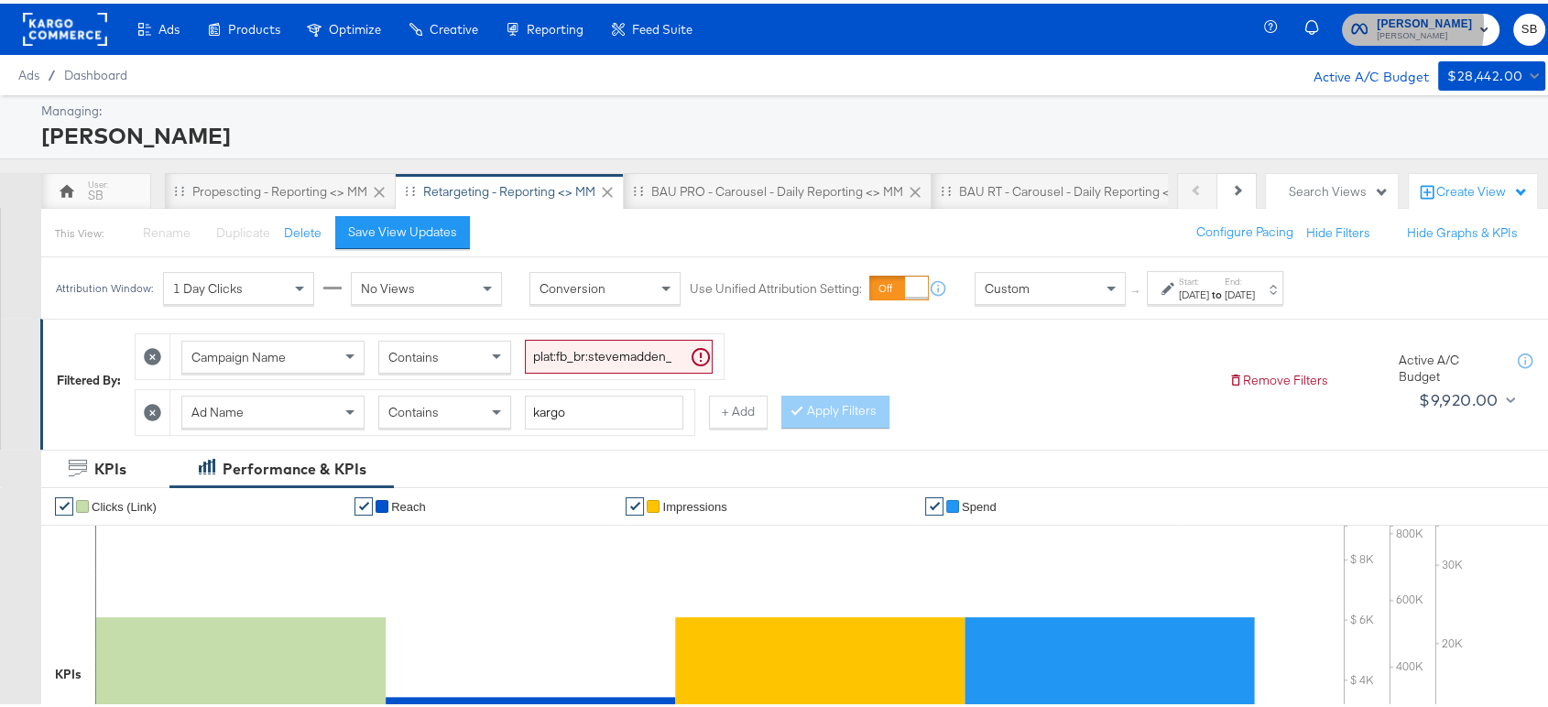
click at [1384, 22] on span "[PERSON_NAME]" at bounding box center [1424, 20] width 95 height 19
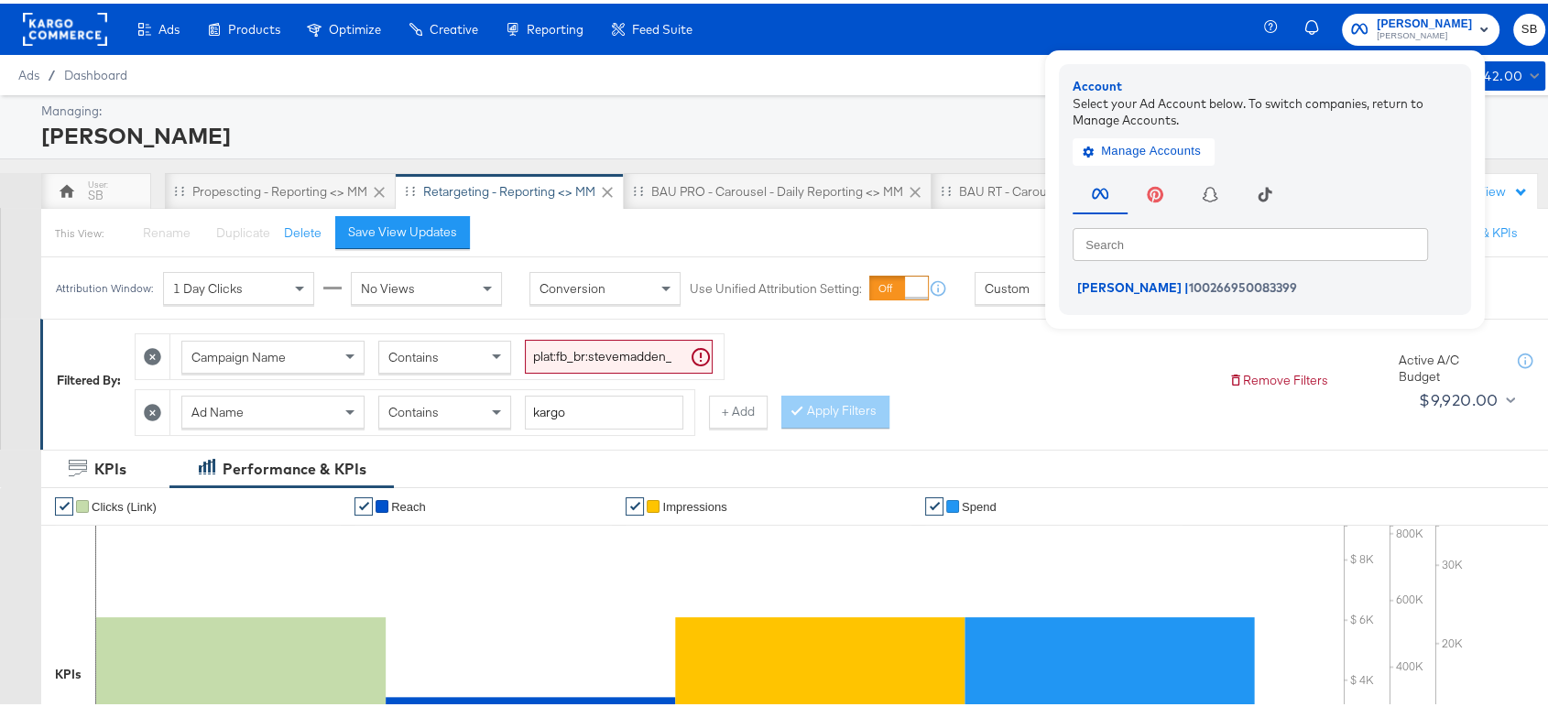
click at [52, 14] on rect at bounding box center [65, 25] width 84 height 33
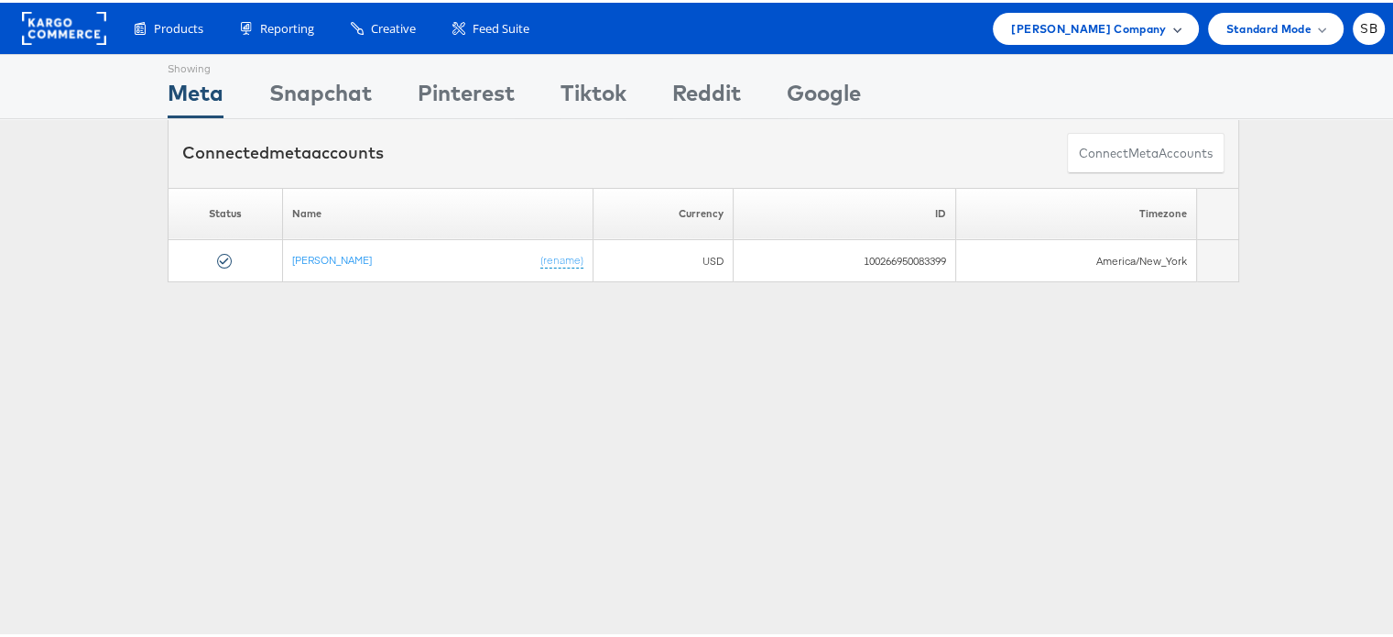
click at [1095, 38] on div "[PERSON_NAME] Company" at bounding box center [1095, 26] width 205 height 32
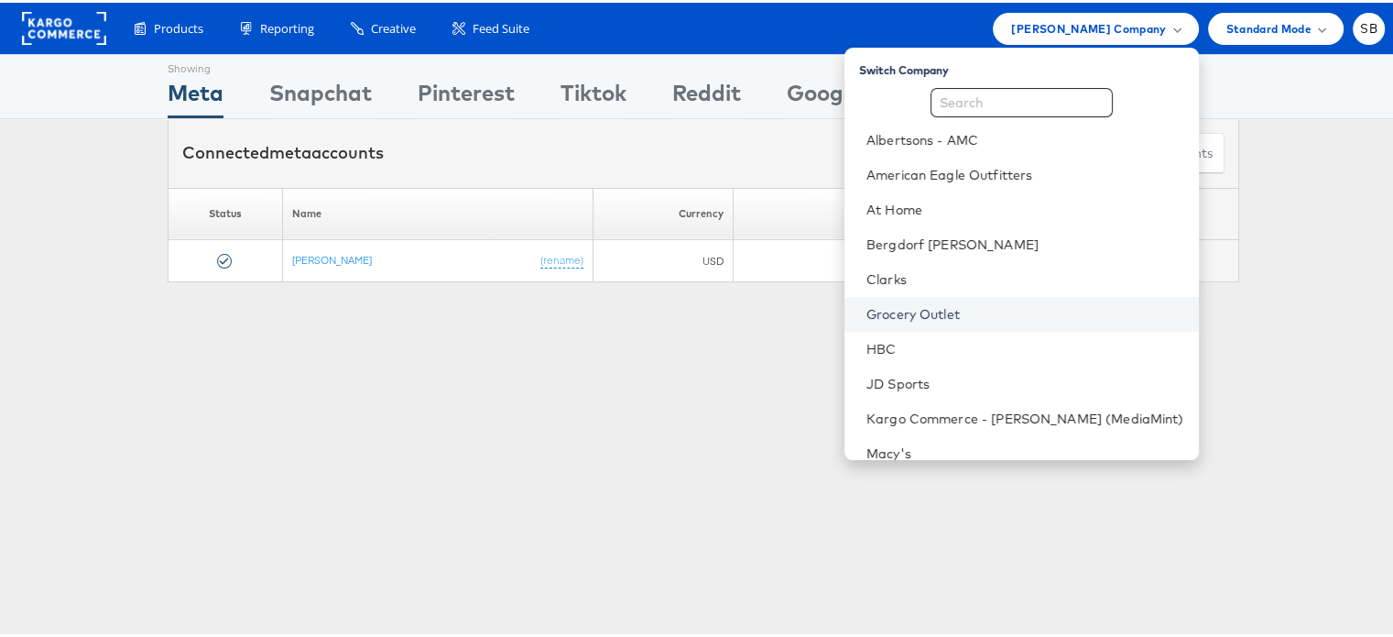
click at [941, 315] on link "Grocery Outlet" at bounding box center [1025, 311] width 318 height 18
